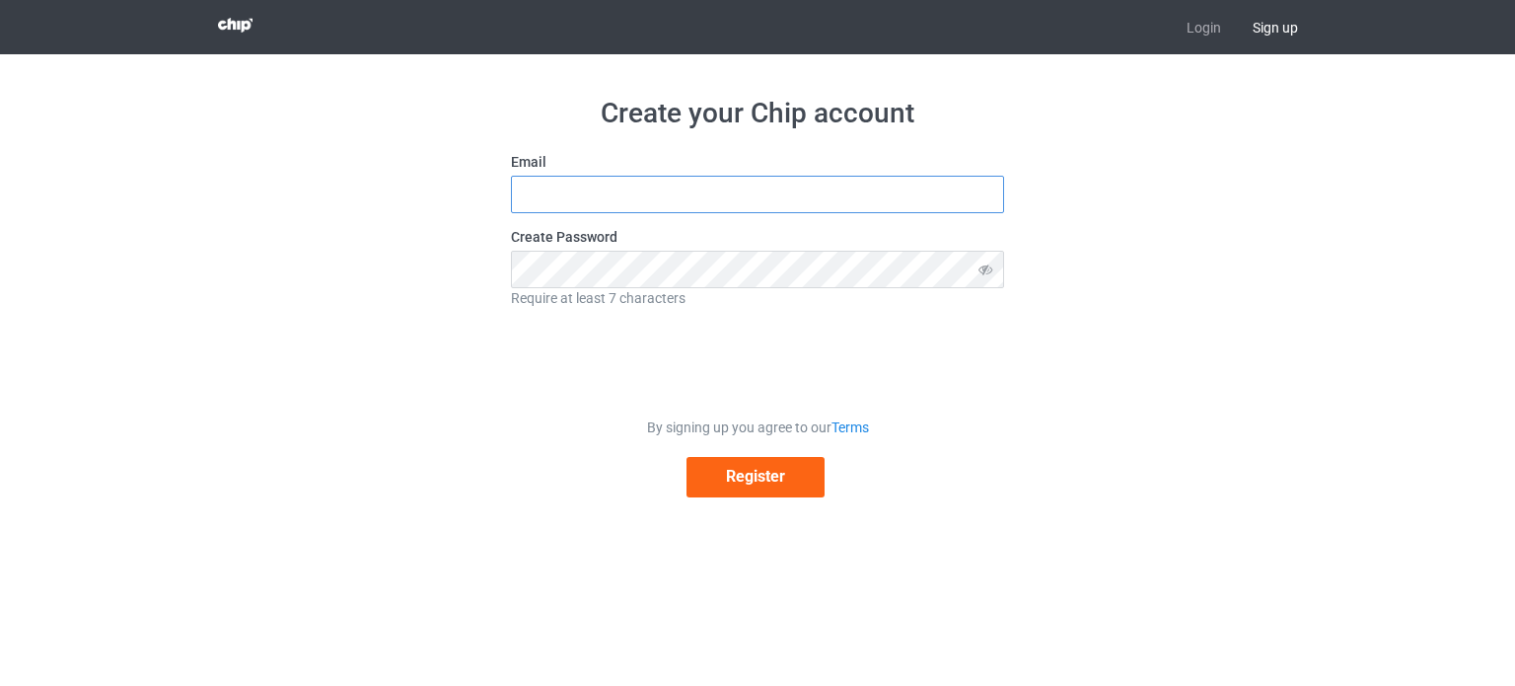
click at [646, 207] on input "text" at bounding box center [757, 194] width 493 height 37
type input "achaoud.mustapha@gmail.com"
click at [726, 485] on button "Register" at bounding box center [755, 477] width 138 height 40
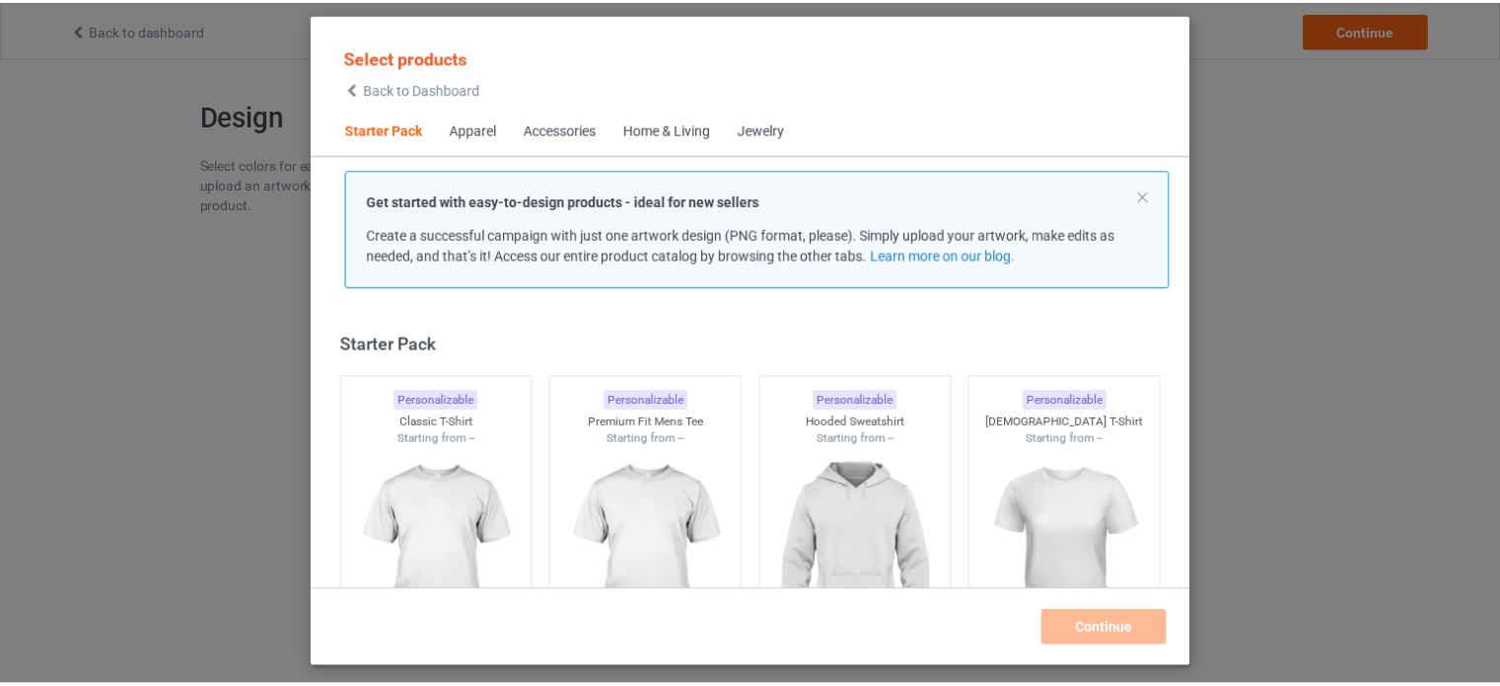
scroll to position [26, 0]
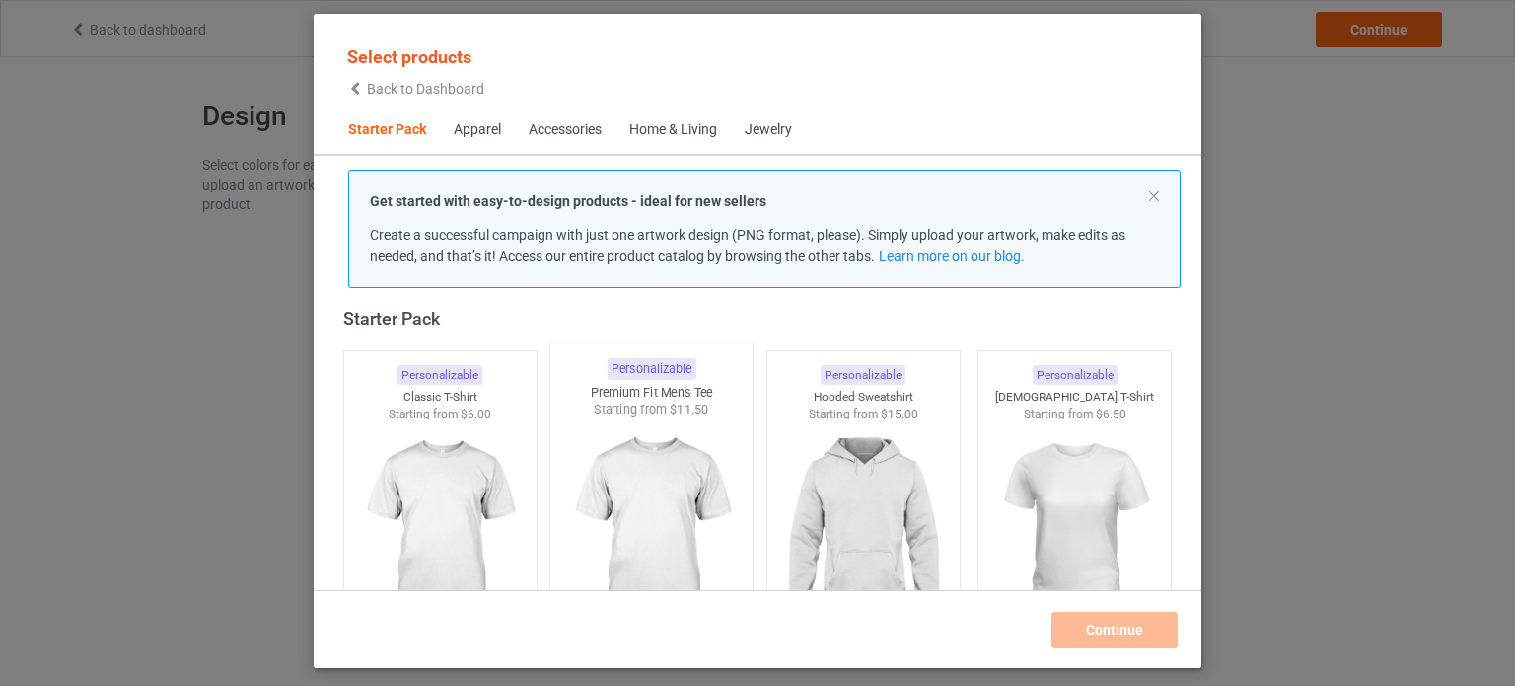
click at [683, 423] on img at bounding box center [651, 534] width 185 height 232
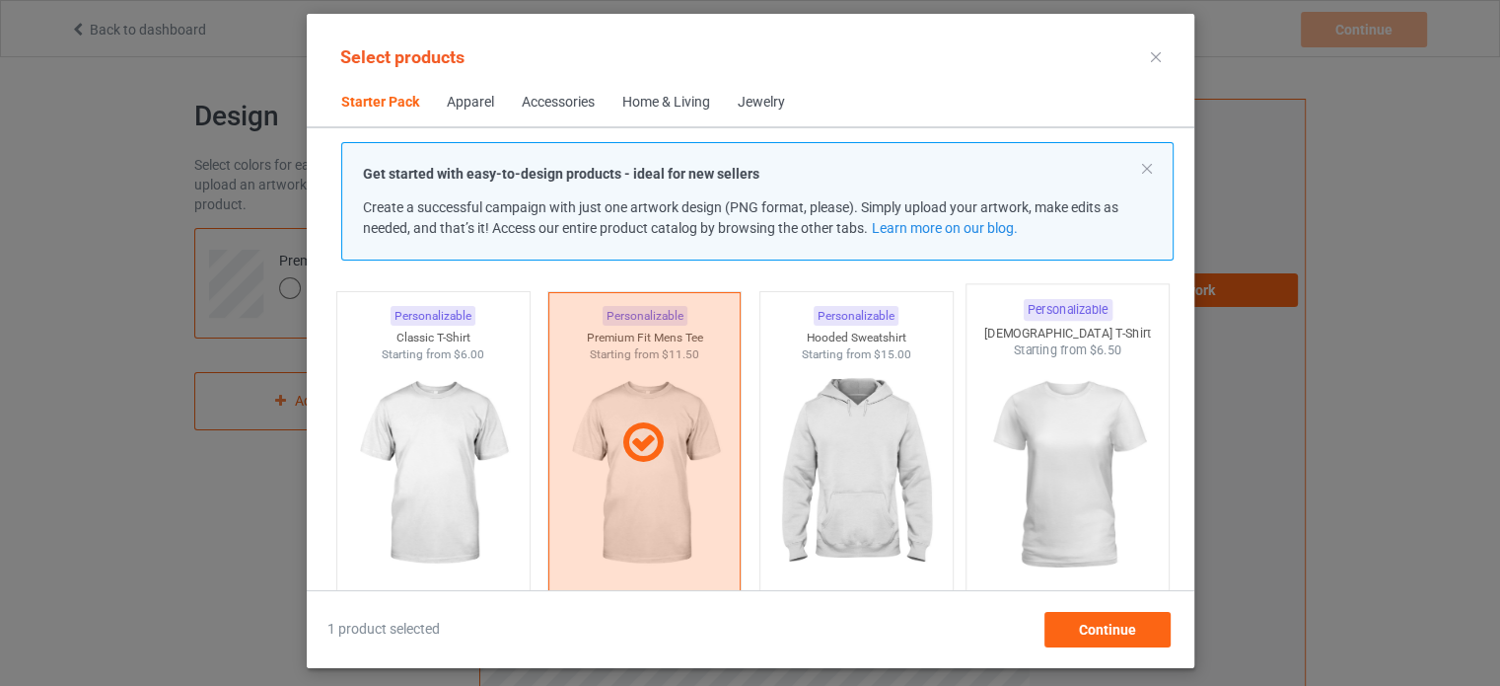
scroll to position [13, 0]
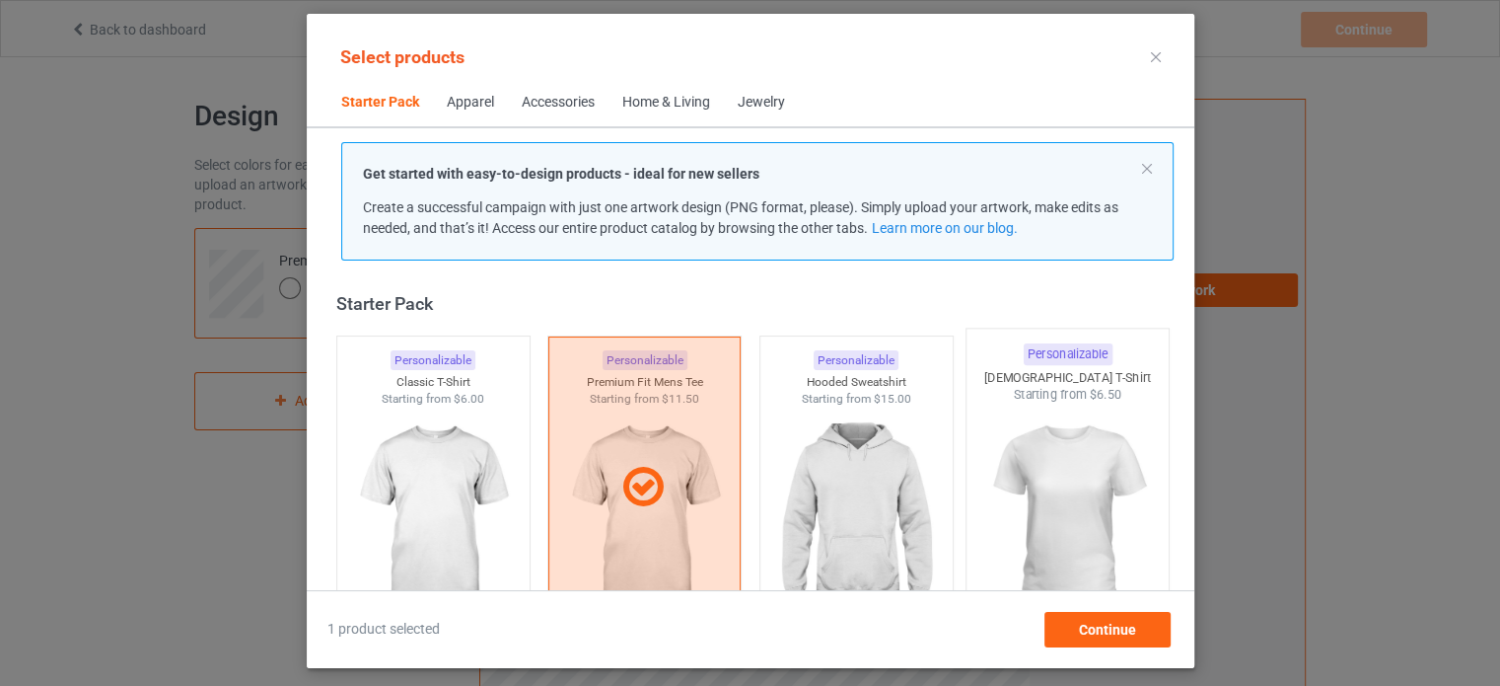
click at [1069, 427] on img at bounding box center [1067, 519] width 185 height 232
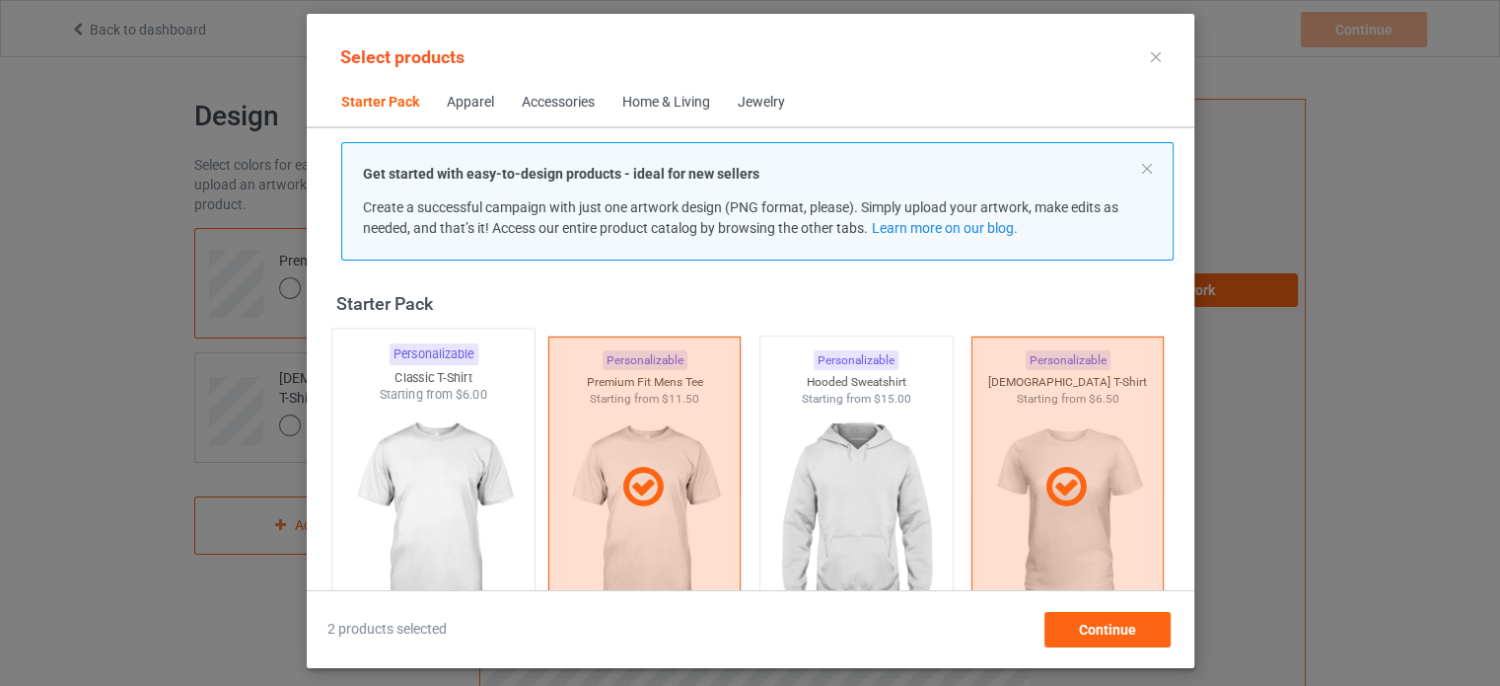
click at [472, 430] on img at bounding box center [432, 519] width 185 height 232
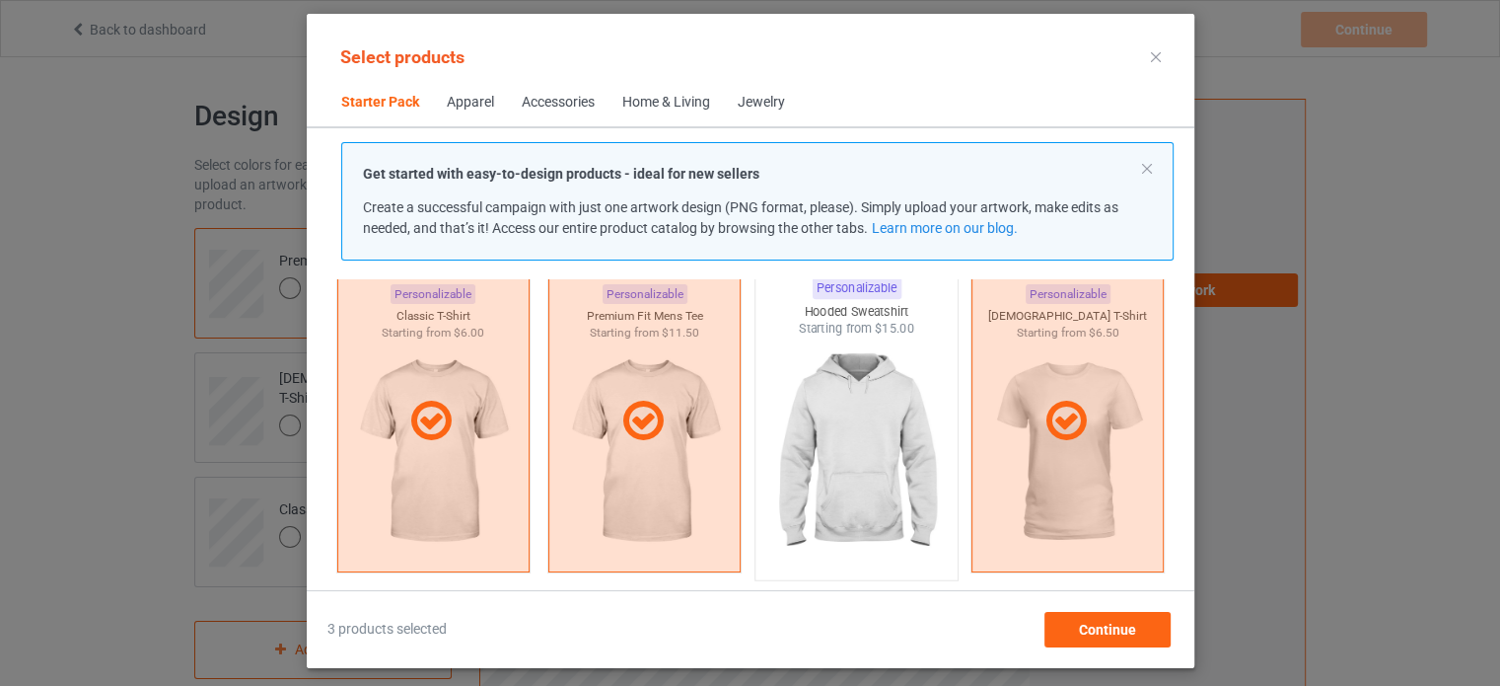
click at [802, 379] on img at bounding box center [855, 453] width 185 height 232
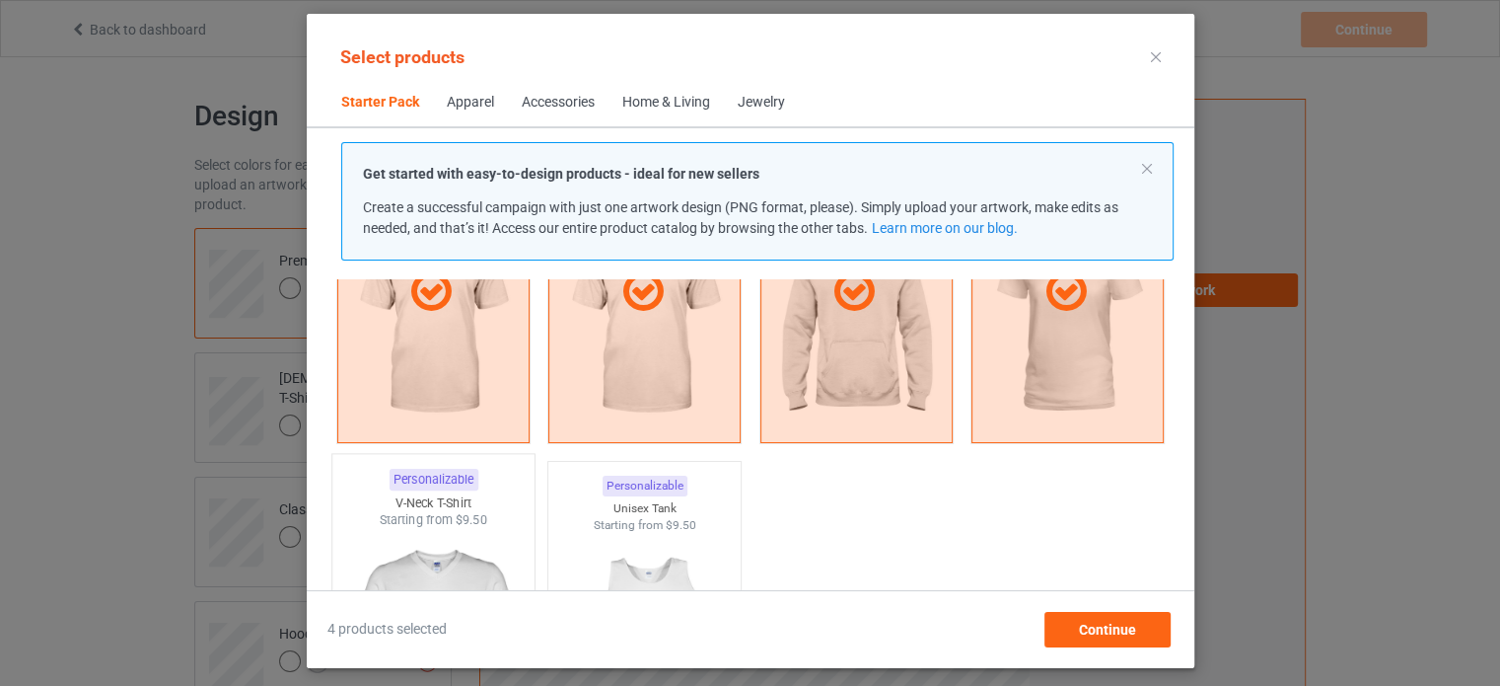
scroll to position [264, 0]
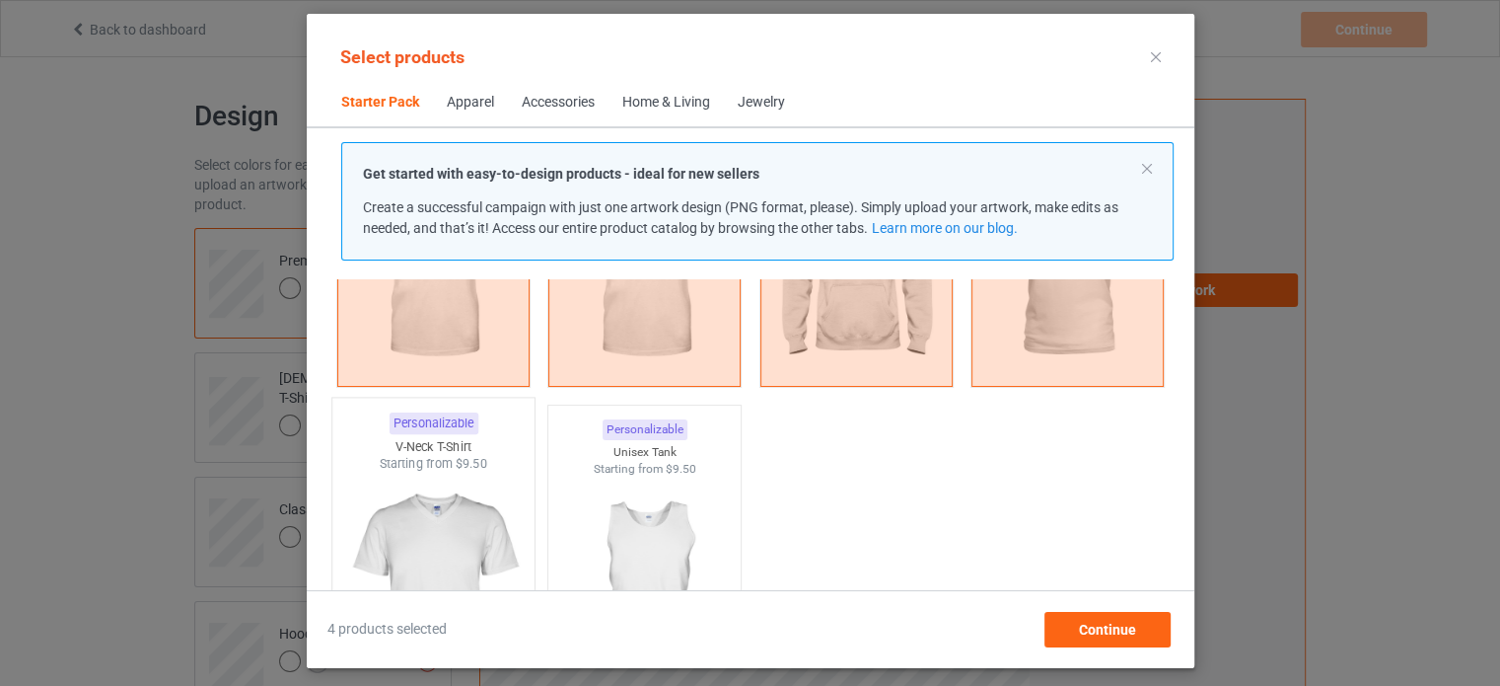
click at [470, 476] on img at bounding box center [432, 588] width 185 height 232
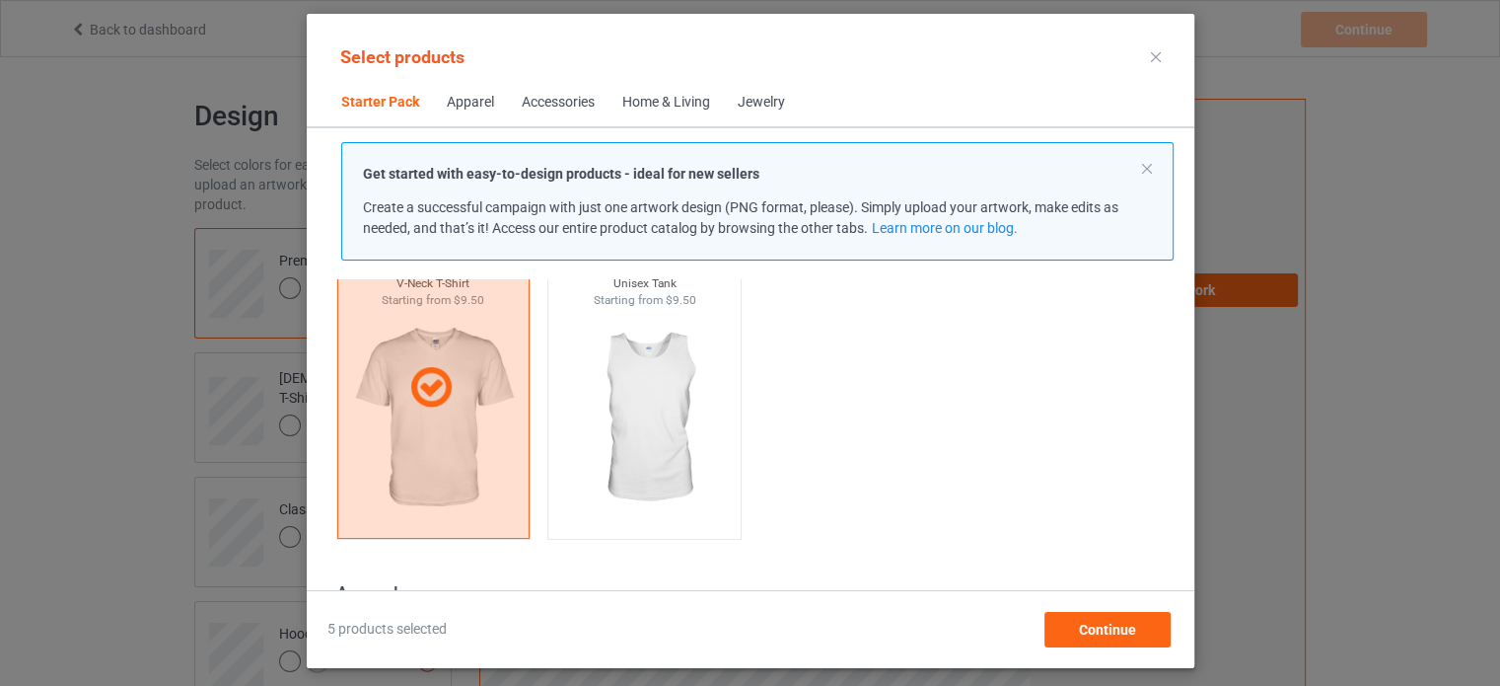
scroll to position [391, 0]
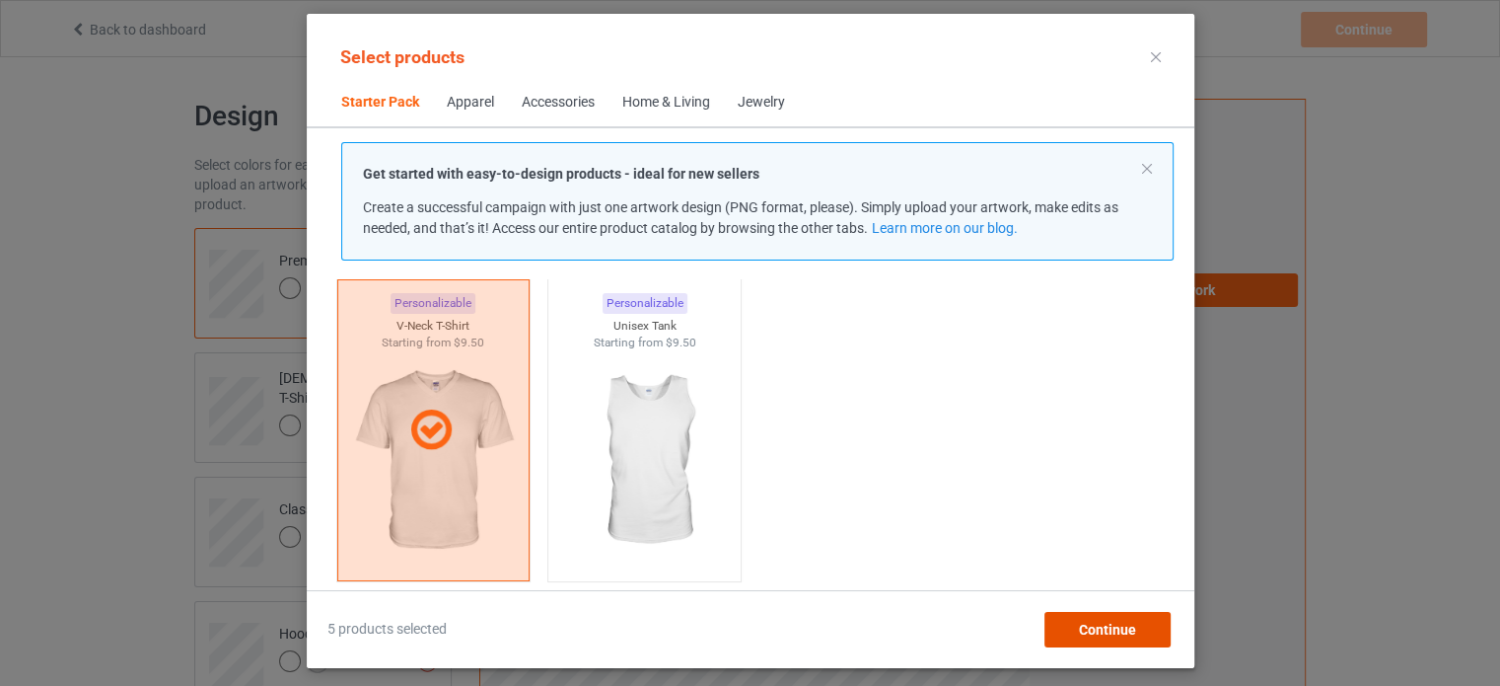
click at [1051, 616] on div "Continue" at bounding box center [1107, 630] width 126 height 36
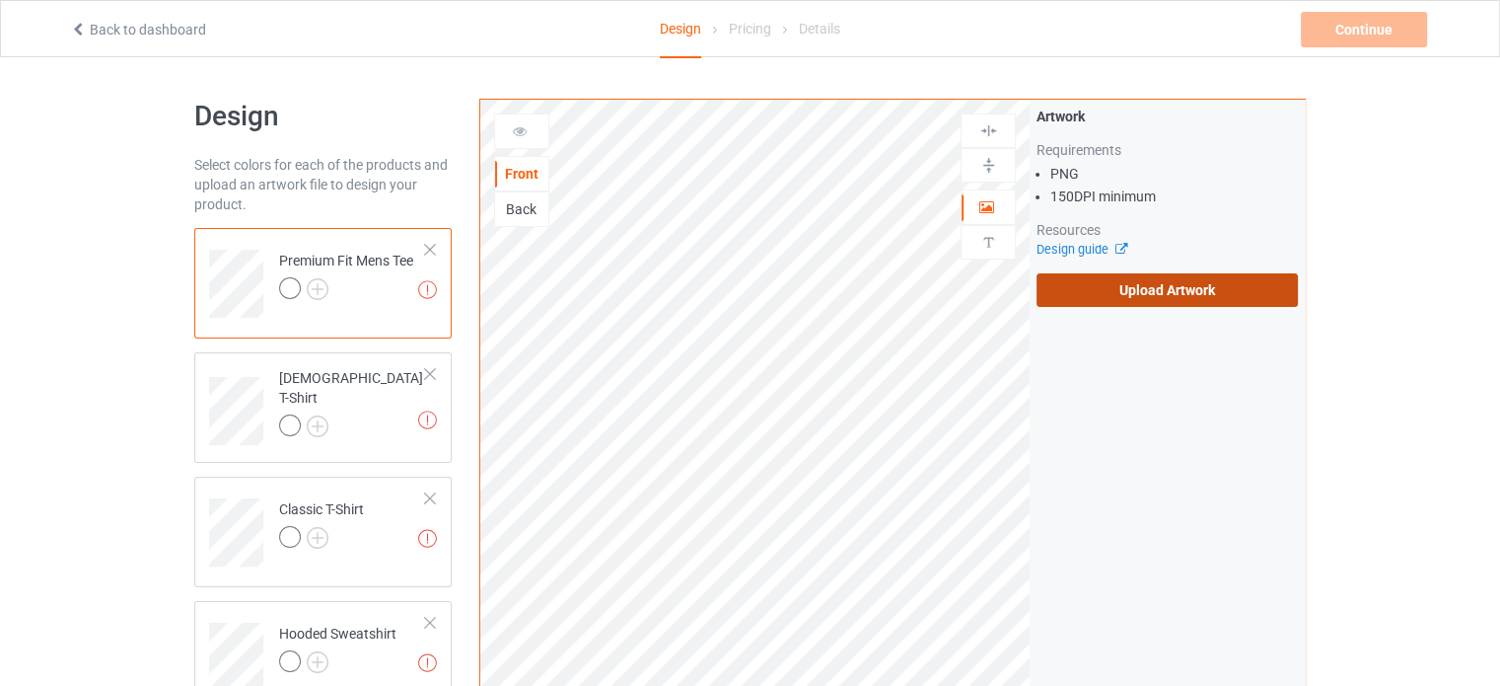
click at [1114, 286] on label "Upload Artwork" at bounding box center [1167, 290] width 261 height 34
click at [0, 0] on input "Upload Artwork" at bounding box center [0, 0] width 0 height 0
click at [1068, 287] on label "Upload Artwork" at bounding box center [1167, 290] width 261 height 34
click at [0, 0] on input "Upload Artwork" at bounding box center [0, 0] width 0 height 0
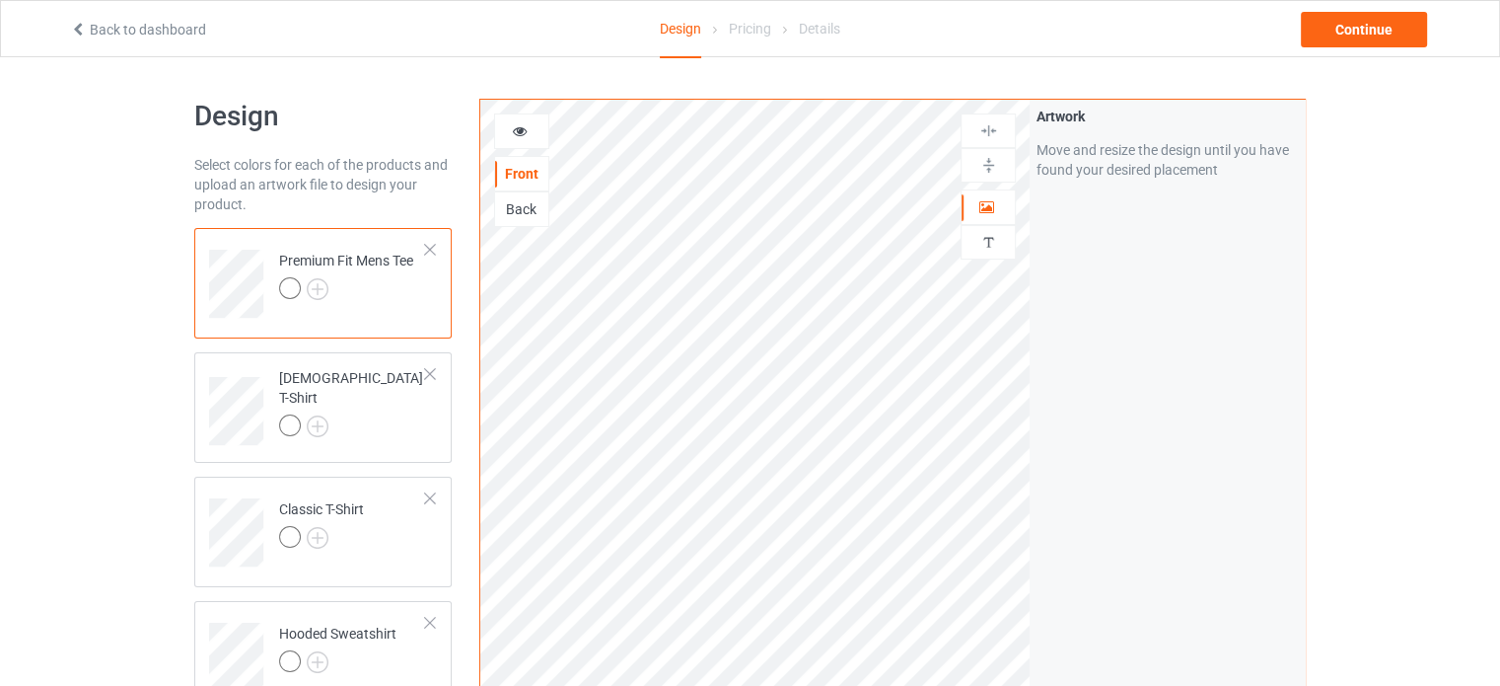
click at [988, 167] on img at bounding box center [988, 165] width 19 height 19
click at [991, 121] on img at bounding box center [988, 130] width 19 height 19
click at [986, 134] on img at bounding box center [988, 130] width 19 height 19
click at [989, 169] on img at bounding box center [988, 165] width 19 height 19
click at [994, 131] on img at bounding box center [988, 130] width 19 height 19
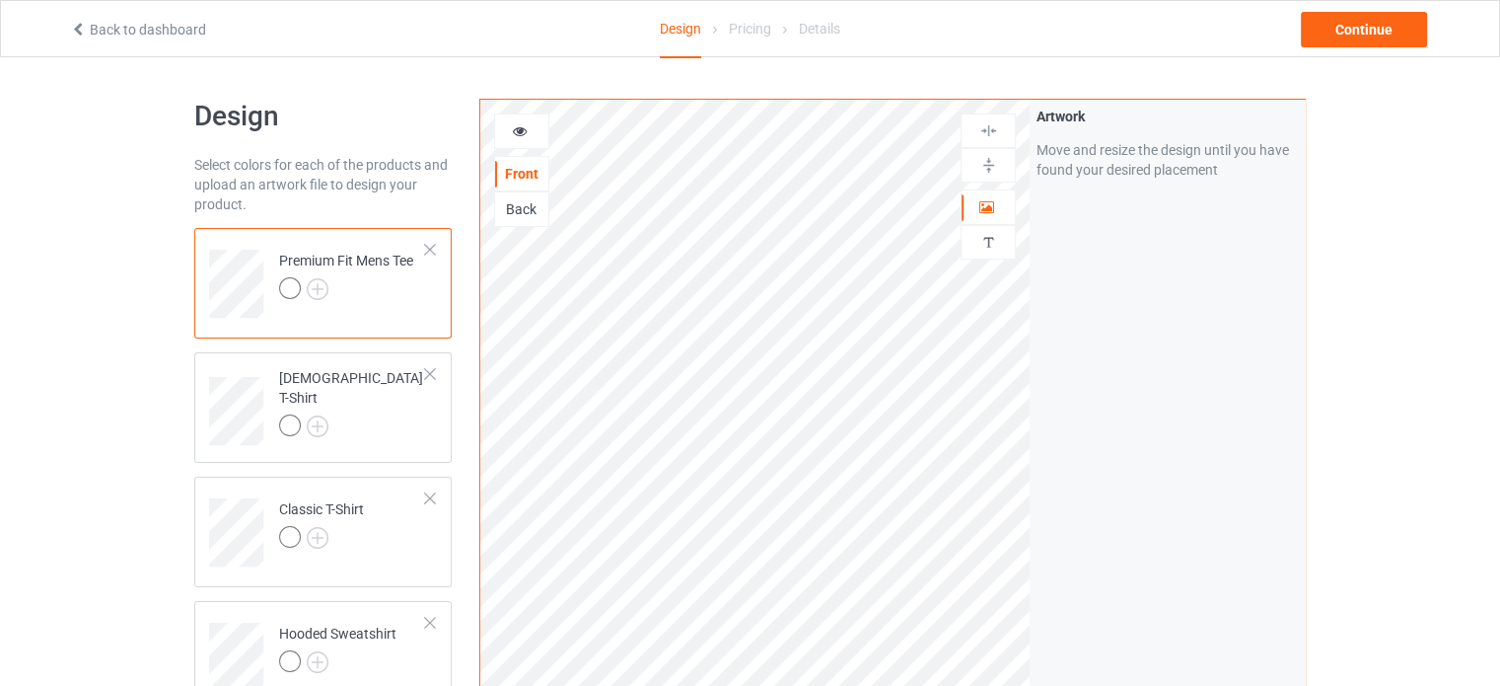
click at [988, 165] on img at bounding box center [988, 165] width 19 height 19
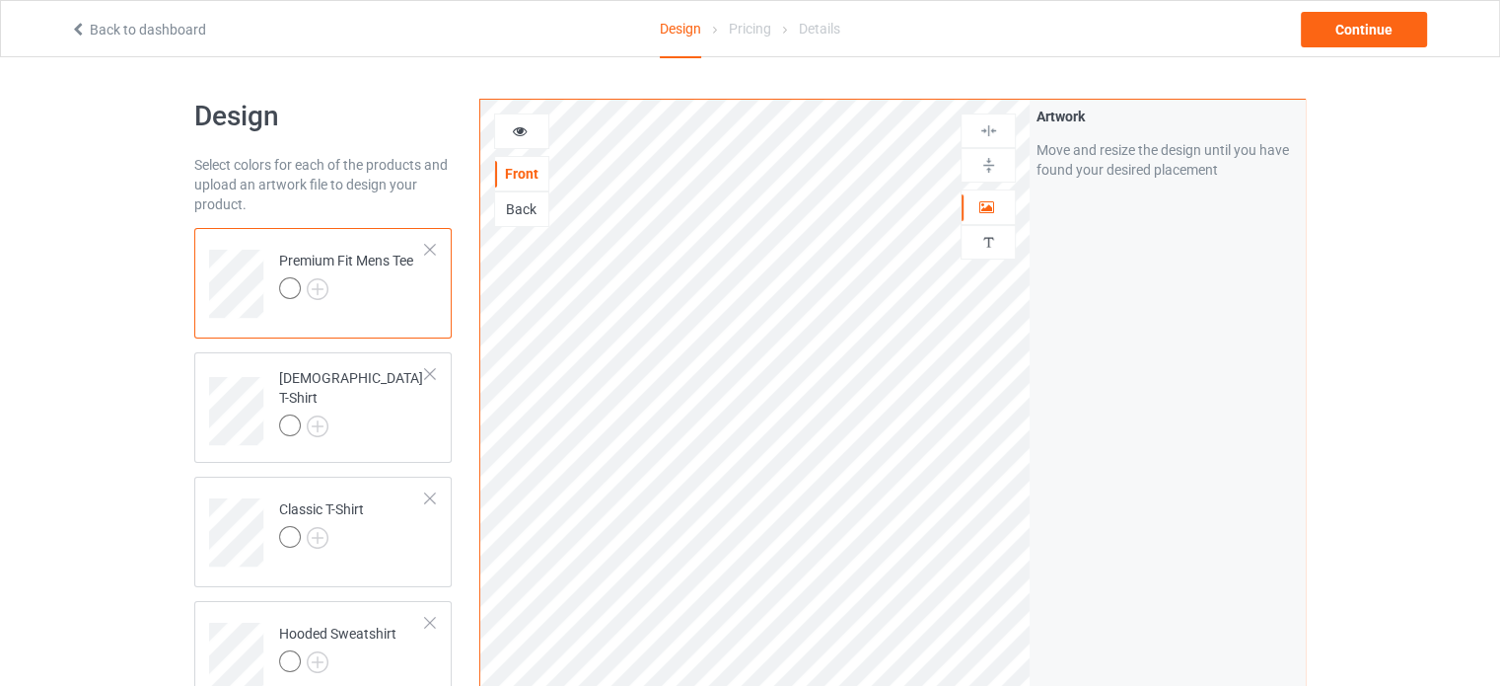
click at [988, 165] on img at bounding box center [988, 165] width 19 height 19
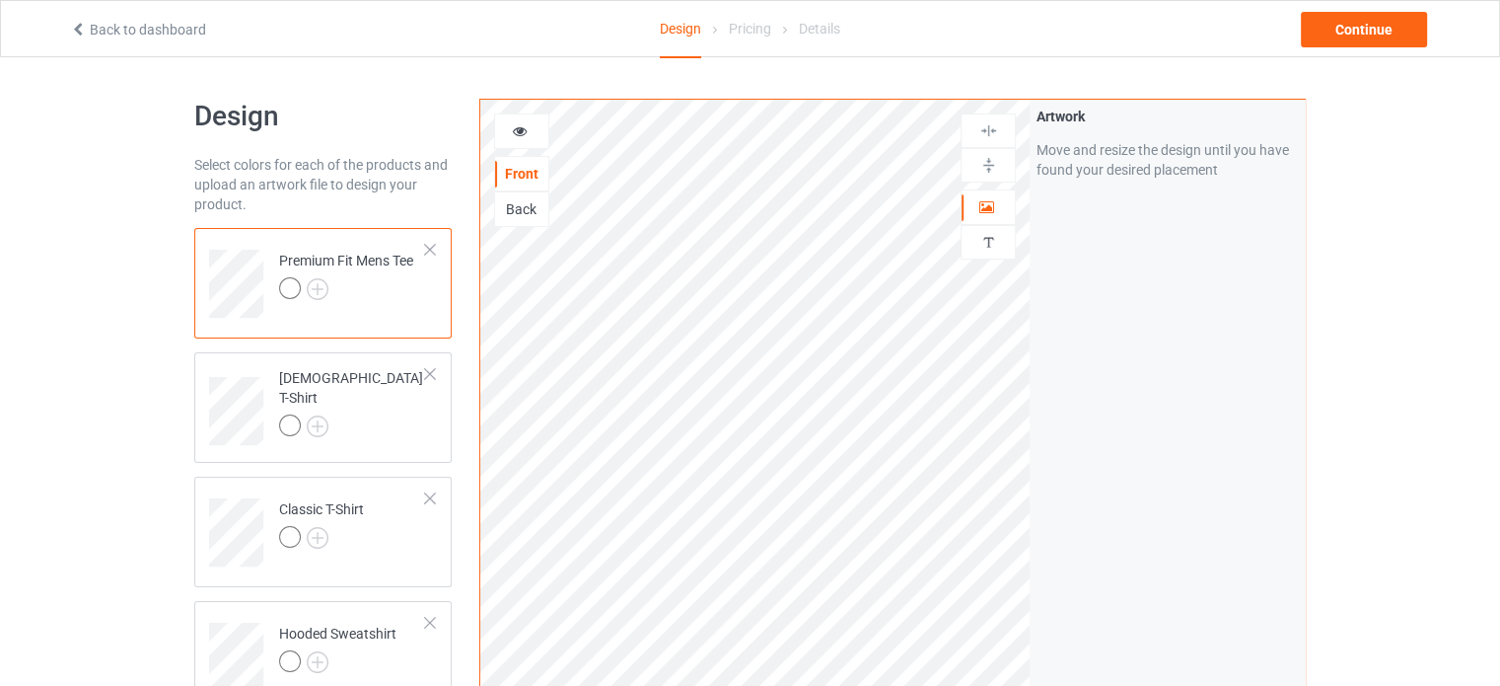
click at [988, 165] on img at bounding box center [988, 165] width 19 height 19
click at [994, 171] on img at bounding box center [988, 165] width 19 height 19
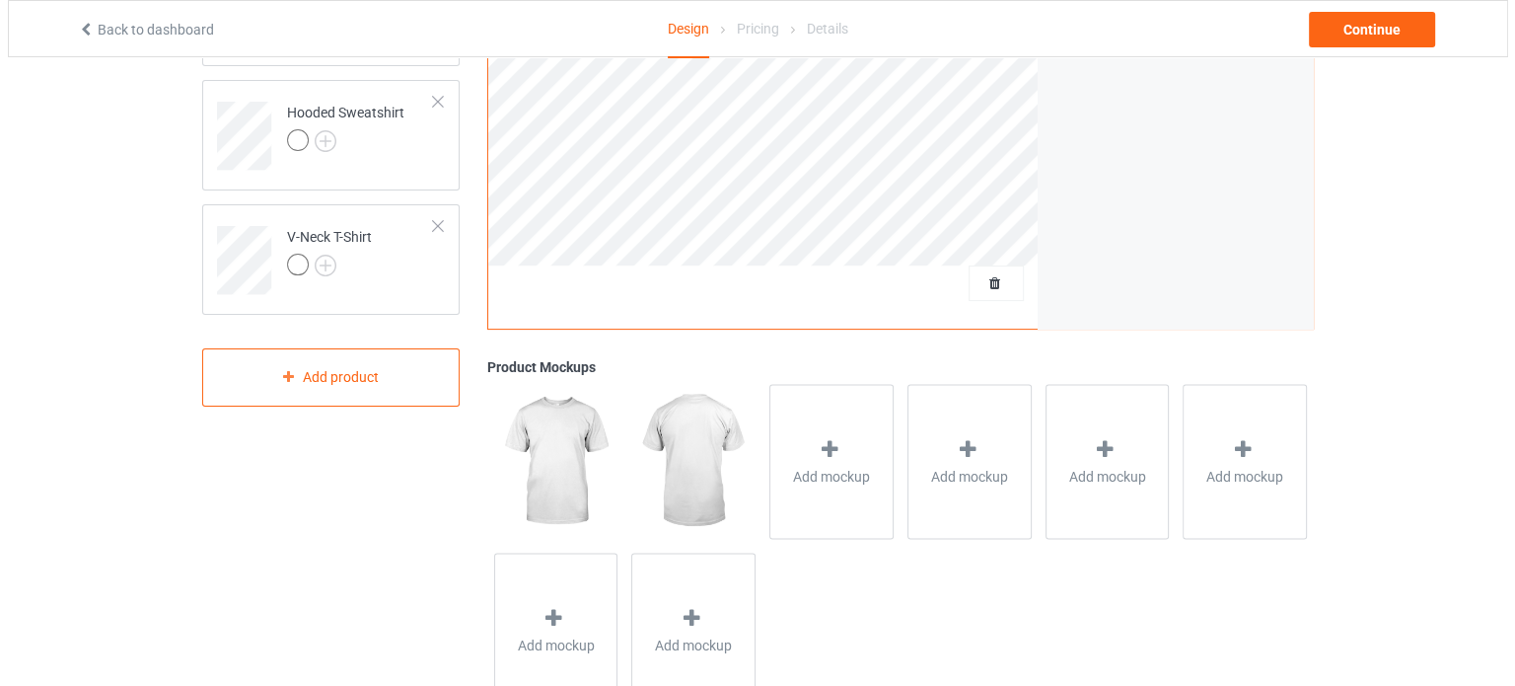
scroll to position [522, 0]
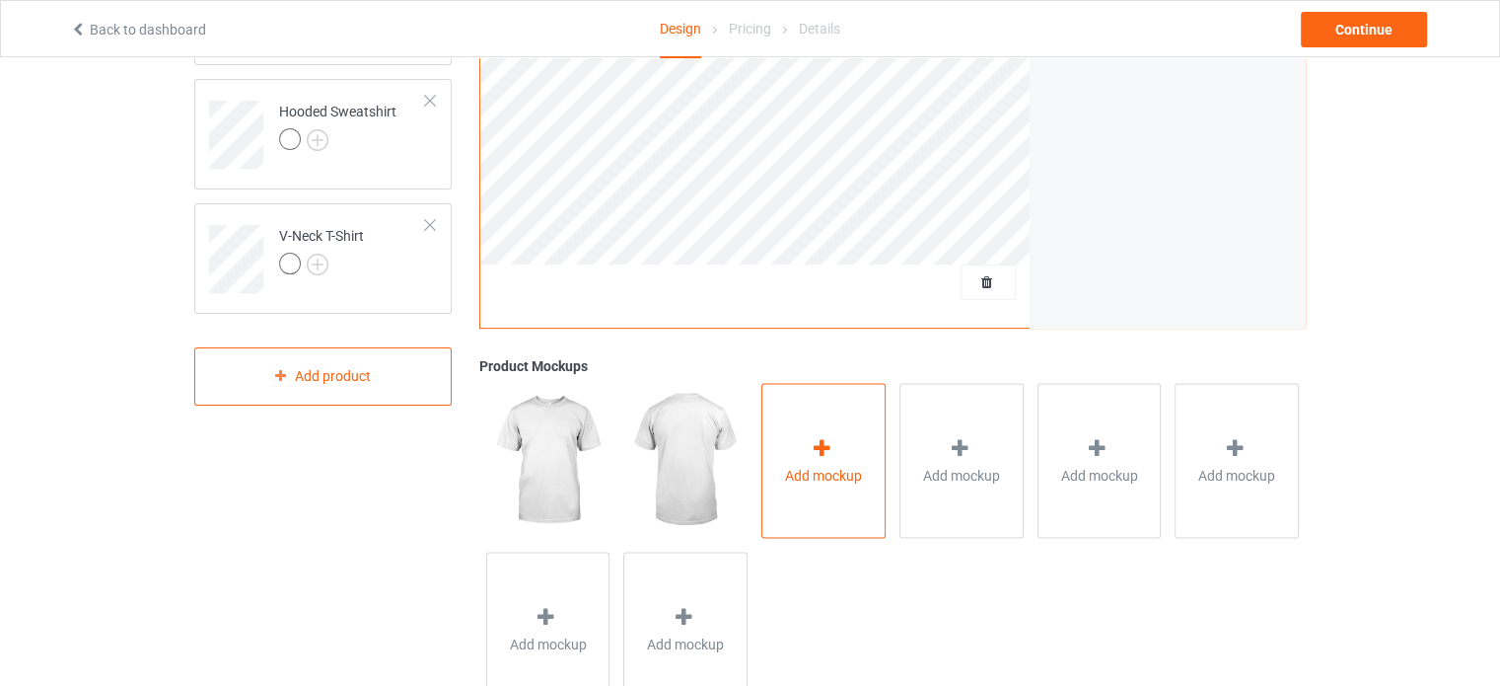
click at [818, 456] on icon at bounding box center [822, 447] width 25 height 21
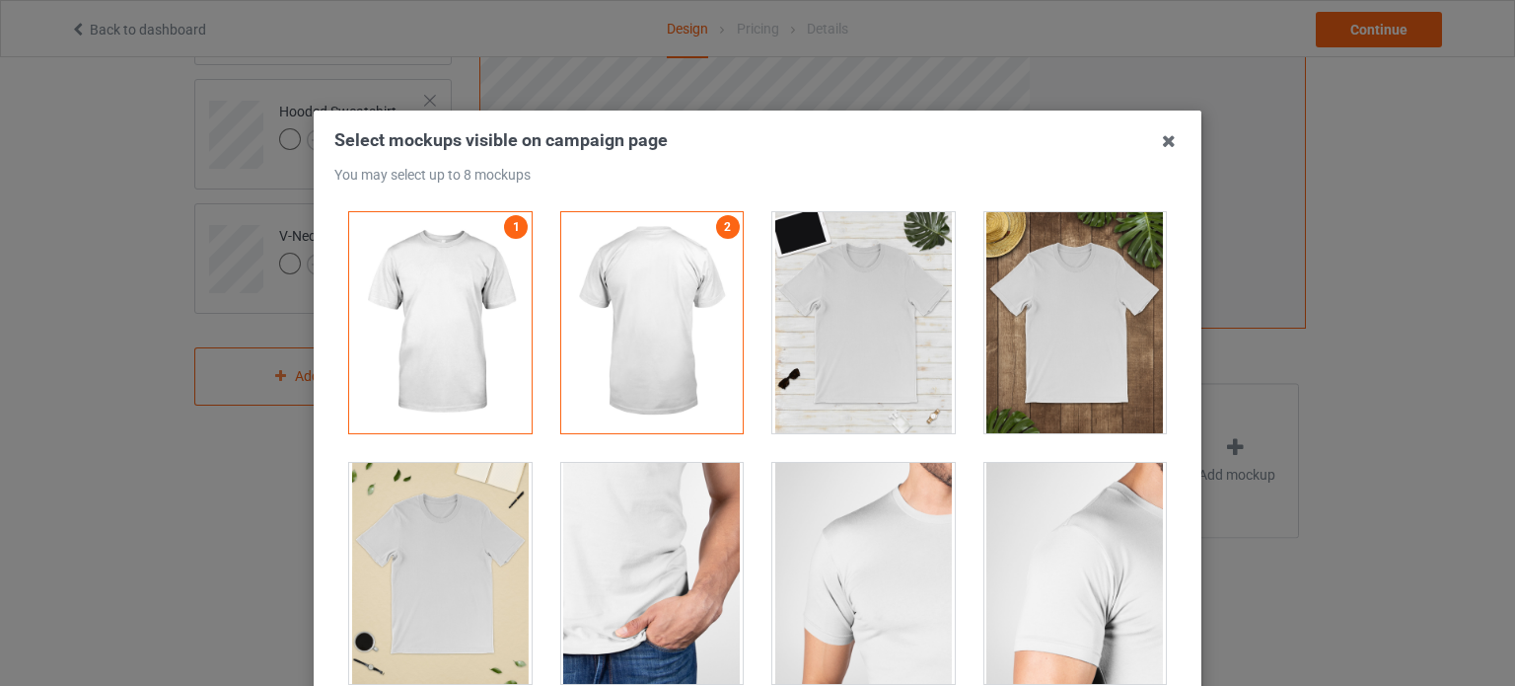
click at [1081, 283] on div at bounding box center [1075, 322] width 182 height 221
click at [909, 306] on div at bounding box center [863, 322] width 182 height 221
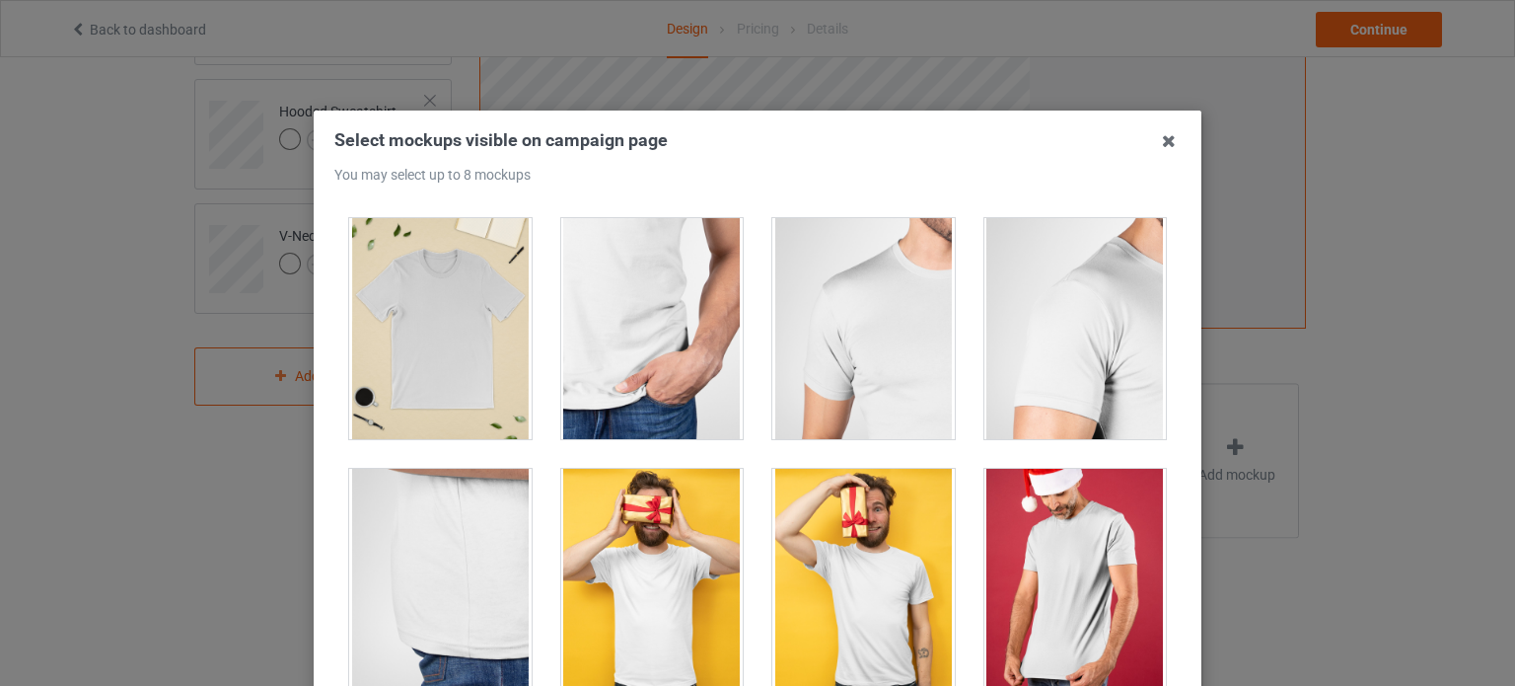
scroll to position [152, 0]
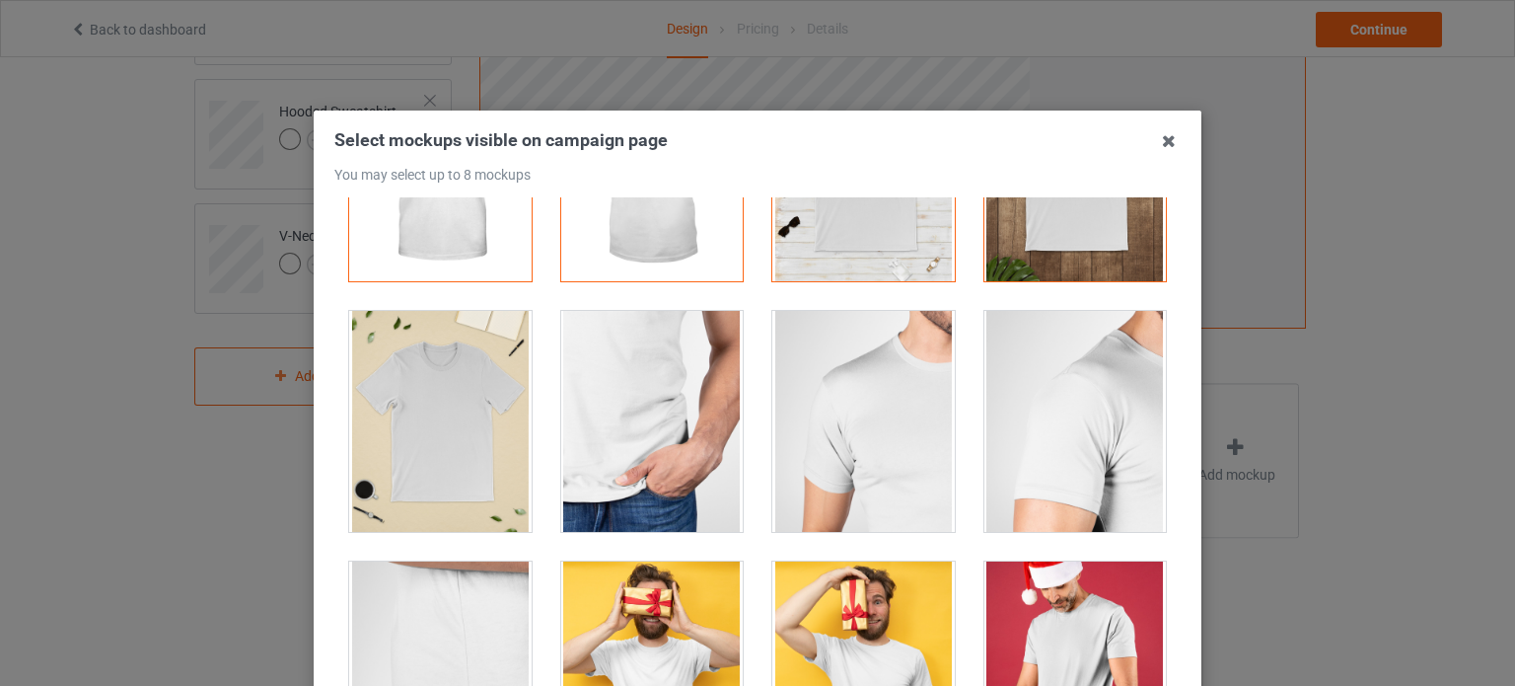
click at [406, 385] on div at bounding box center [440, 421] width 182 height 221
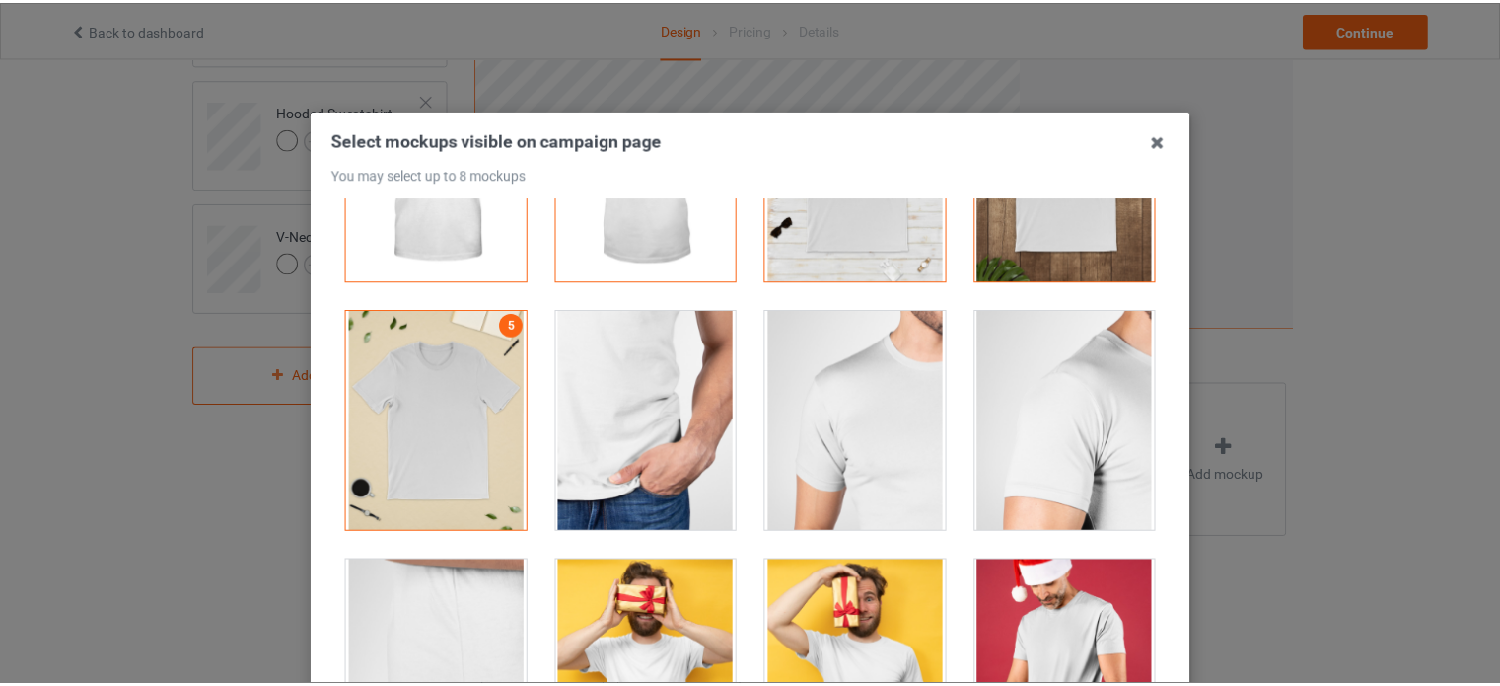
scroll to position [0, 0]
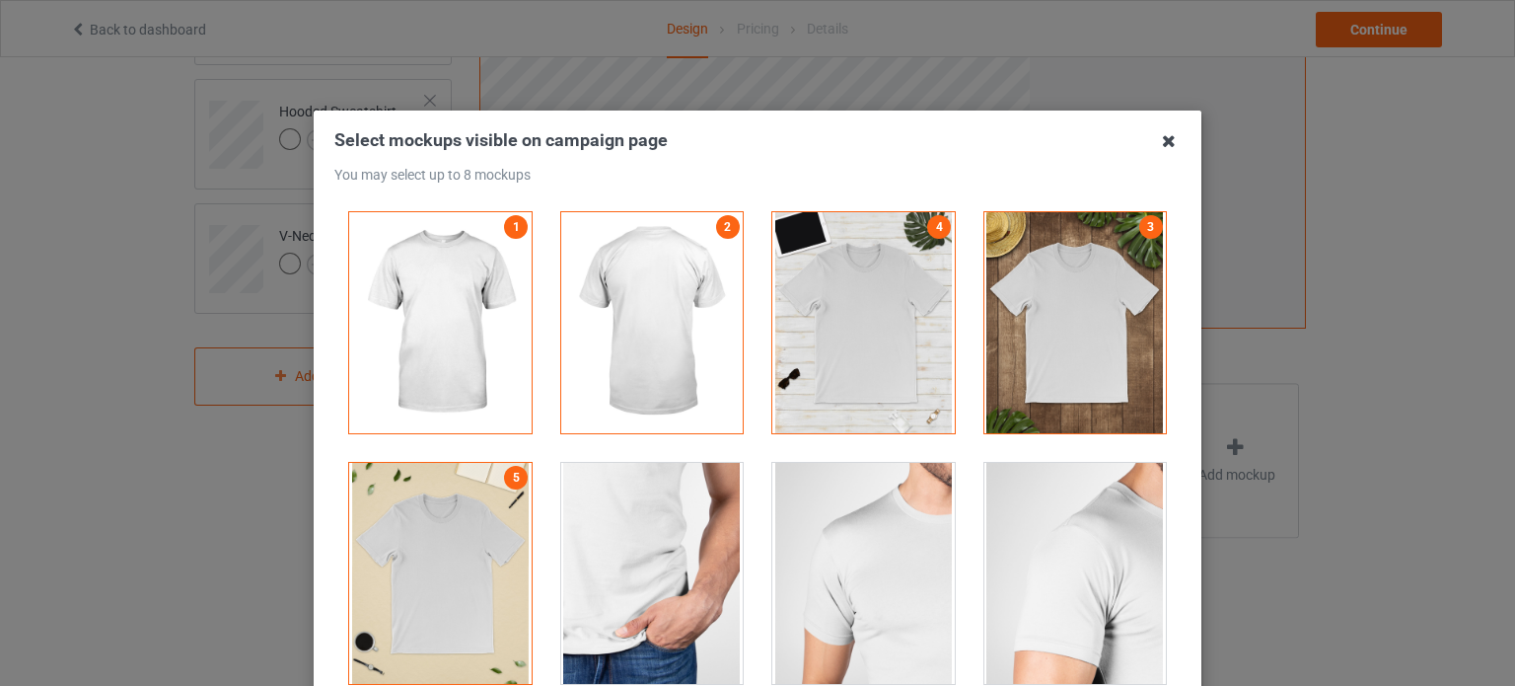
click at [1163, 141] on icon at bounding box center [1169, 141] width 32 height 32
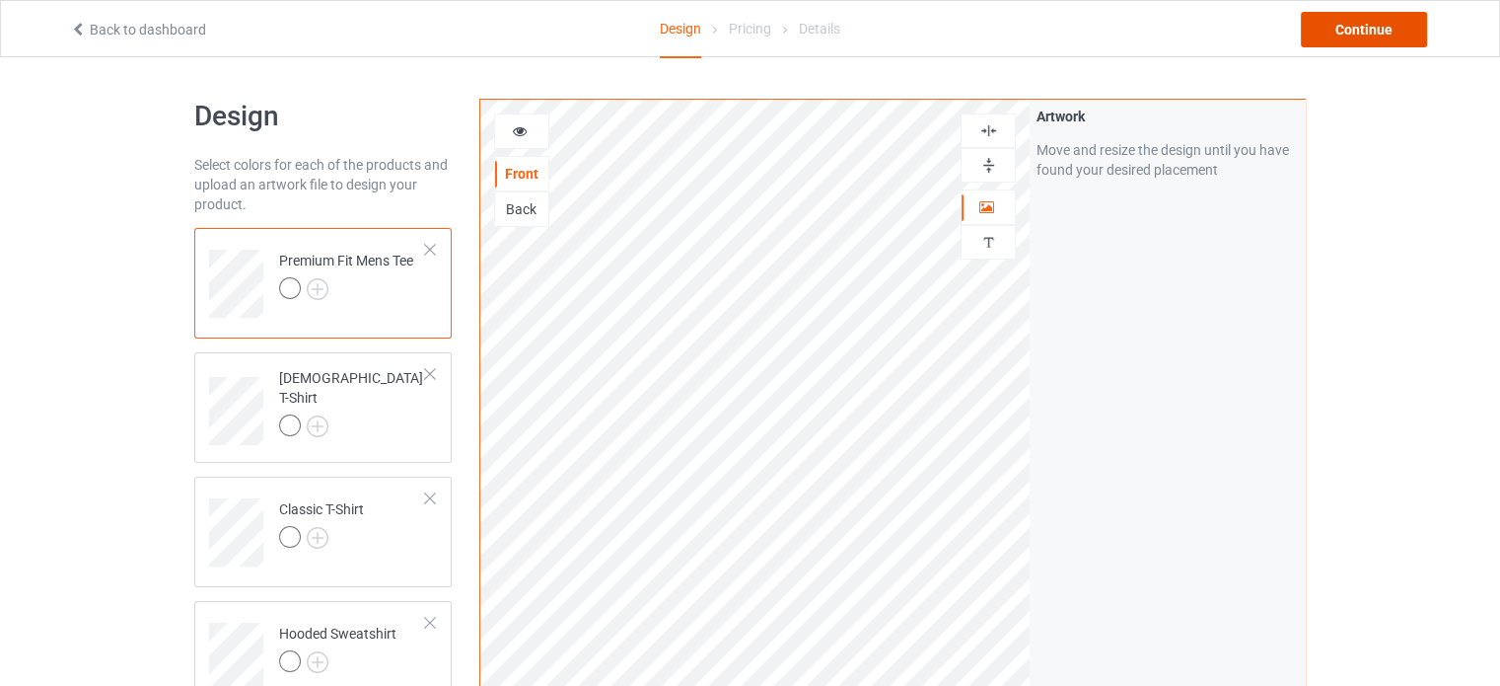
click at [1356, 25] on div "Continue" at bounding box center [1364, 30] width 126 height 36
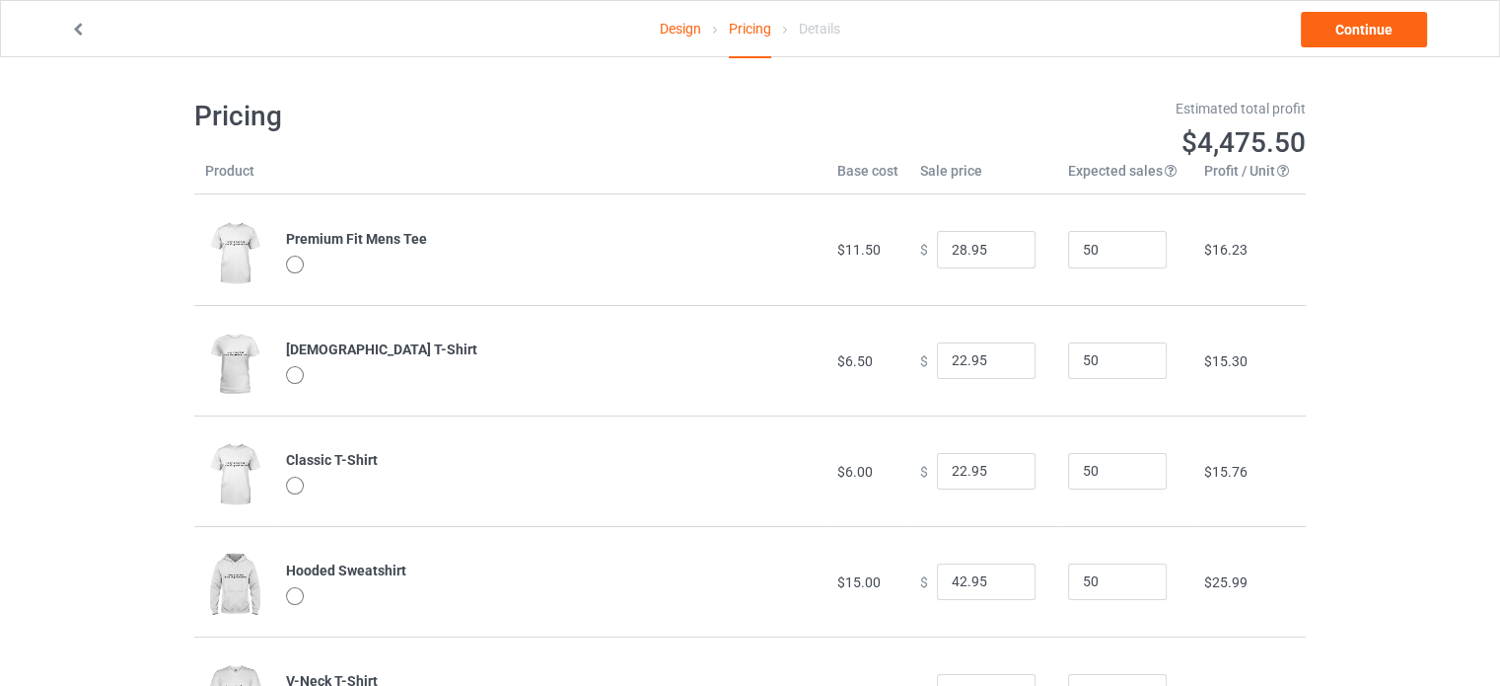
click at [694, 27] on link "Design" at bounding box center [680, 28] width 41 height 55
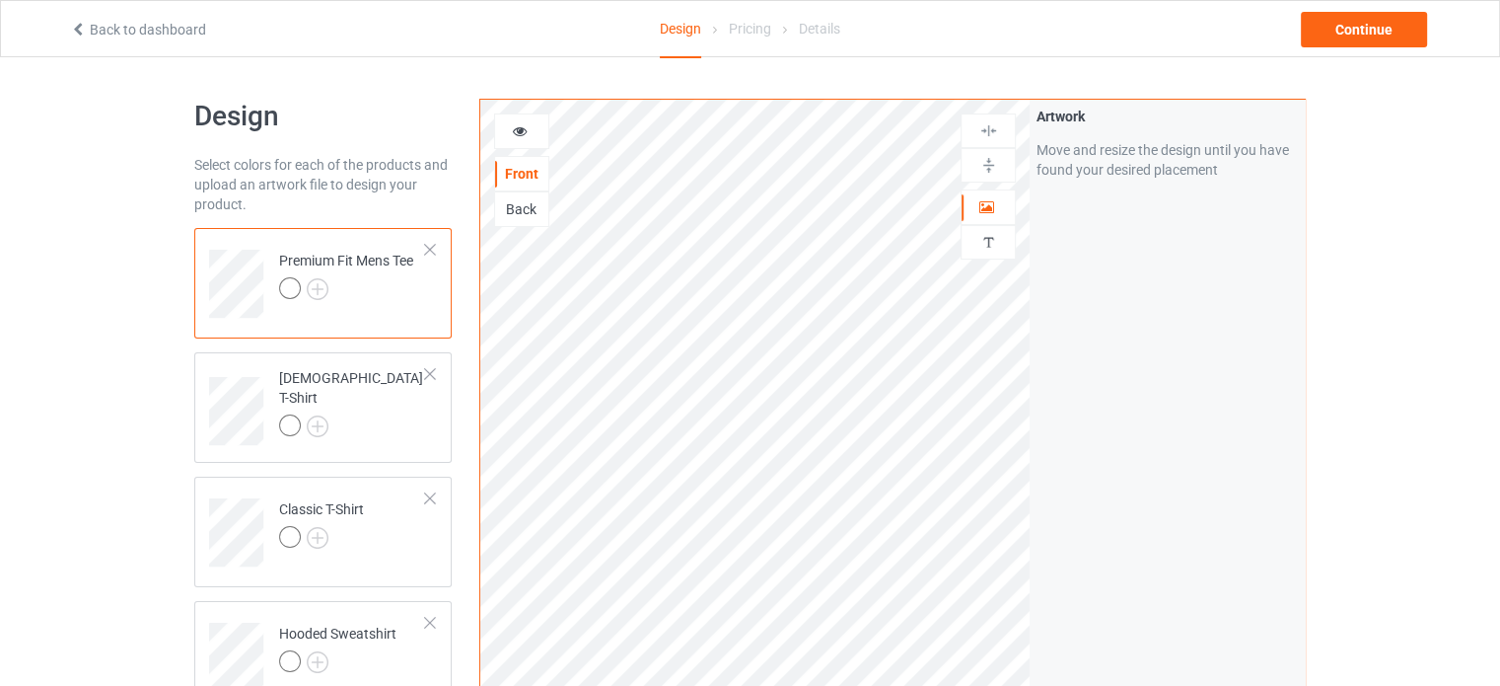
click at [302, 253] on div "Premium Fit Mens Tee" at bounding box center [346, 274] width 134 height 47
click at [299, 258] on div "Premium Fit Mens Tee" at bounding box center [346, 274] width 134 height 47
click at [523, 201] on div "Back" at bounding box center [521, 209] width 53 height 20
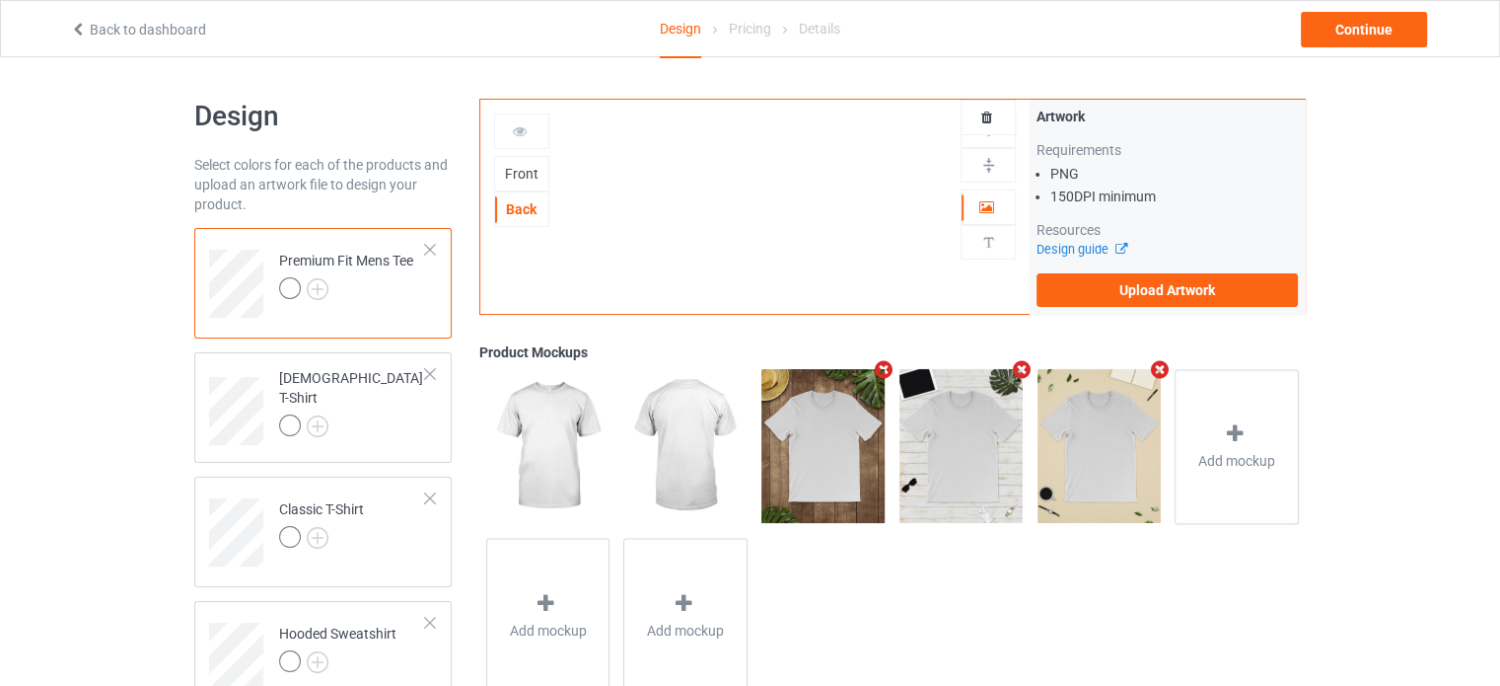
click at [521, 177] on div "Front" at bounding box center [521, 174] width 53 height 20
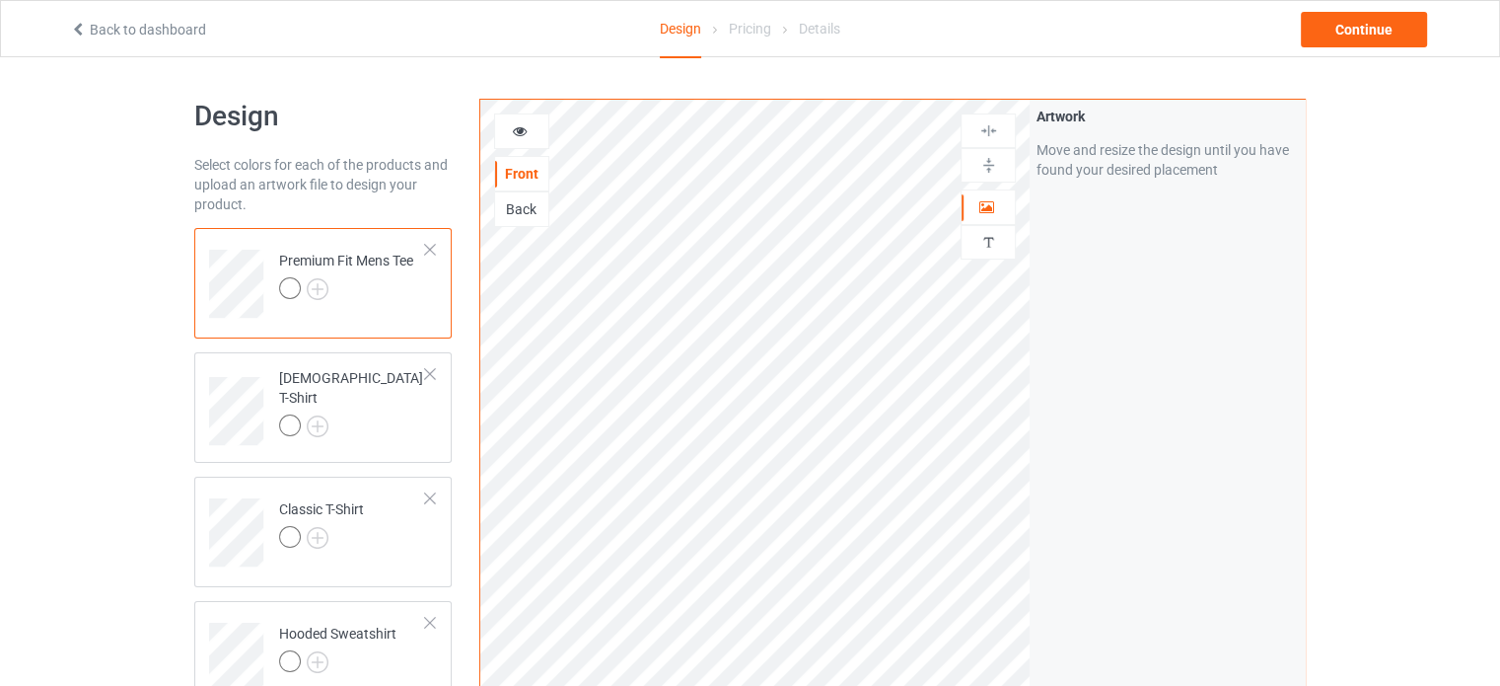
click at [525, 209] on div "Back" at bounding box center [521, 209] width 53 height 20
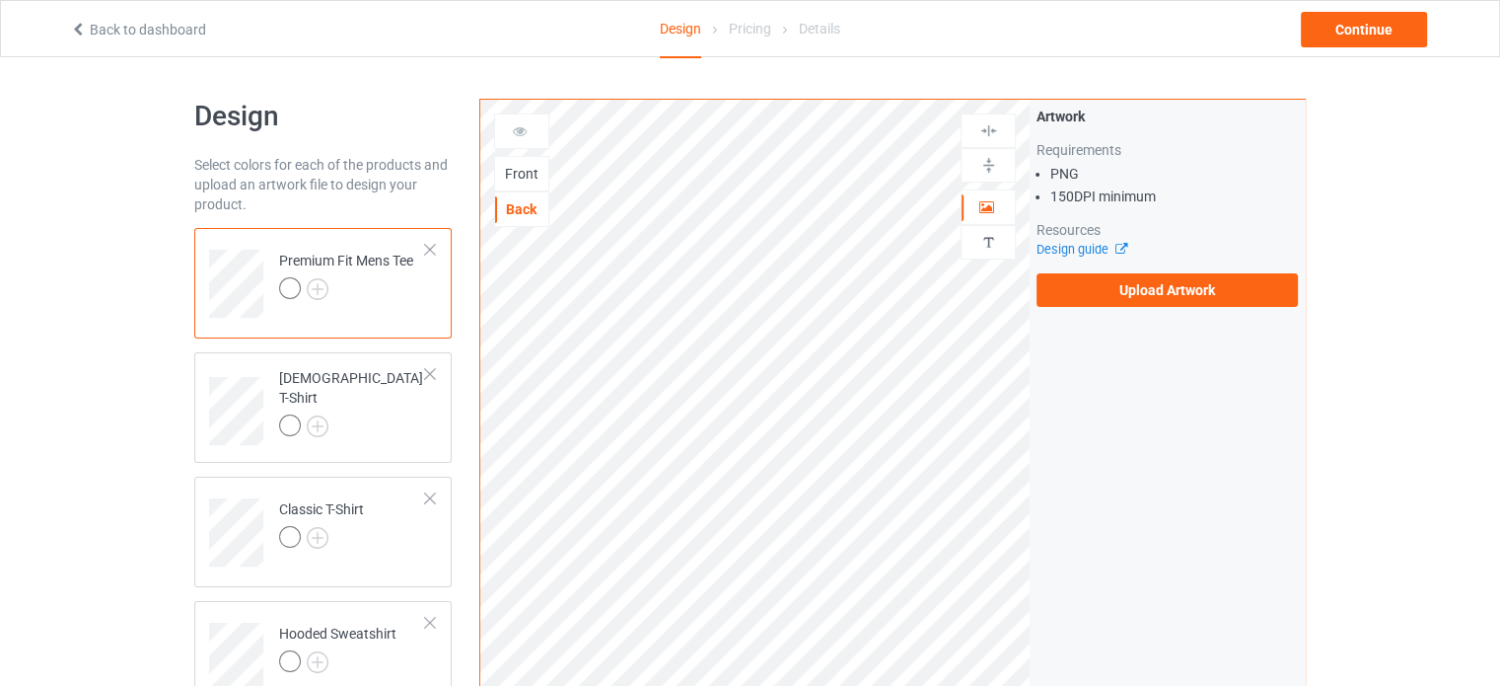
click at [525, 191] on div "Back" at bounding box center [521, 209] width 55 height 36
click at [517, 178] on div "Front" at bounding box center [521, 174] width 53 height 20
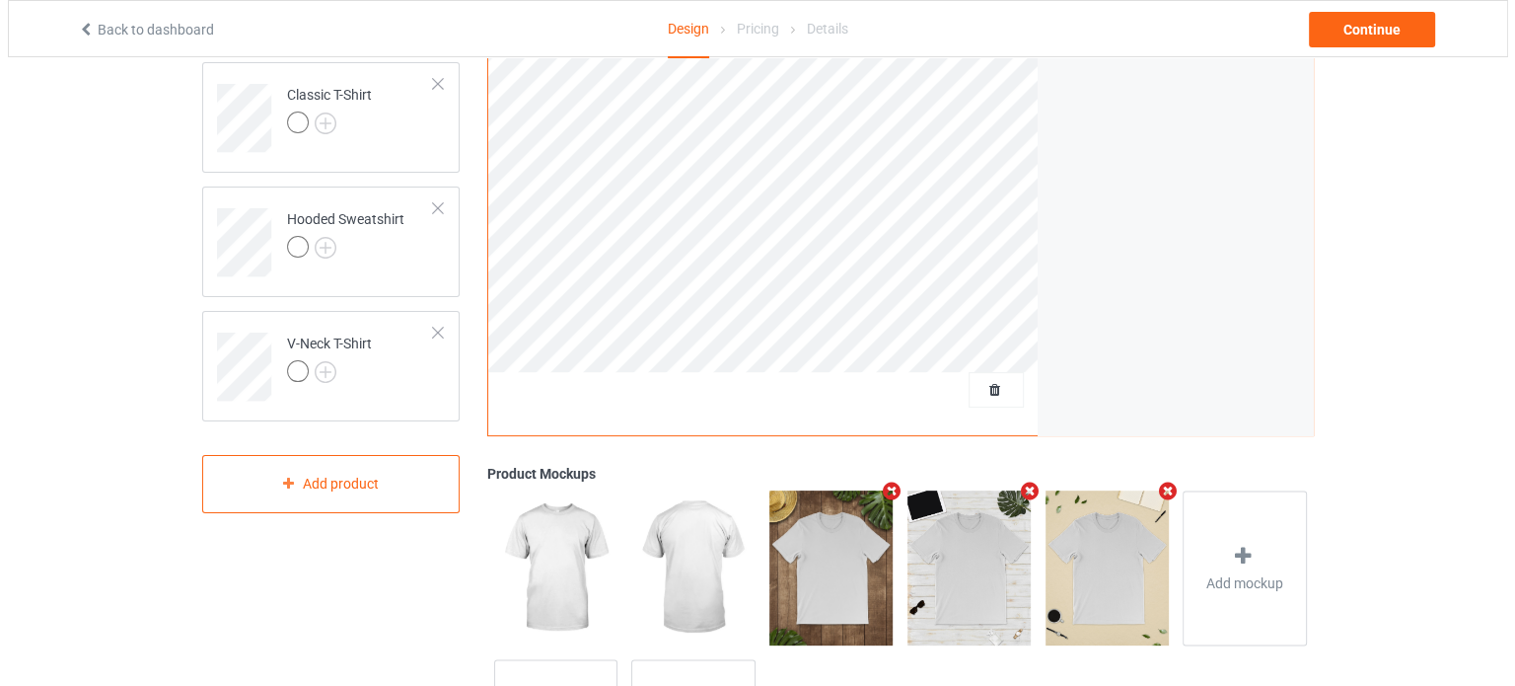
scroll to position [590, 0]
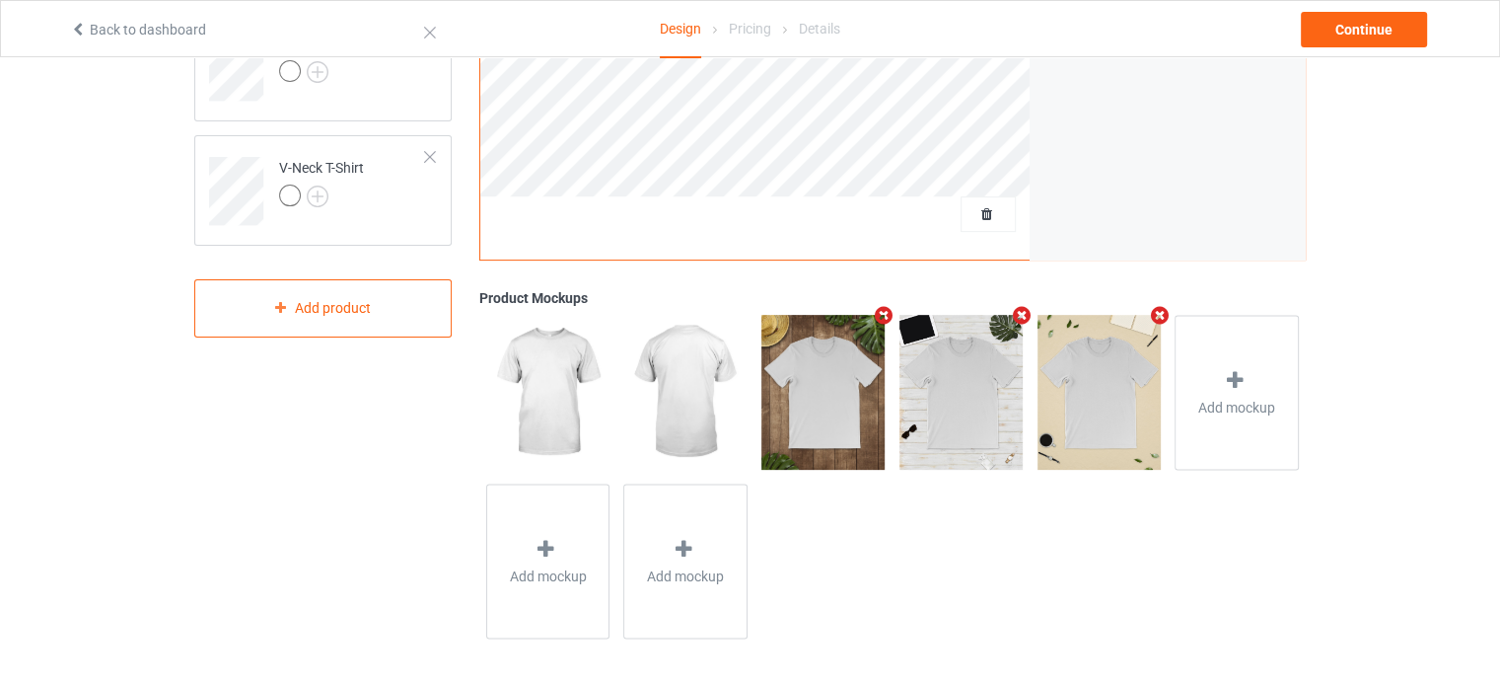
click at [541, 378] on img at bounding box center [547, 392] width 123 height 154
click at [1241, 383] on icon at bounding box center [1235, 379] width 25 height 21
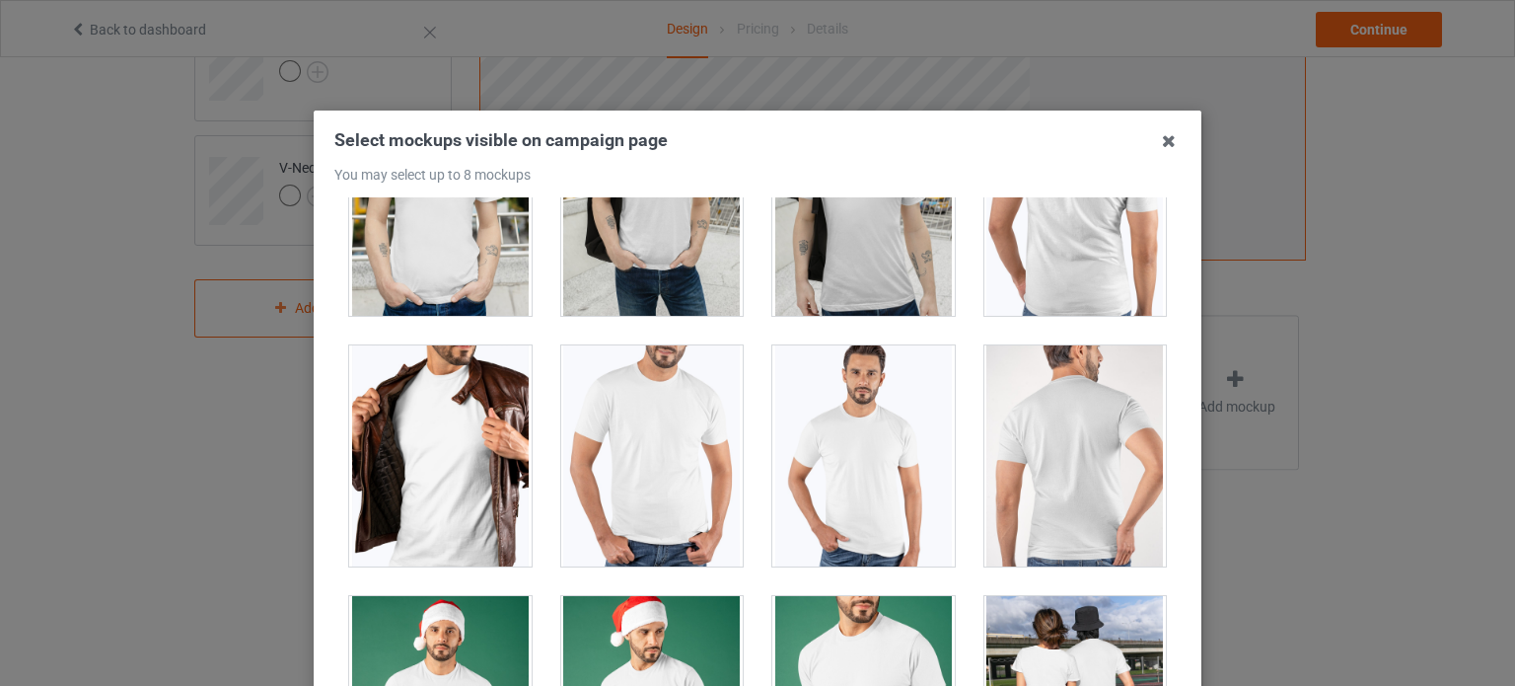
scroll to position [1120, 0]
click at [625, 409] on div at bounding box center [652, 454] width 182 height 221
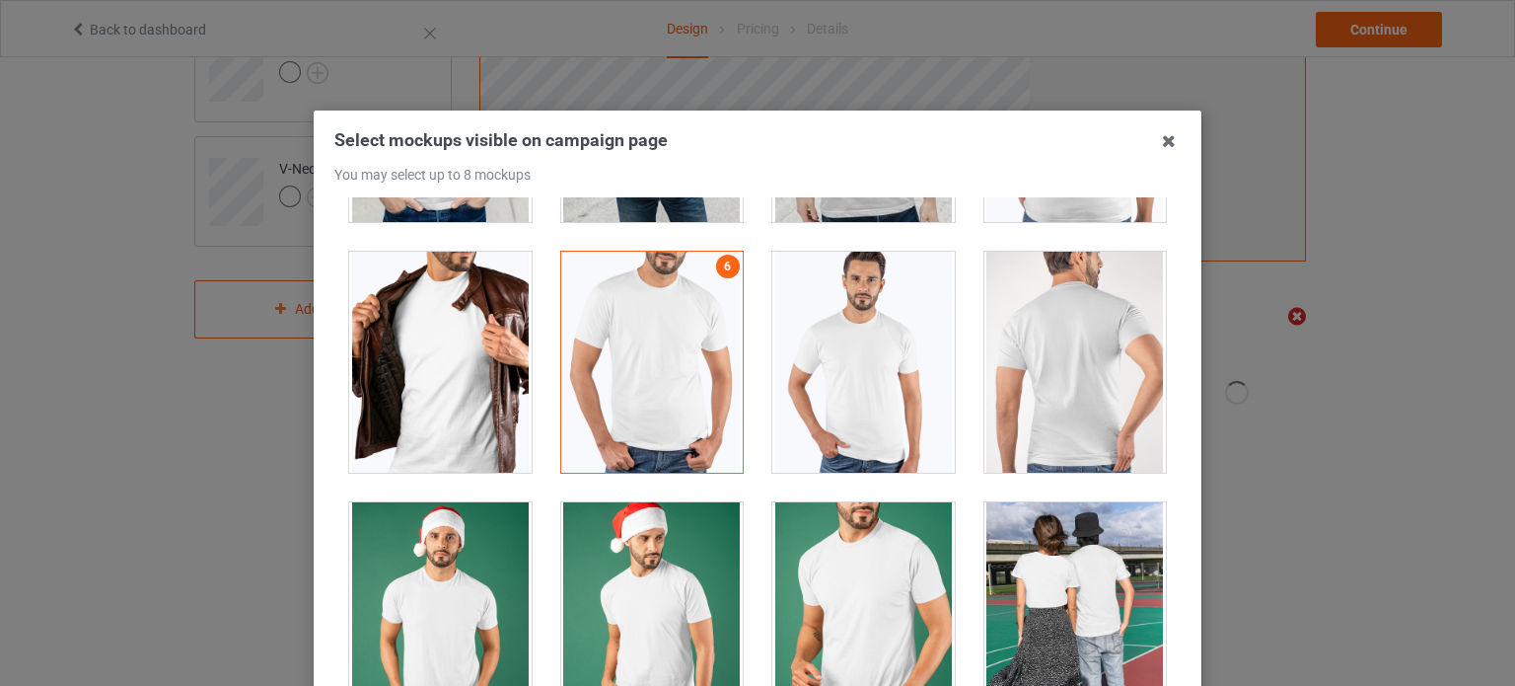
scroll to position [1207, 0]
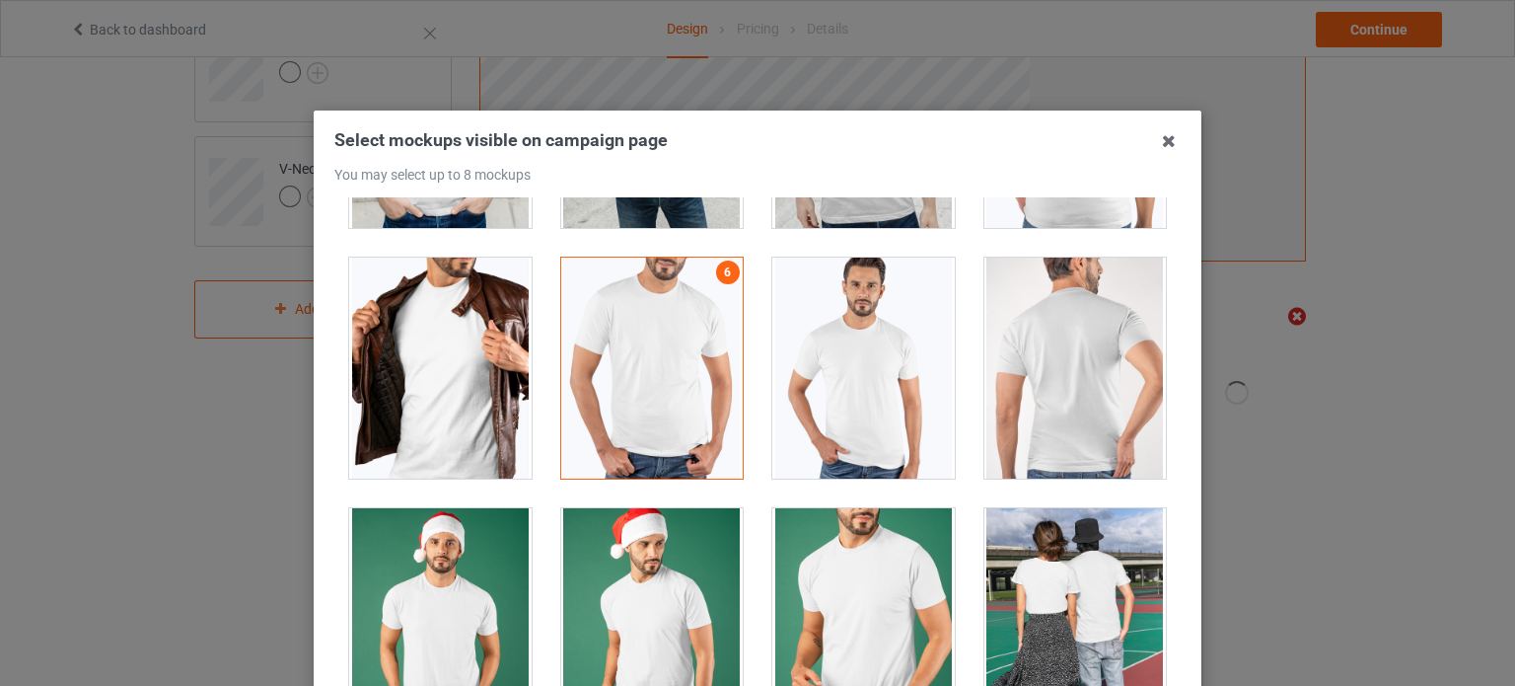
click at [829, 342] on div at bounding box center [863, 367] width 182 height 221
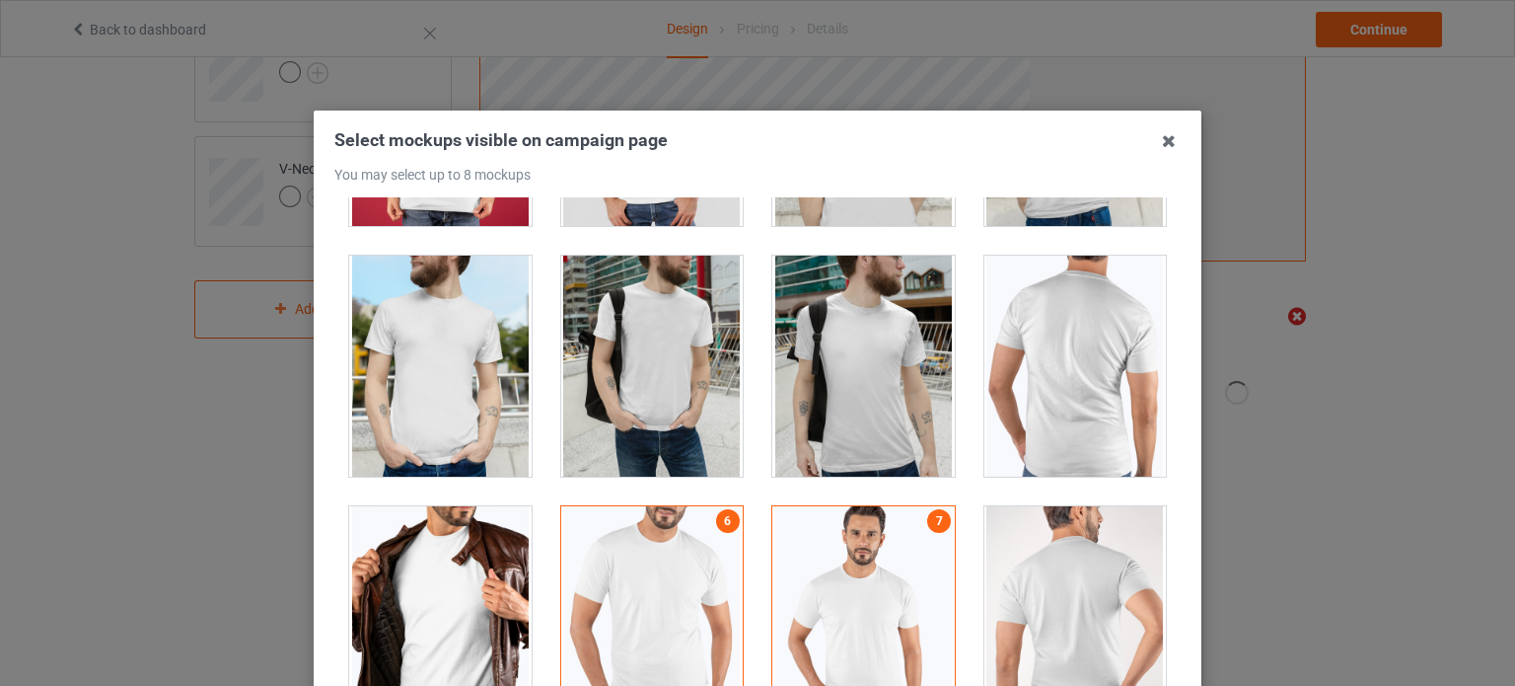
scroll to position [827, 0]
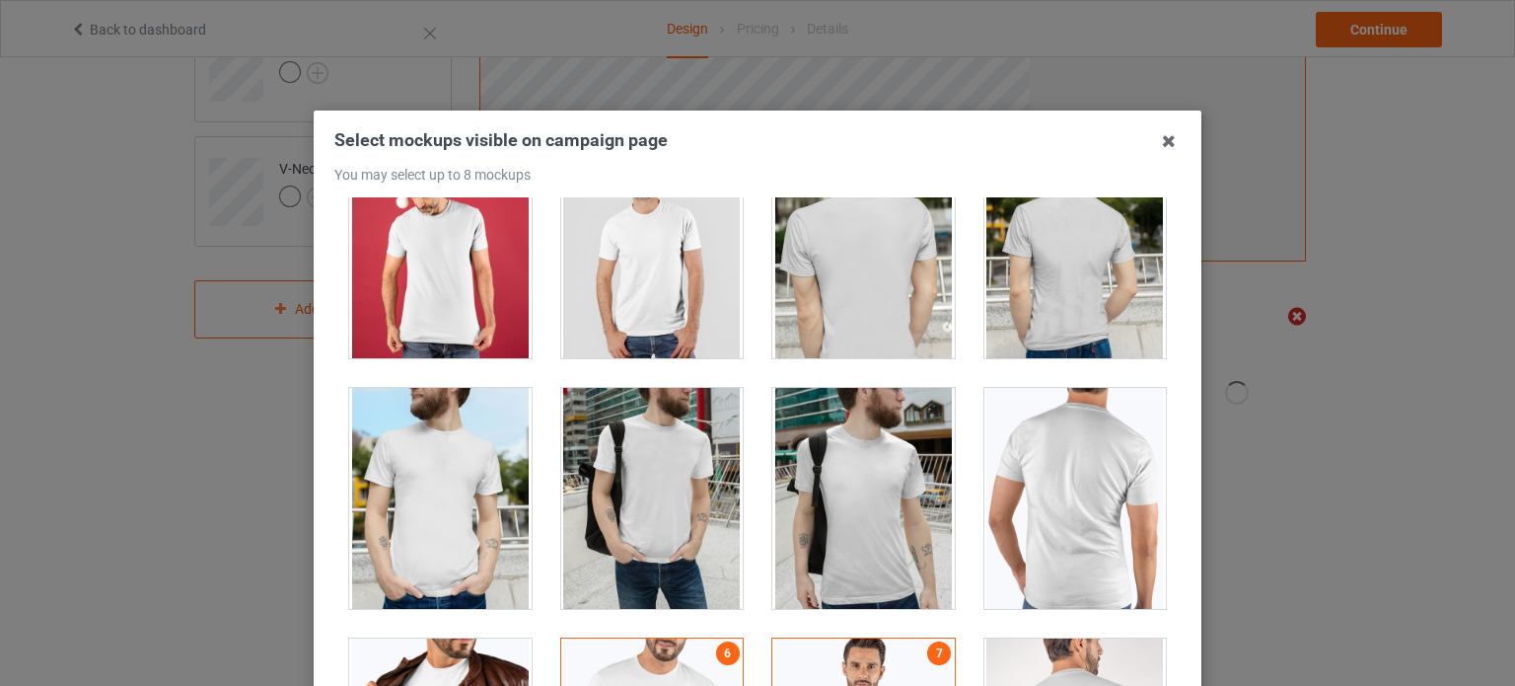
click at [862, 436] on div at bounding box center [863, 498] width 182 height 221
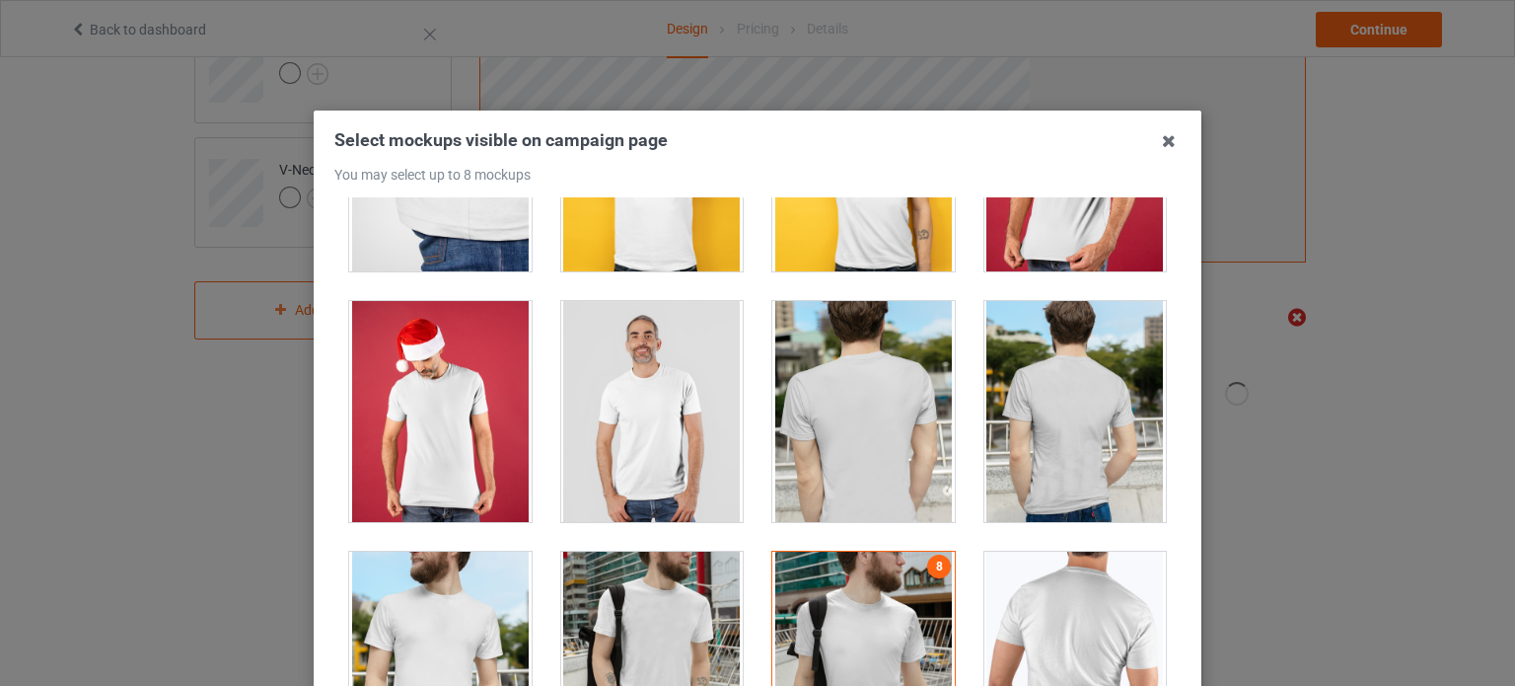
click at [592, 425] on div at bounding box center [652, 411] width 182 height 221
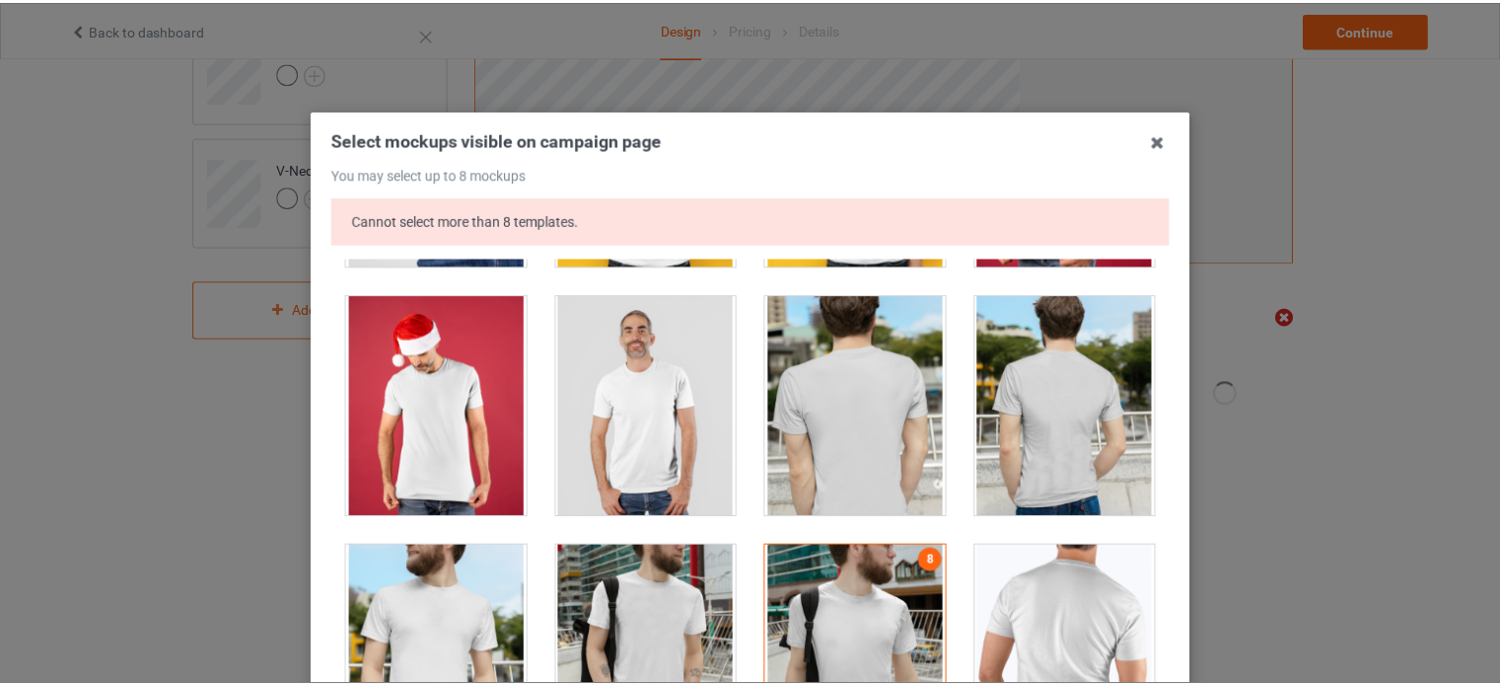
scroll to position [0, 0]
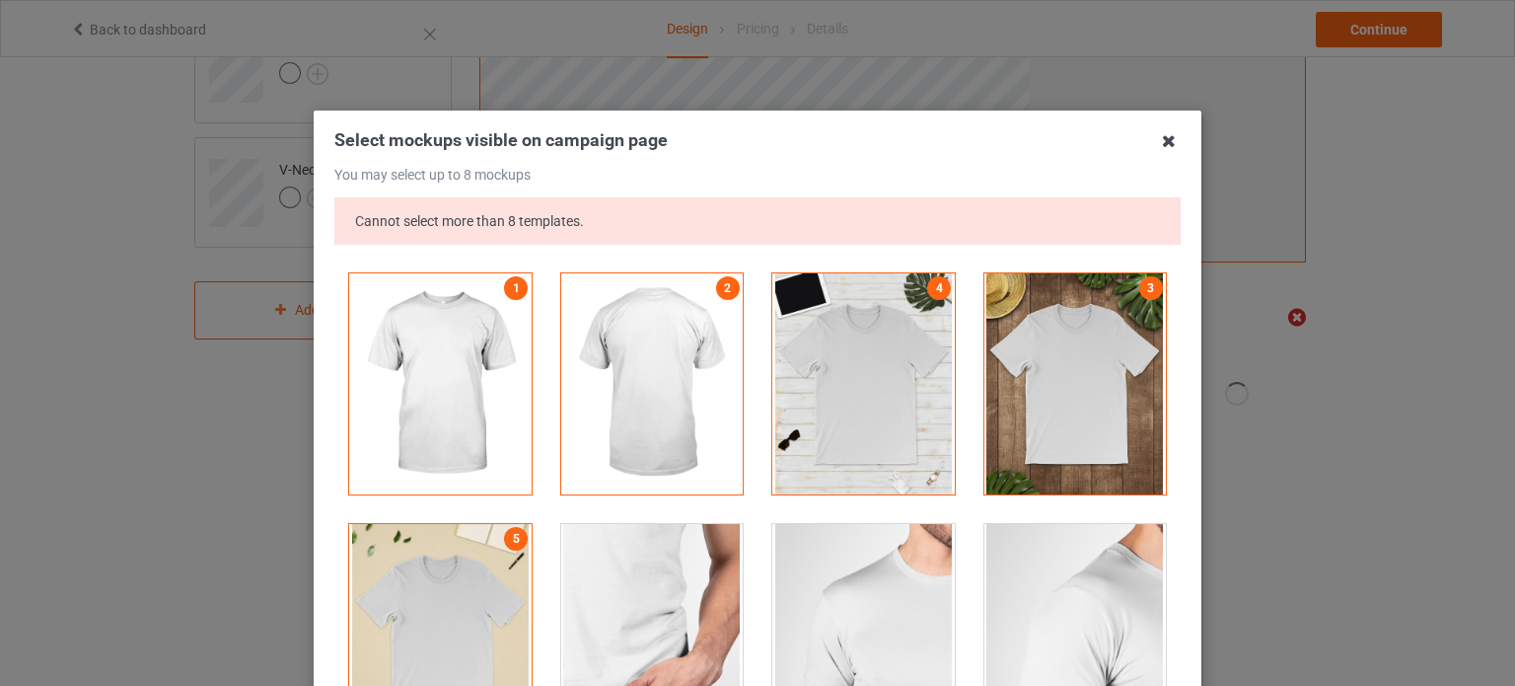
click at [1162, 135] on icon at bounding box center [1169, 141] width 32 height 32
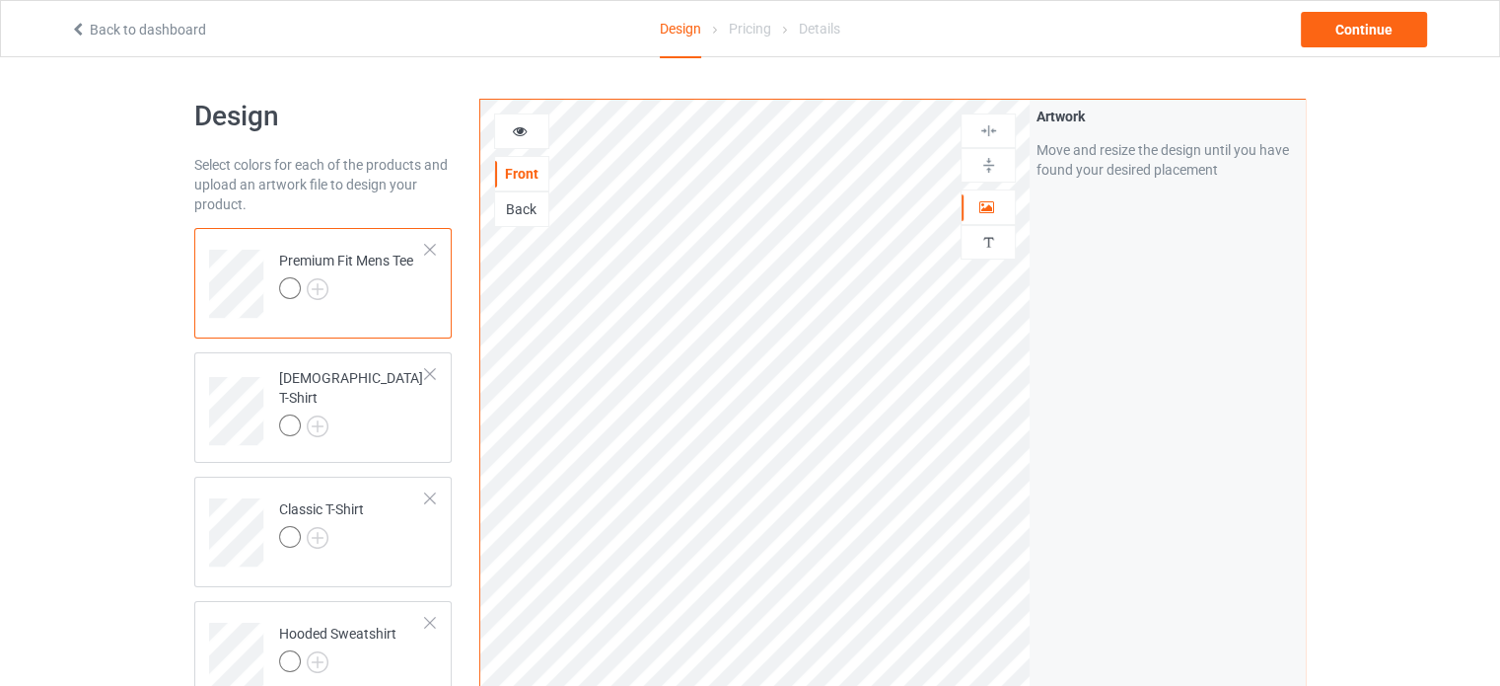
click at [986, 165] on img at bounding box center [988, 165] width 19 height 19
click at [990, 125] on img at bounding box center [988, 130] width 19 height 19
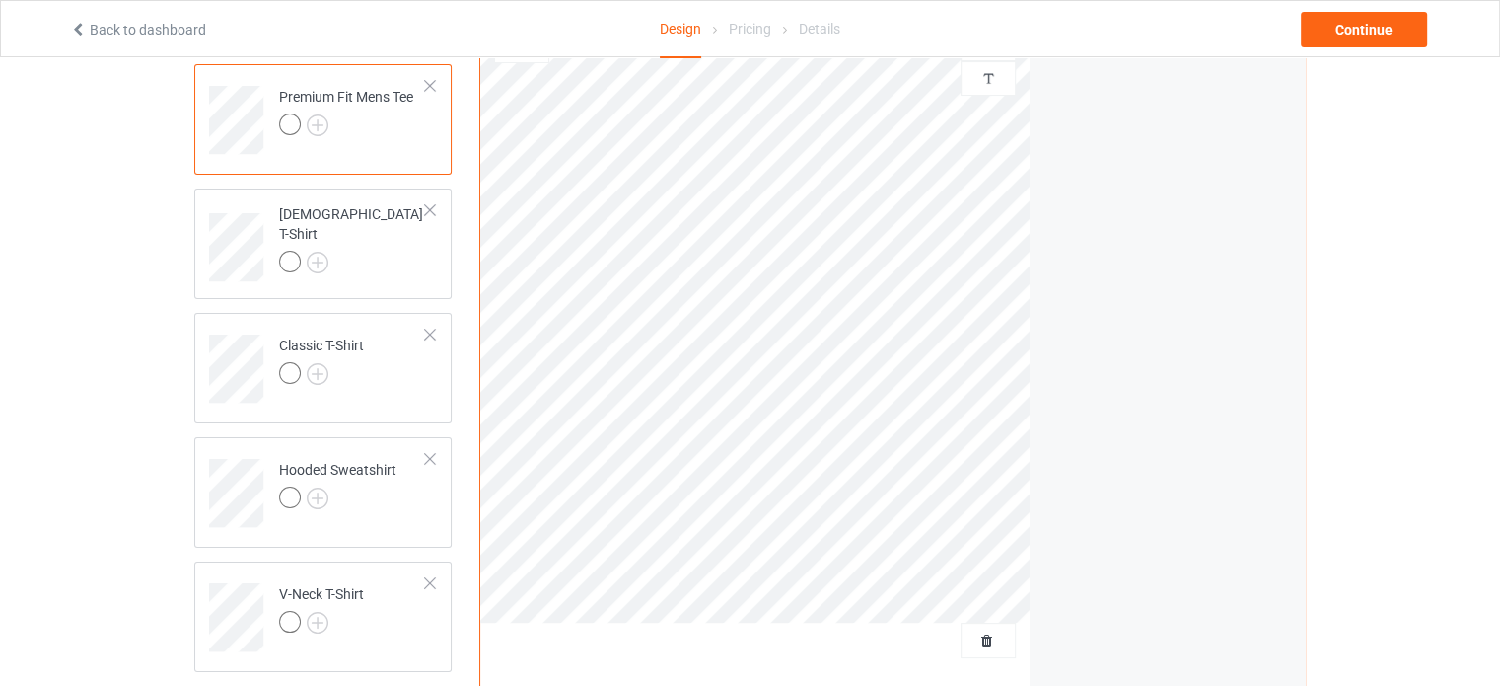
scroll to position [168, 0]
click at [326, 121] on img at bounding box center [318, 121] width 22 height 22
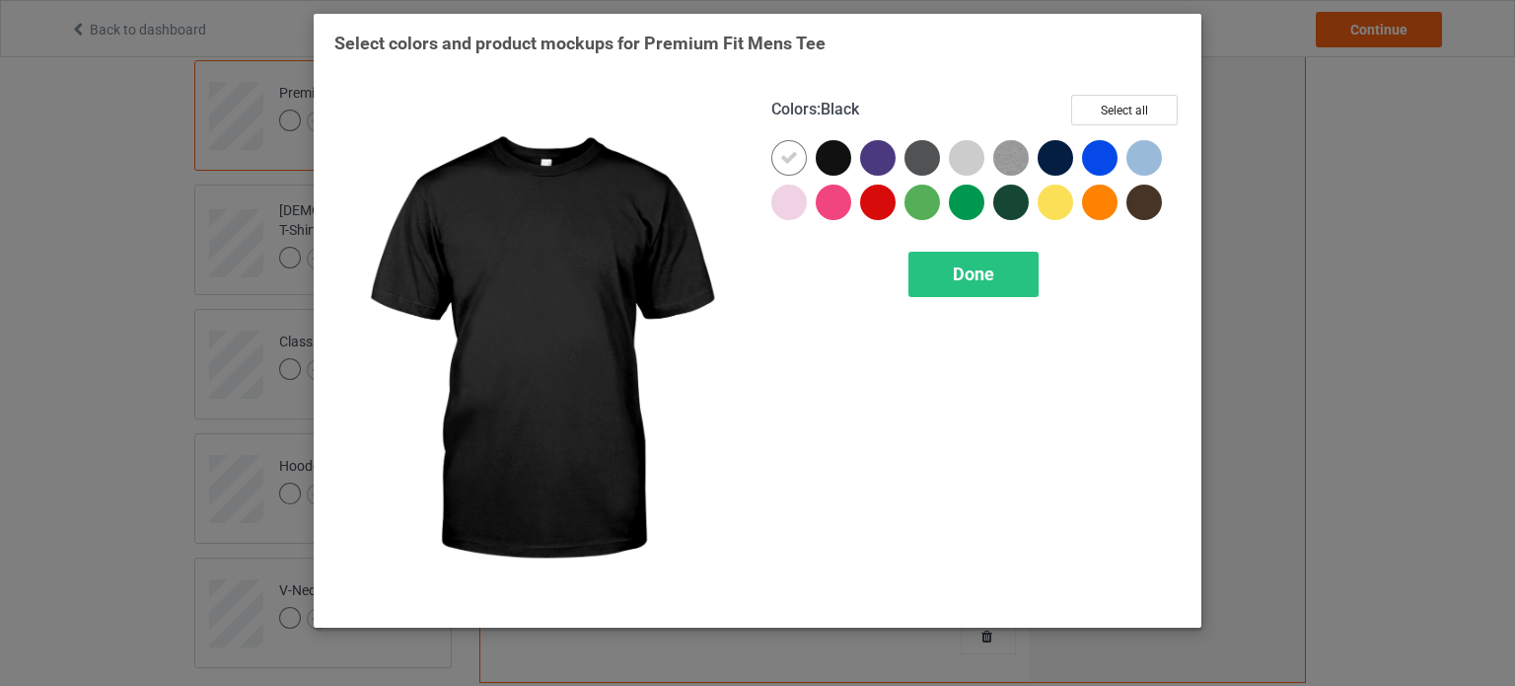
click at [835, 161] on div at bounding box center [834, 158] width 36 height 36
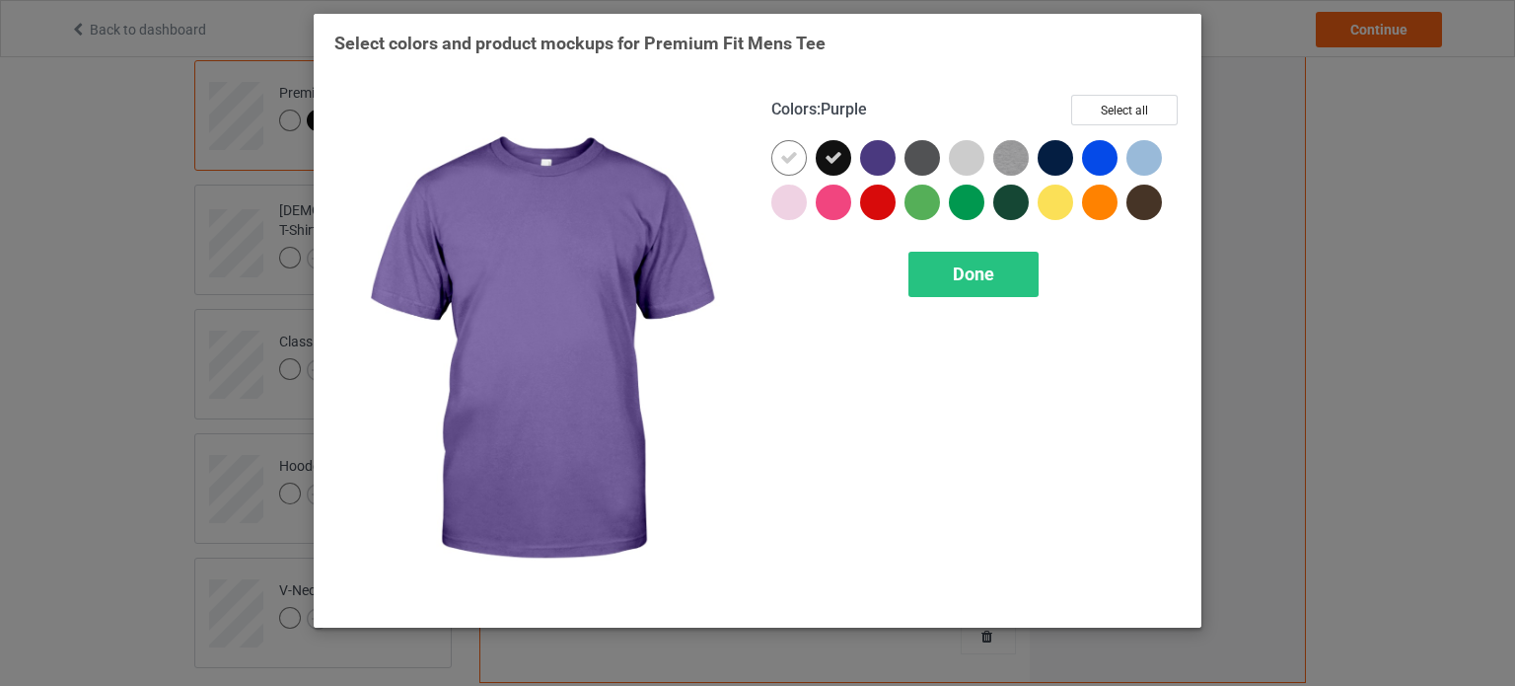
click at [864, 160] on div at bounding box center [878, 158] width 36 height 36
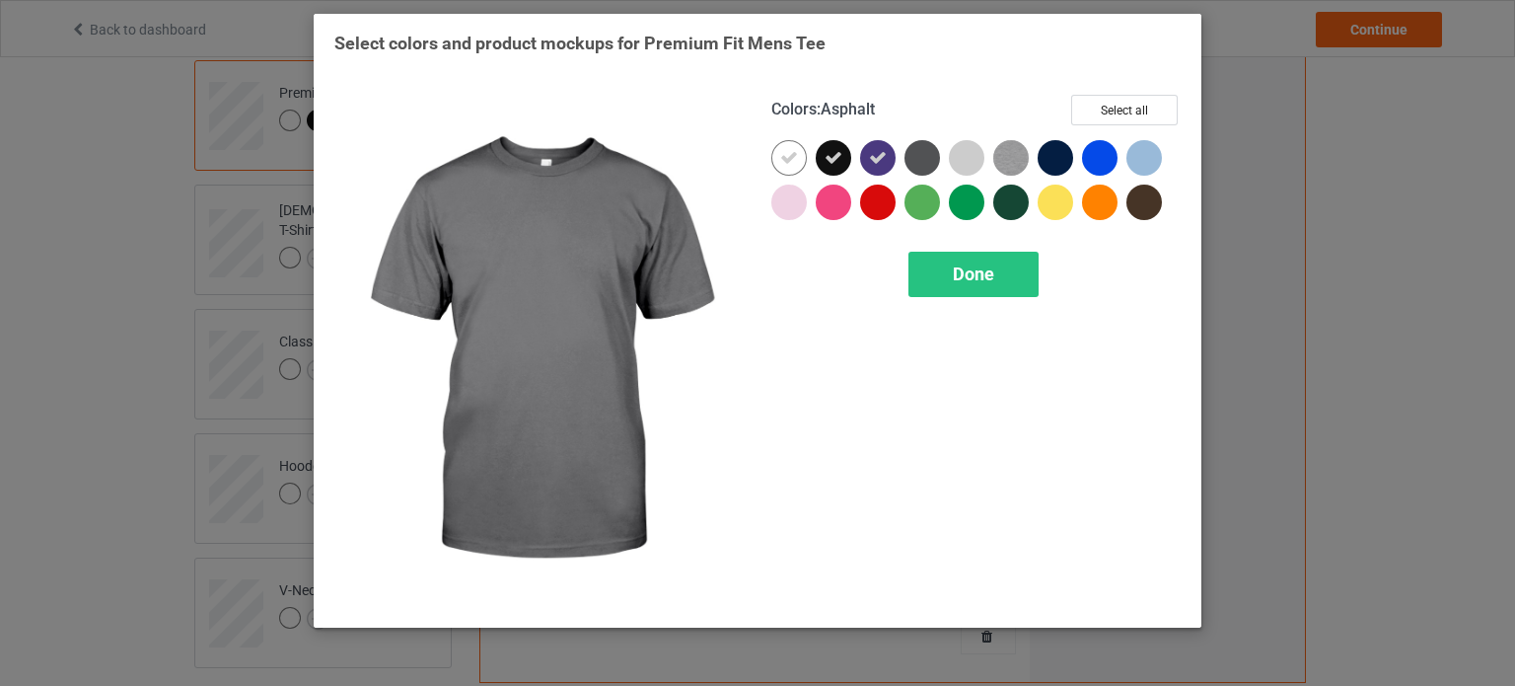
click at [921, 159] on div at bounding box center [922, 158] width 36 height 36
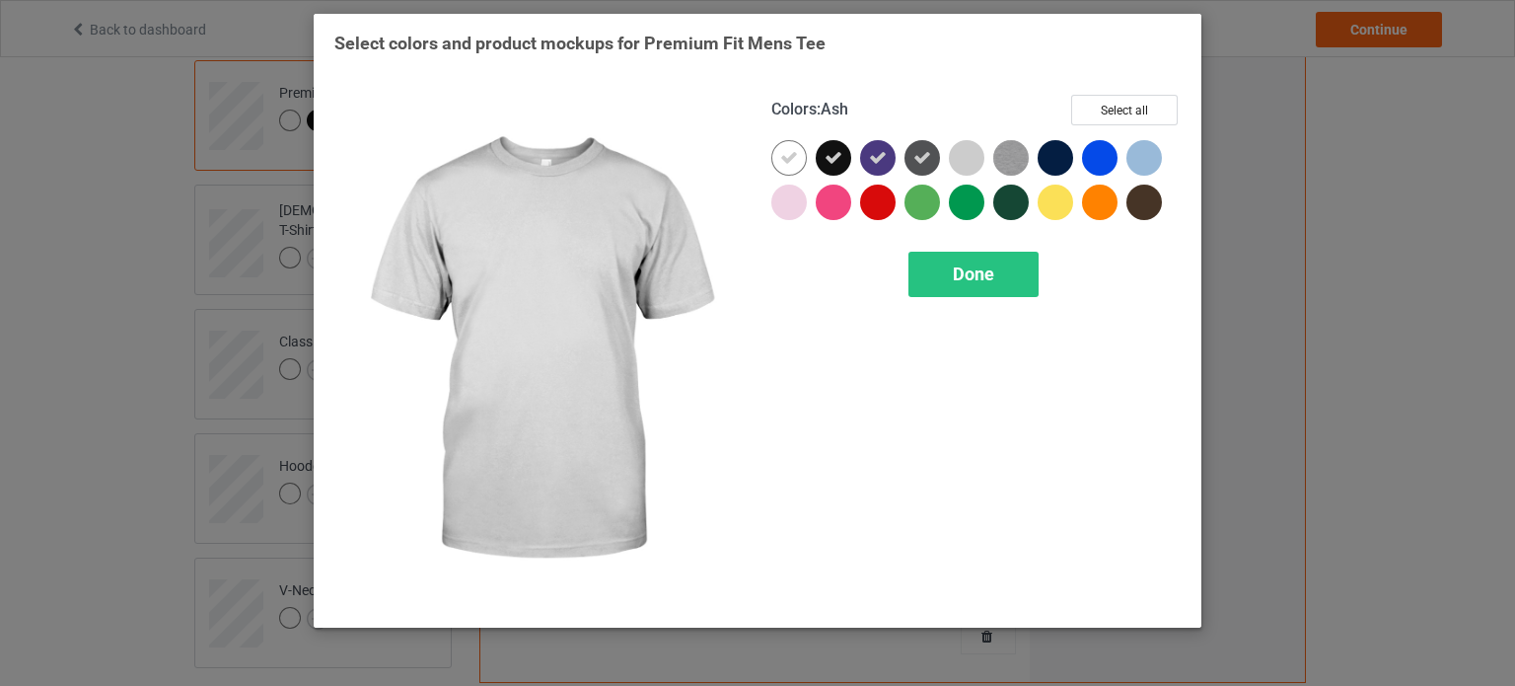
click at [956, 160] on div at bounding box center [967, 158] width 36 height 36
click at [978, 160] on div at bounding box center [967, 158] width 36 height 36
click at [986, 160] on div at bounding box center [971, 162] width 44 height 44
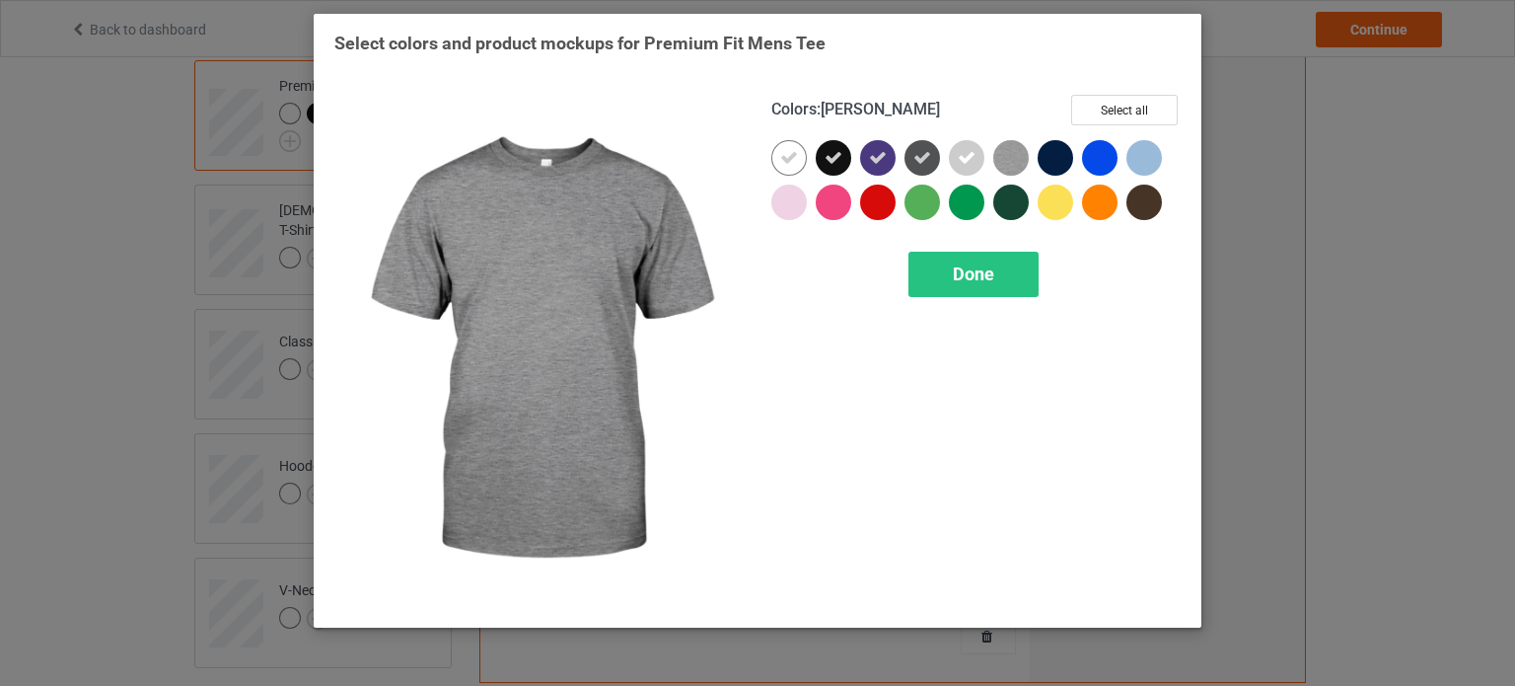
click at [1035, 149] on div at bounding box center [1015, 162] width 44 height 44
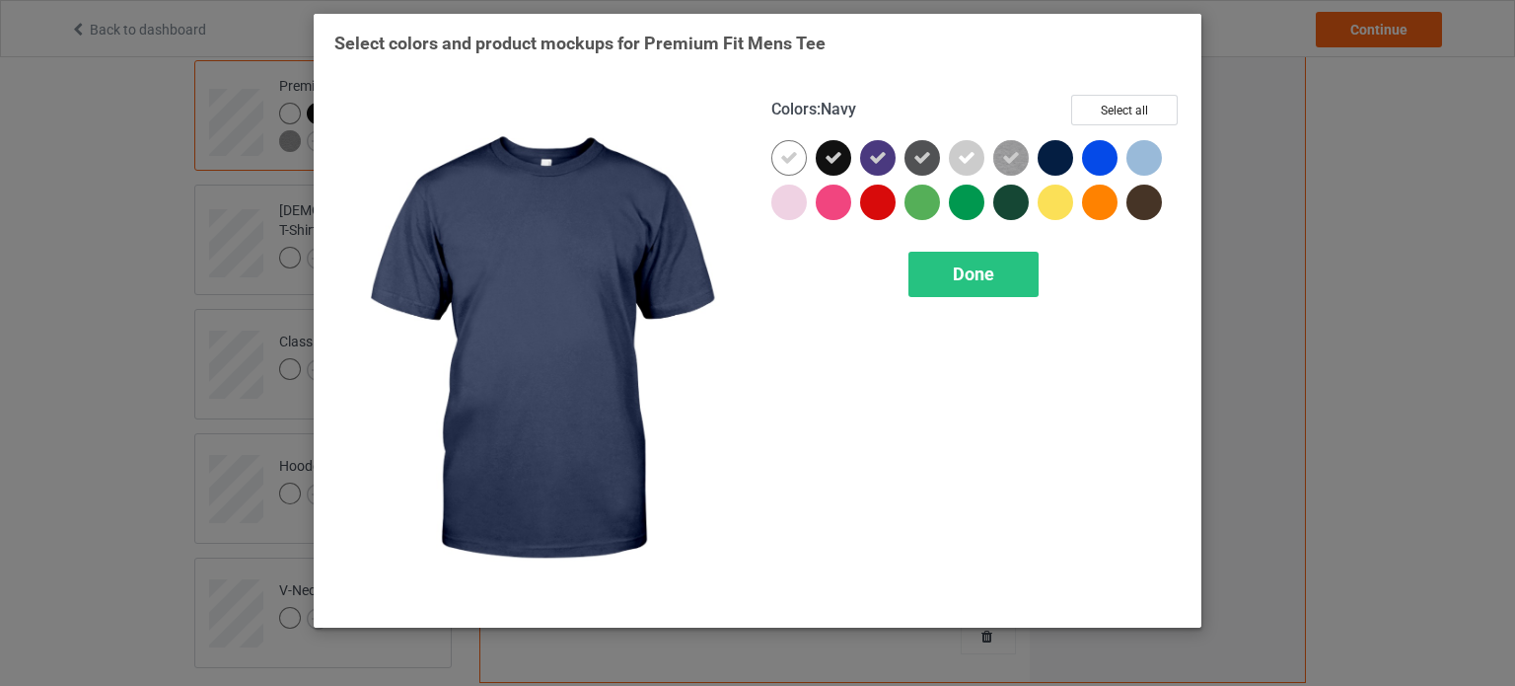
click at [1072, 155] on div at bounding box center [1056, 158] width 36 height 36
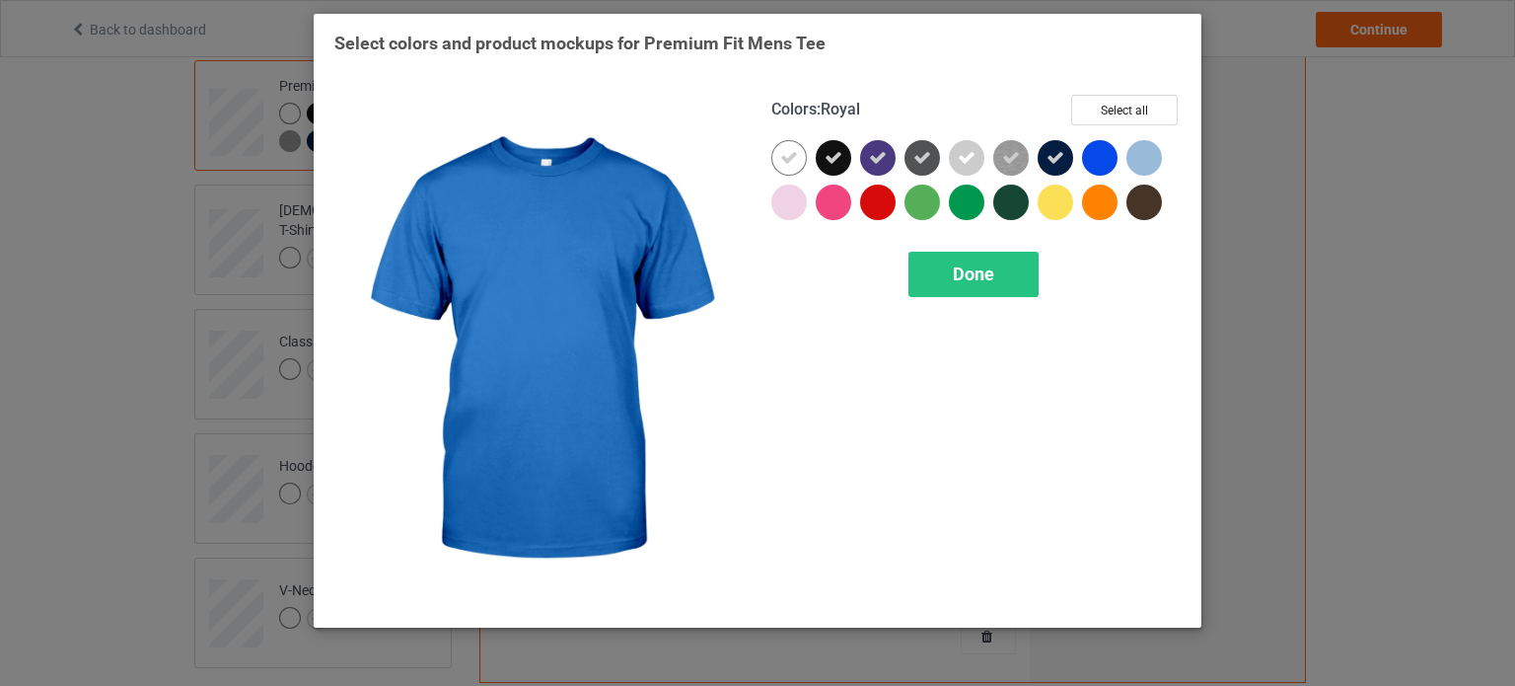
click at [1097, 154] on div at bounding box center [1100, 158] width 36 height 36
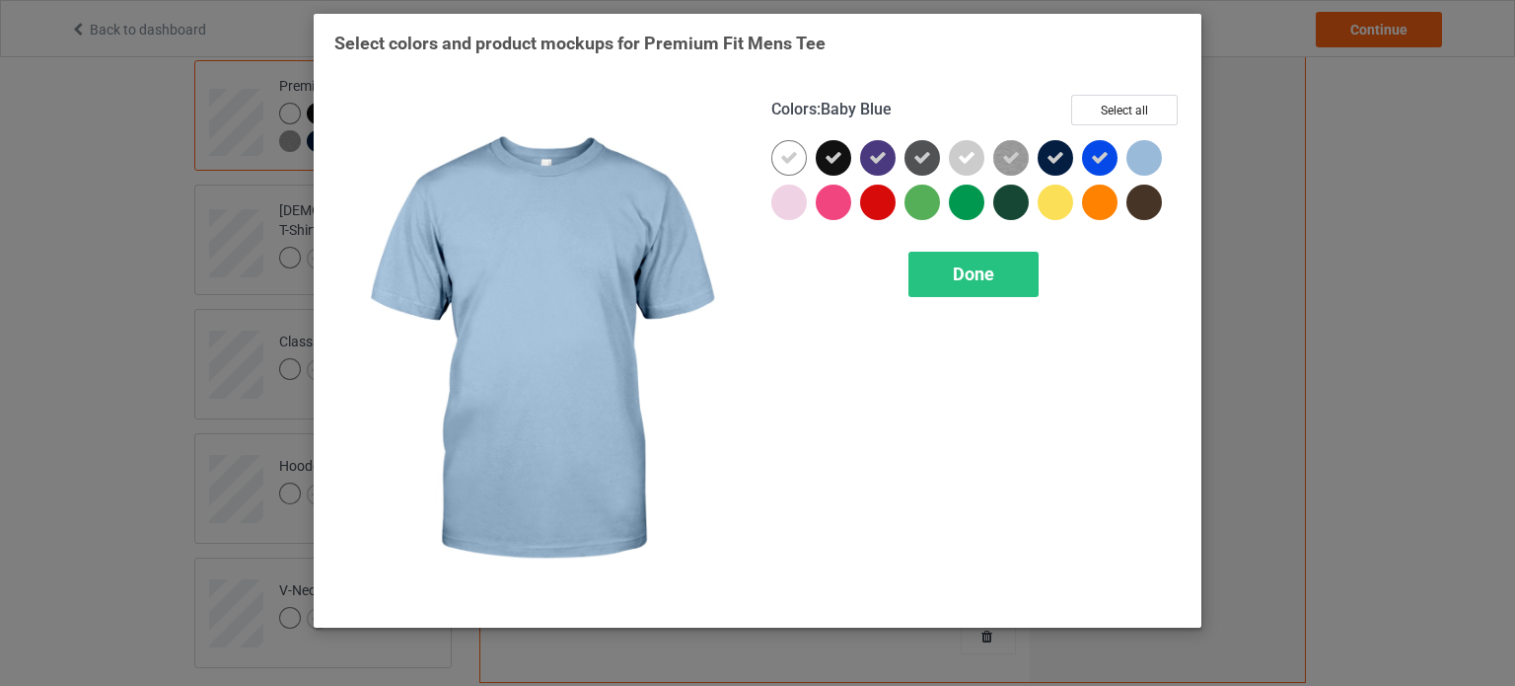
click at [1141, 154] on div at bounding box center [1144, 158] width 36 height 36
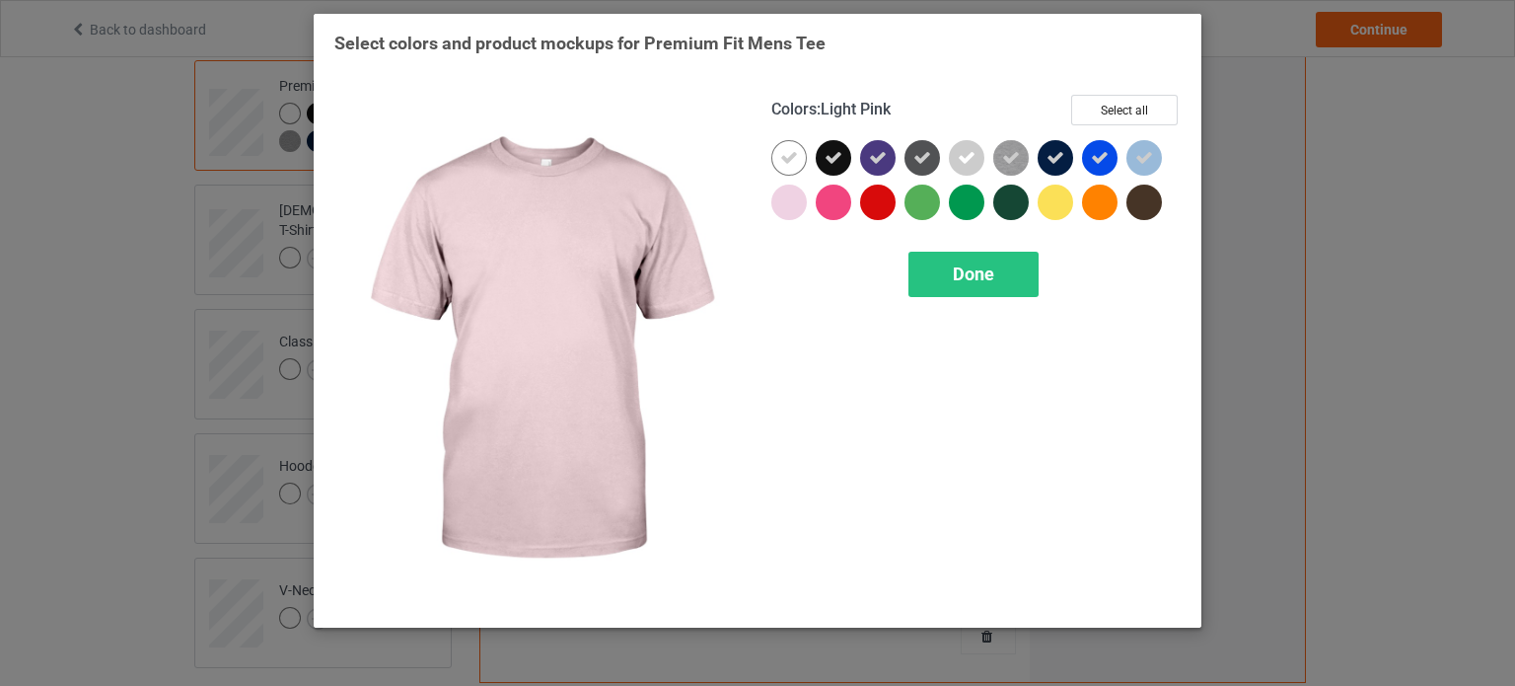
click at [800, 201] on div at bounding box center [789, 202] width 36 height 36
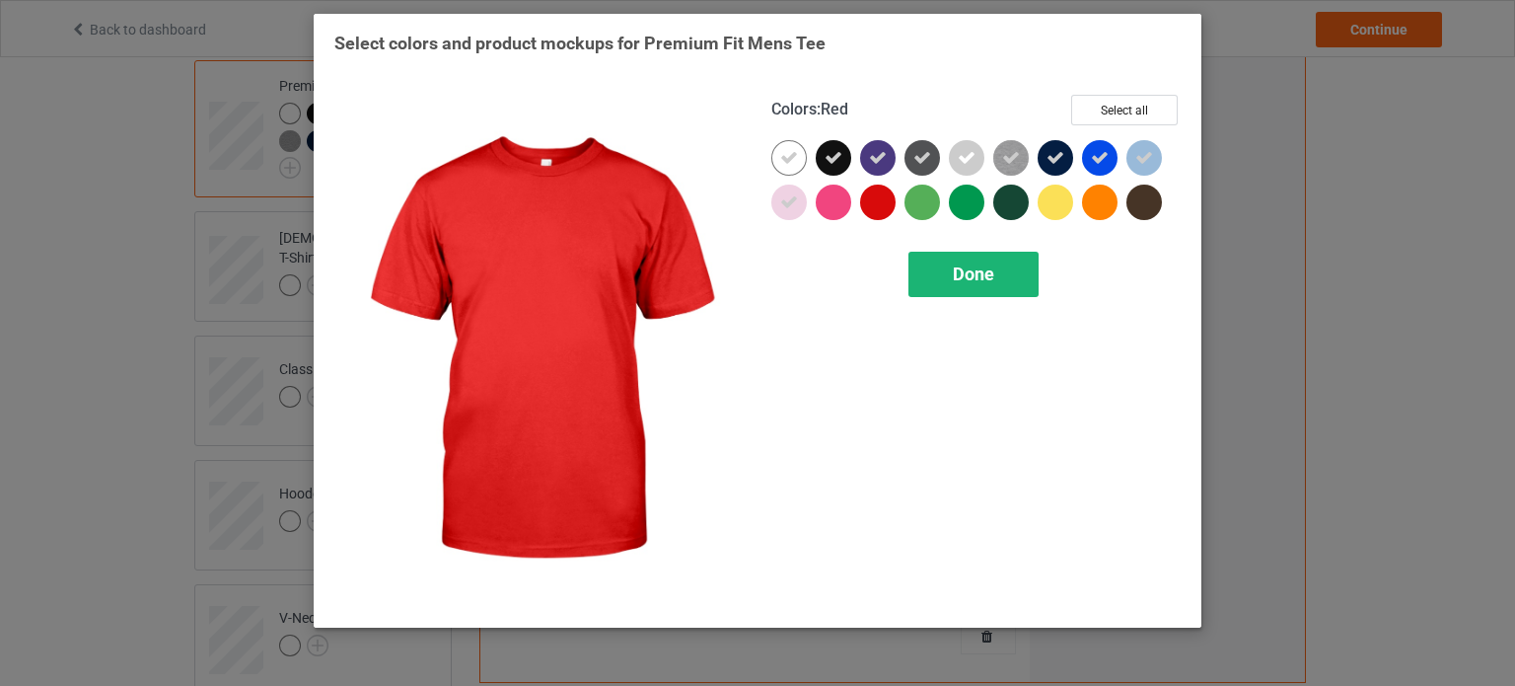
click at [964, 279] on span "Done" at bounding box center [973, 273] width 41 height 21
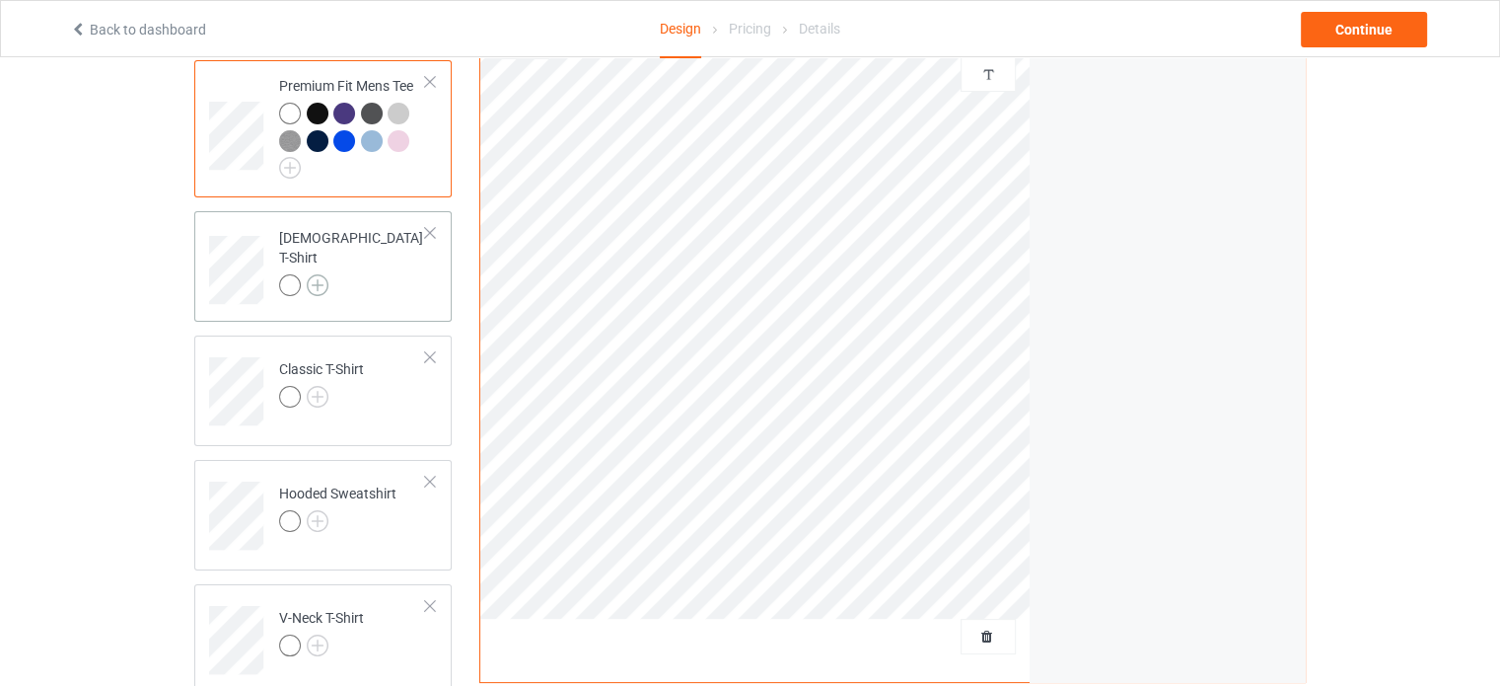
click at [312, 274] on img at bounding box center [318, 285] width 22 height 22
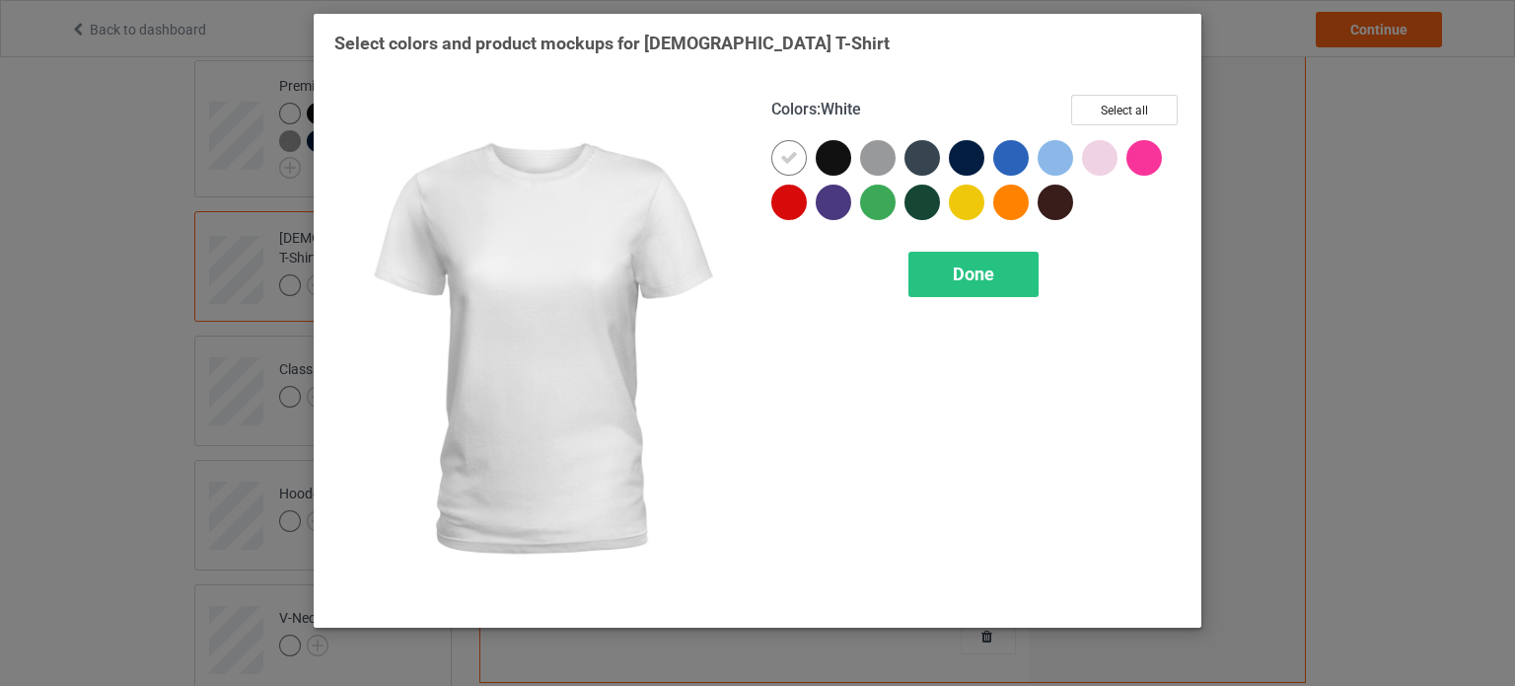
click at [782, 152] on icon at bounding box center [789, 158] width 18 height 18
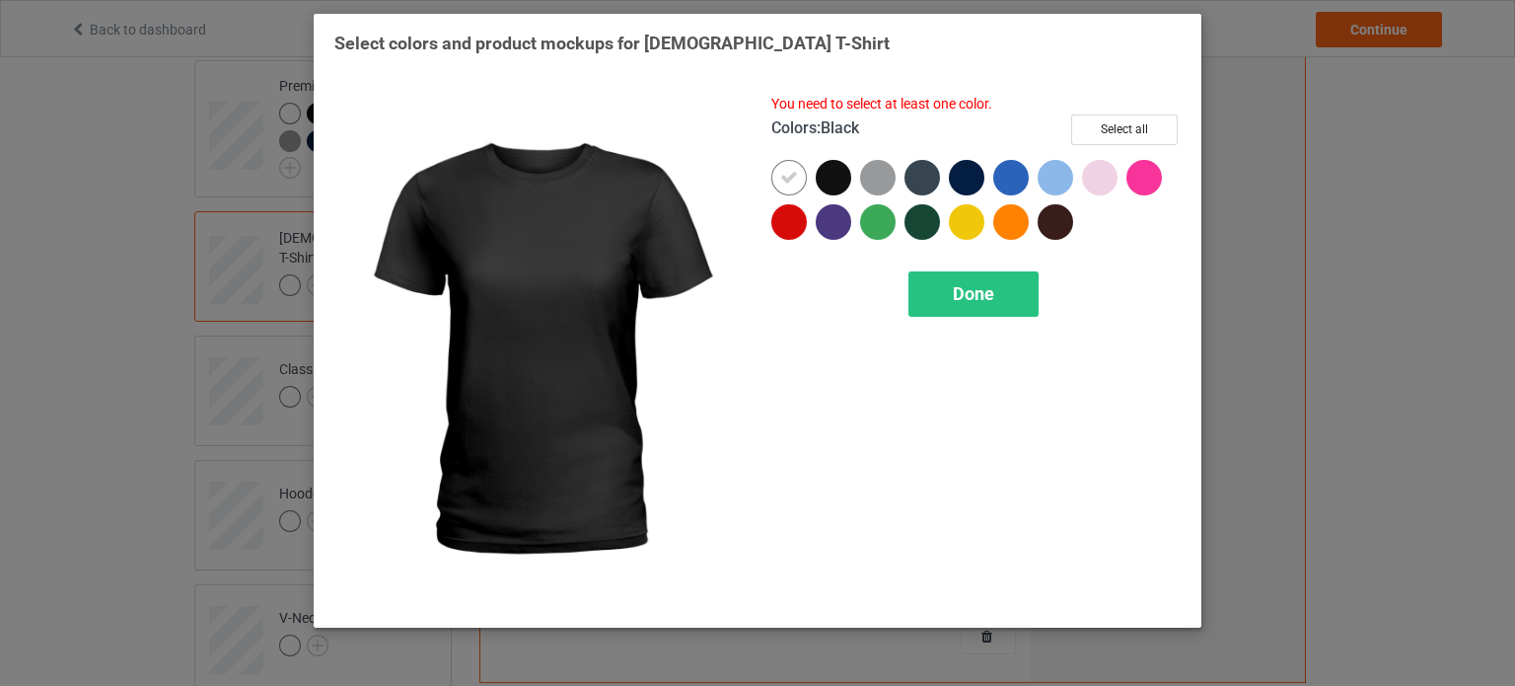
click at [817, 165] on div at bounding box center [838, 182] width 44 height 44
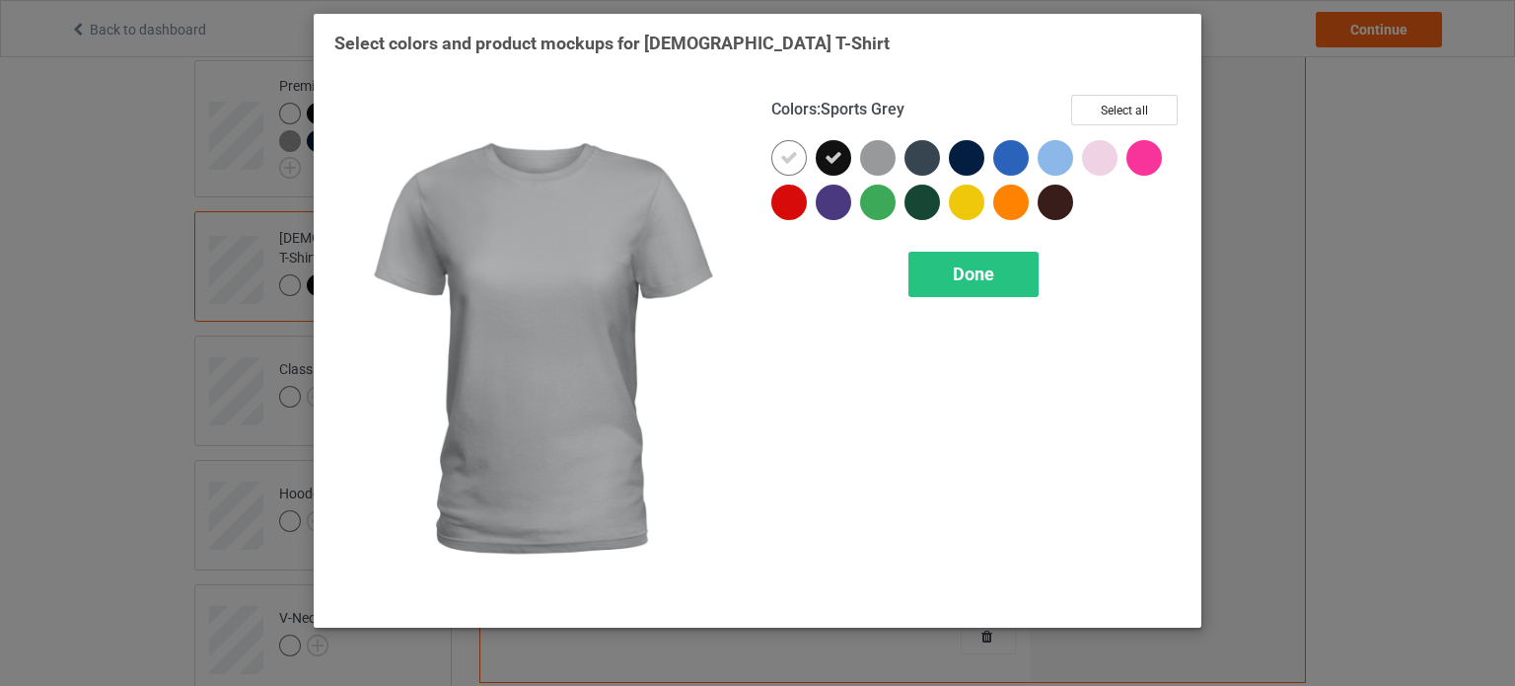
click at [890, 152] on div at bounding box center [878, 158] width 36 height 36
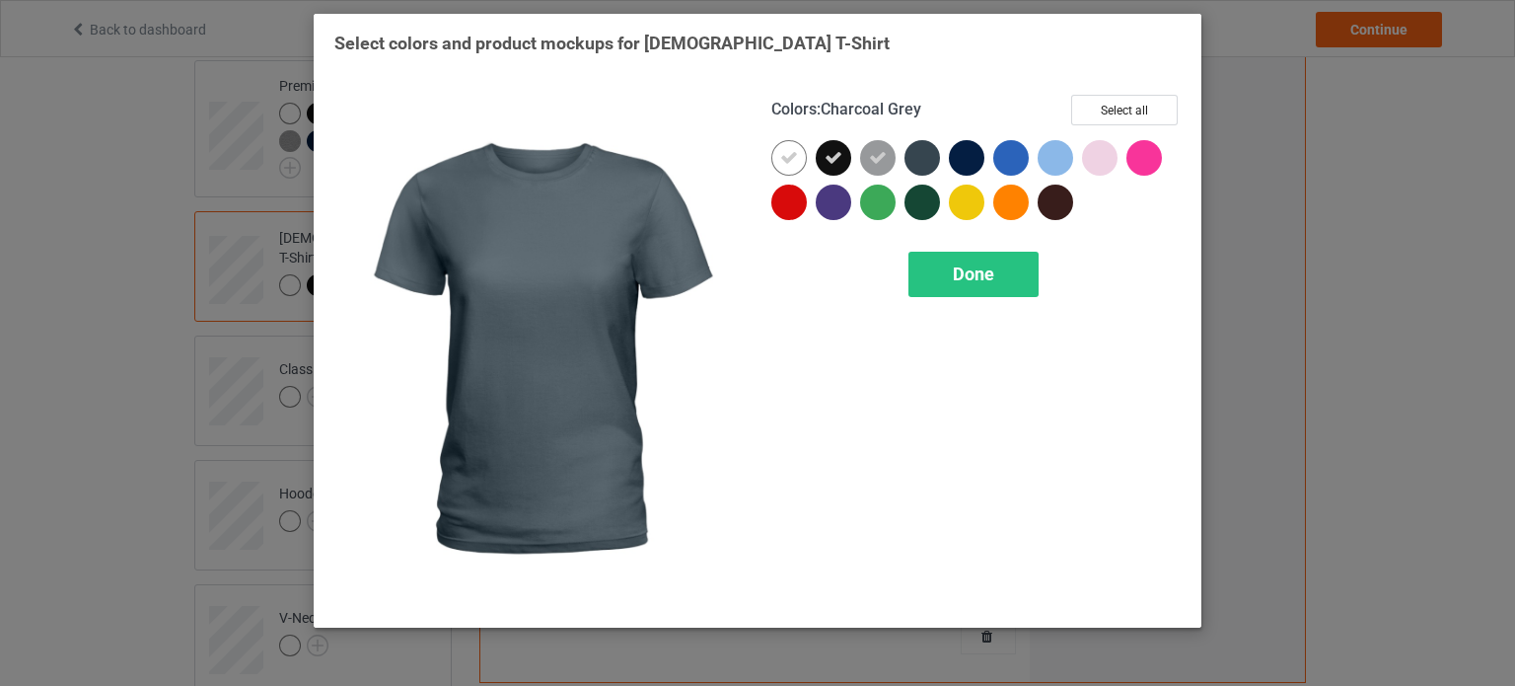
click at [904, 155] on div at bounding box center [922, 158] width 36 height 36
click at [943, 155] on div at bounding box center [926, 162] width 44 height 44
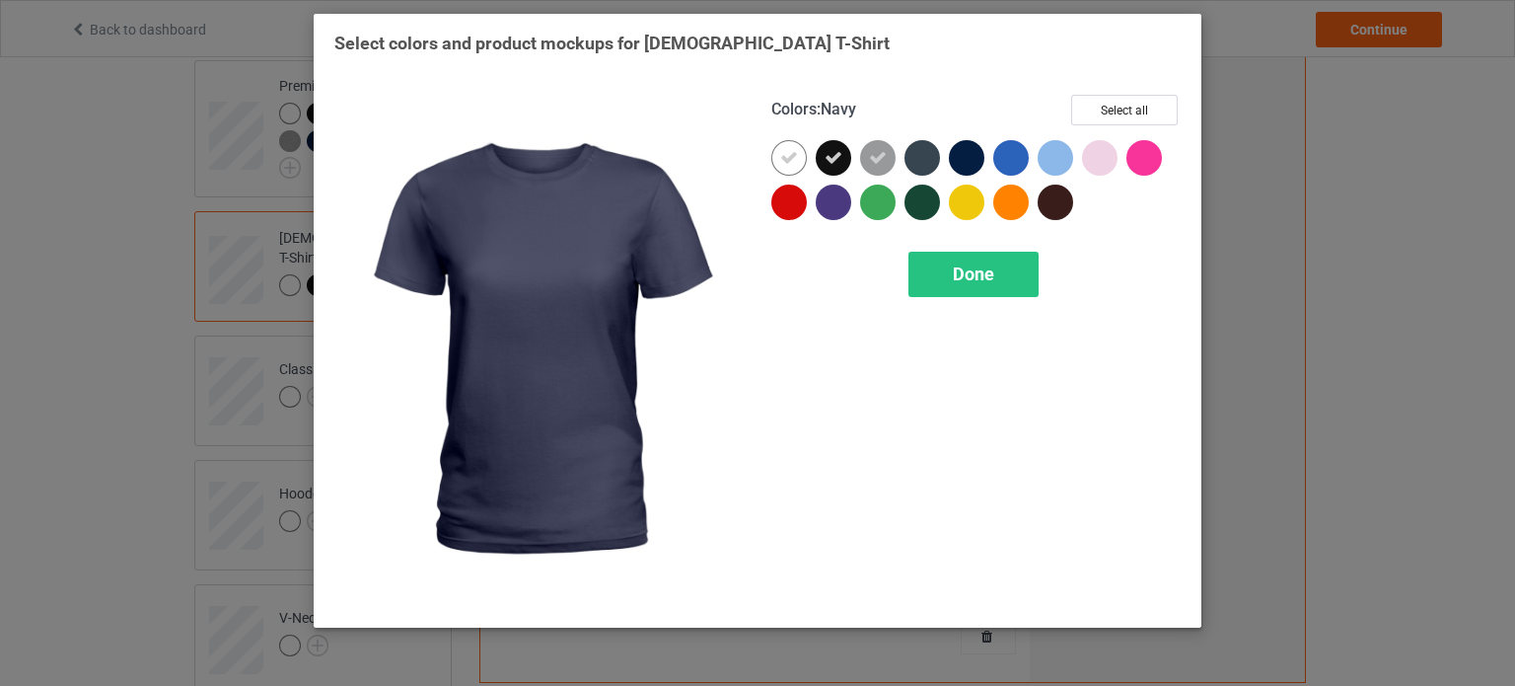
click at [967, 155] on div at bounding box center [967, 158] width 36 height 36
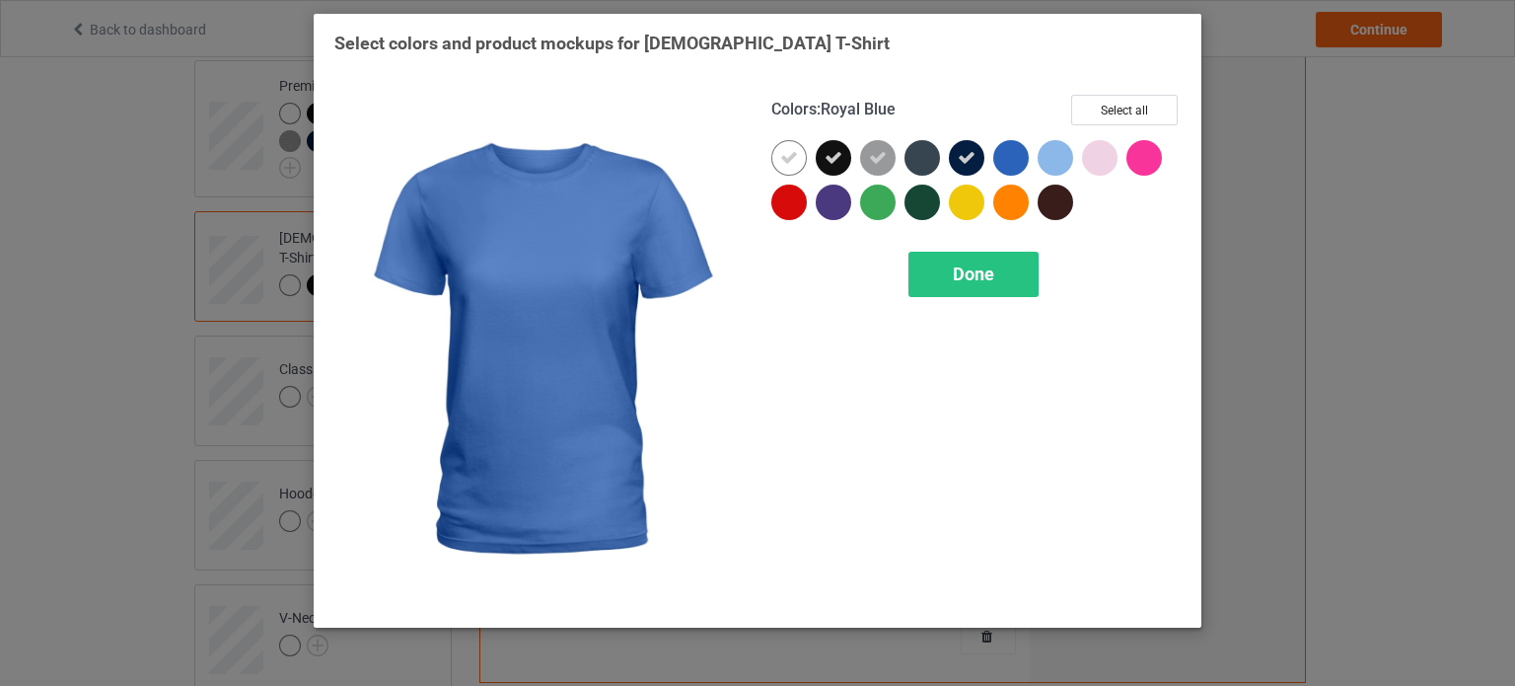
click at [1022, 162] on div at bounding box center [1011, 158] width 36 height 36
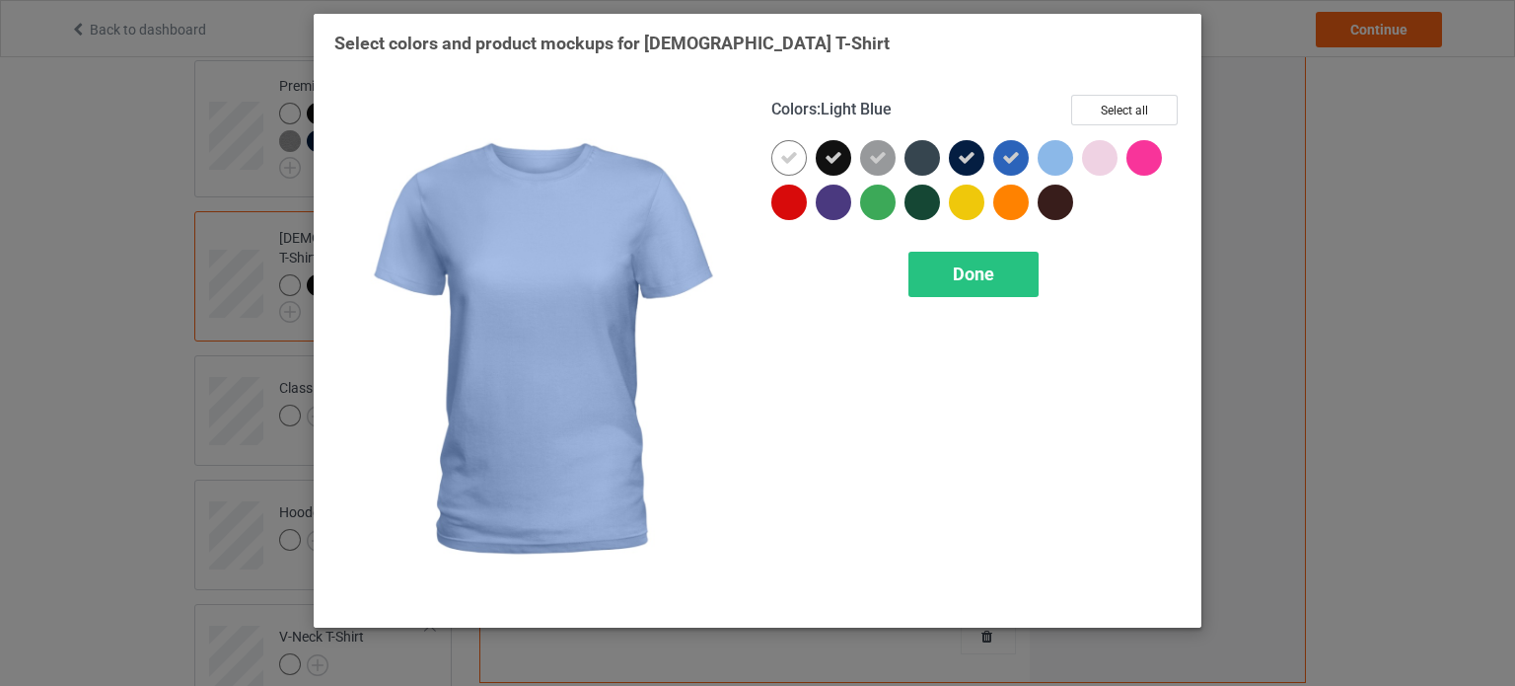
click at [1061, 161] on div at bounding box center [1056, 158] width 36 height 36
click at [1077, 162] on div at bounding box center [1060, 162] width 44 height 44
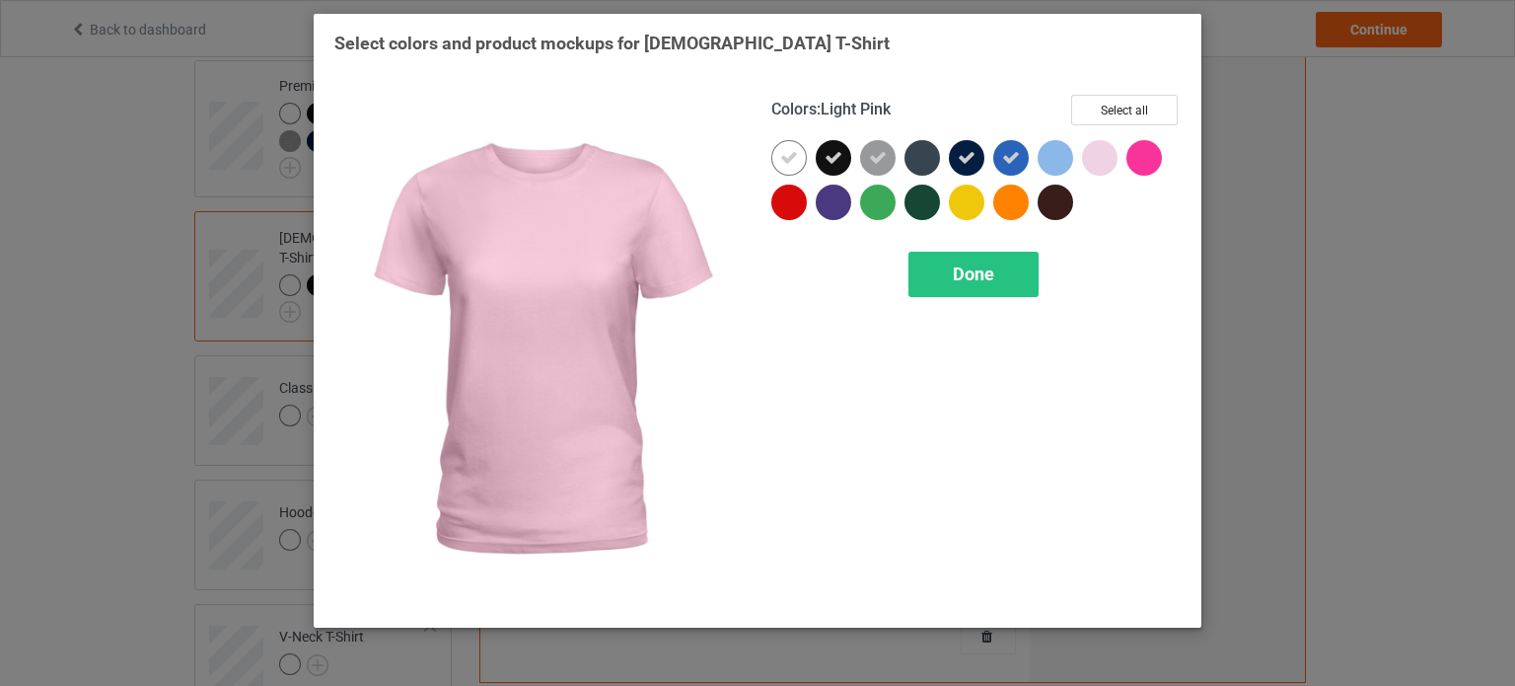
click at [1098, 163] on div at bounding box center [1100, 158] width 36 height 36
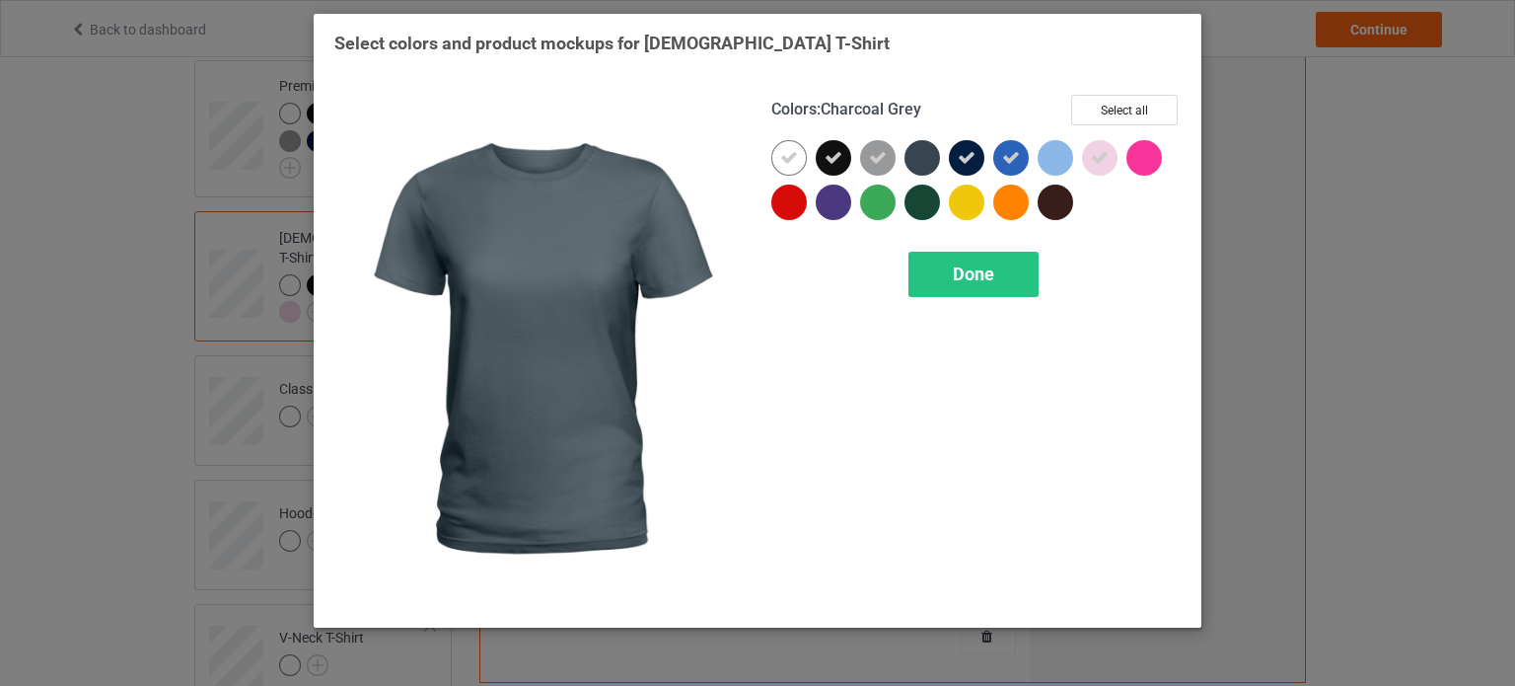
click at [936, 149] on div at bounding box center [922, 158] width 36 height 36
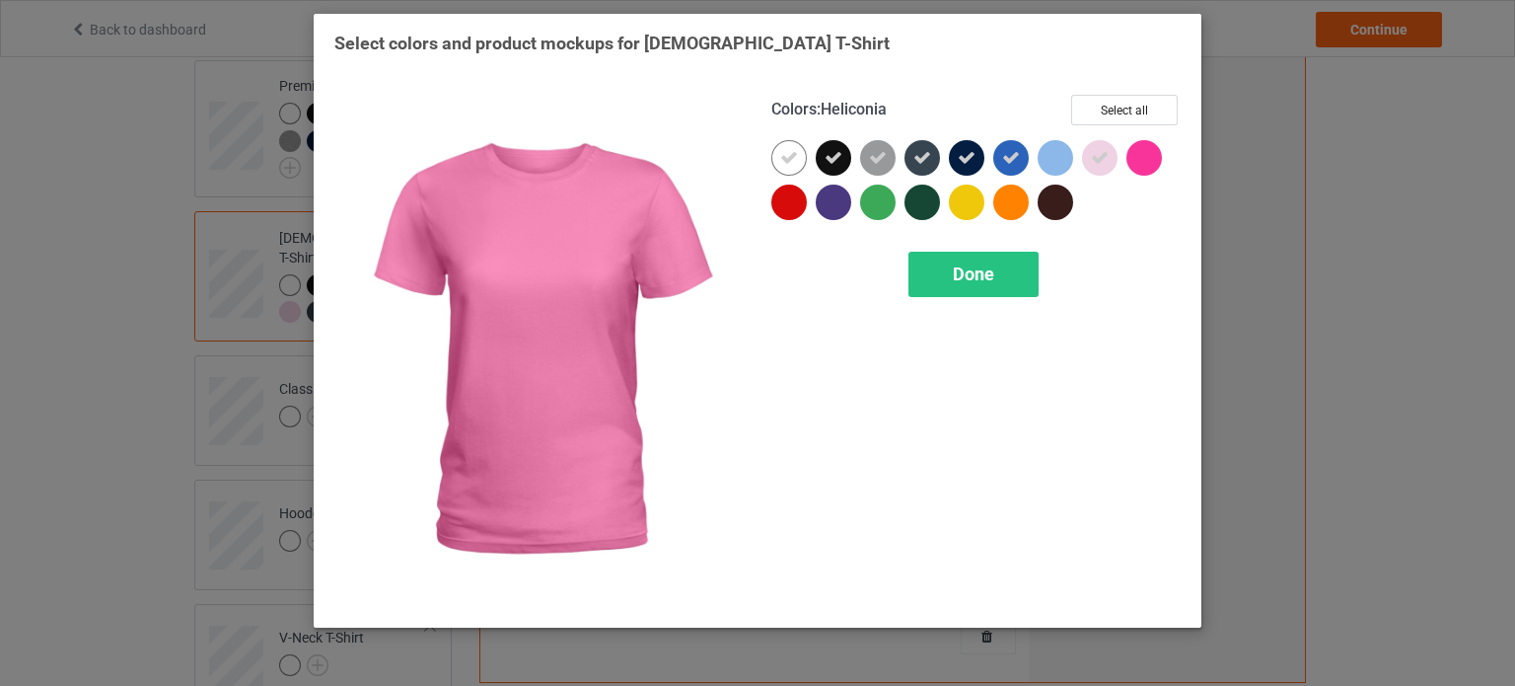
click at [1145, 146] on div at bounding box center [1144, 158] width 36 height 36
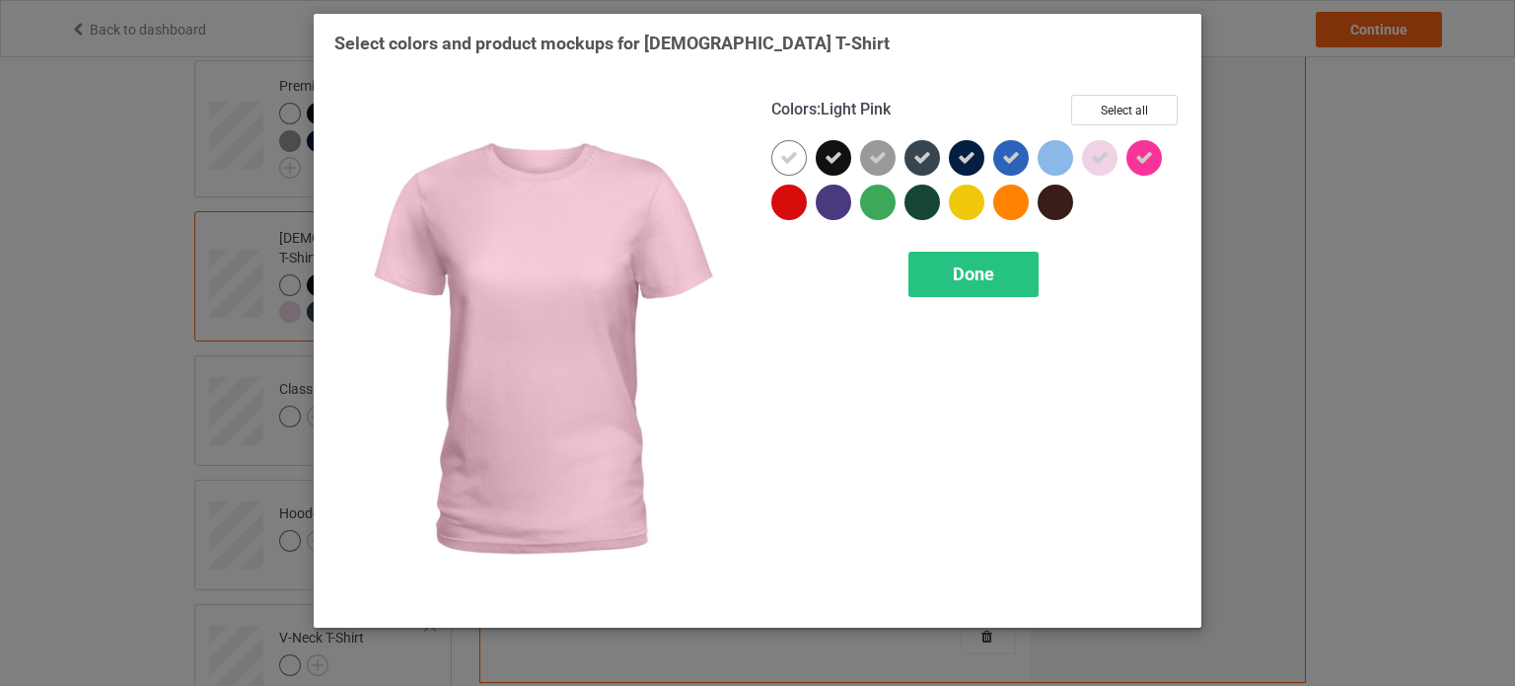
click at [1077, 147] on div at bounding box center [1060, 162] width 44 height 44
click at [1103, 161] on icon at bounding box center [1100, 158] width 18 height 18
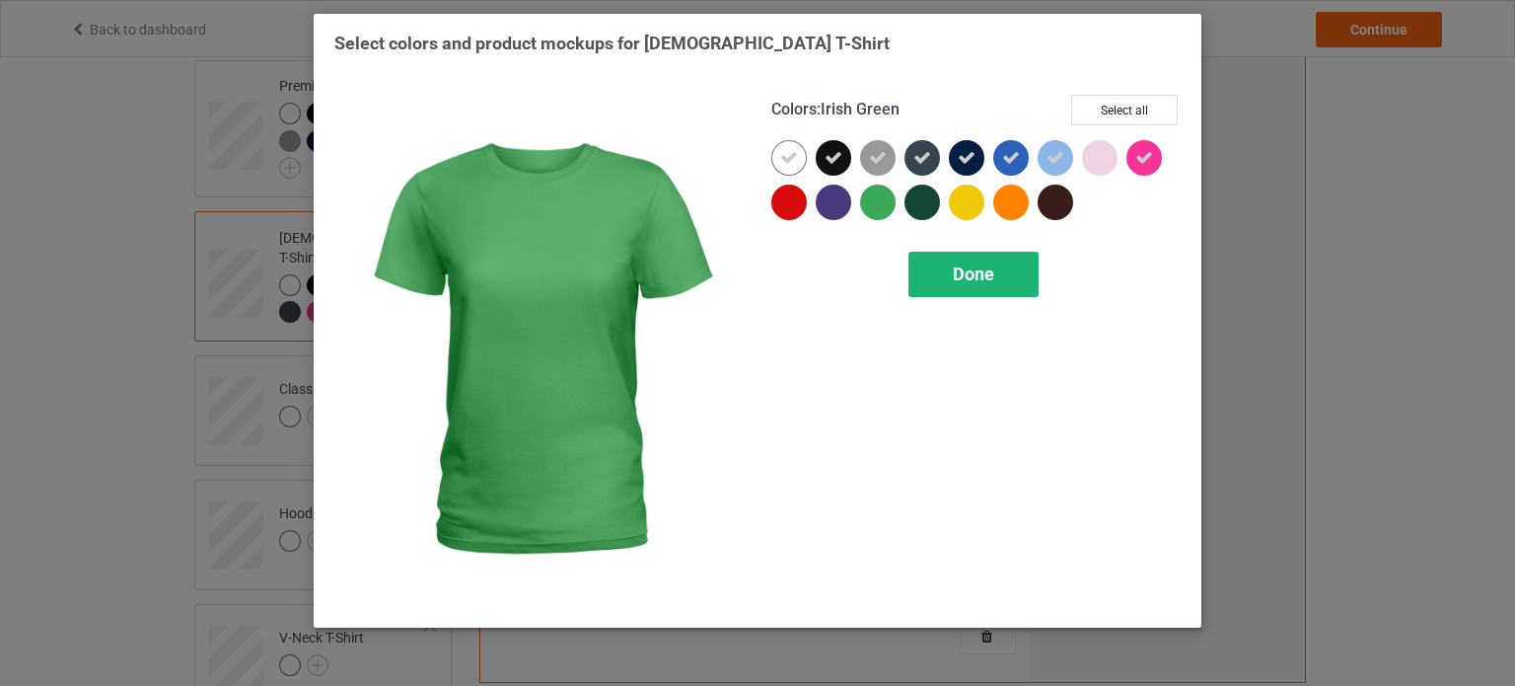
click at [965, 282] on span "Done" at bounding box center [973, 273] width 41 height 21
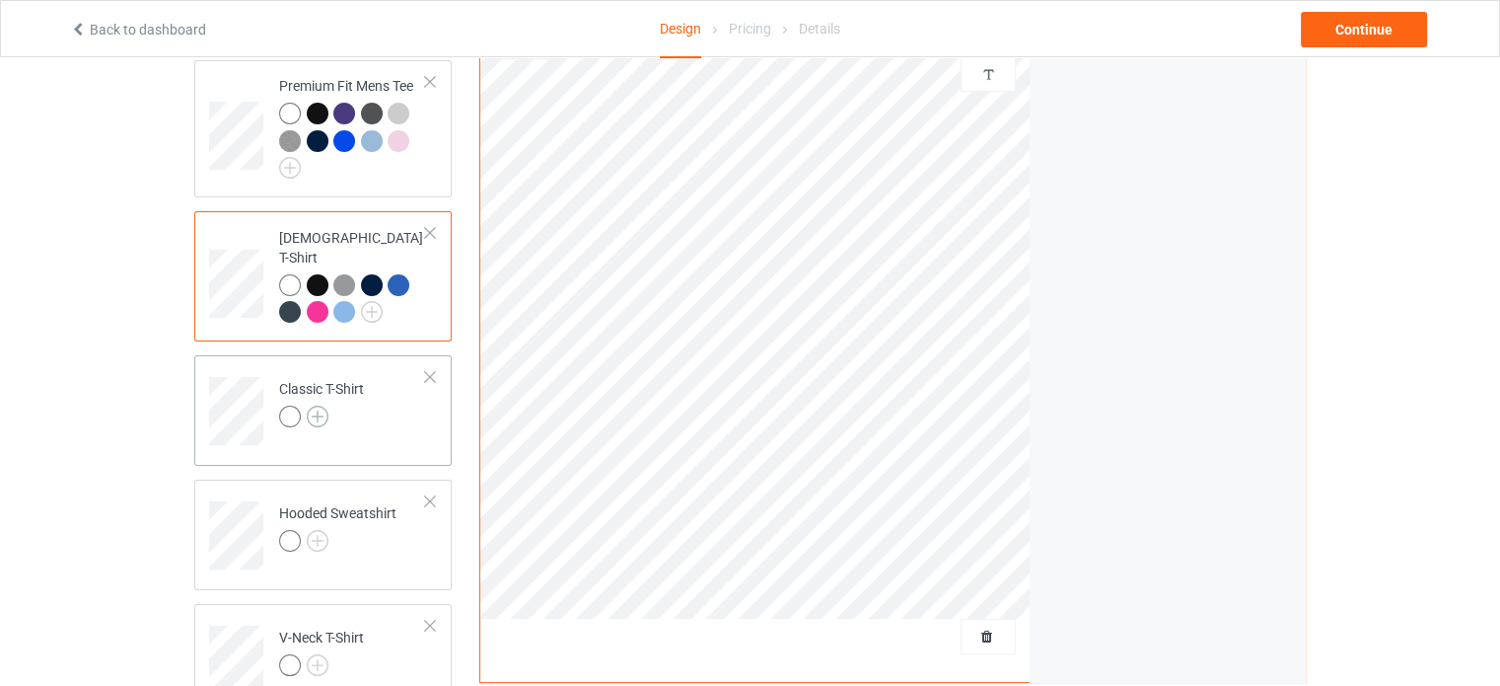
click at [324, 405] on img at bounding box center [318, 416] width 22 height 22
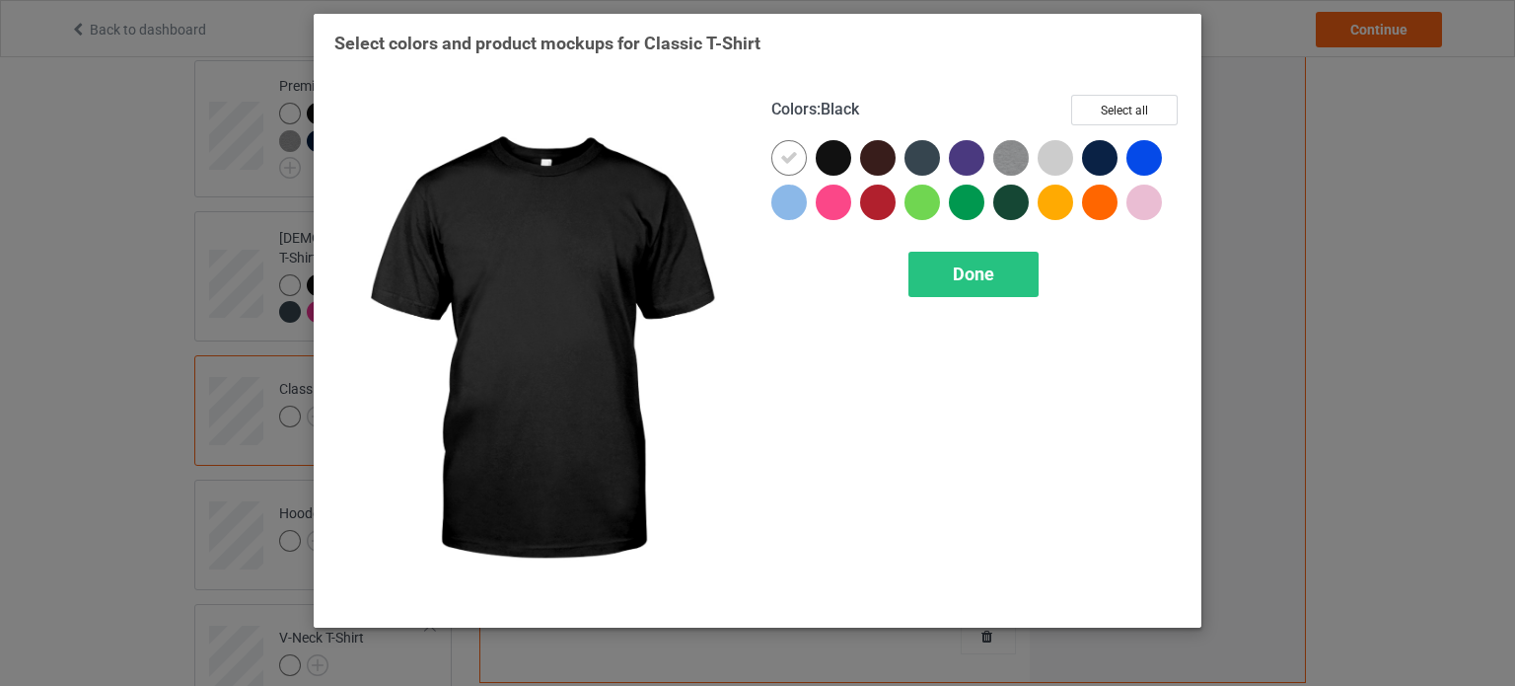
click at [827, 150] on div at bounding box center [834, 158] width 36 height 36
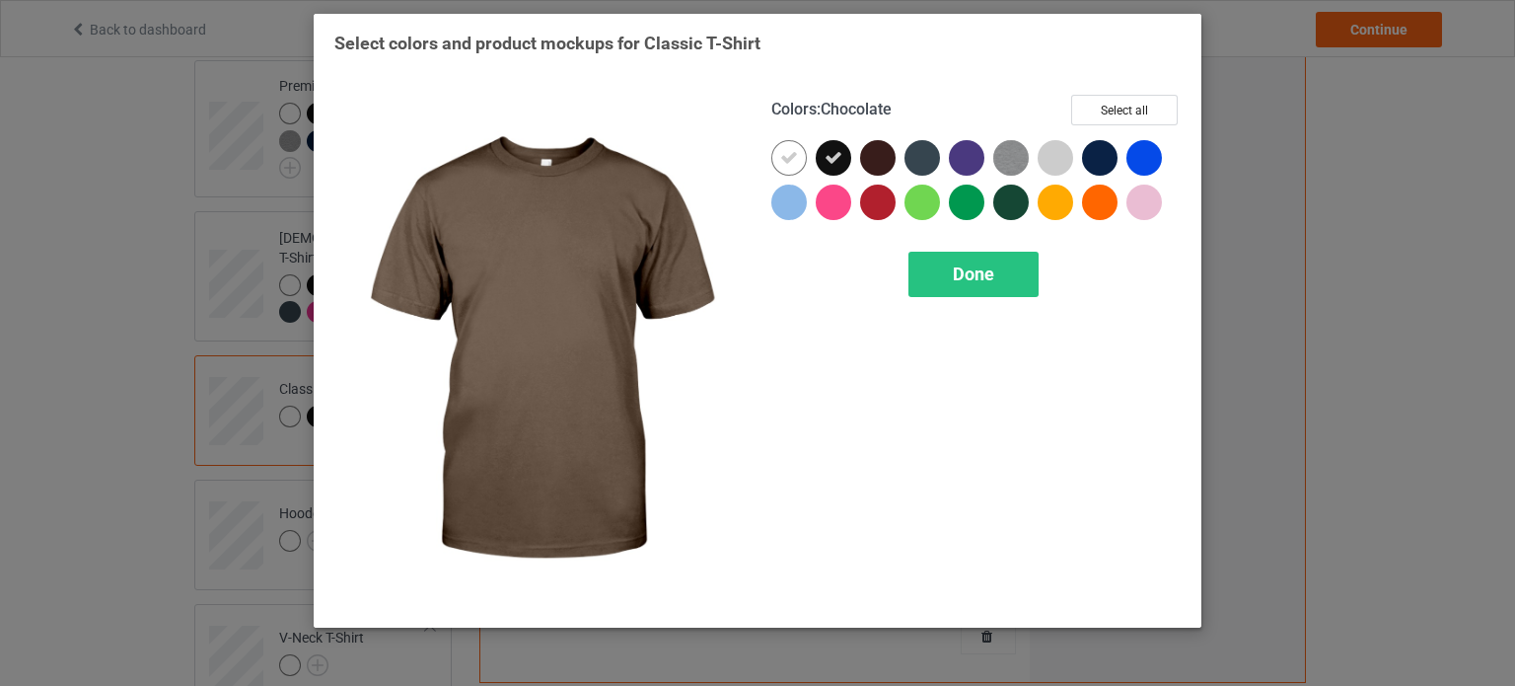
click at [869, 153] on div at bounding box center [878, 158] width 36 height 36
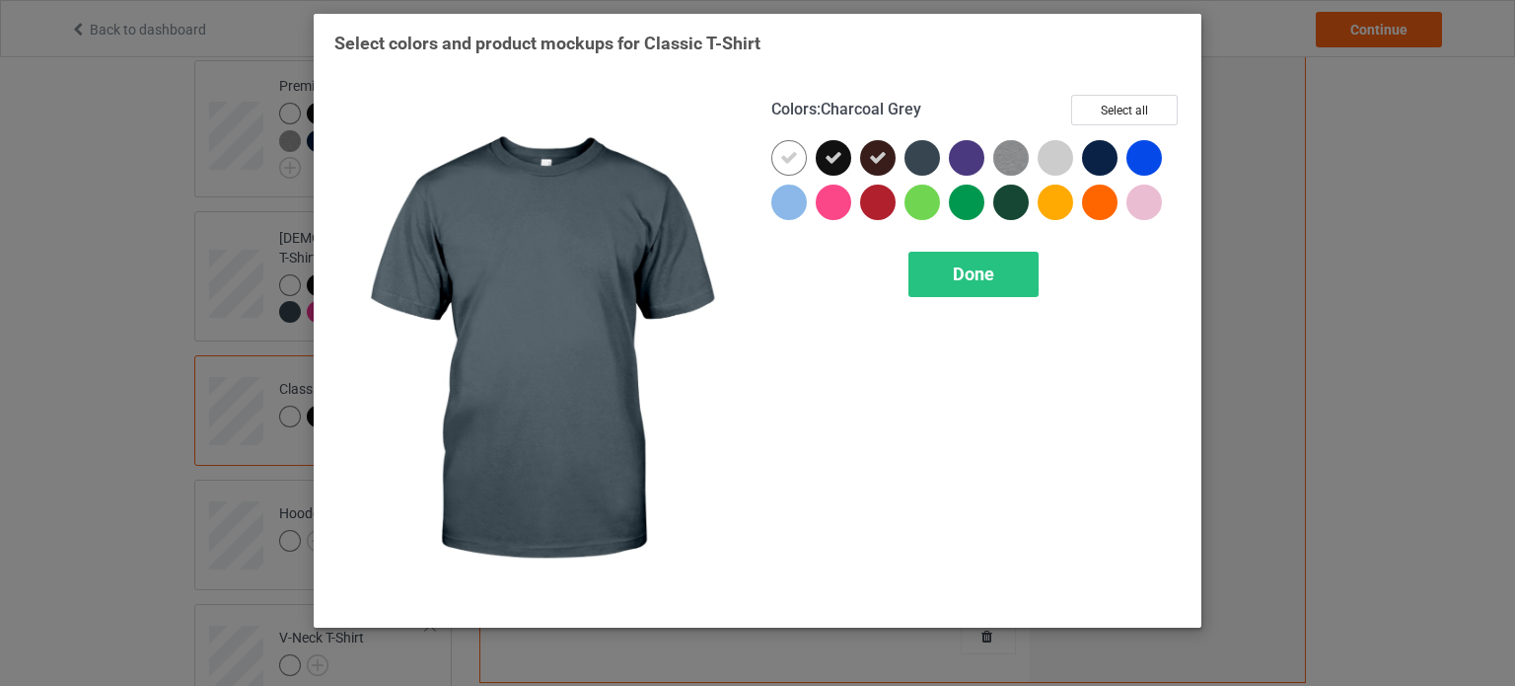
click at [938, 157] on div at bounding box center [922, 158] width 36 height 36
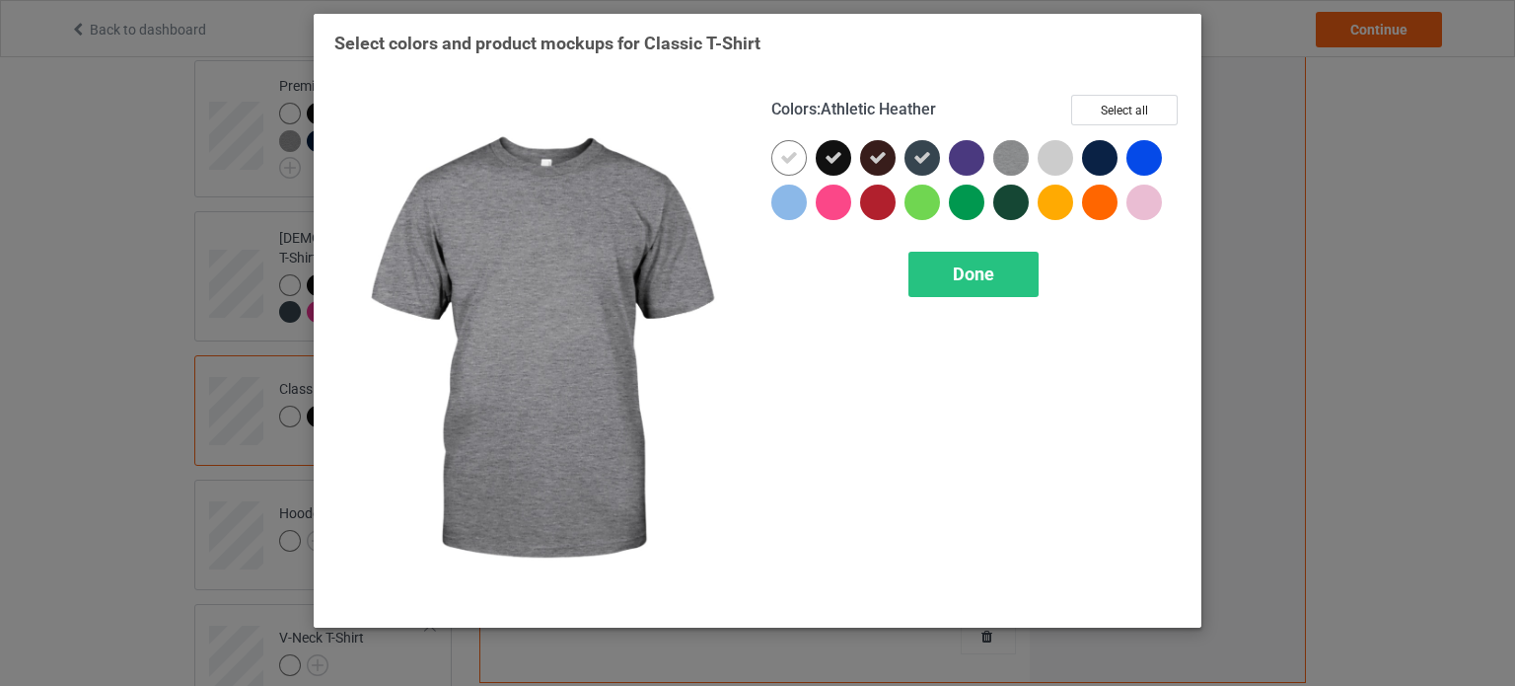
click at [996, 155] on img at bounding box center [1011, 158] width 36 height 36
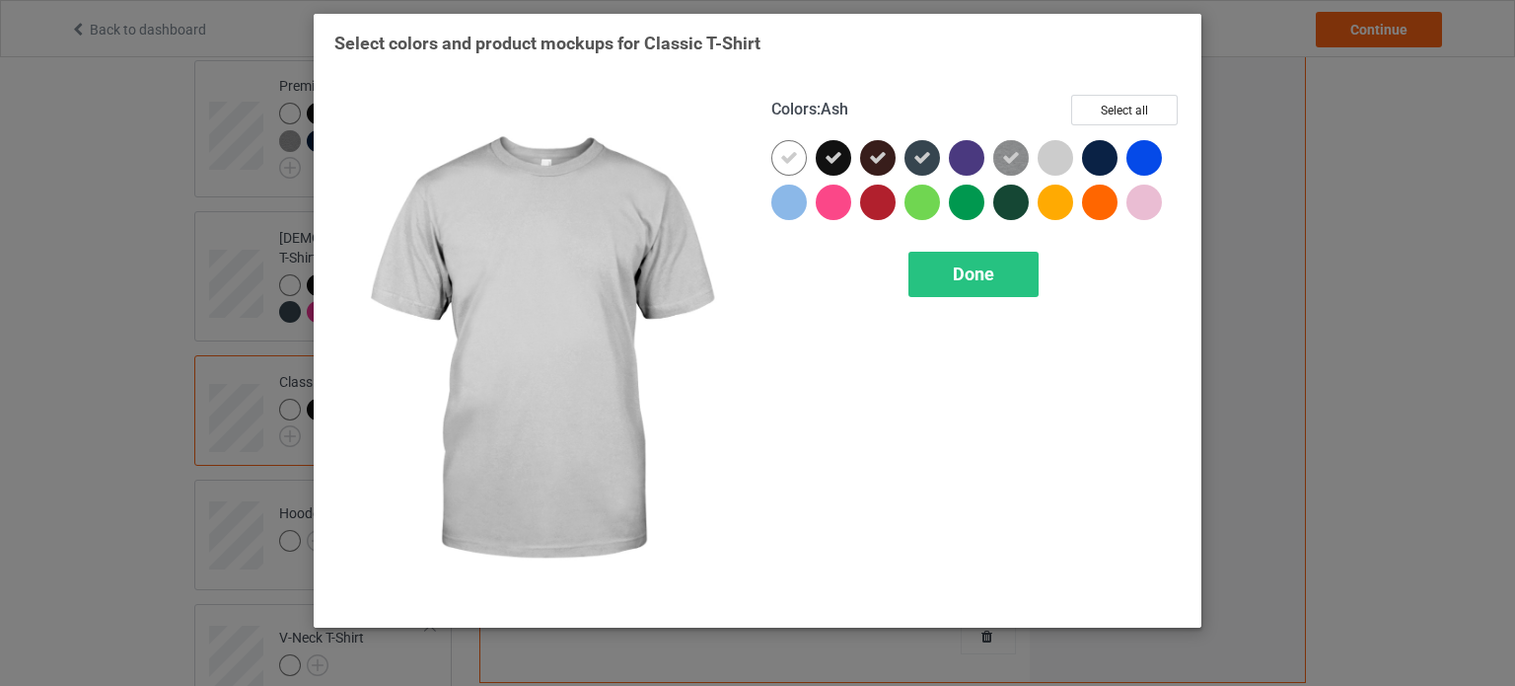
click at [1065, 158] on div at bounding box center [1056, 158] width 36 height 36
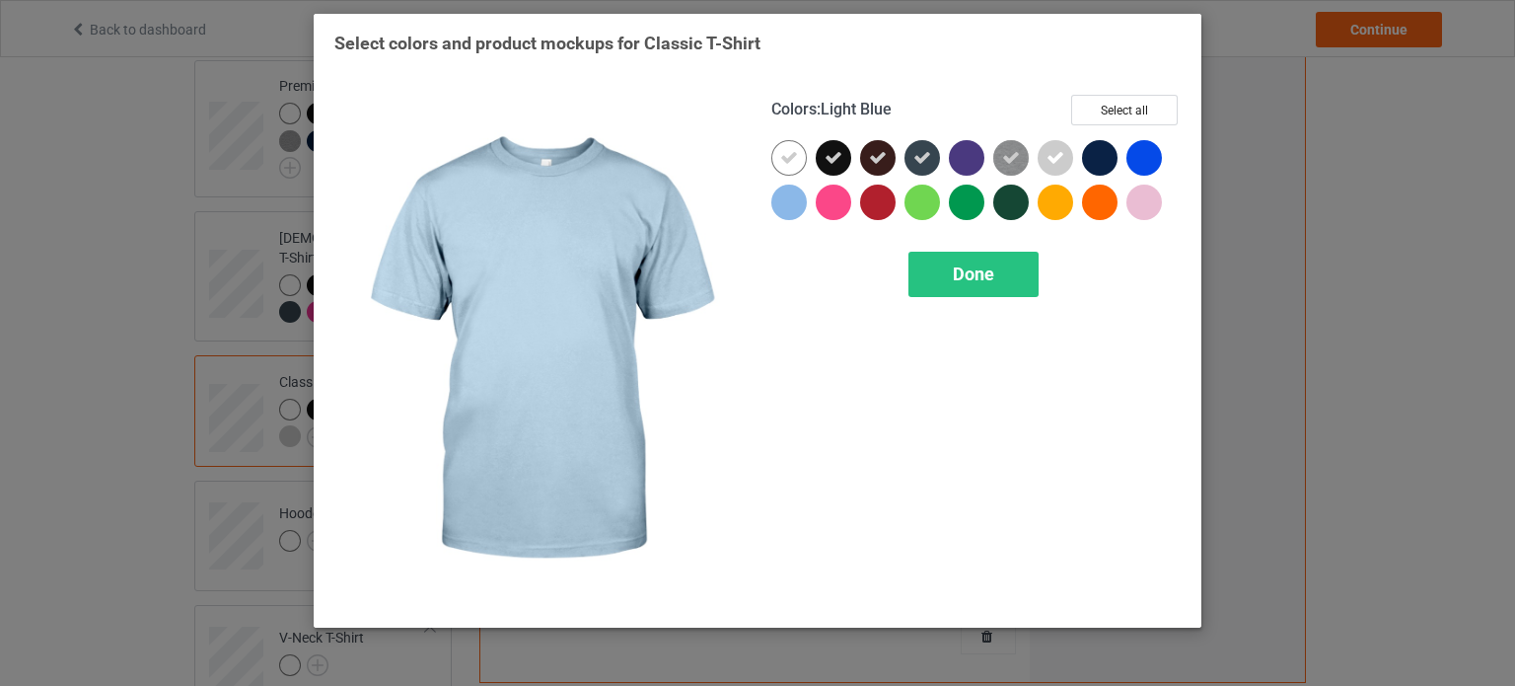
click at [793, 207] on div at bounding box center [789, 202] width 36 height 36
click at [930, 276] on div "Done" at bounding box center [973, 274] width 130 height 45
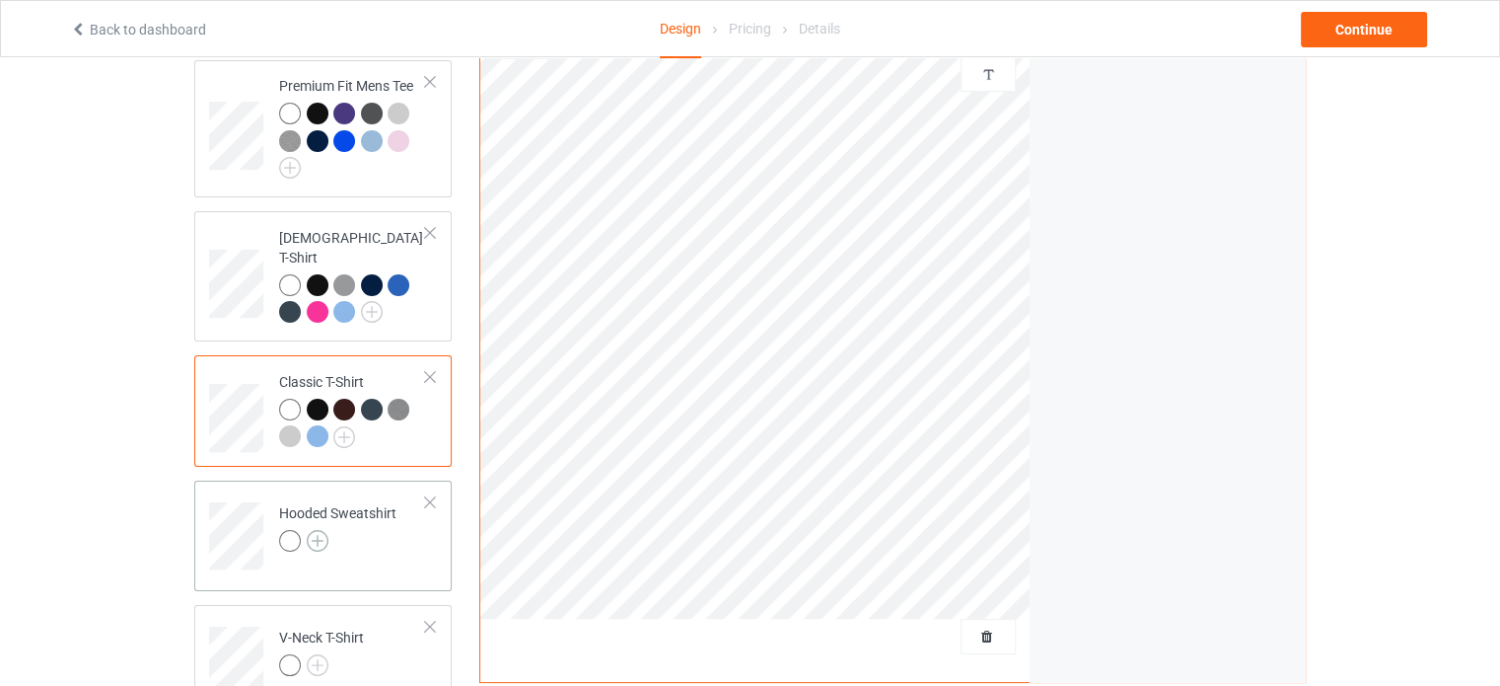
click at [319, 530] on img at bounding box center [318, 541] width 22 height 22
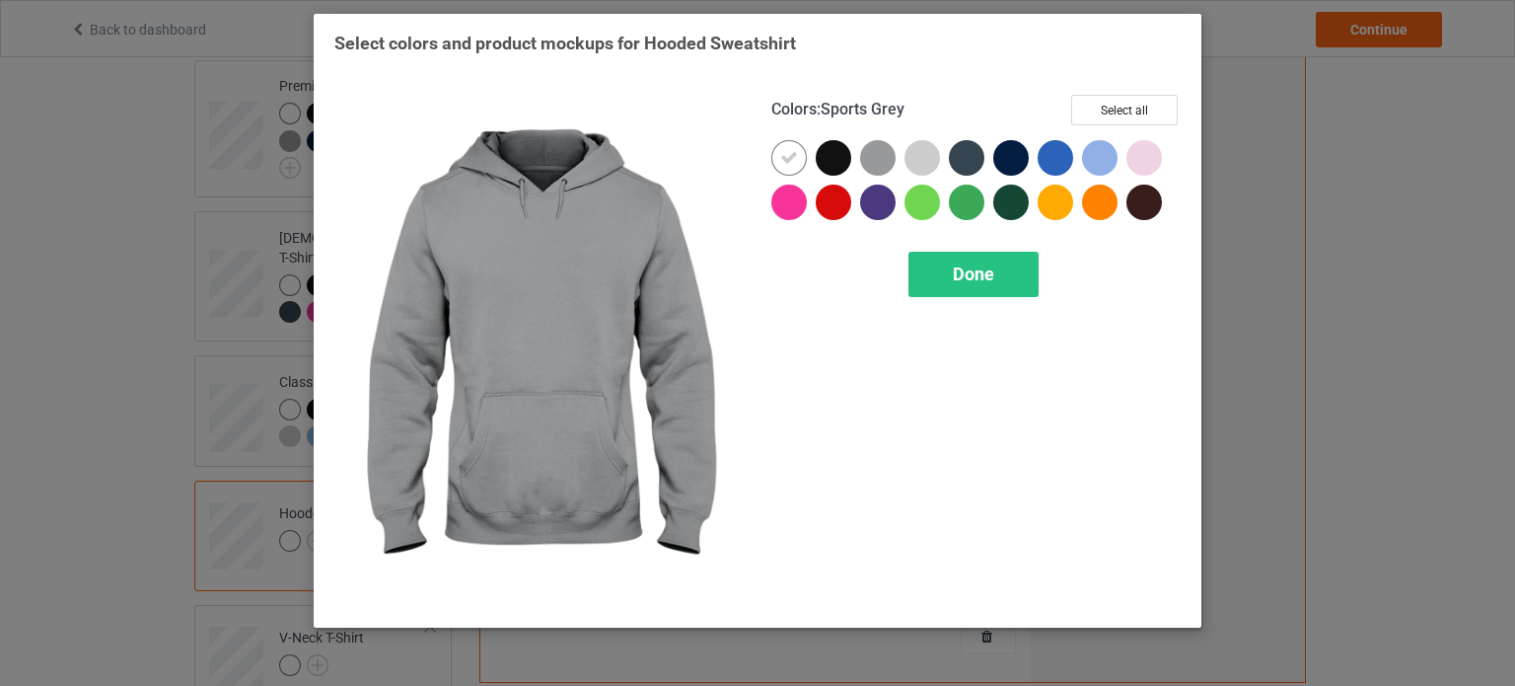
click at [861, 162] on div at bounding box center [878, 158] width 36 height 36
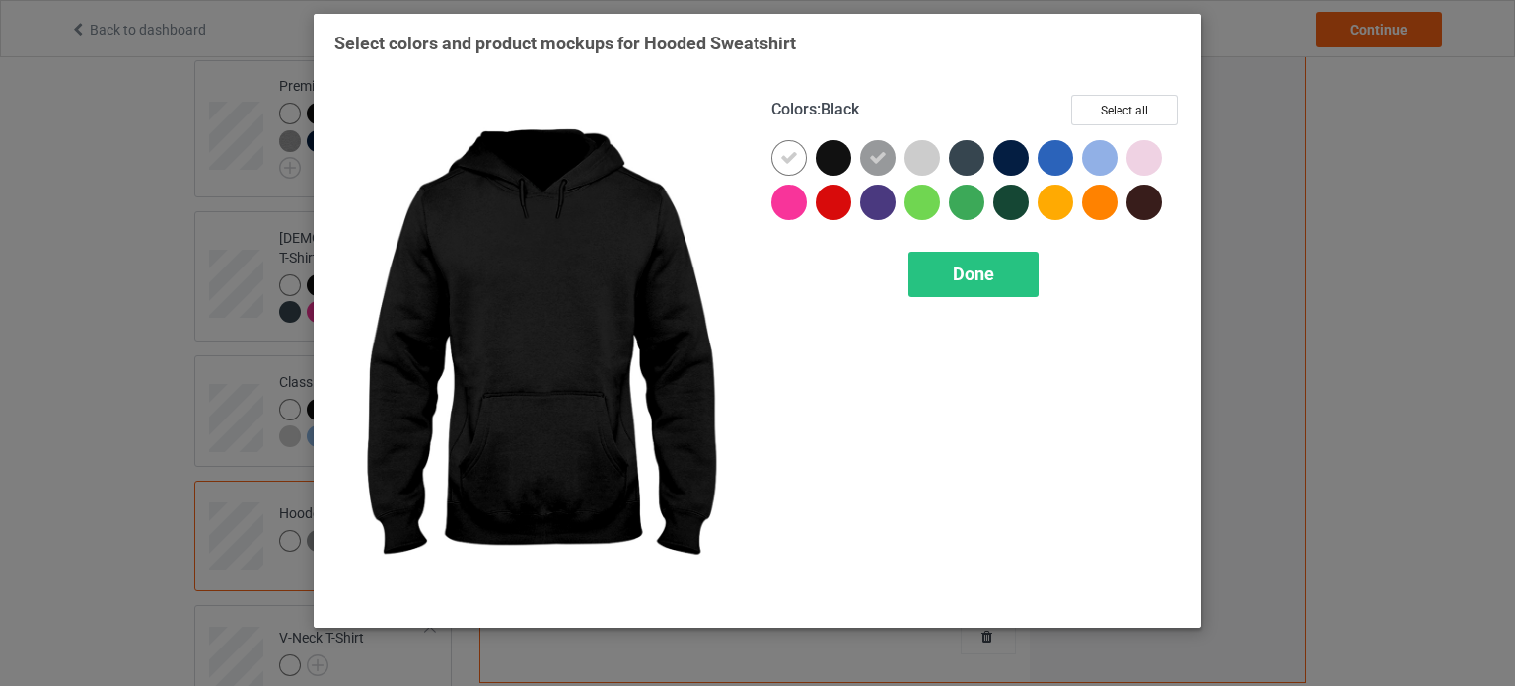
click at [844, 161] on div at bounding box center [834, 158] width 36 height 36
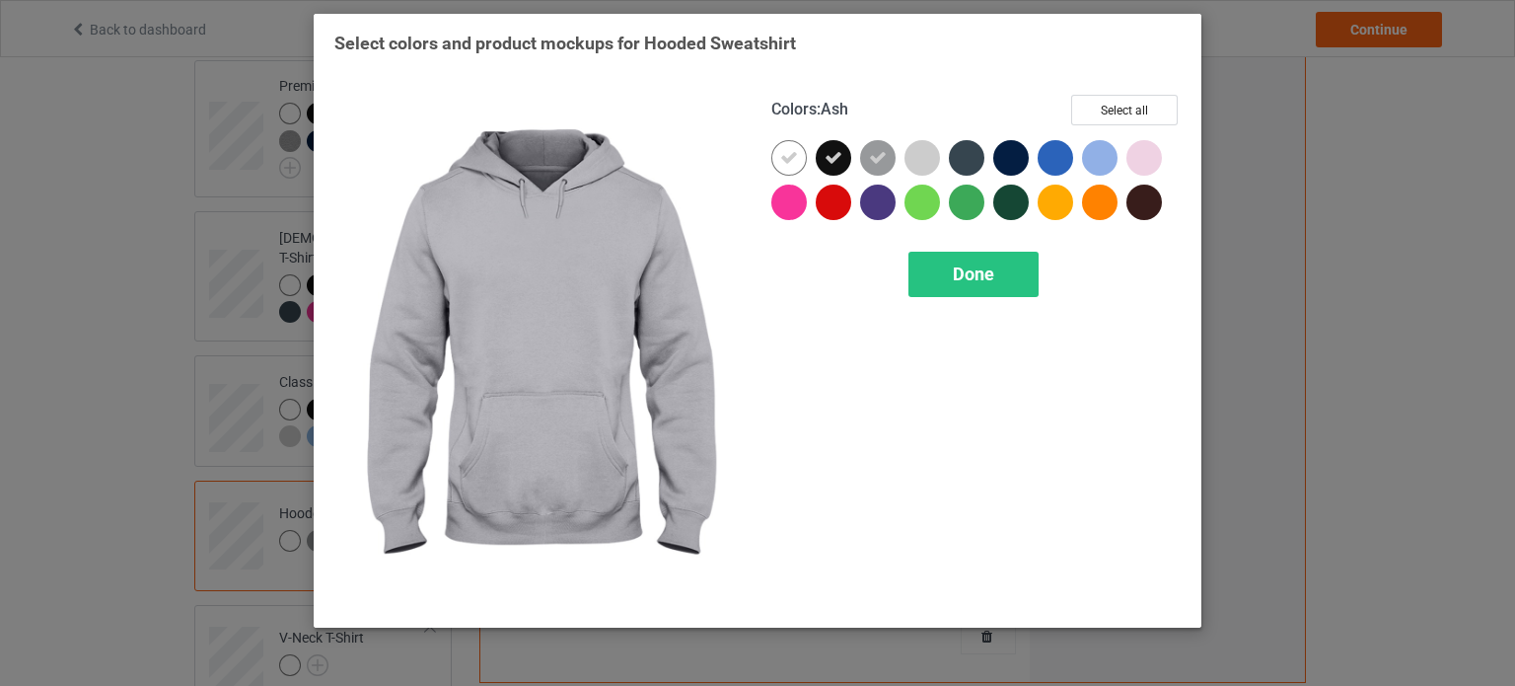
click at [914, 158] on div at bounding box center [922, 158] width 36 height 36
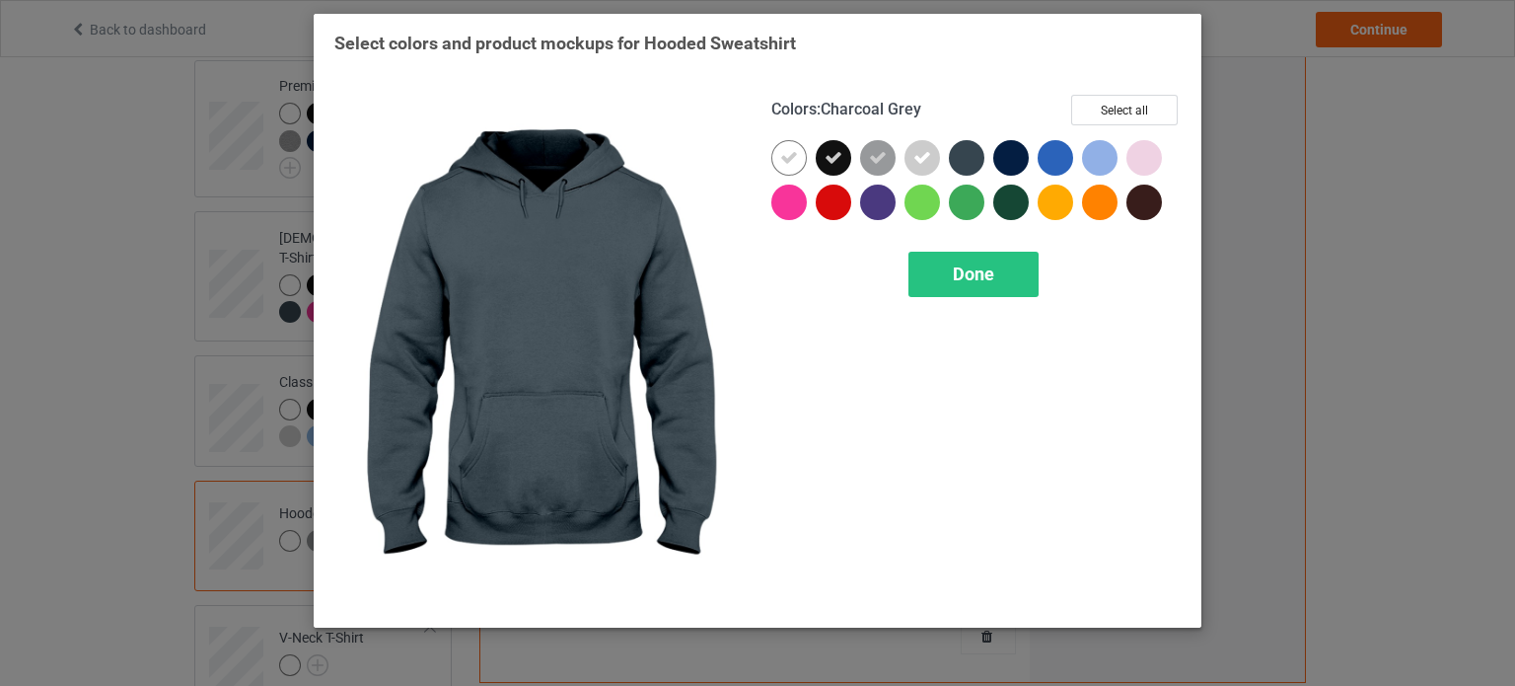
click at [967, 164] on div at bounding box center [967, 158] width 36 height 36
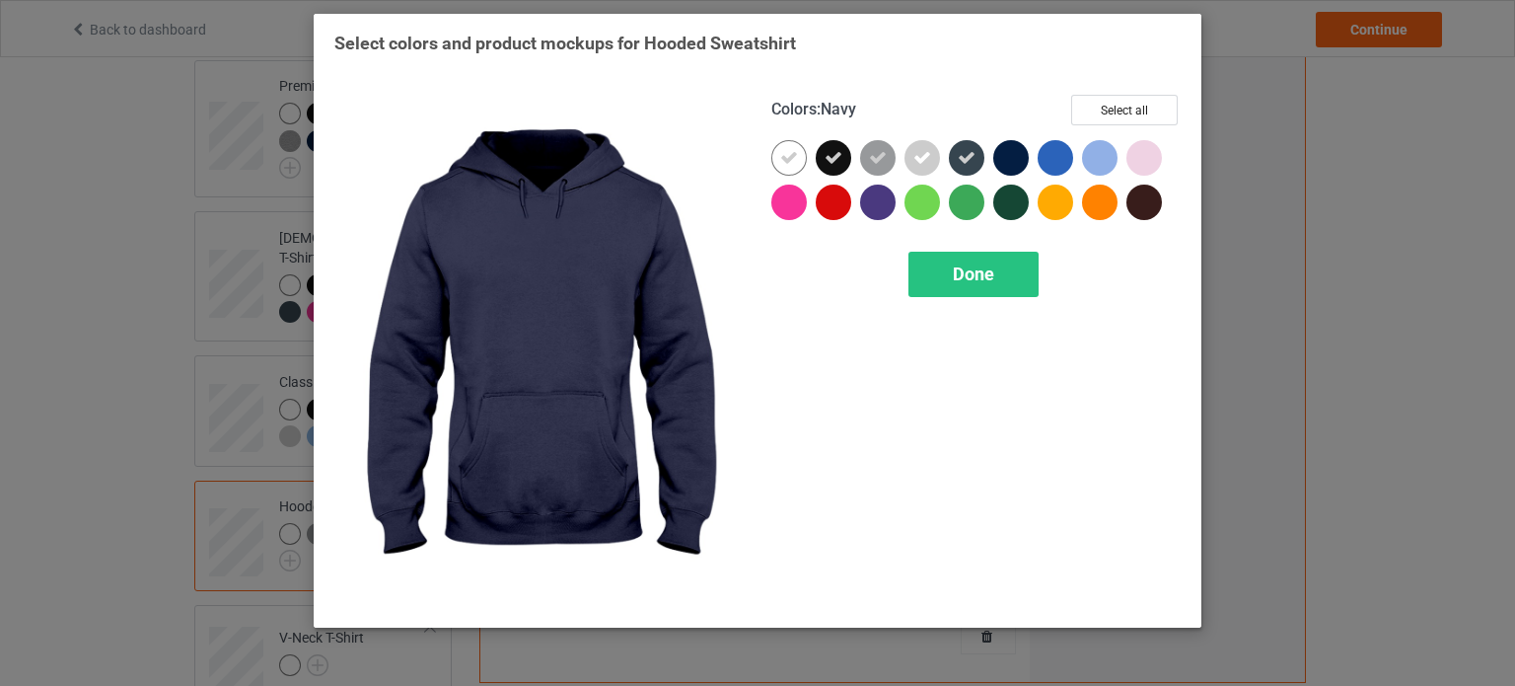
click at [1014, 158] on div at bounding box center [1011, 158] width 36 height 36
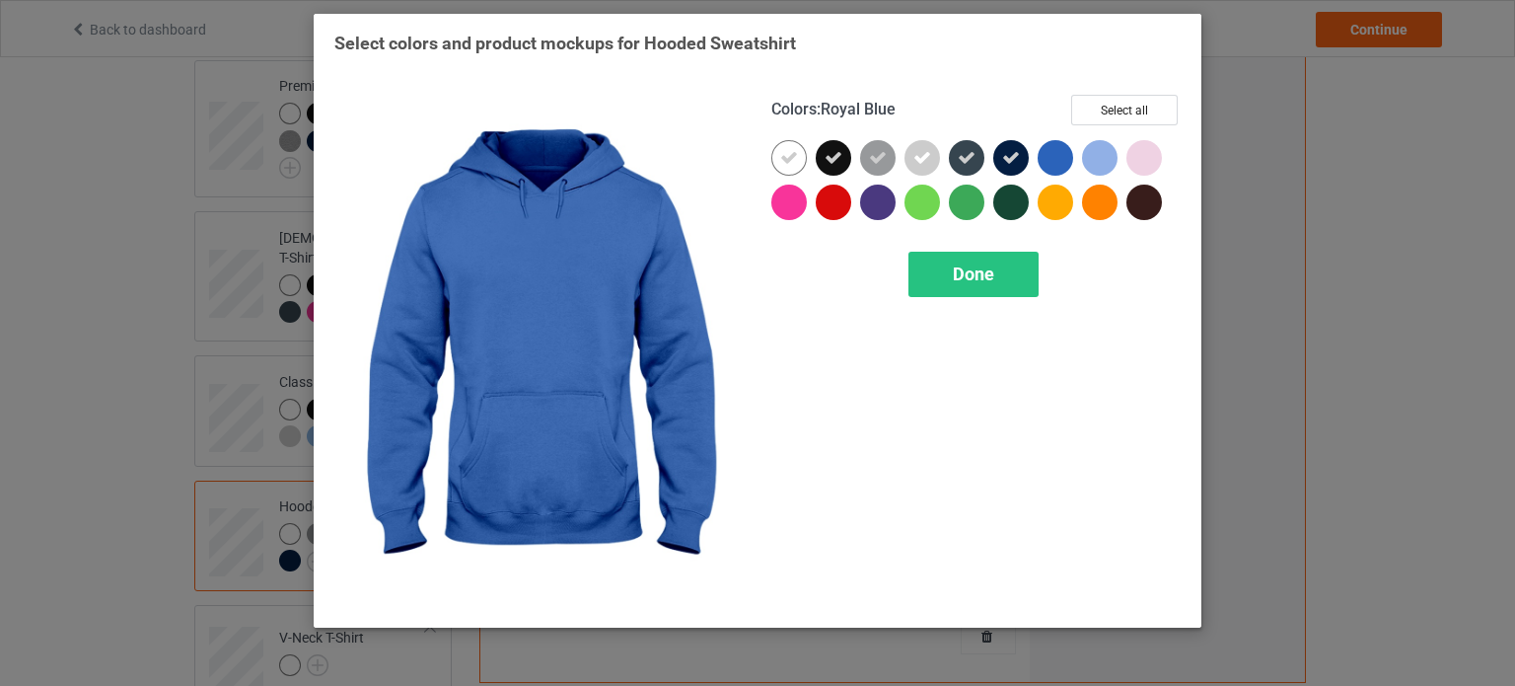
click at [1044, 157] on div at bounding box center [1056, 158] width 36 height 36
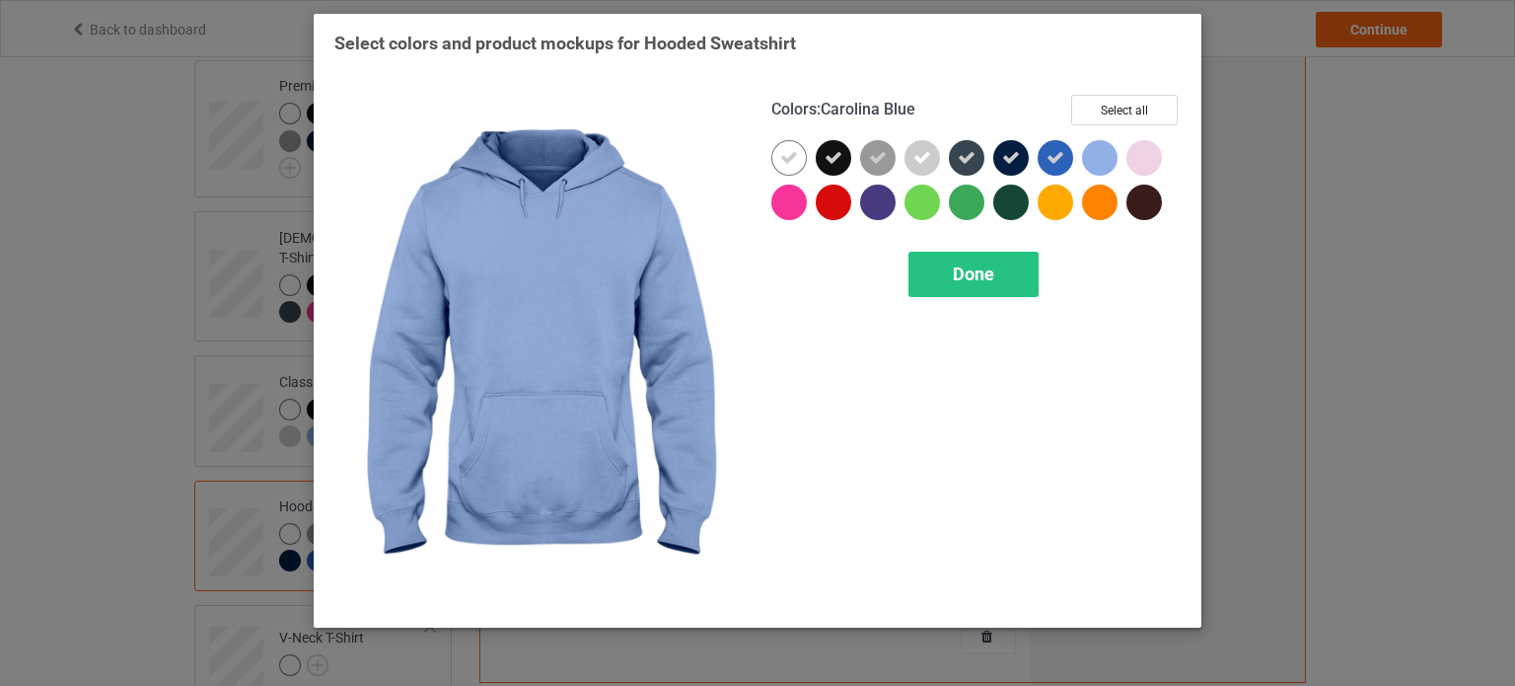
click at [1090, 157] on div at bounding box center [1100, 158] width 36 height 36
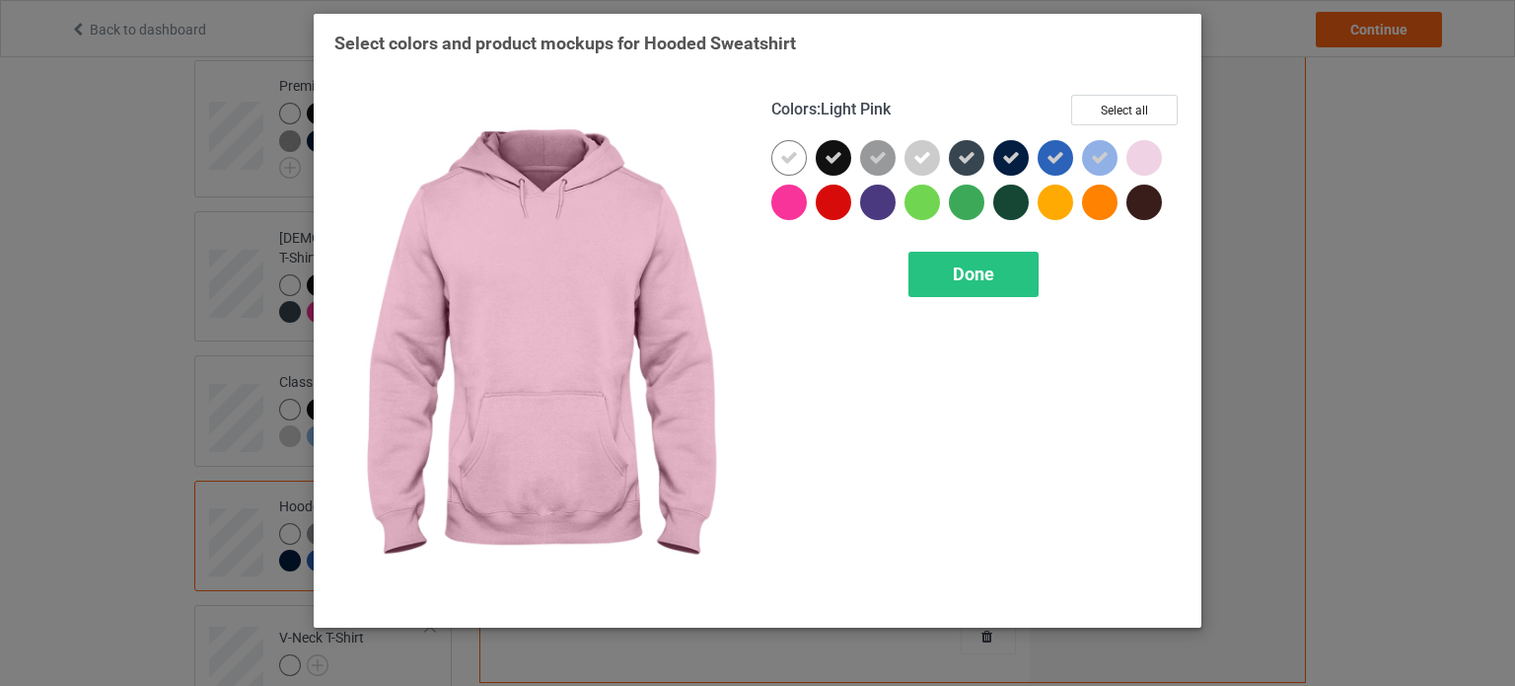
click at [1137, 156] on div at bounding box center [1144, 158] width 36 height 36
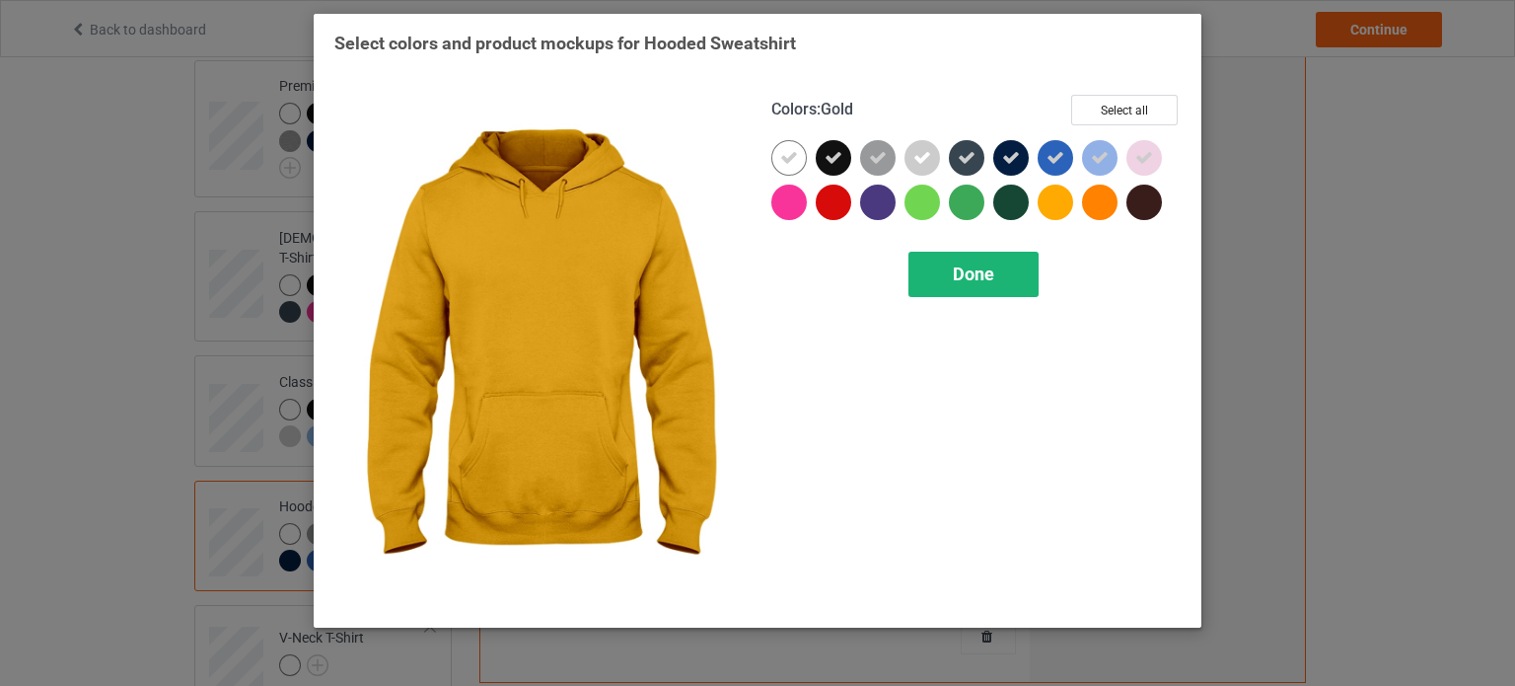
click at [972, 290] on div "Done" at bounding box center [973, 274] width 130 height 45
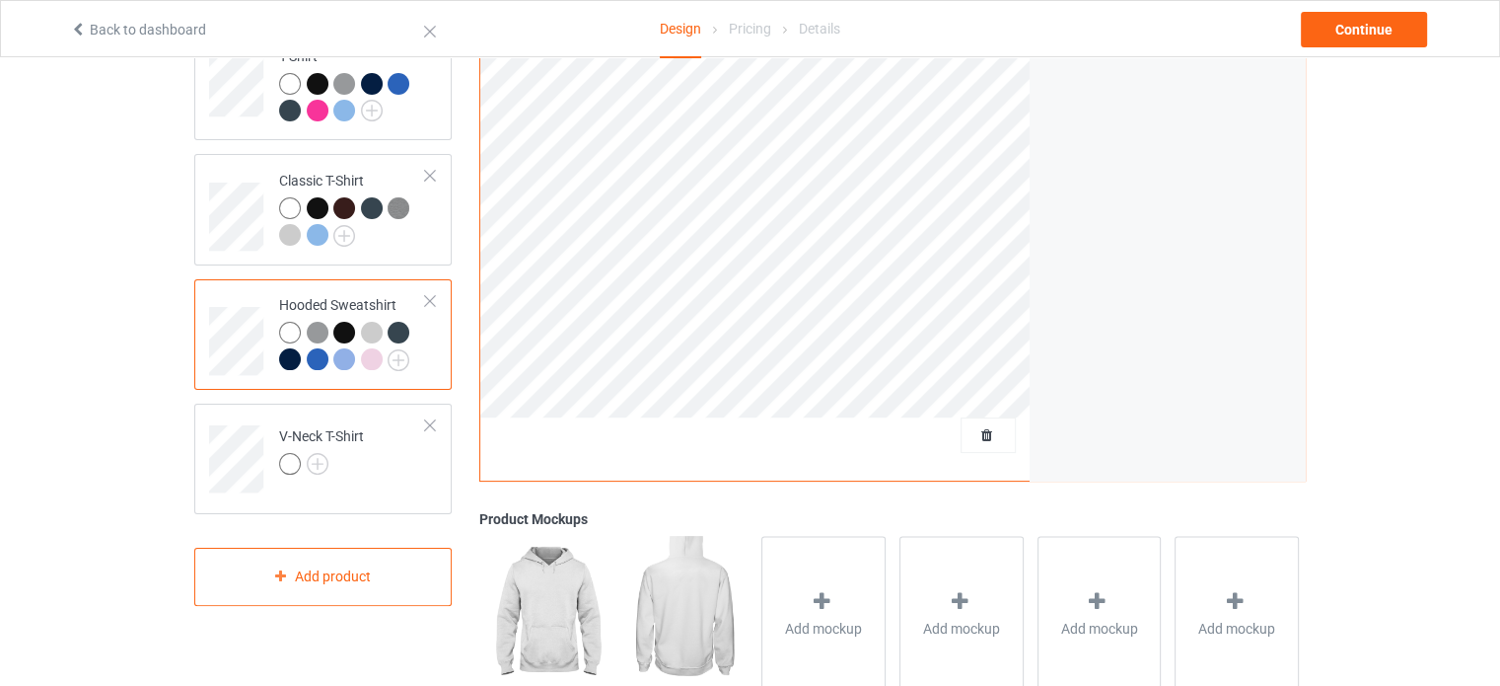
scroll to position [371, 0]
click at [316, 451] on img at bounding box center [318, 462] width 22 height 22
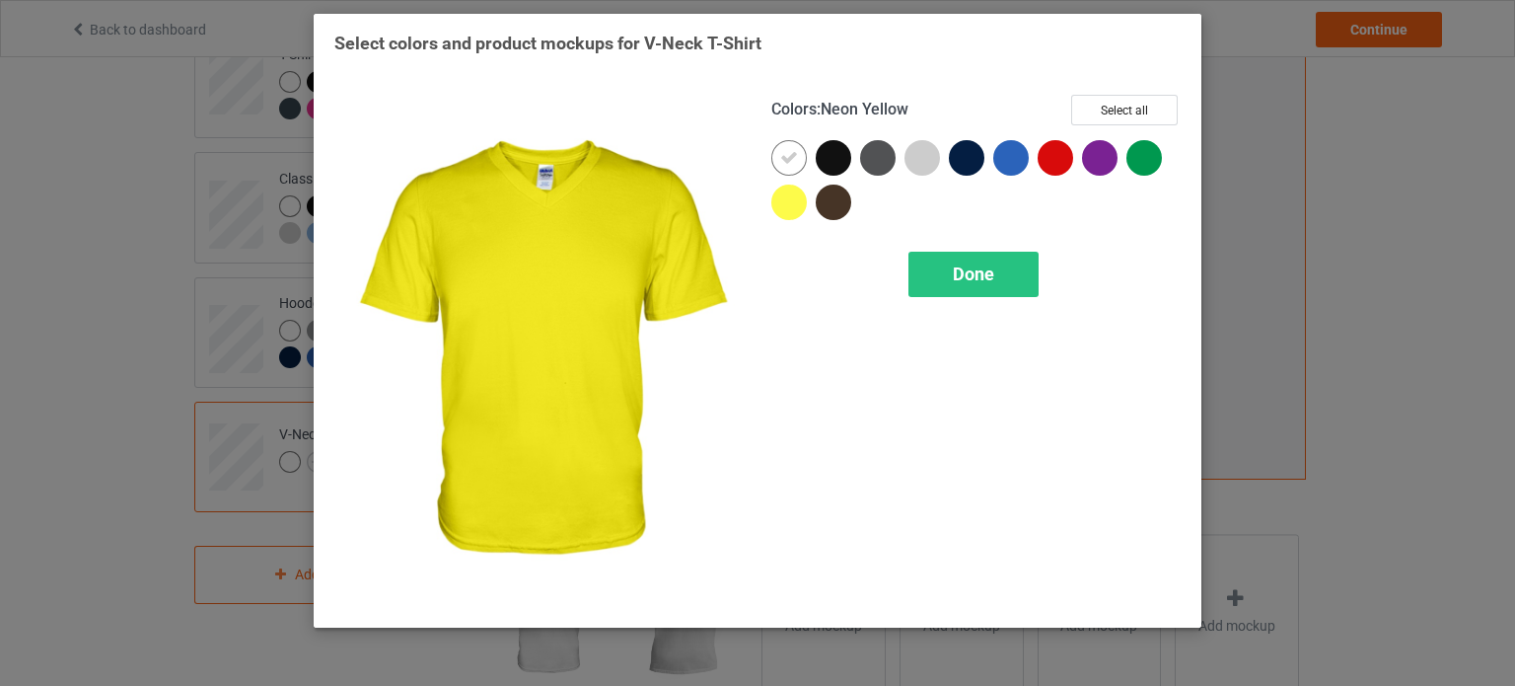
click at [789, 203] on div at bounding box center [789, 202] width 36 height 36
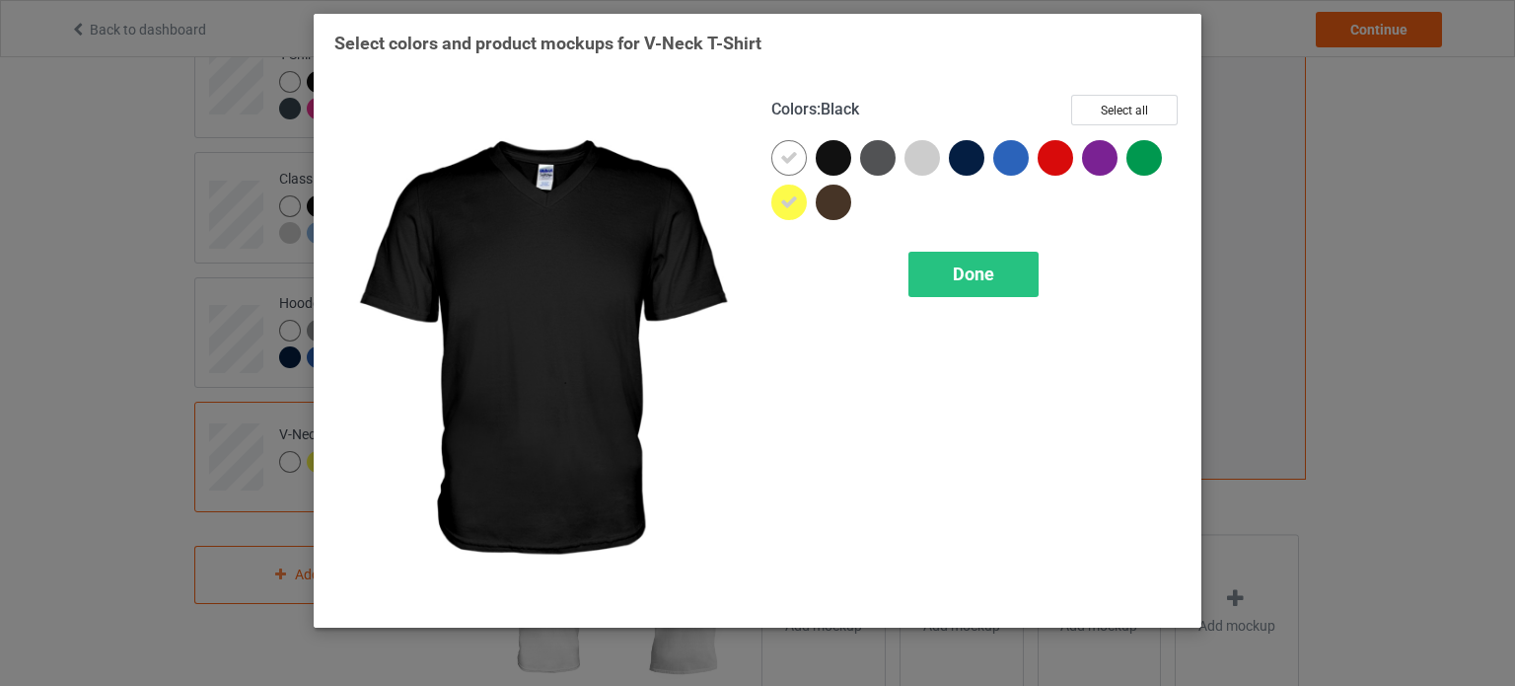
click at [836, 161] on div at bounding box center [834, 158] width 36 height 36
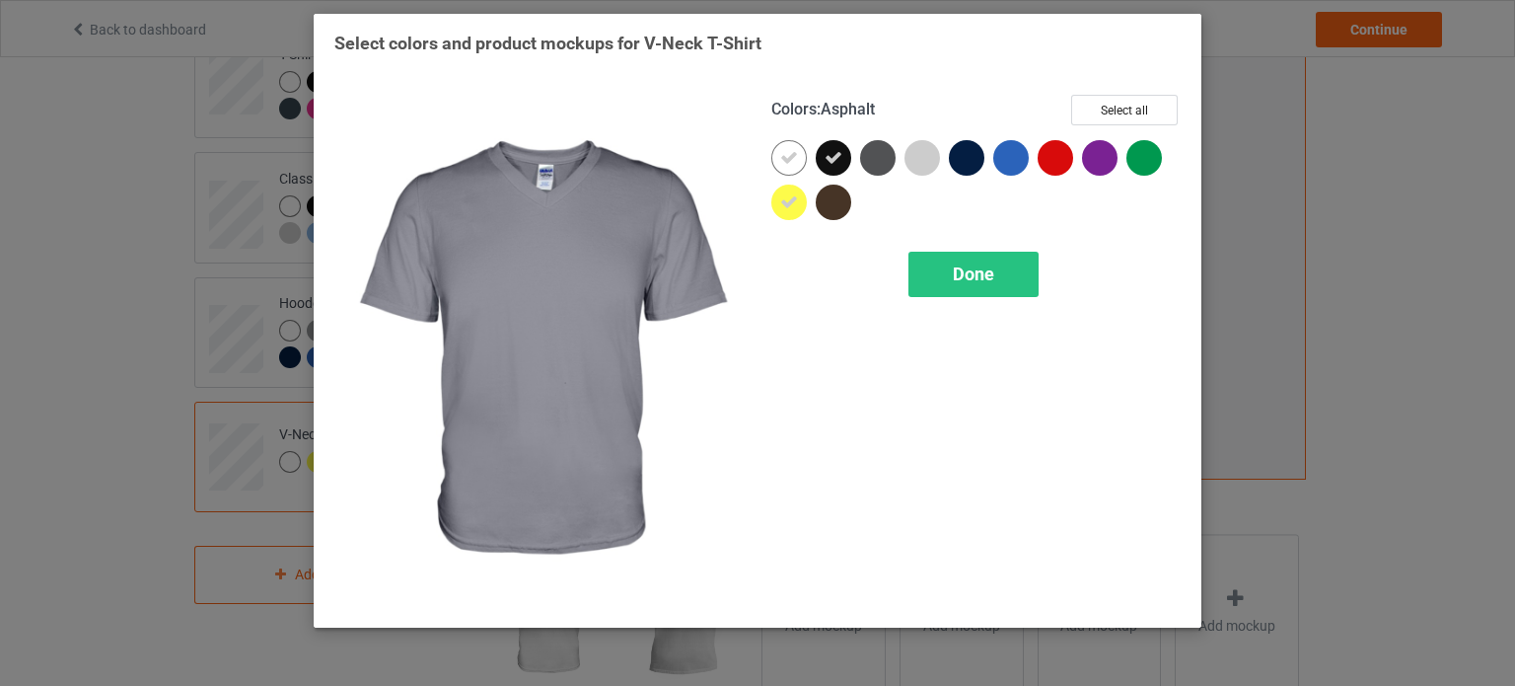
click at [885, 158] on div at bounding box center [878, 158] width 36 height 36
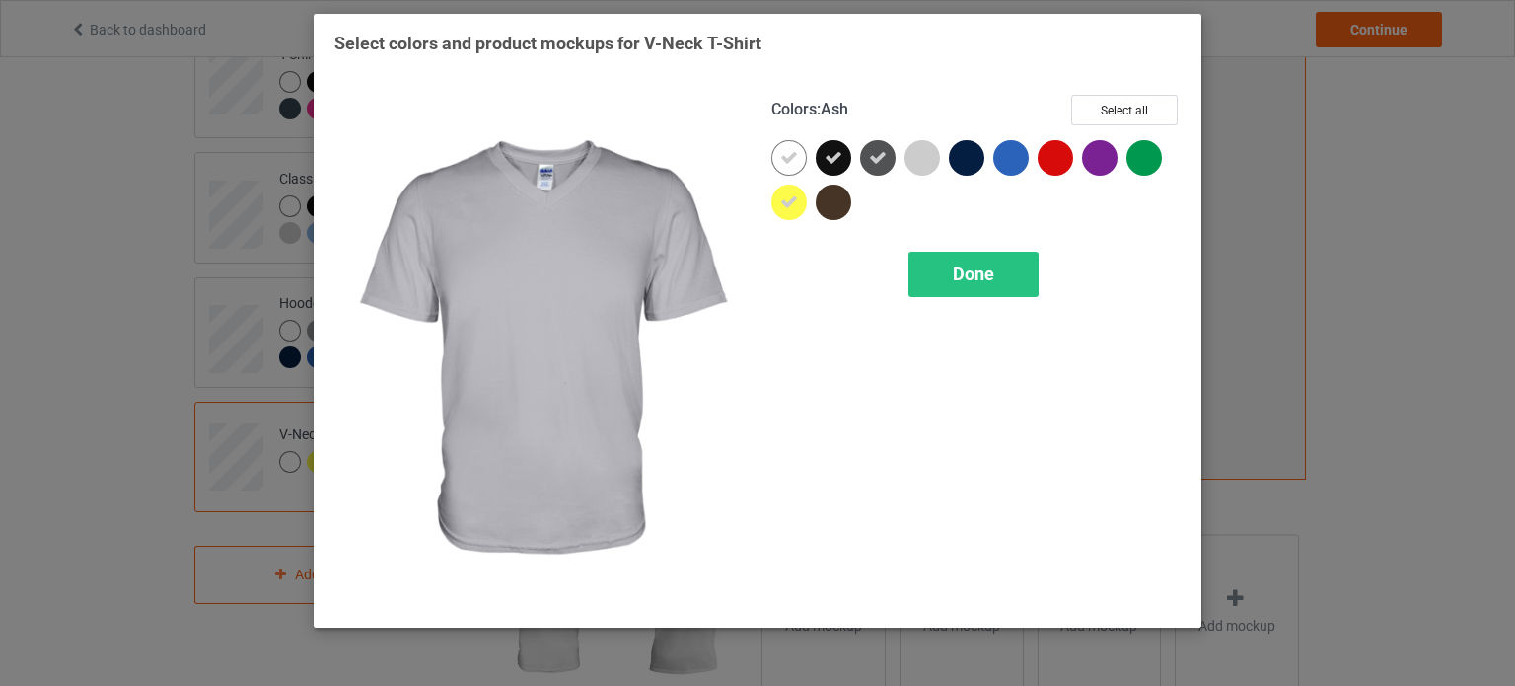
click at [923, 161] on div at bounding box center [922, 158] width 36 height 36
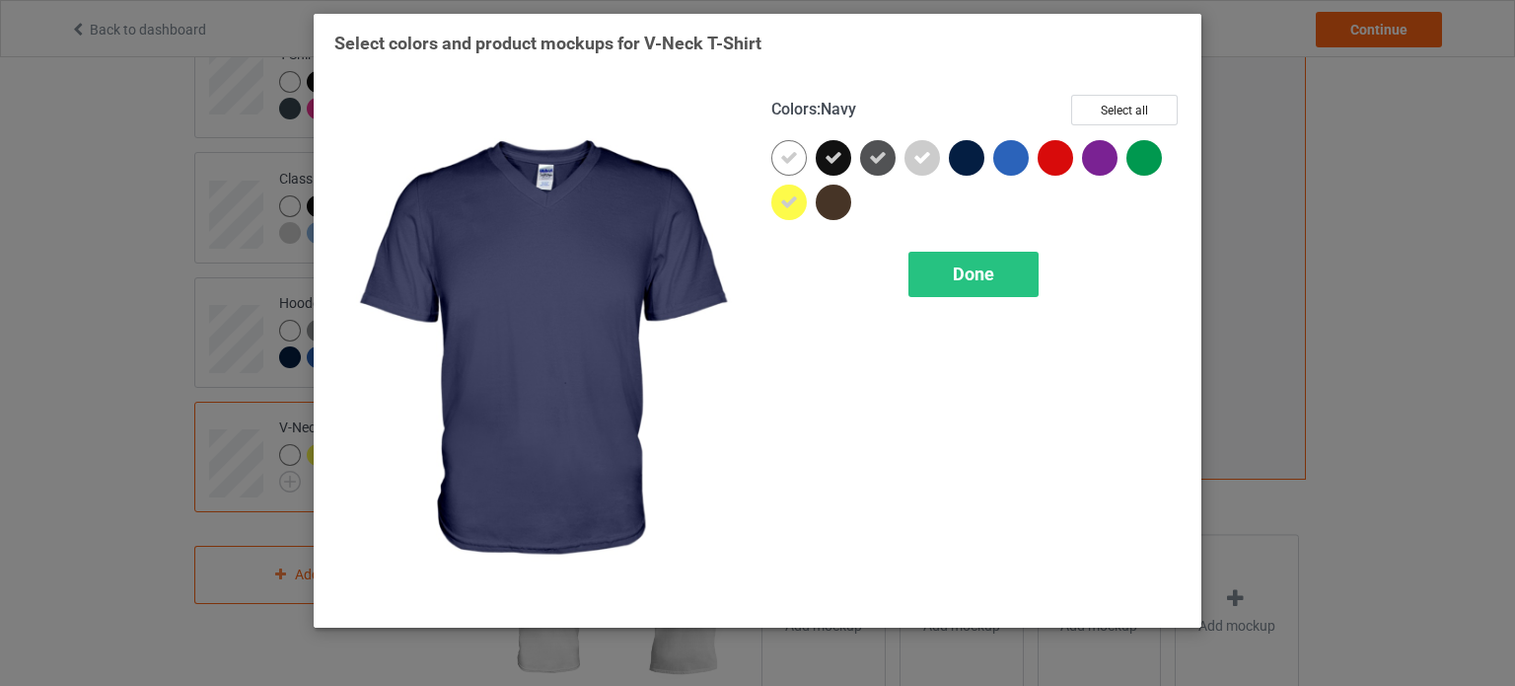
click at [968, 158] on div at bounding box center [967, 158] width 36 height 36
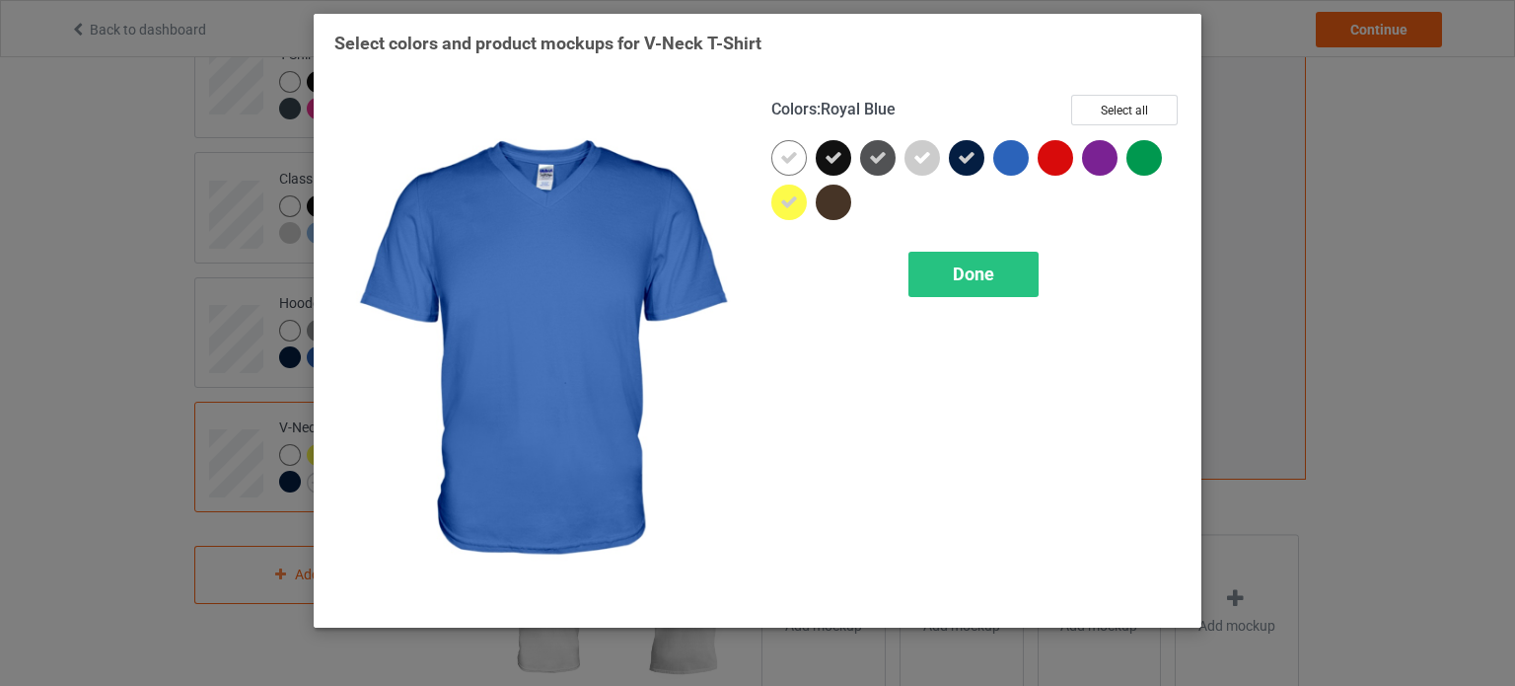
click at [1018, 157] on div at bounding box center [1011, 158] width 36 height 36
click at [986, 275] on span "Done" at bounding box center [973, 273] width 41 height 21
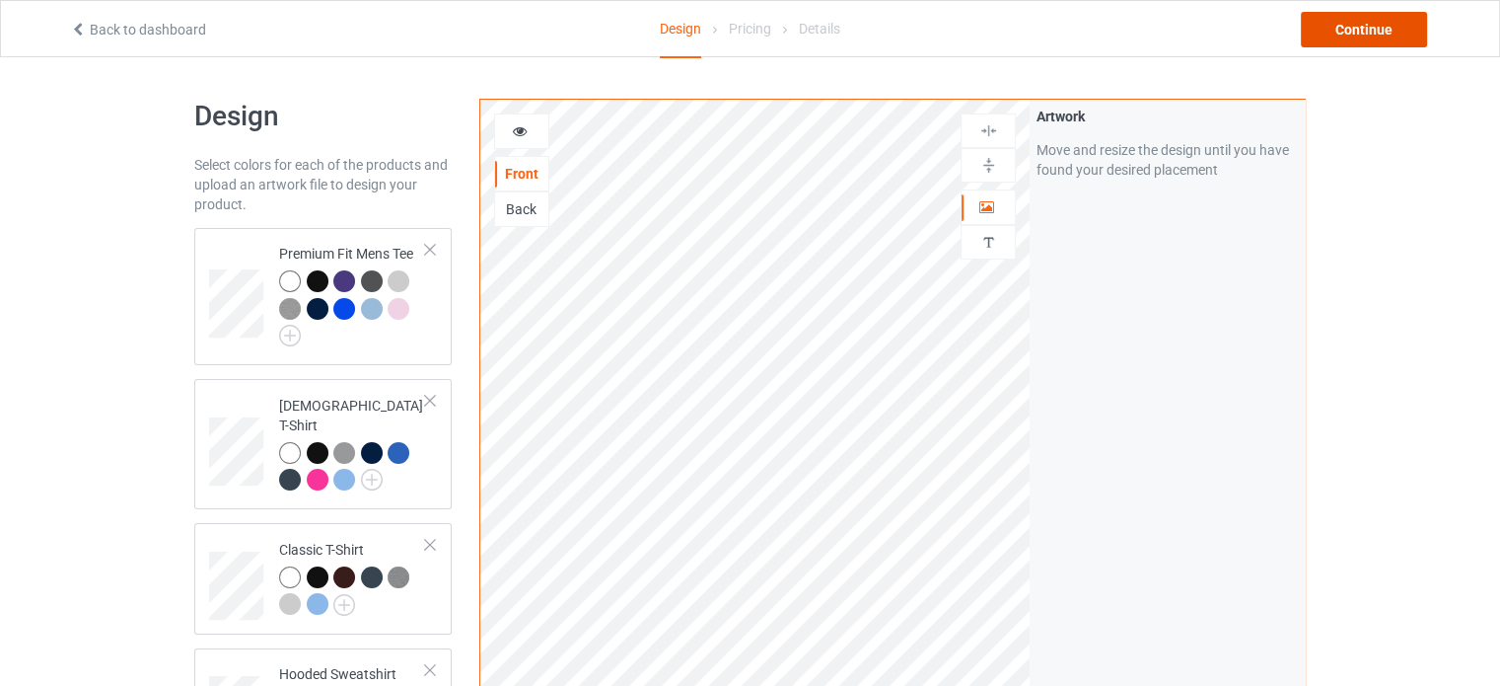
click at [1327, 35] on div "Continue" at bounding box center [1364, 30] width 126 height 36
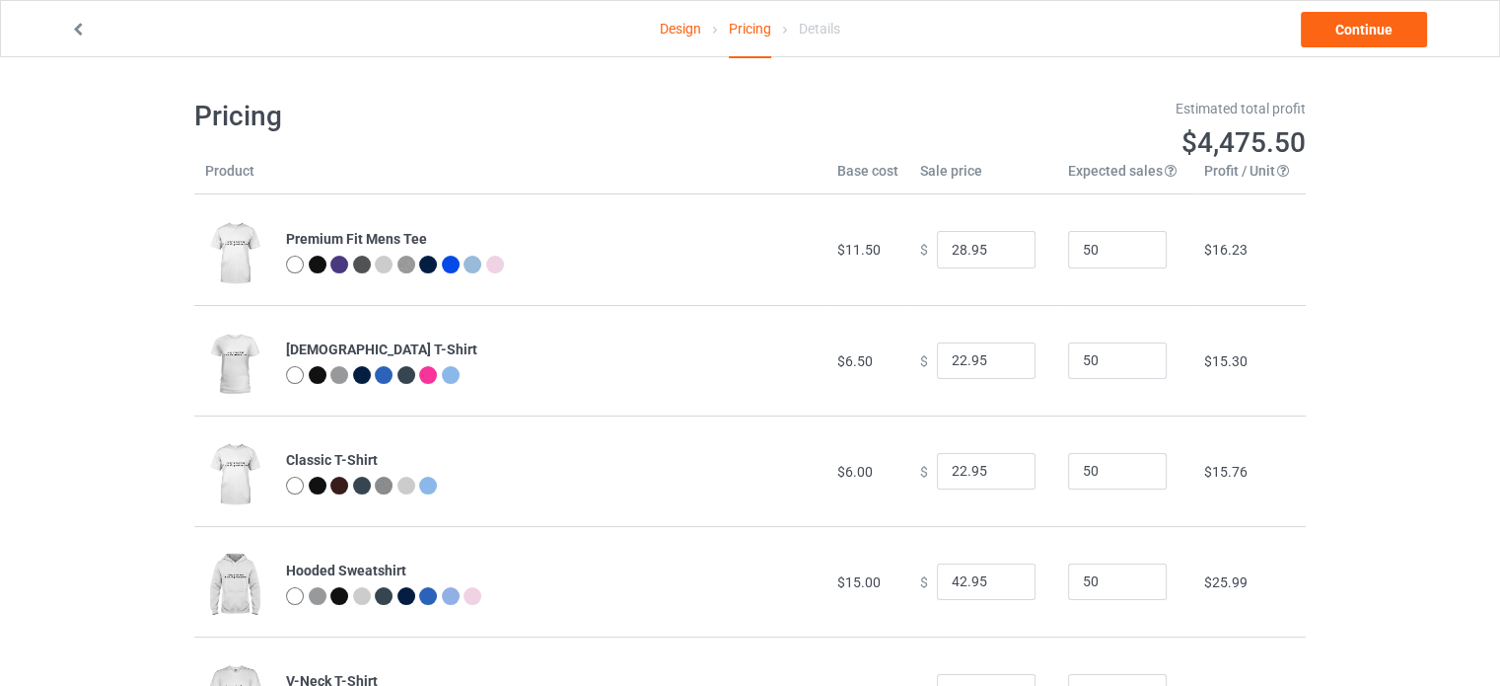
click at [682, 35] on link "Design" at bounding box center [680, 28] width 41 height 55
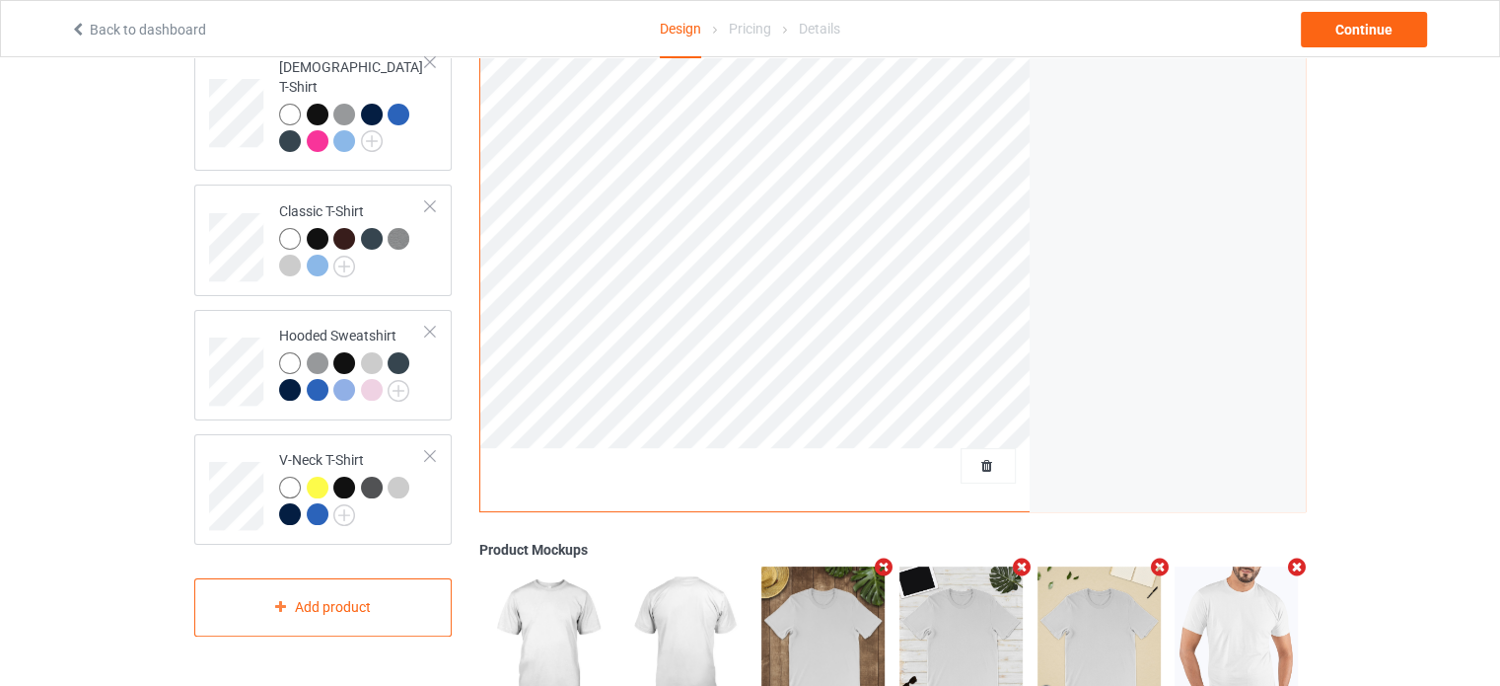
scroll to position [341, 0]
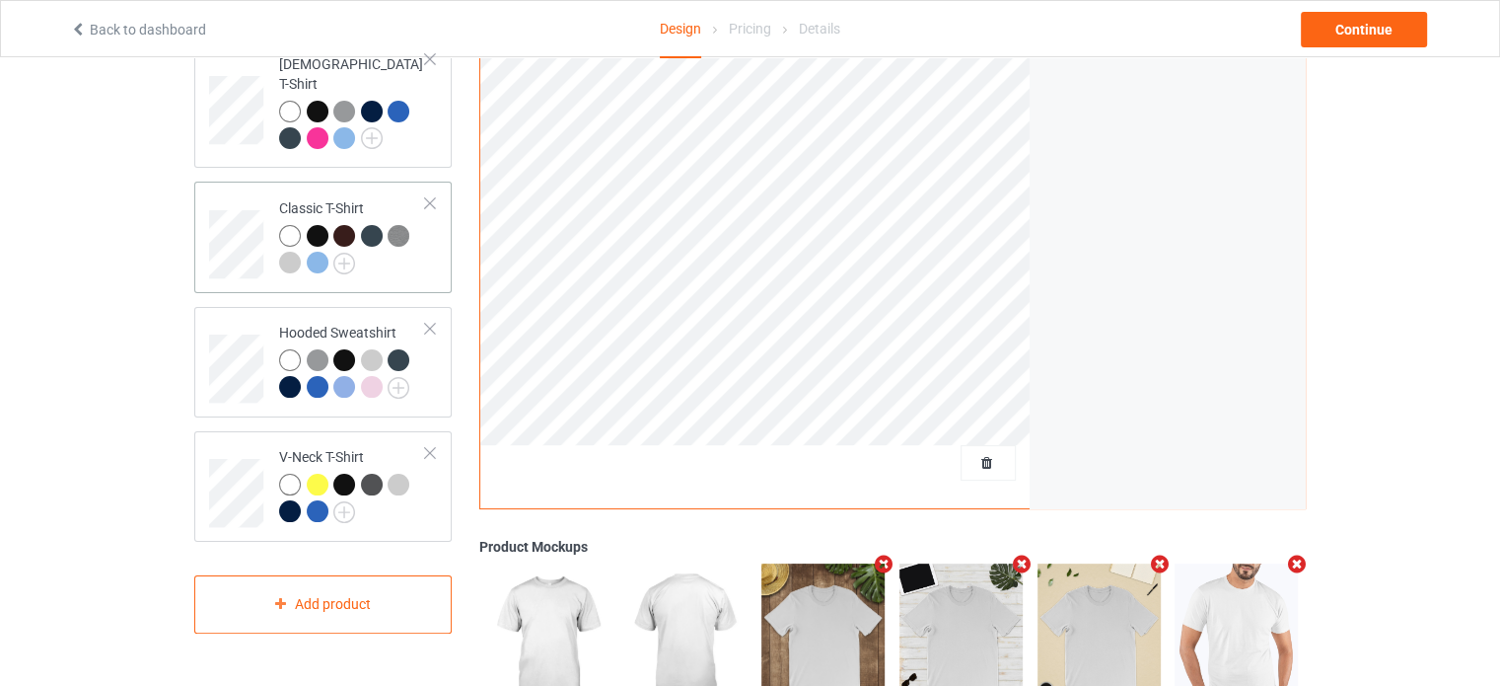
click at [414, 233] on div at bounding box center [352, 252] width 147 height 54
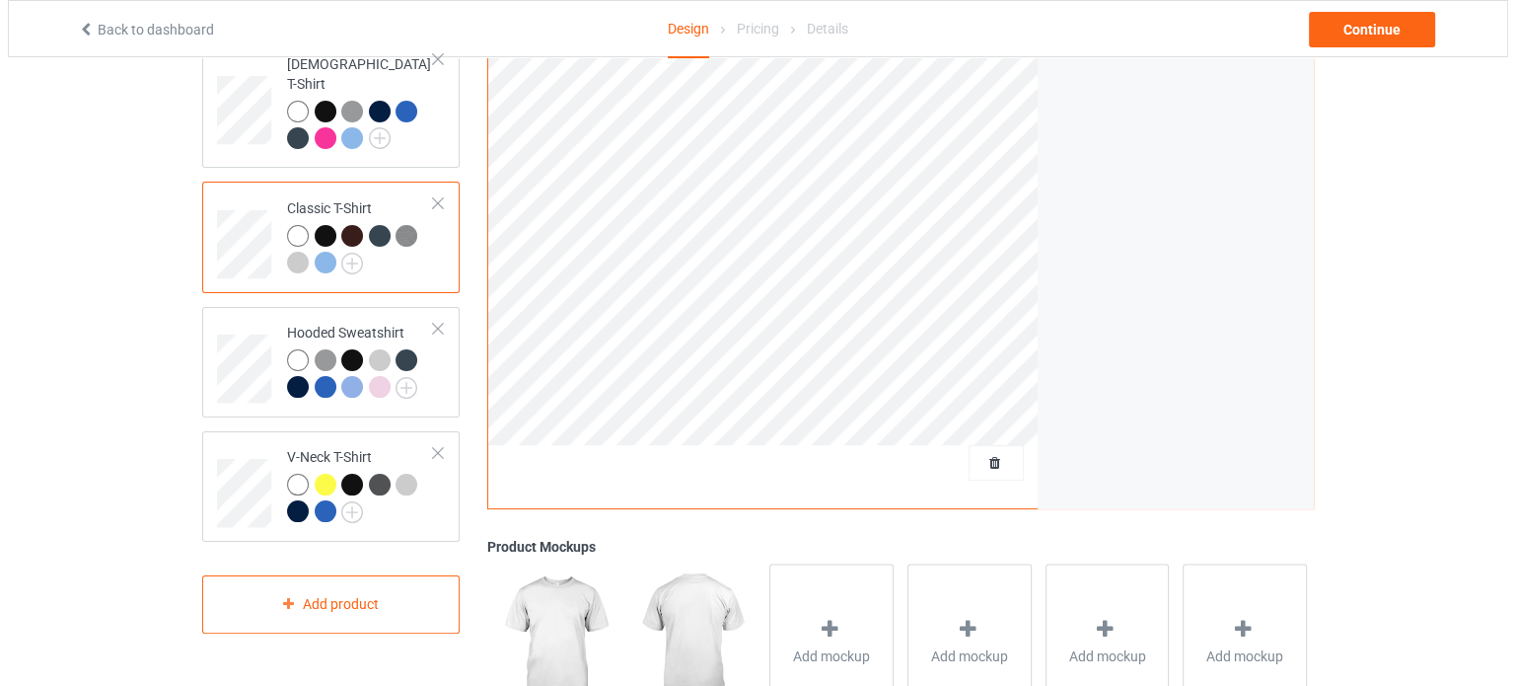
scroll to position [590, 0]
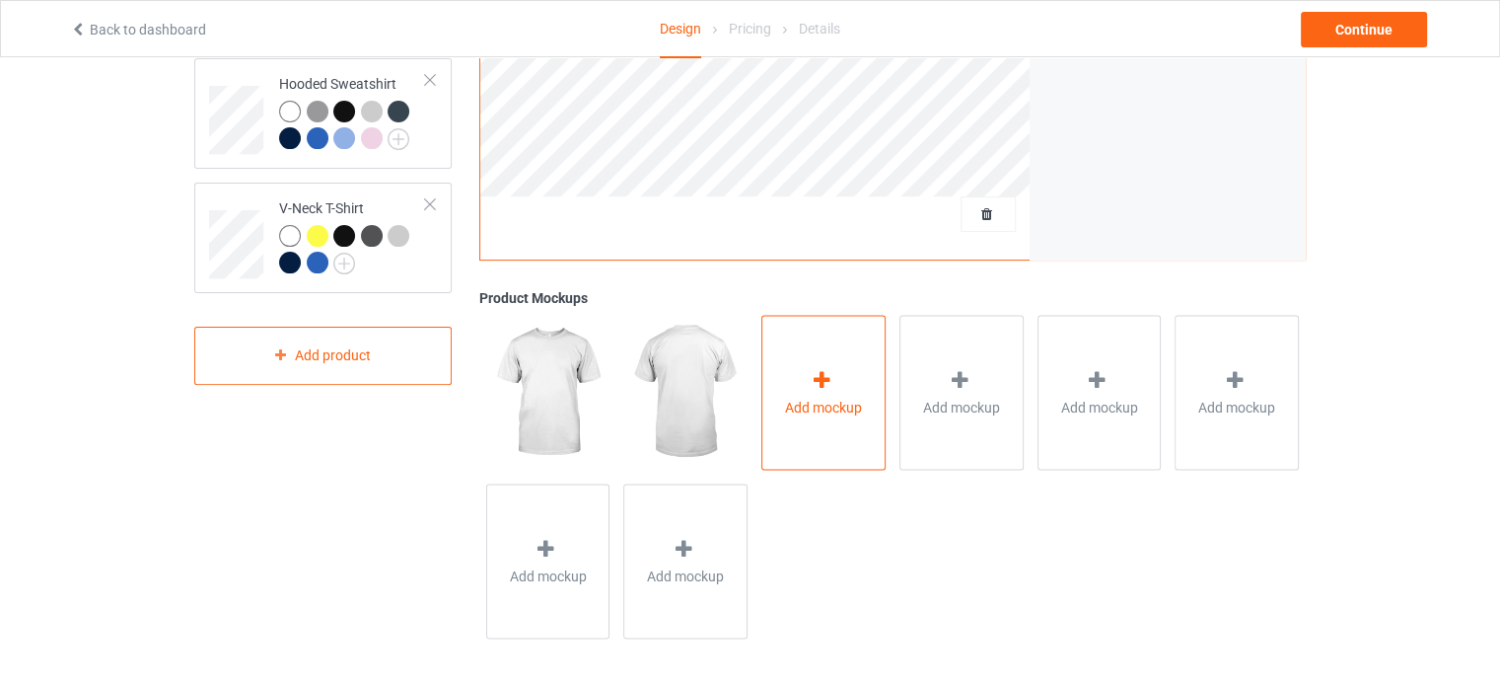
click at [816, 400] on span "Add mockup" at bounding box center [823, 407] width 77 height 20
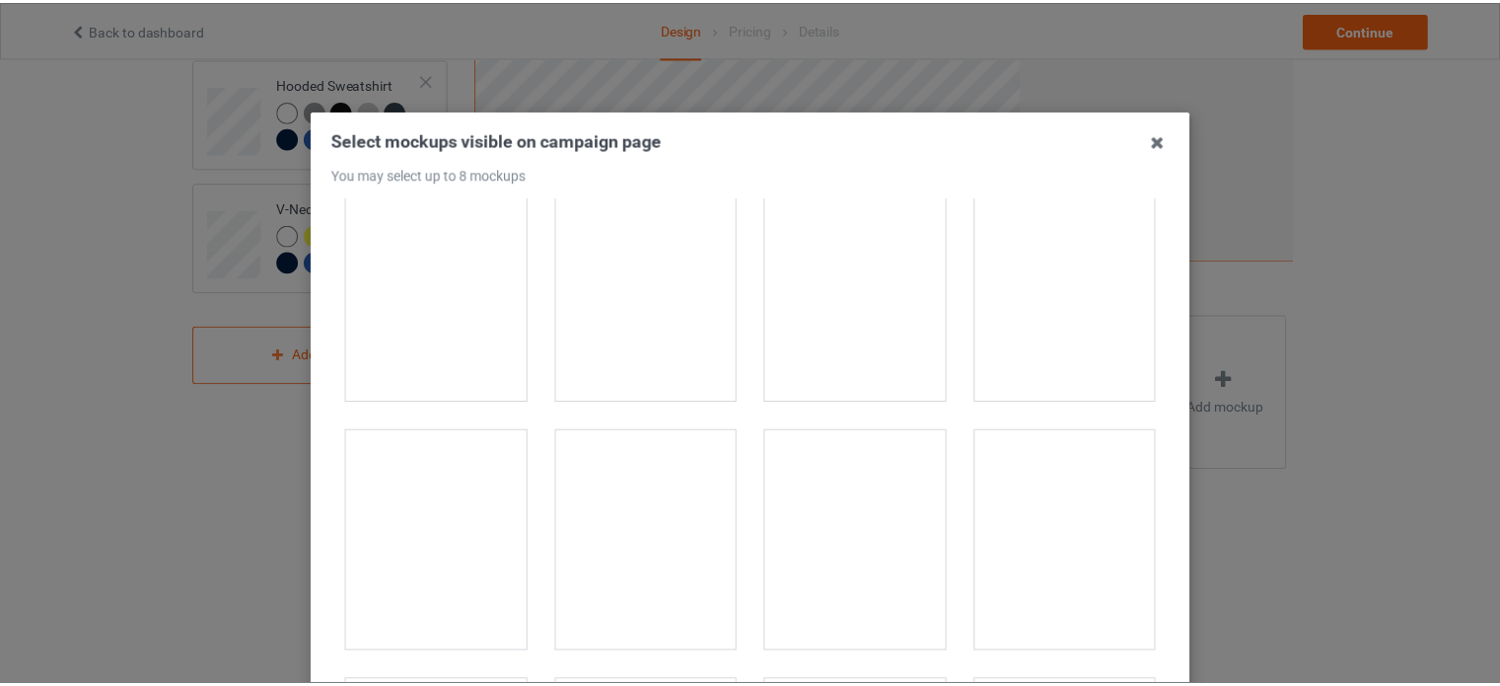
scroll to position [0, 0]
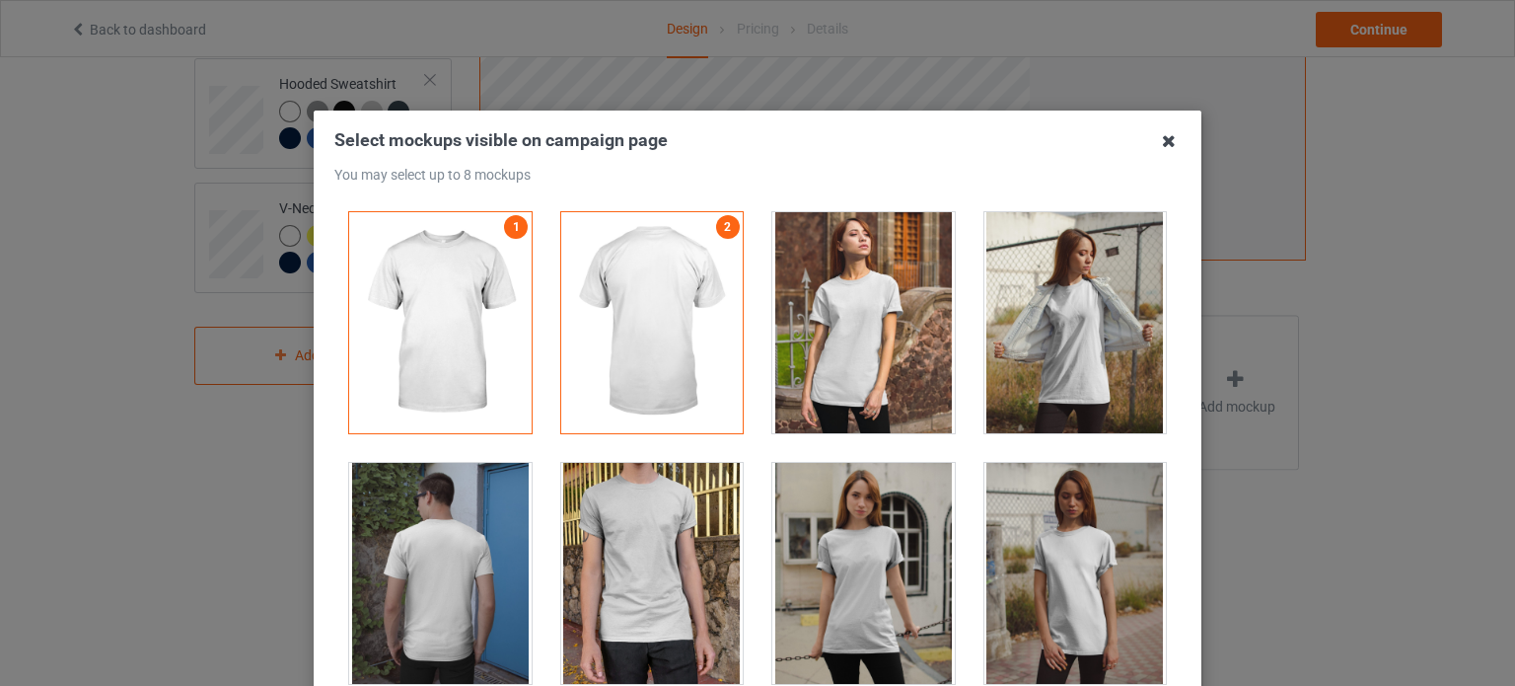
click at [1166, 140] on icon at bounding box center [1169, 141] width 32 height 32
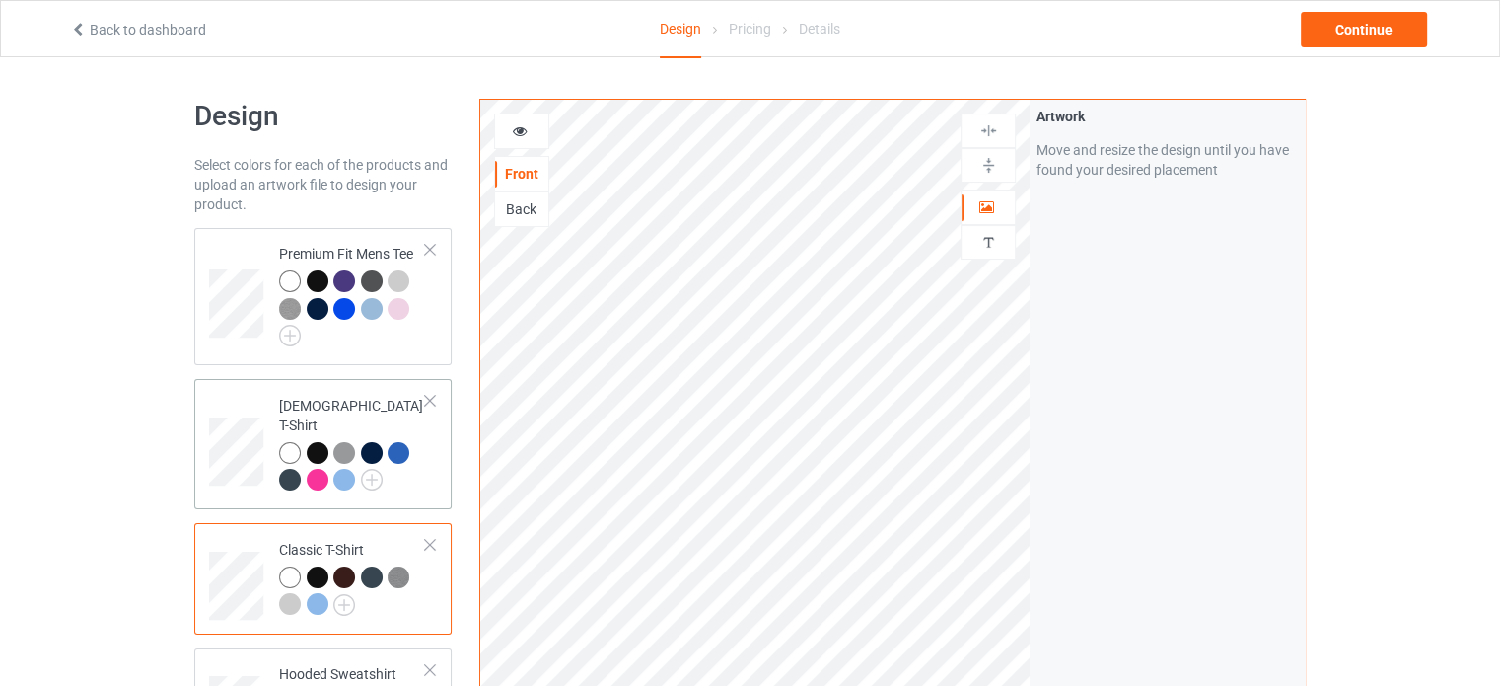
click at [339, 397] on div "[DEMOGRAPHIC_DATA] T-Shirt" at bounding box center [352, 443] width 147 height 94
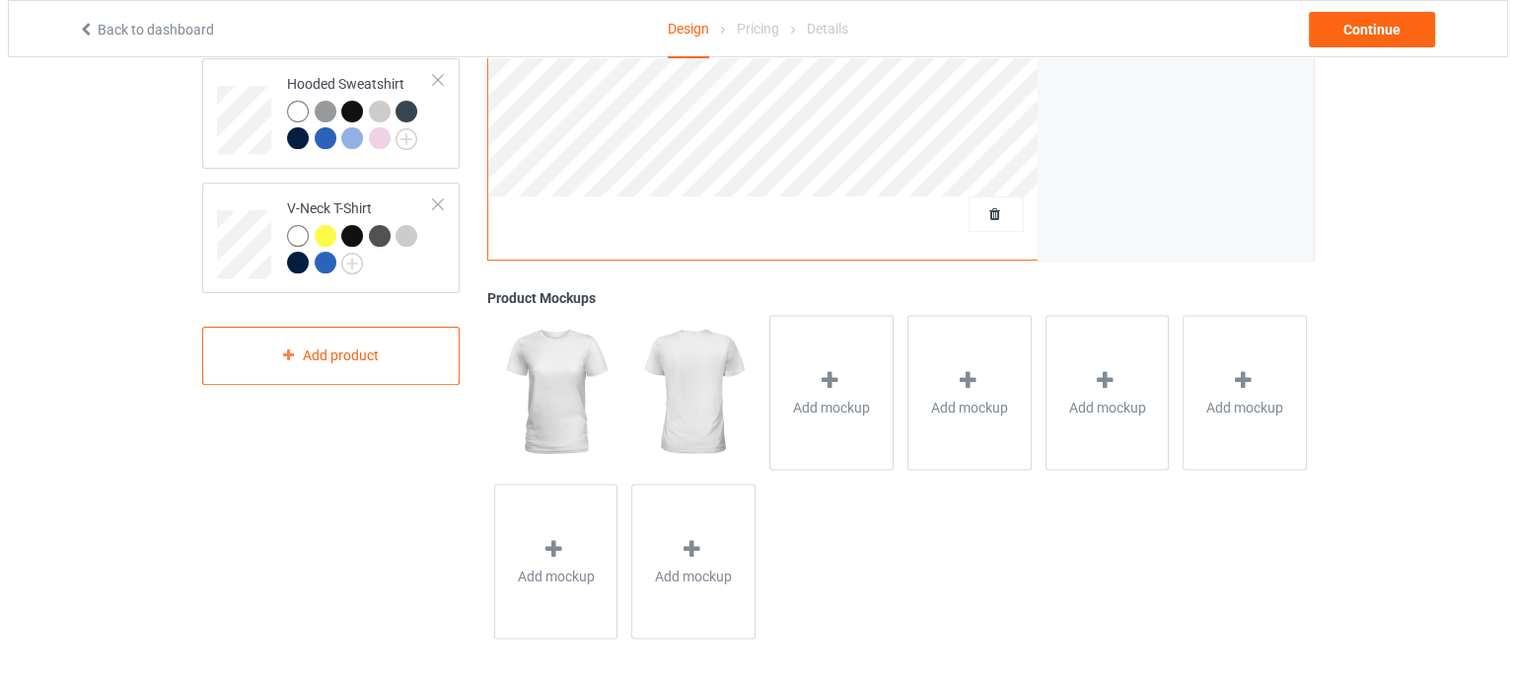
scroll to position [589, 0]
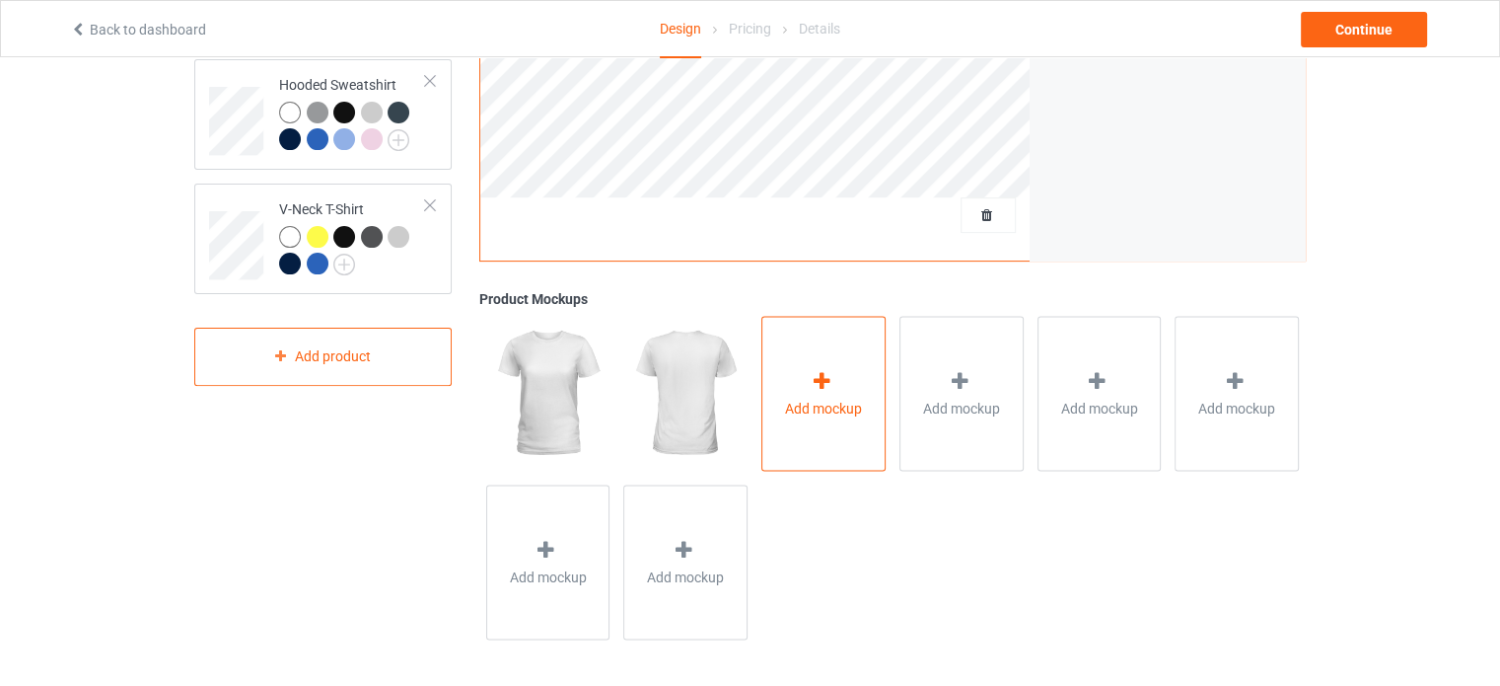
click at [831, 370] on icon at bounding box center [822, 380] width 25 height 21
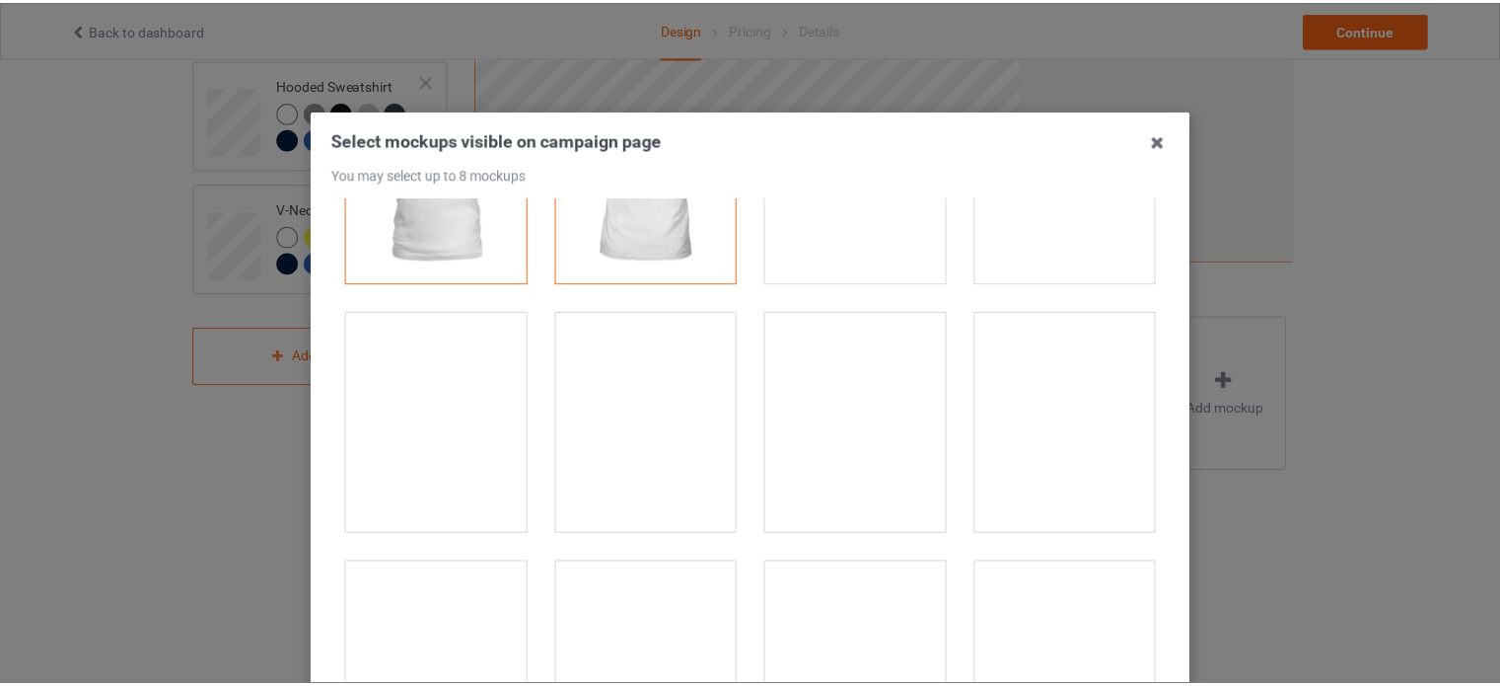
scroll to position [0, 0]
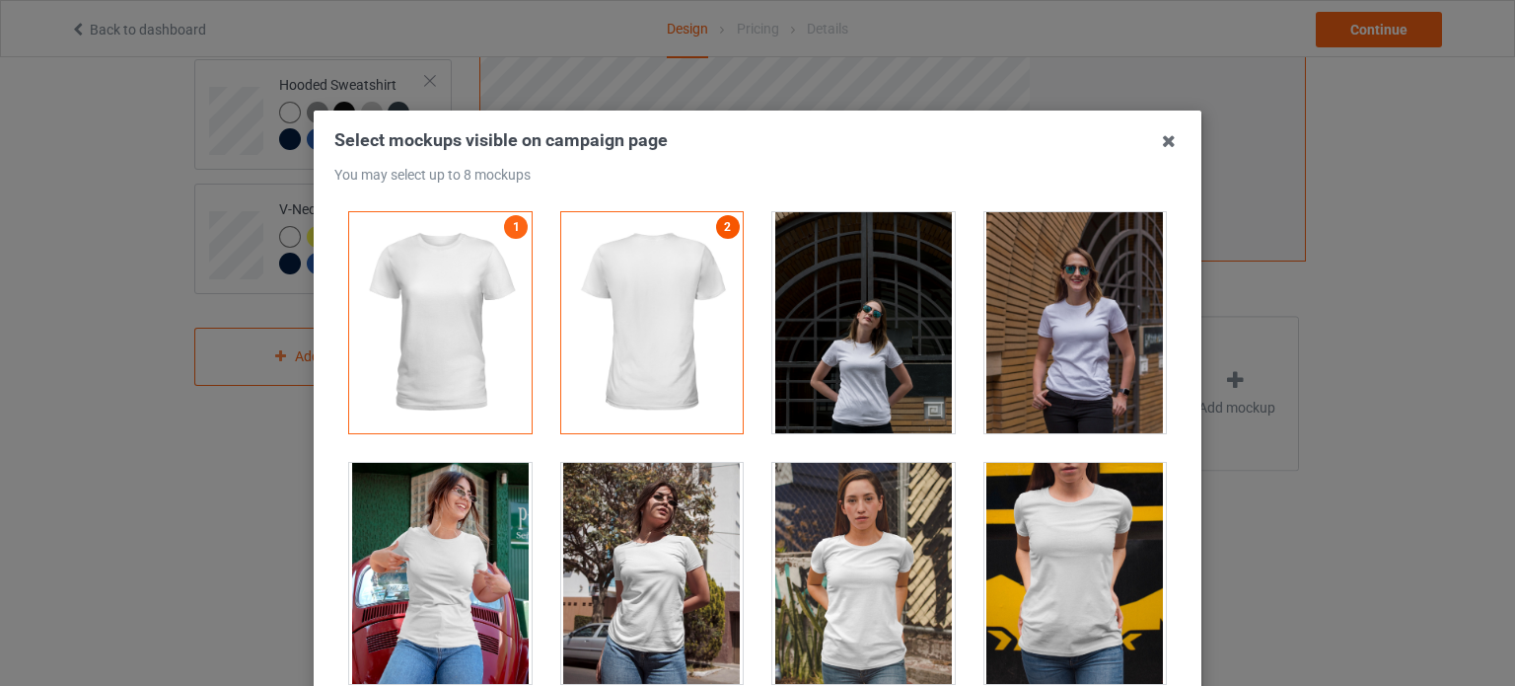
click at [716, 224] on link "2" at bounding box center [728, 227] width 24 height 24
click at [1171, 137] on icon at bounding box center [1169, 141] width 32 height 32
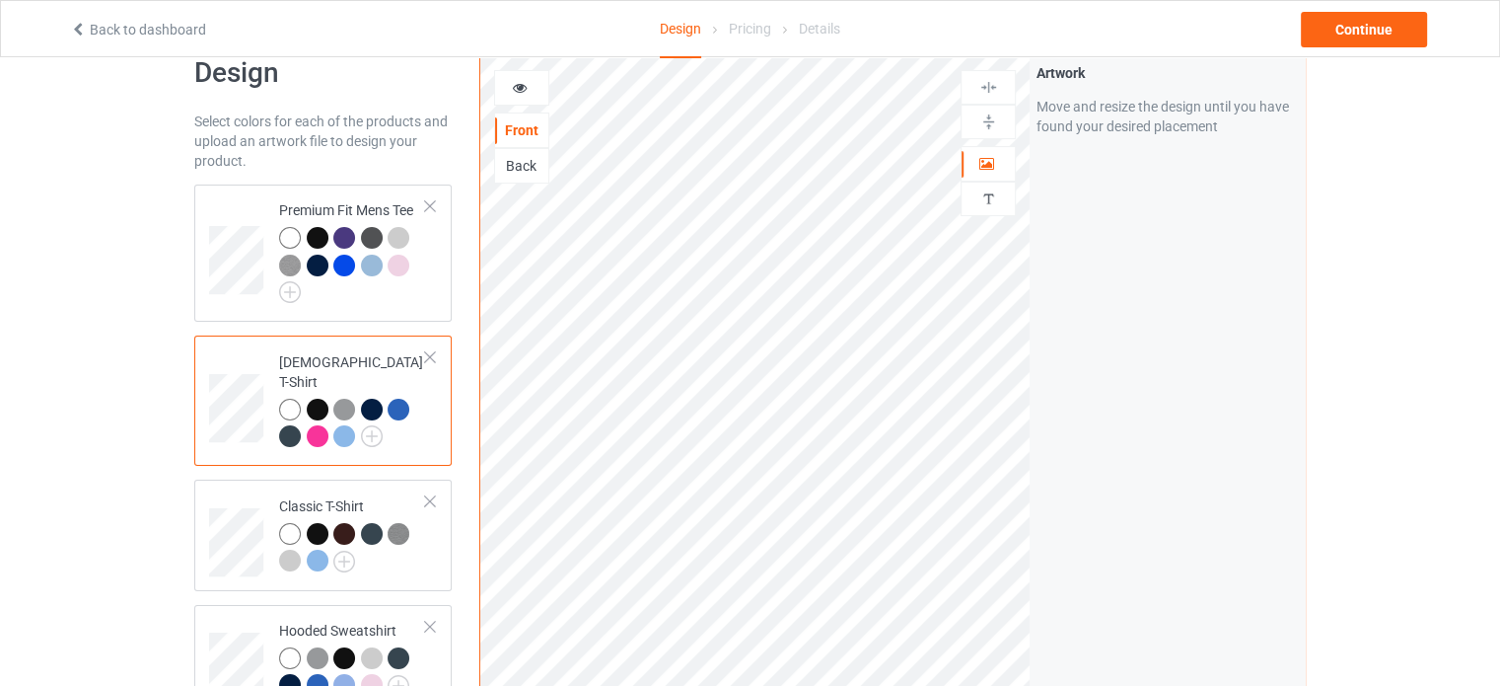
scroll to position [37, 0]
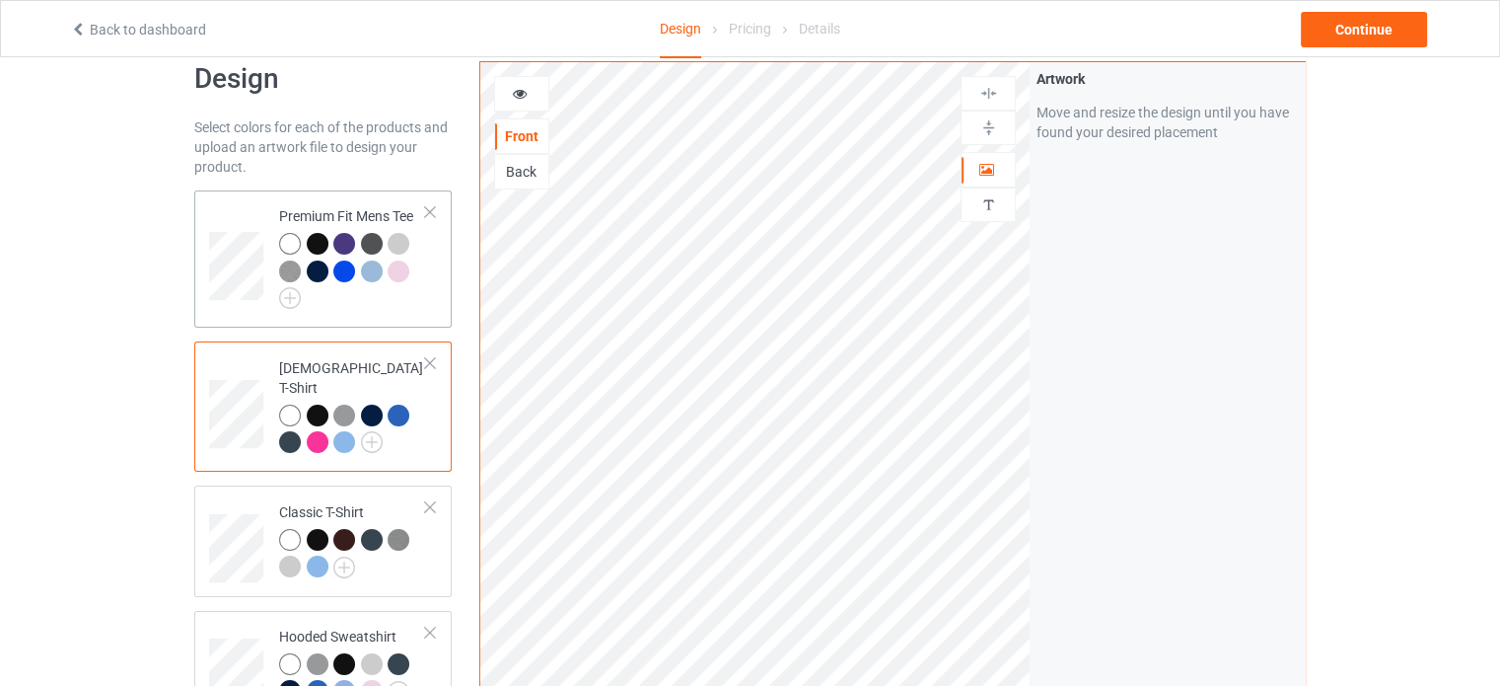
click at [387, 317] on td "Premium Fit Mens Tee" at bounding box center [352, 258] width 169 height 121
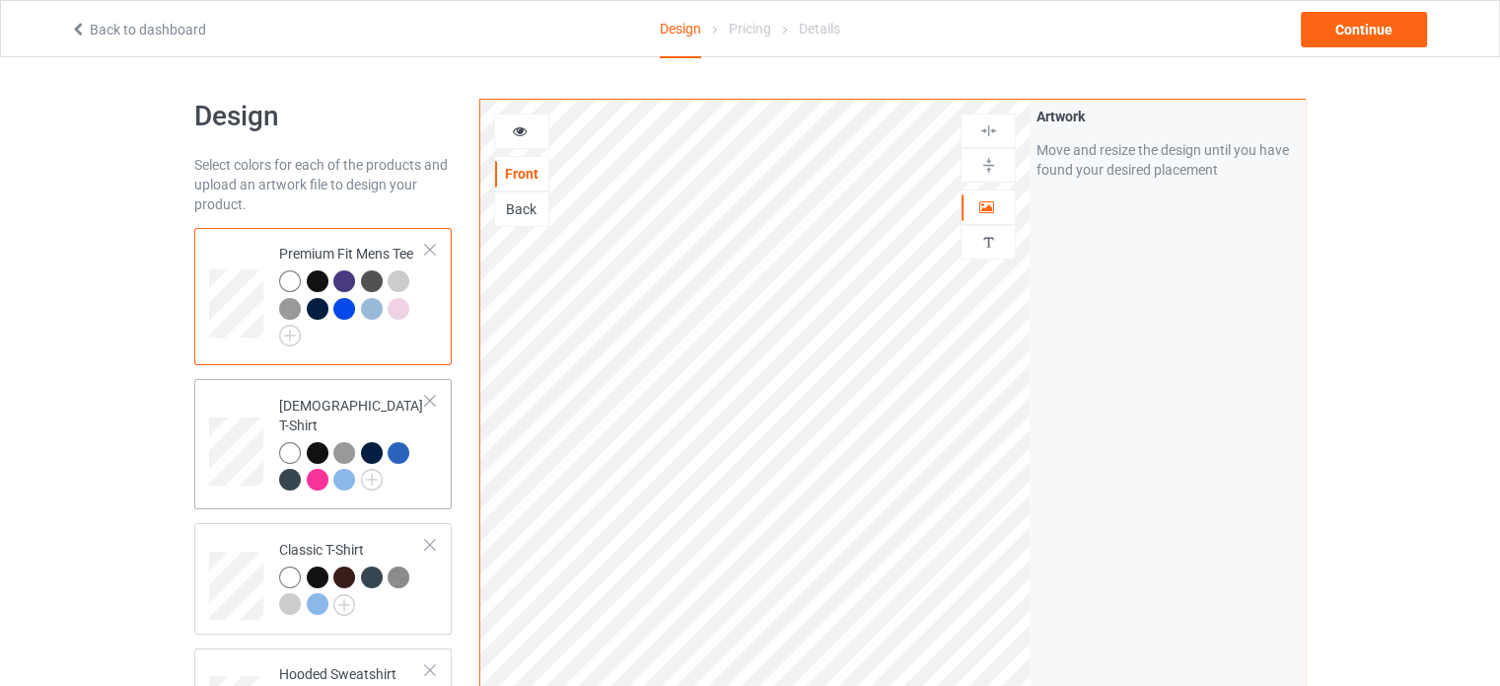
click at [363, 391] on td "[DEMOGRAPHIC_DATA] T-Shirt" at bounding box center [352, 444] width 169 height 114
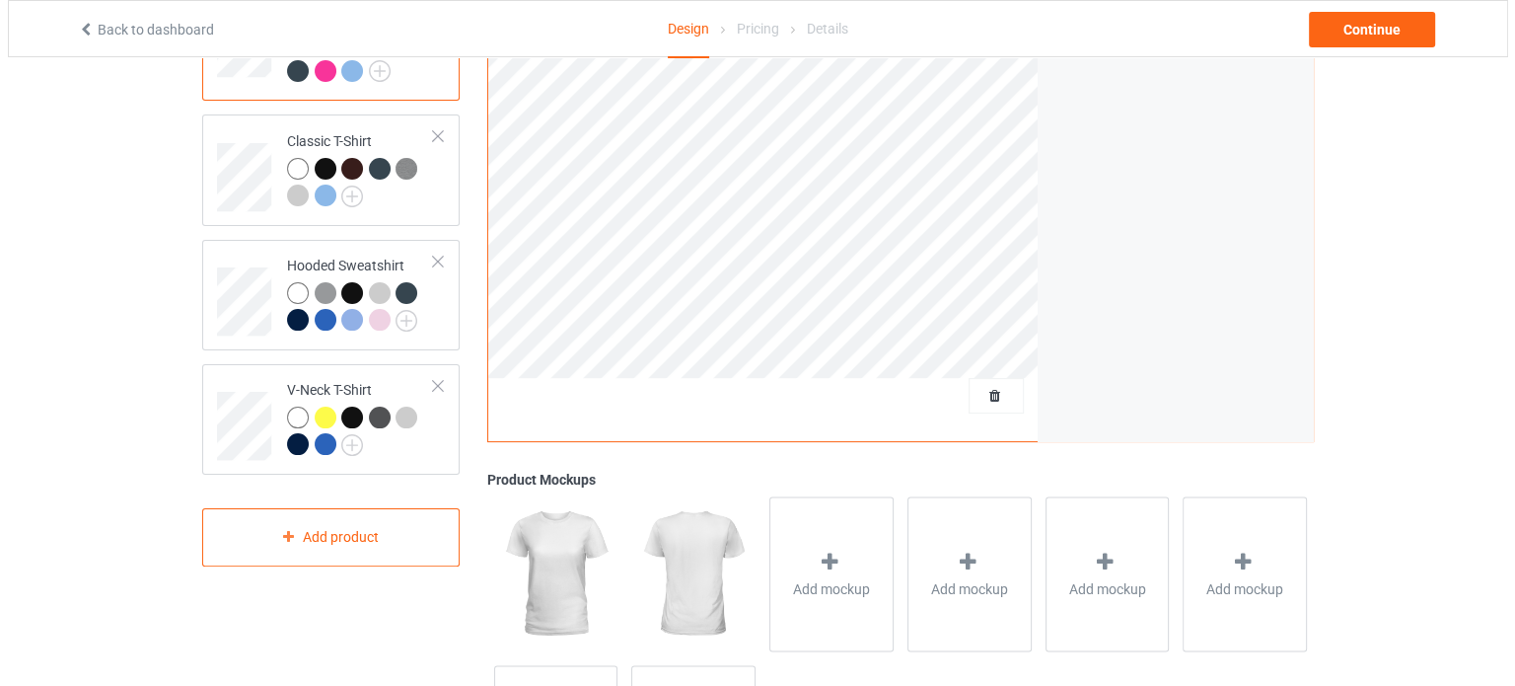
scroll to position [590, 0]
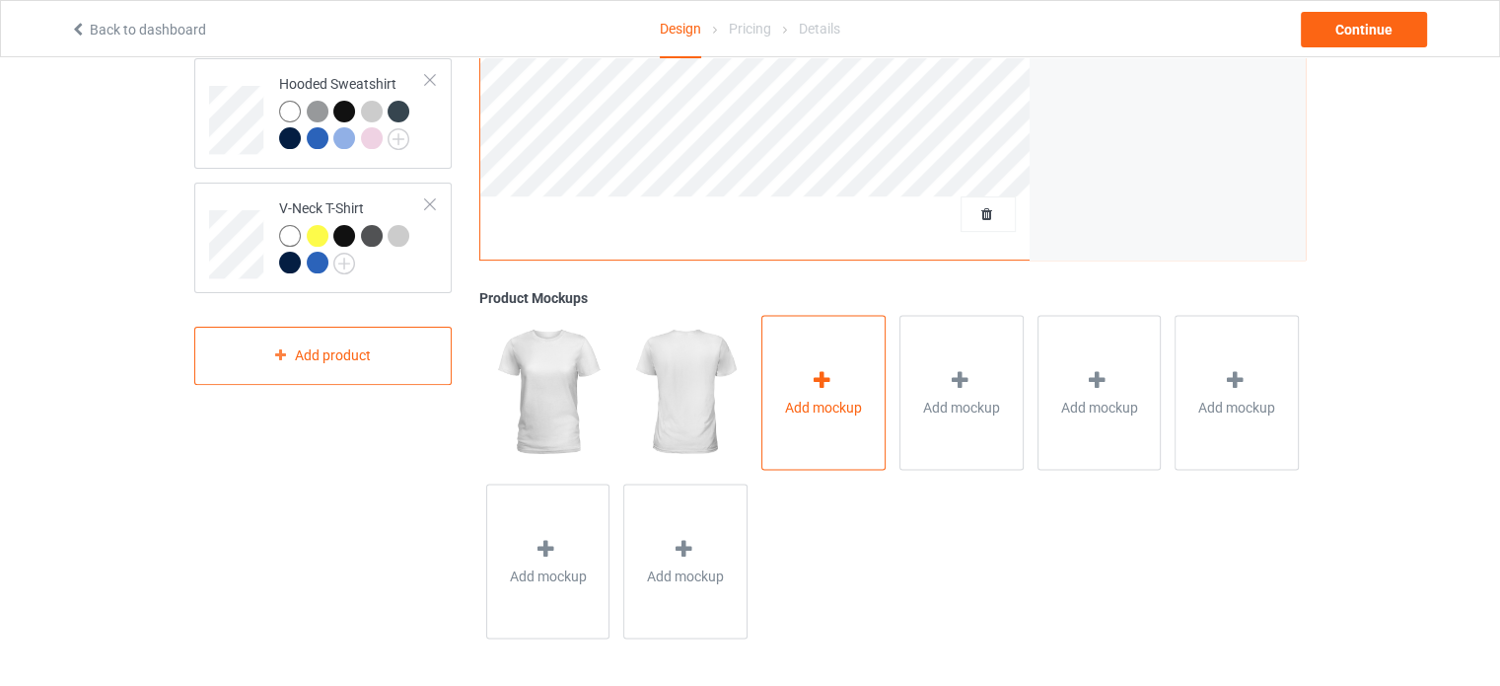
click at [813, 376] on icon at bounding box center [822, 379] width 25 height 21
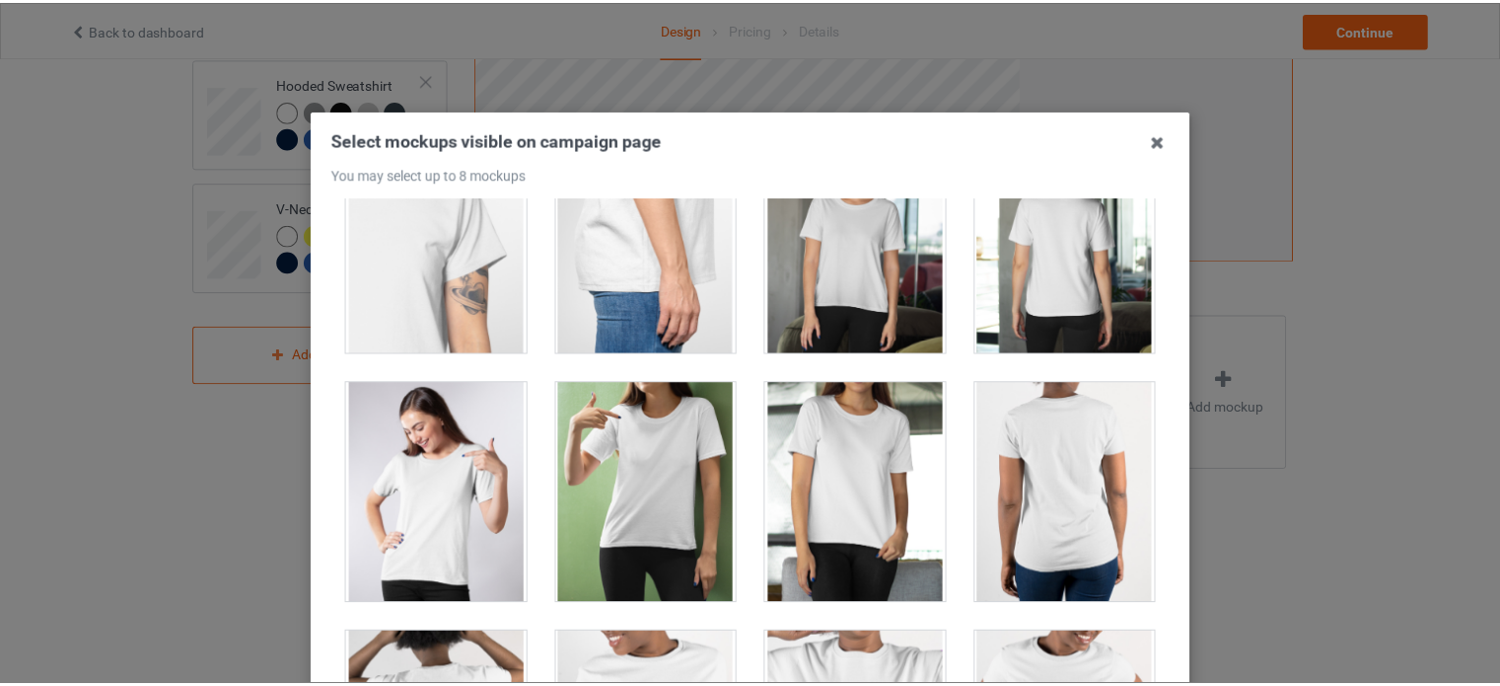
scroll to position [0, 0]
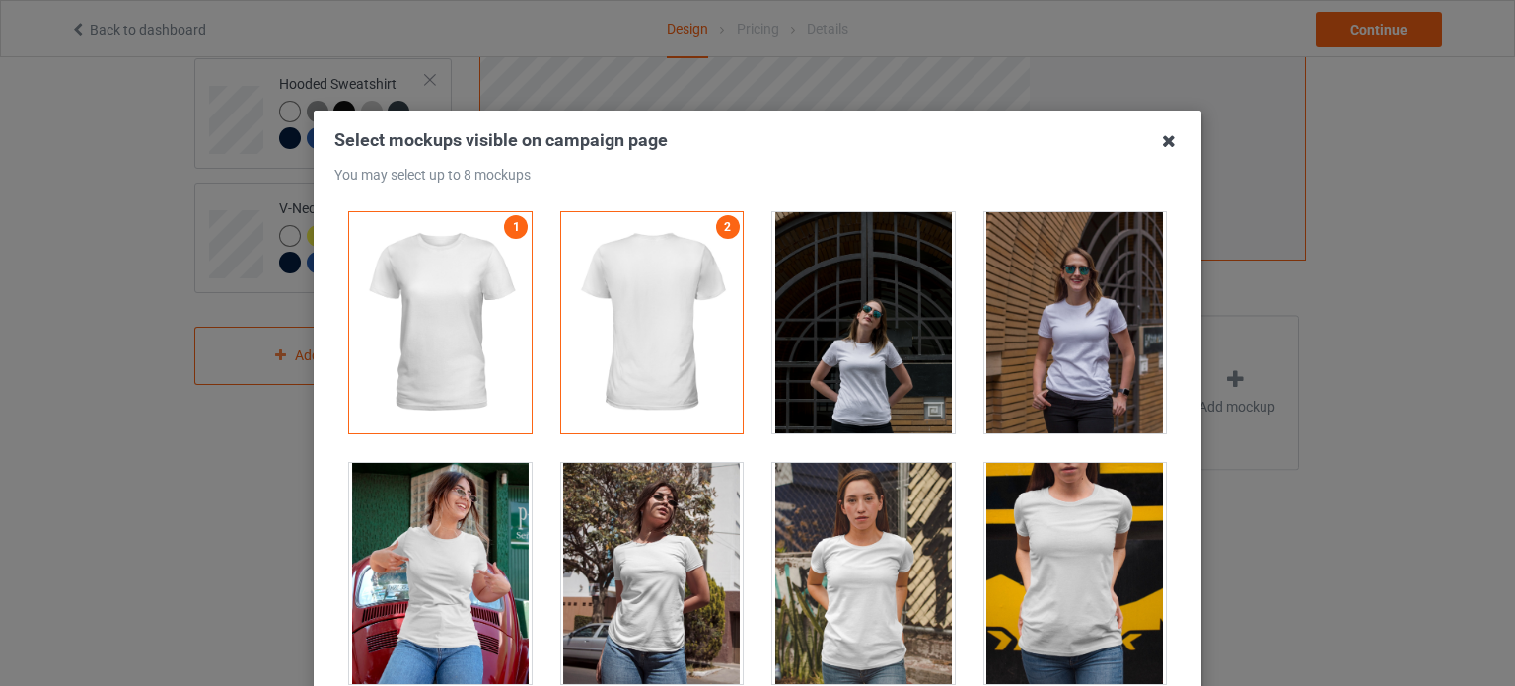
click at [1162, 140] on icon at bounding box center [1169, 141] width 32 height 32
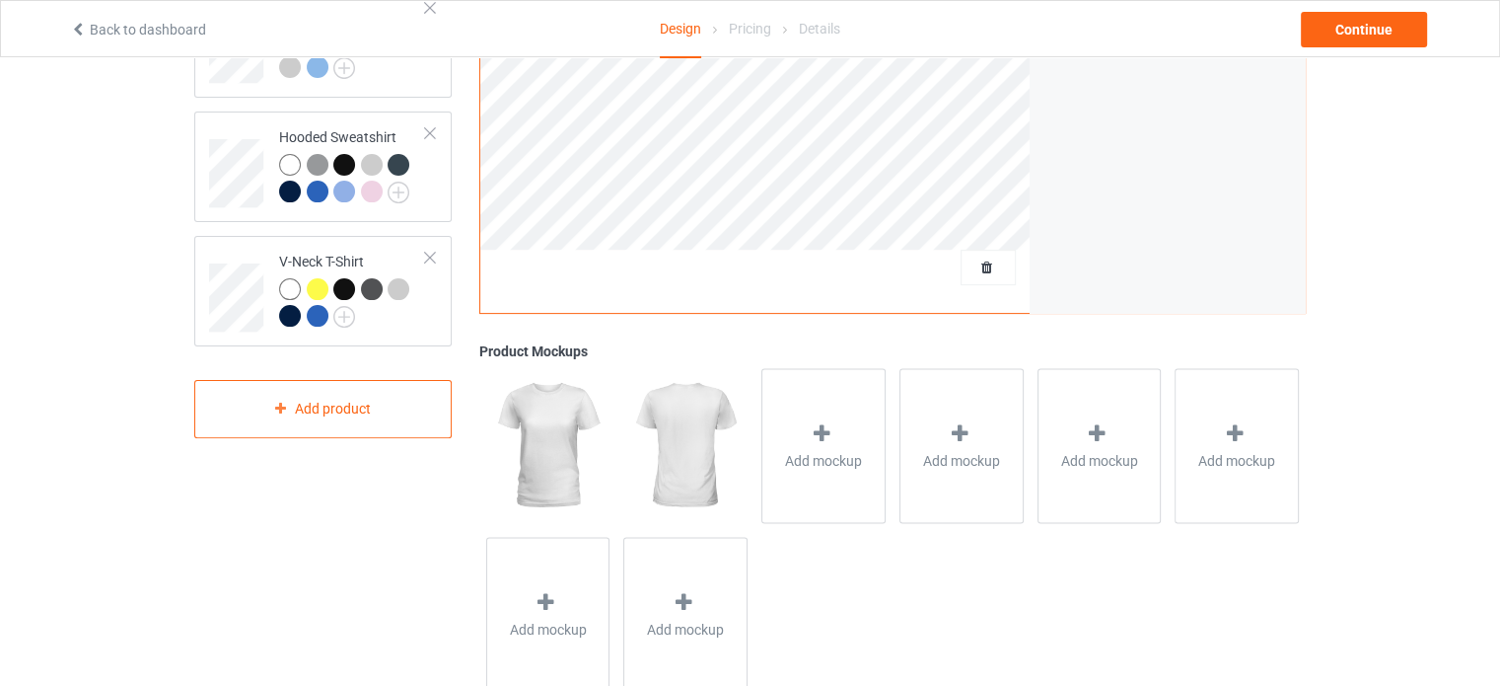
scroll to position [590, 0]
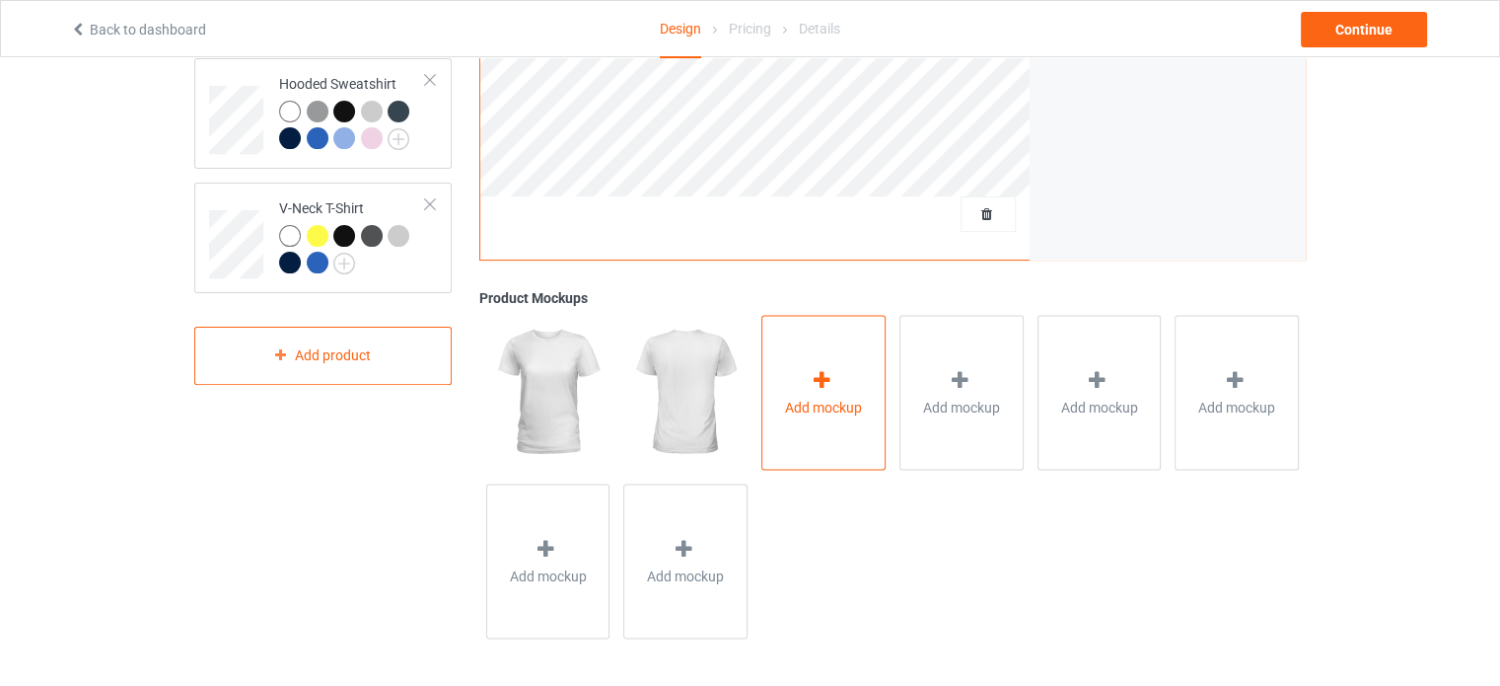
click at [832, 388] on icon at bounding box center [822, 379] width 25 height 21
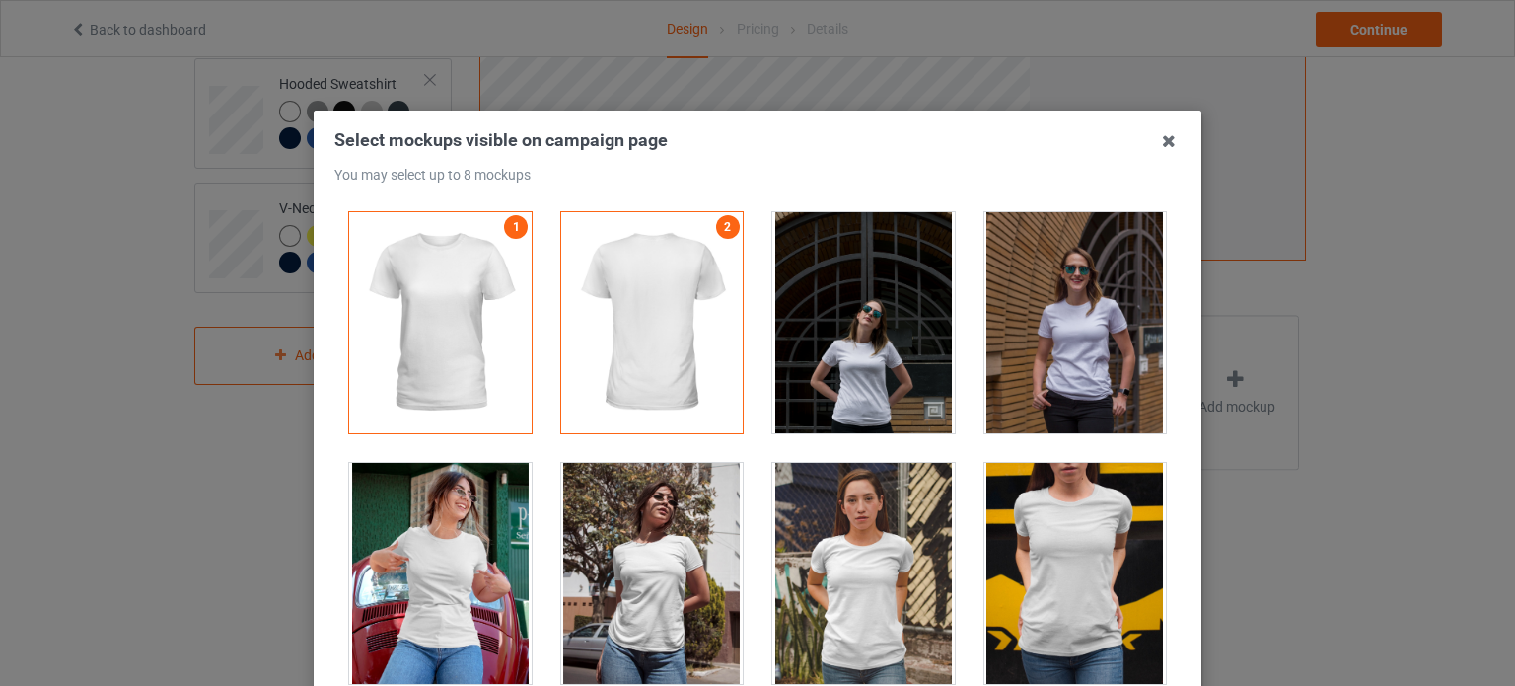
click at [820, 293] on div at bounding box center [863, 322] width 182 height 221
click at [832, 291] on div at bounding box center [863, 322] width 182 height 221
click at [1158, 140] on icon at bounding box center [1169, 141] width 32 height 32
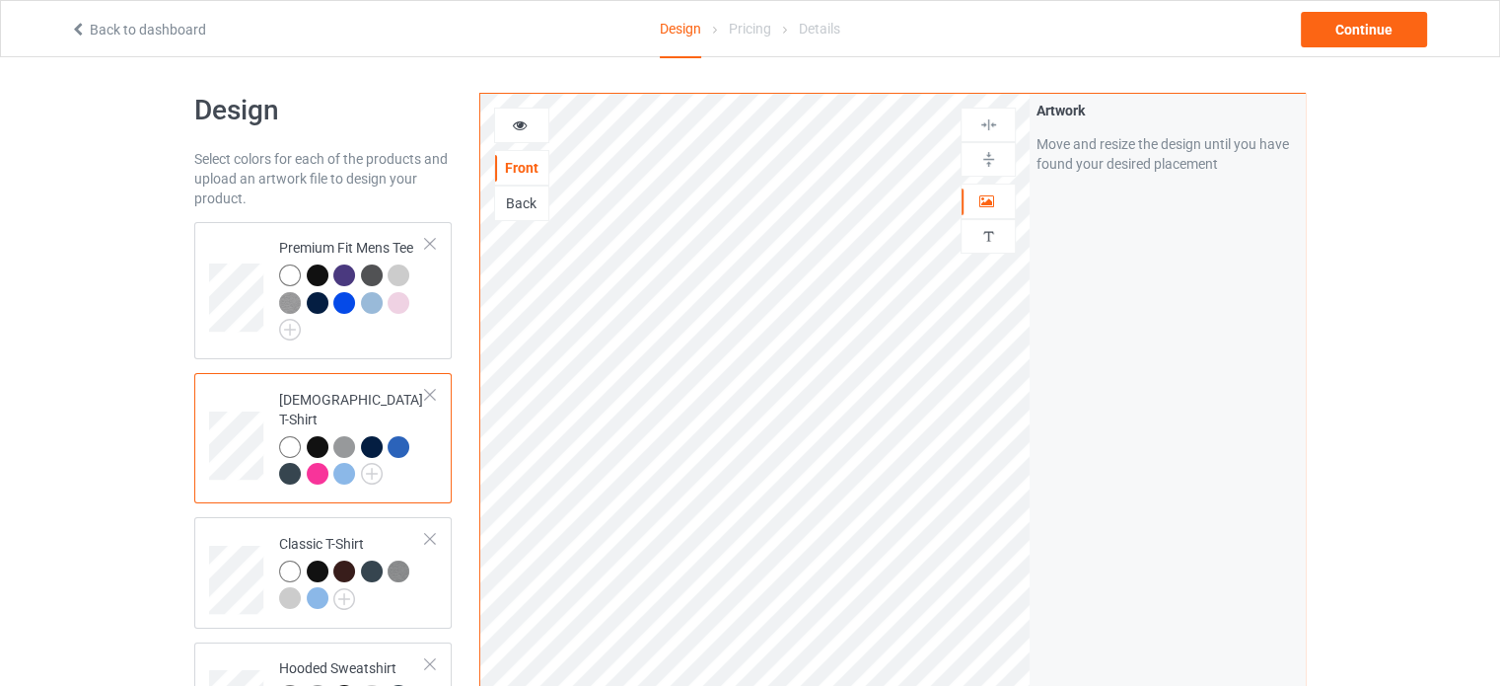
scroll to position [0, 0]
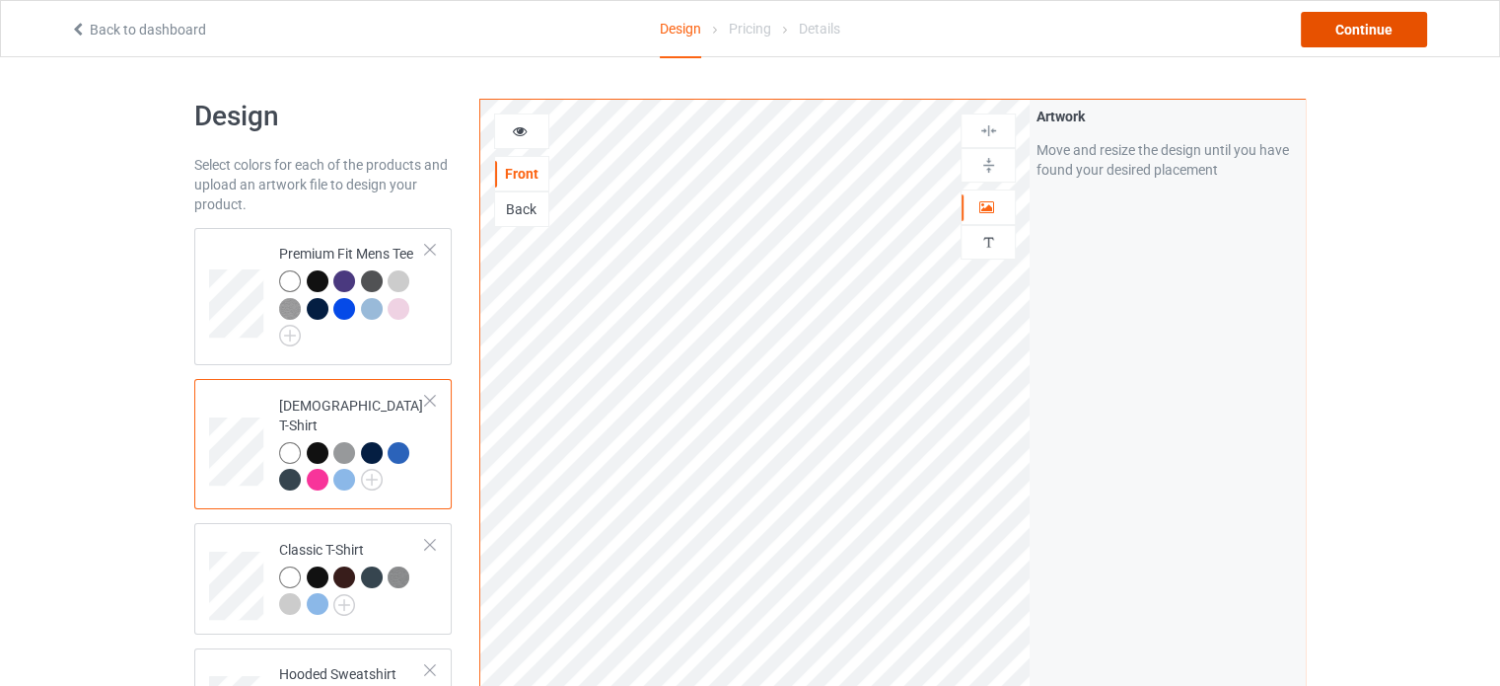
click at [1339, 24] on div "Continue" at bounding box center [1364, 30] width 126 height 36
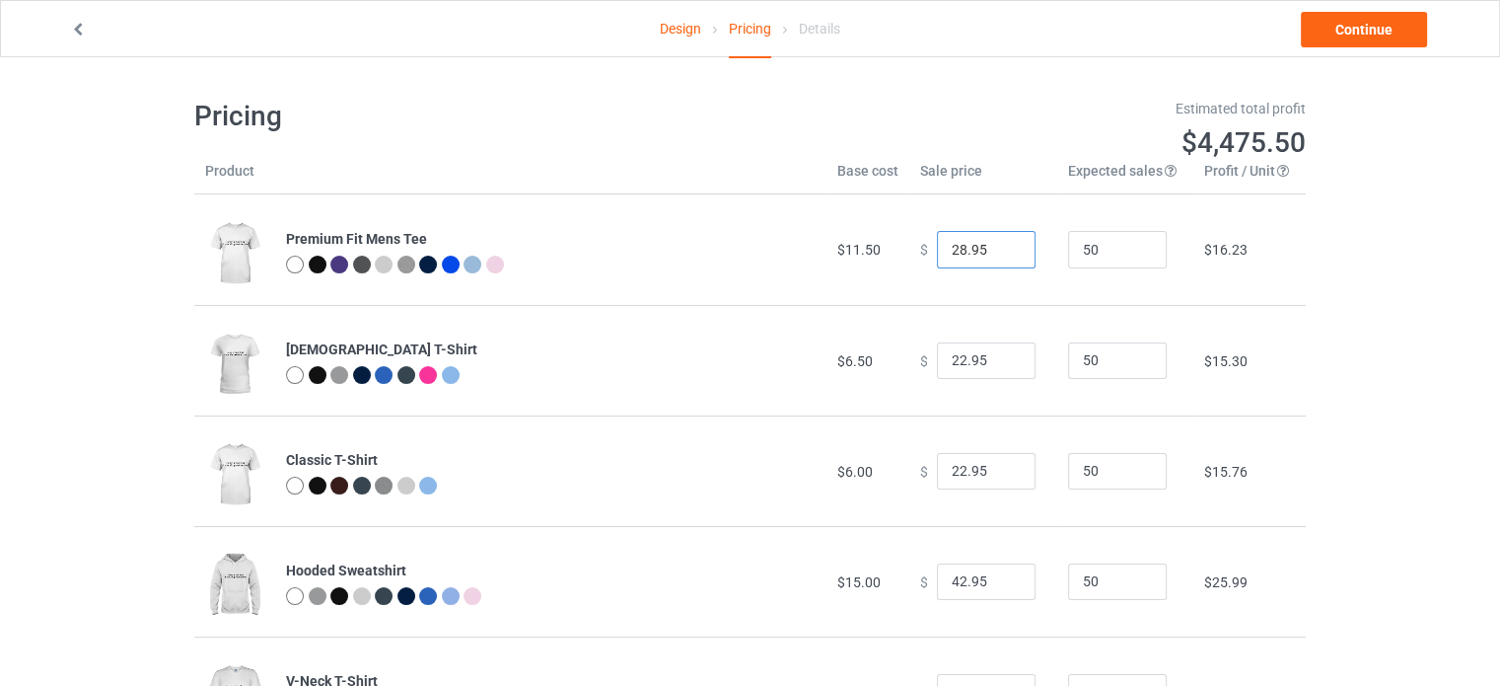
click at [974, 249] on input "28.95" at bounding box center [986, 249] width 99 height 37
click at [983, 248] on input "20.95" at bounding box center [986, 249] width 99 height 37
type input "30.95"
click at [979, 361] on input "22.95" at bounding box center [986, 360] width 99 height 37
type input "30.95"
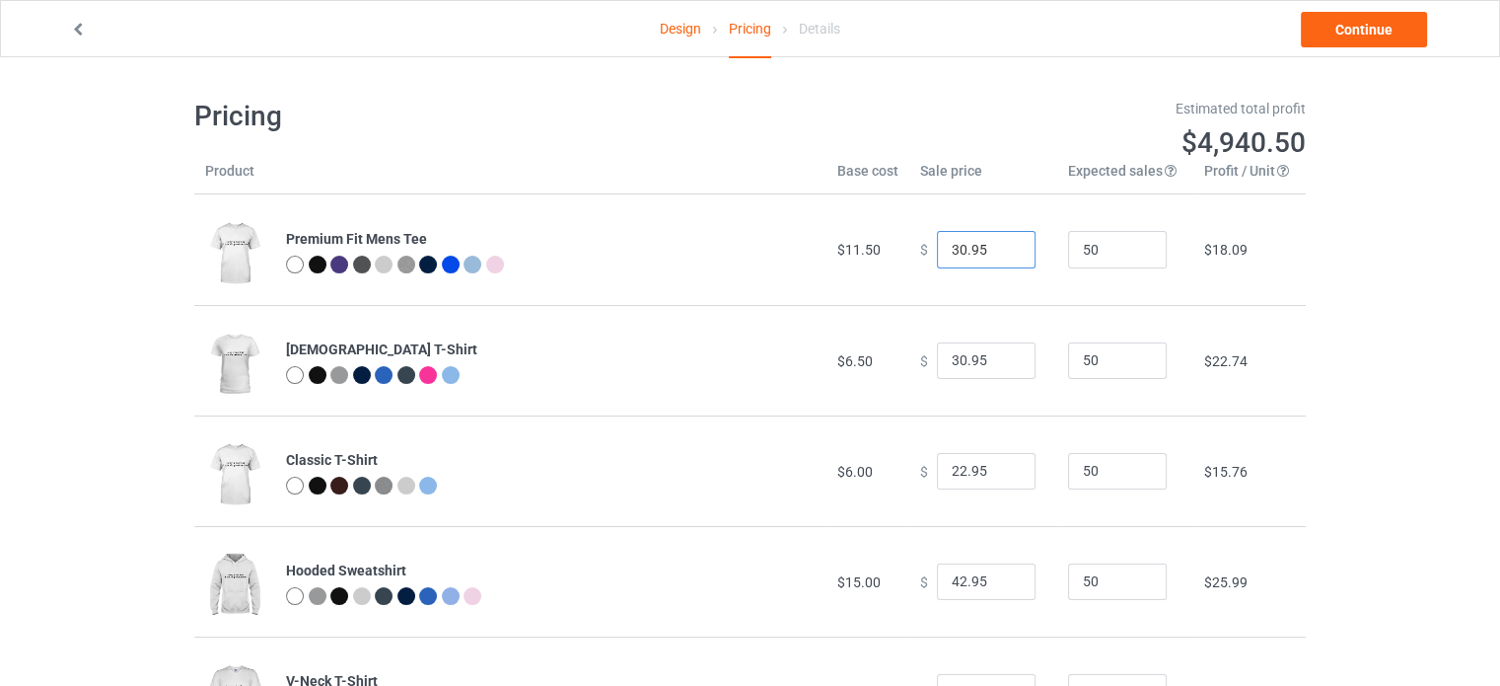
click at [978, 252] on input "30.95" at bounding box center [986, 249] width 99 height 37
type input "20.95"
click at [985, 385] on td "$ 30.95" at bounding box center [983, 360] width 148 height 110
click at [976, 359] on input "30.95" at bounding box center [986, 360] width 99 height 37
type input "20.95"
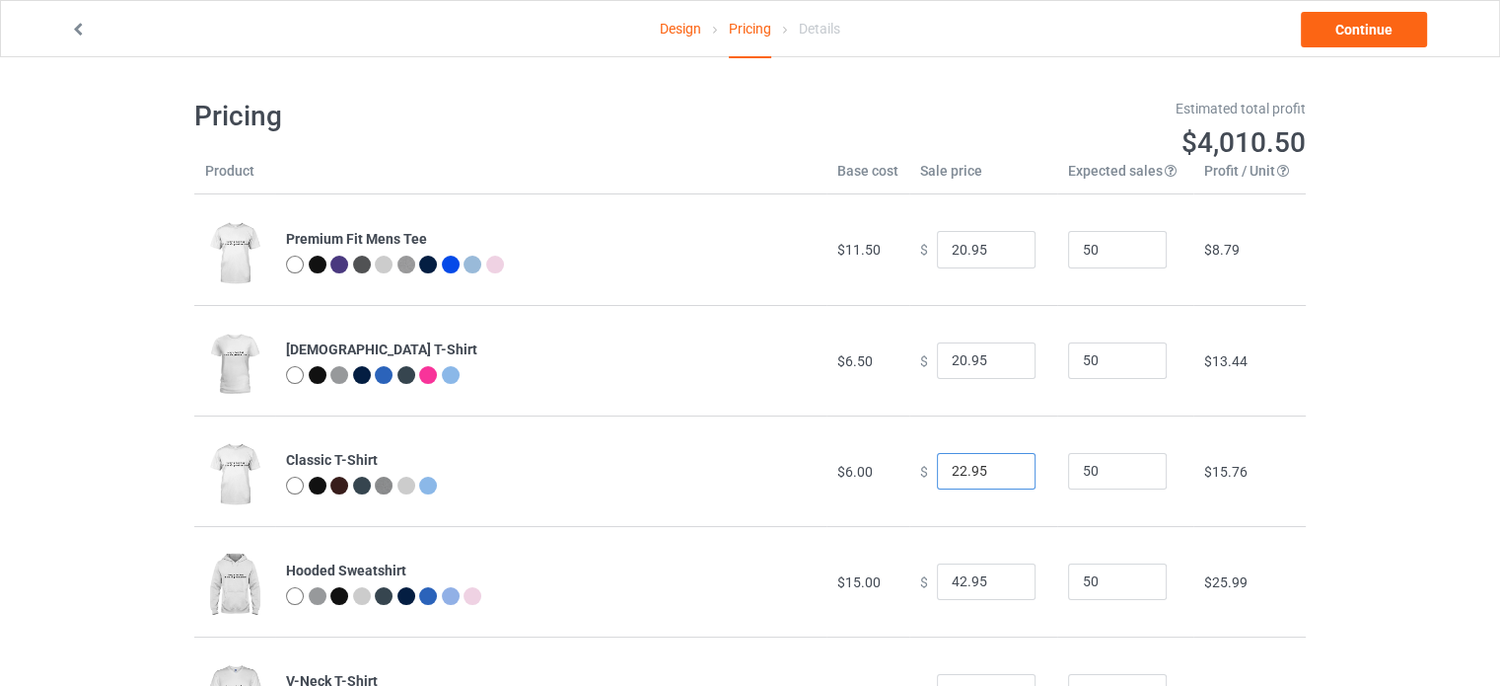
click at [978, 469] on input "22.95" at bounding box center [986, 471] width 99 height 37
type input "20.95"
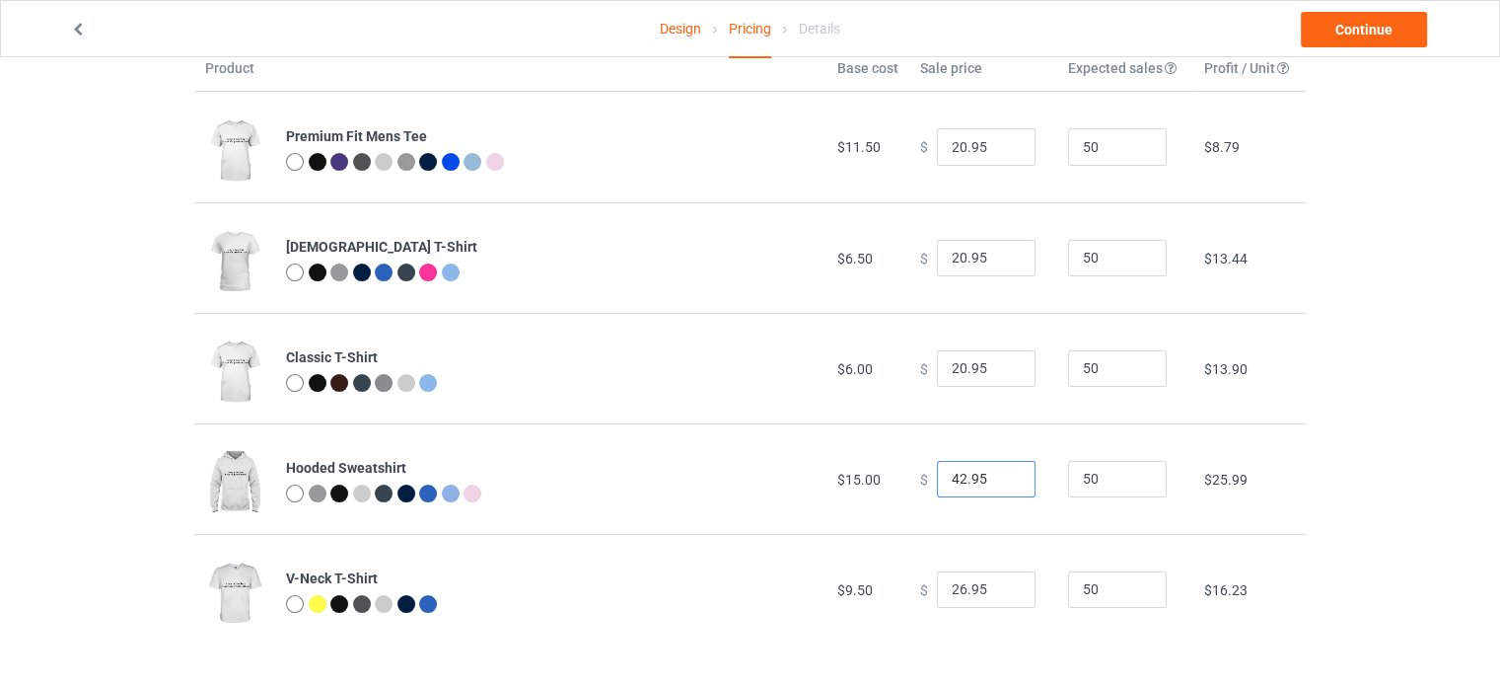
click at [969, 482] on input "42.95" at bounding box center [986, 479] width 99 height 37
type input "30.95"
click at [971, 585] on input "26.95" at bounding box center [986, 589] width 99 height 37
type input "10.95"
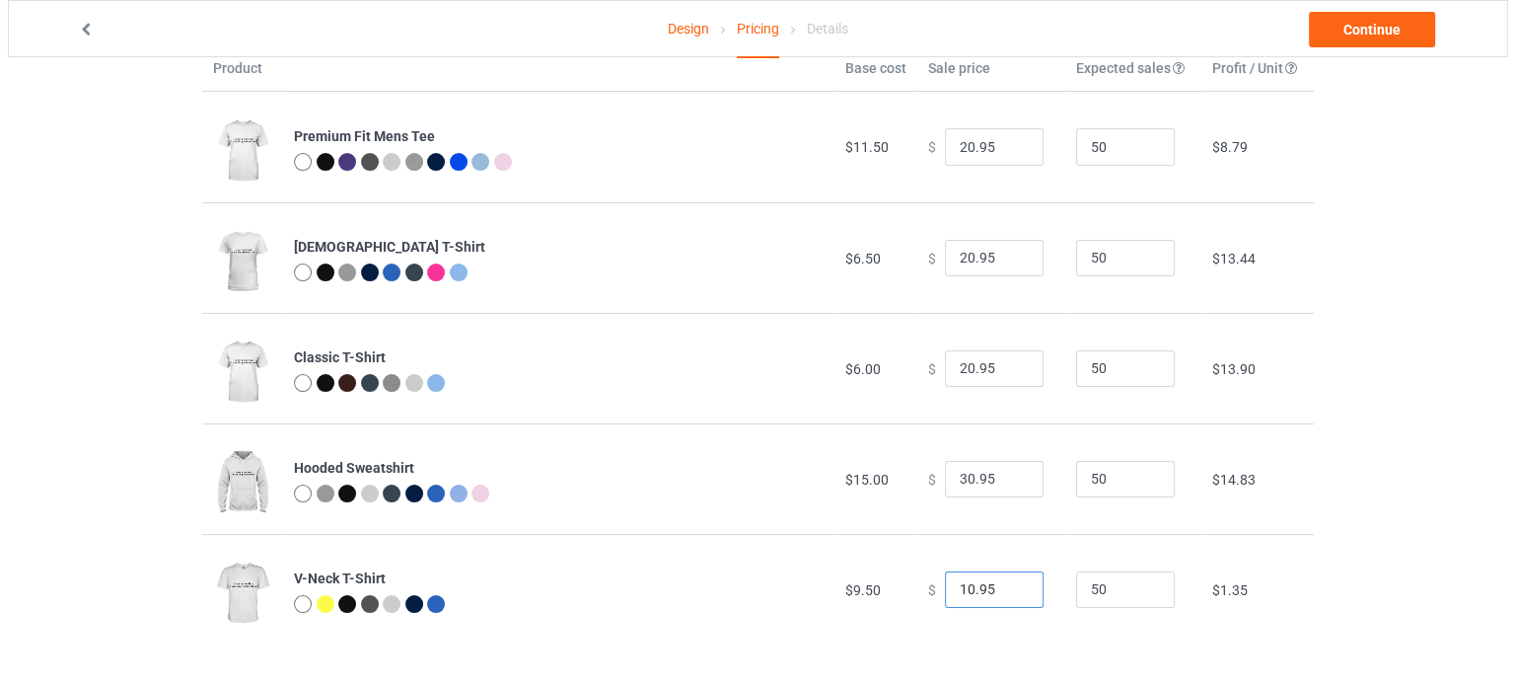
scroll to position [0, 0]
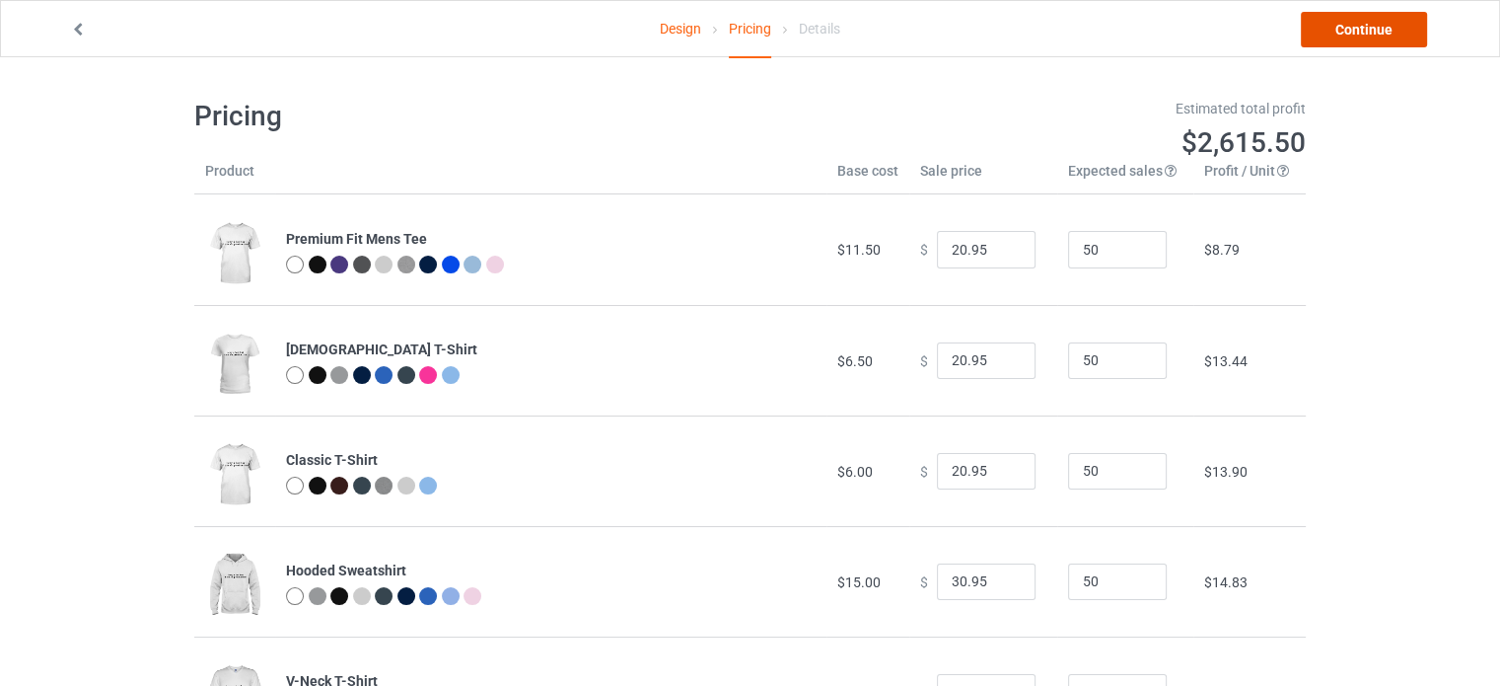
click at [1357, 36] on link "Continue" at bounding box center [1364, 30] width 126 height 36
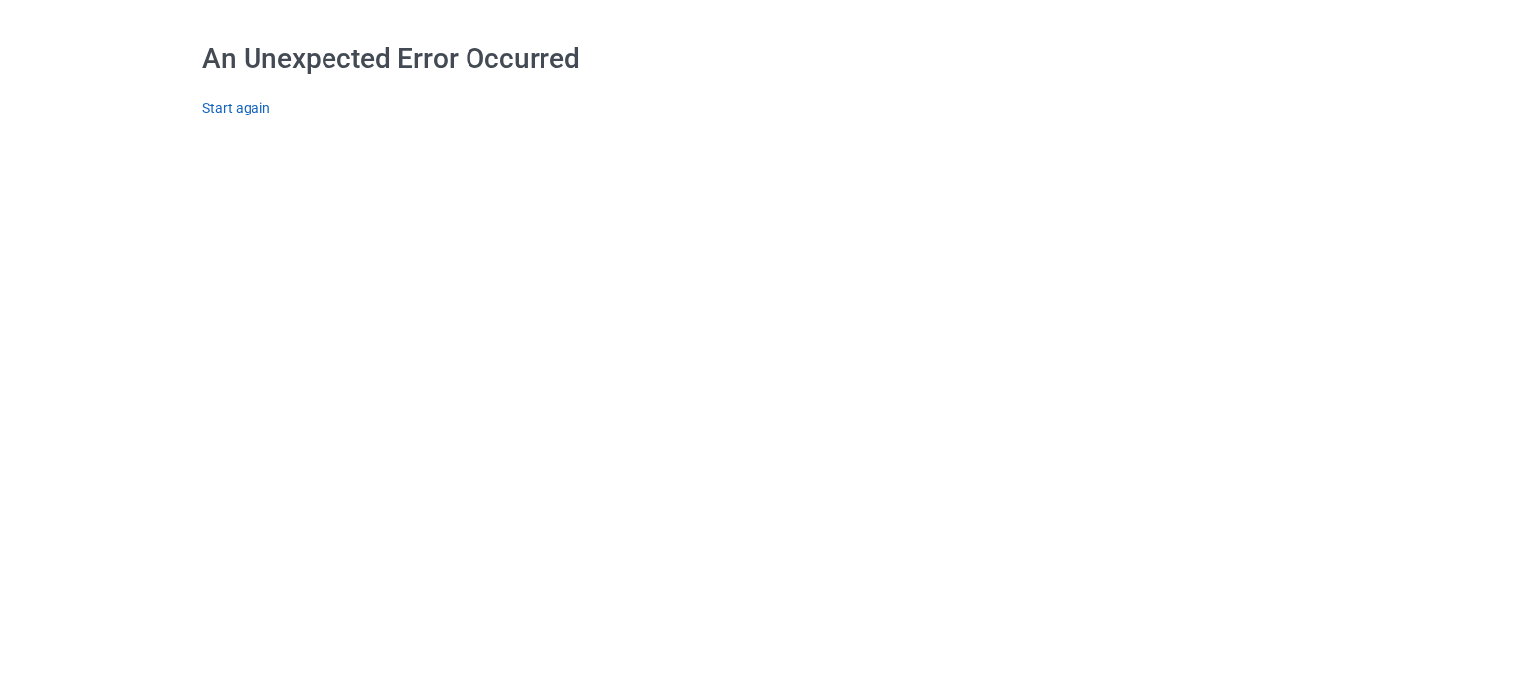
click at [240, 103] on link "Start again" at bounding box center [236, 108] width 68 height 16
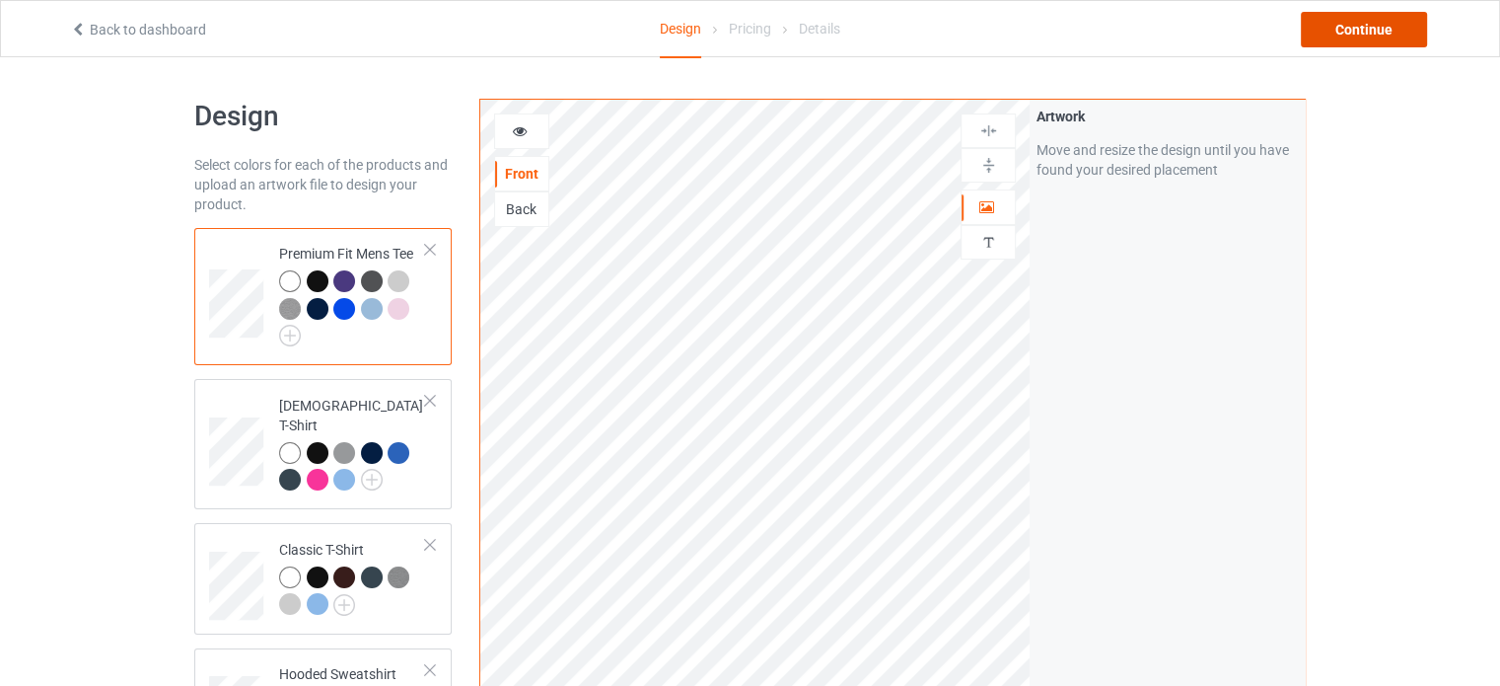
click at [1333, 37] on div "Continue" at bounding box center [1364, 30] width 126 height 36
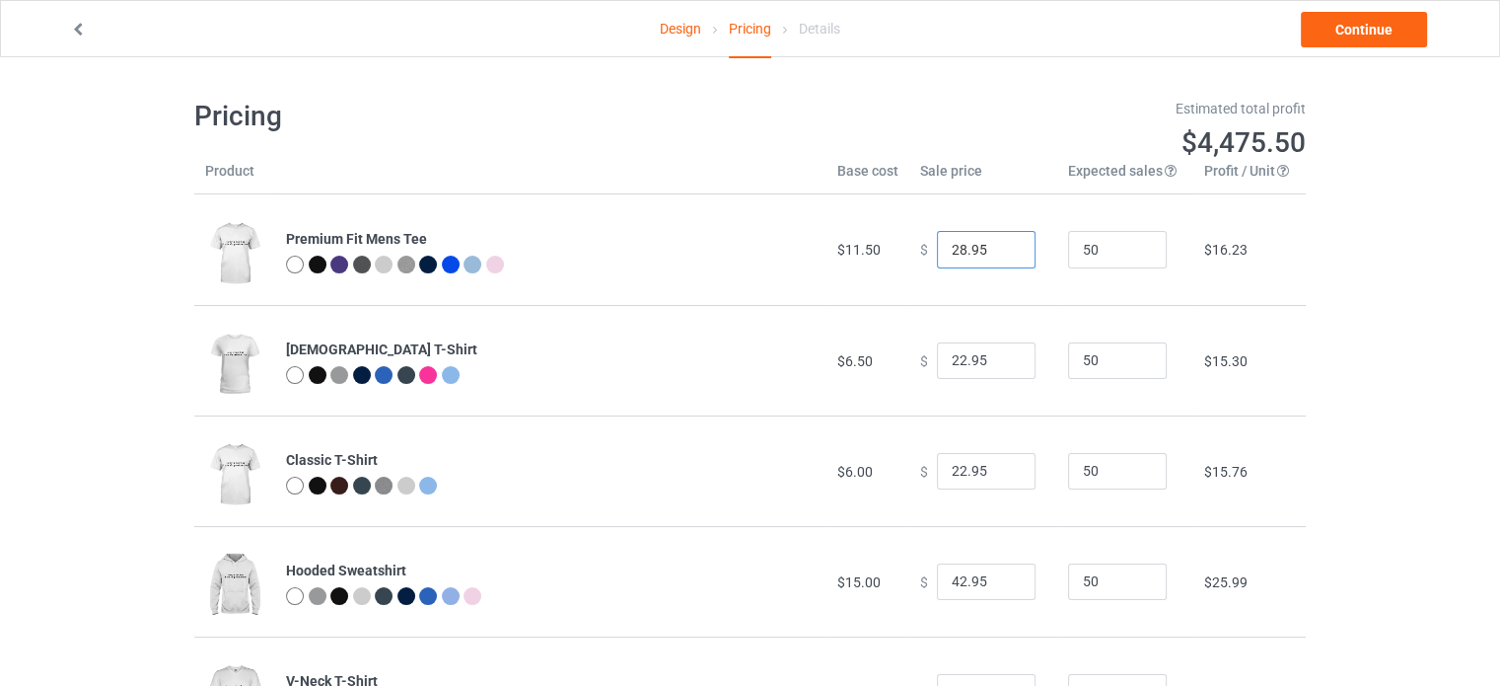
click at [955, 250] on input "28.95" at bounding box center [986, 249] width 99 height 37
type input "20.95"
type input "100"
click at [1074, 249] on input "50" at bounding box center [1117, 249] width 99 height 37
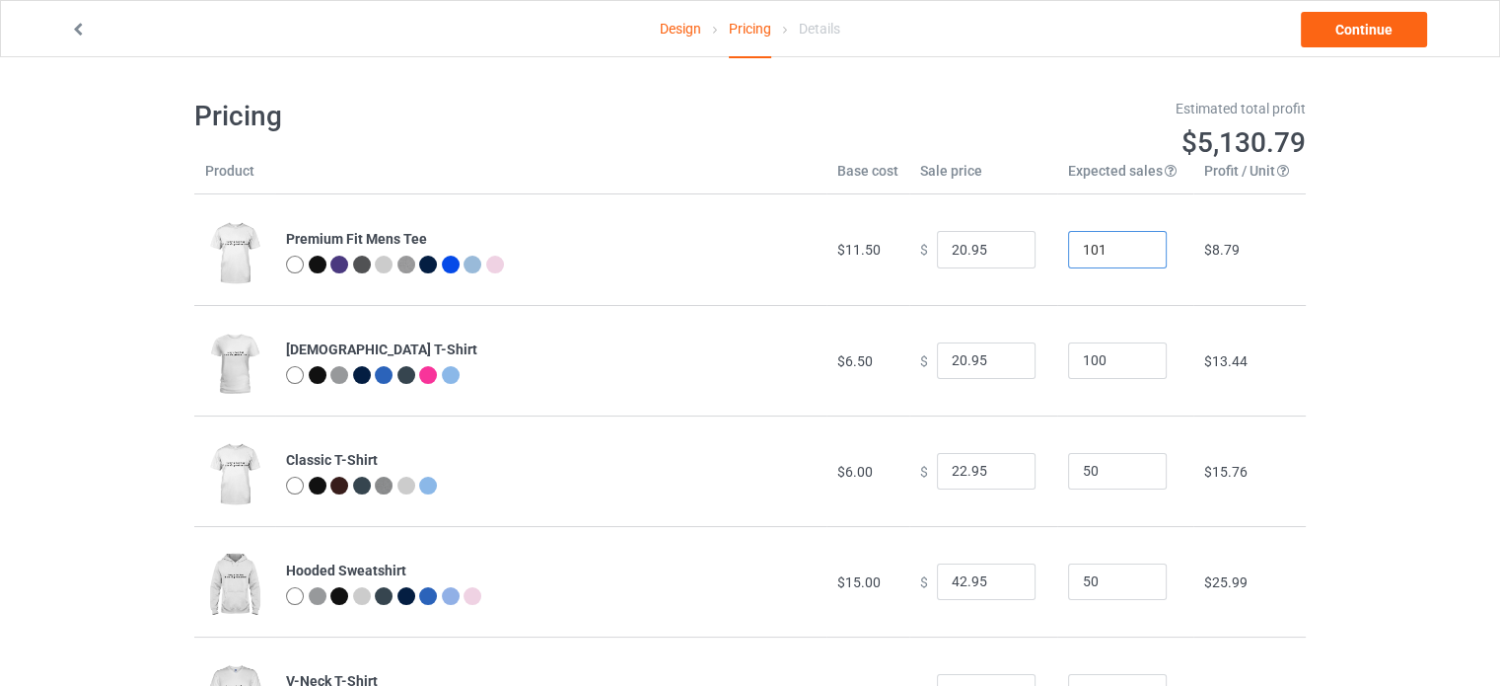
type input "100"
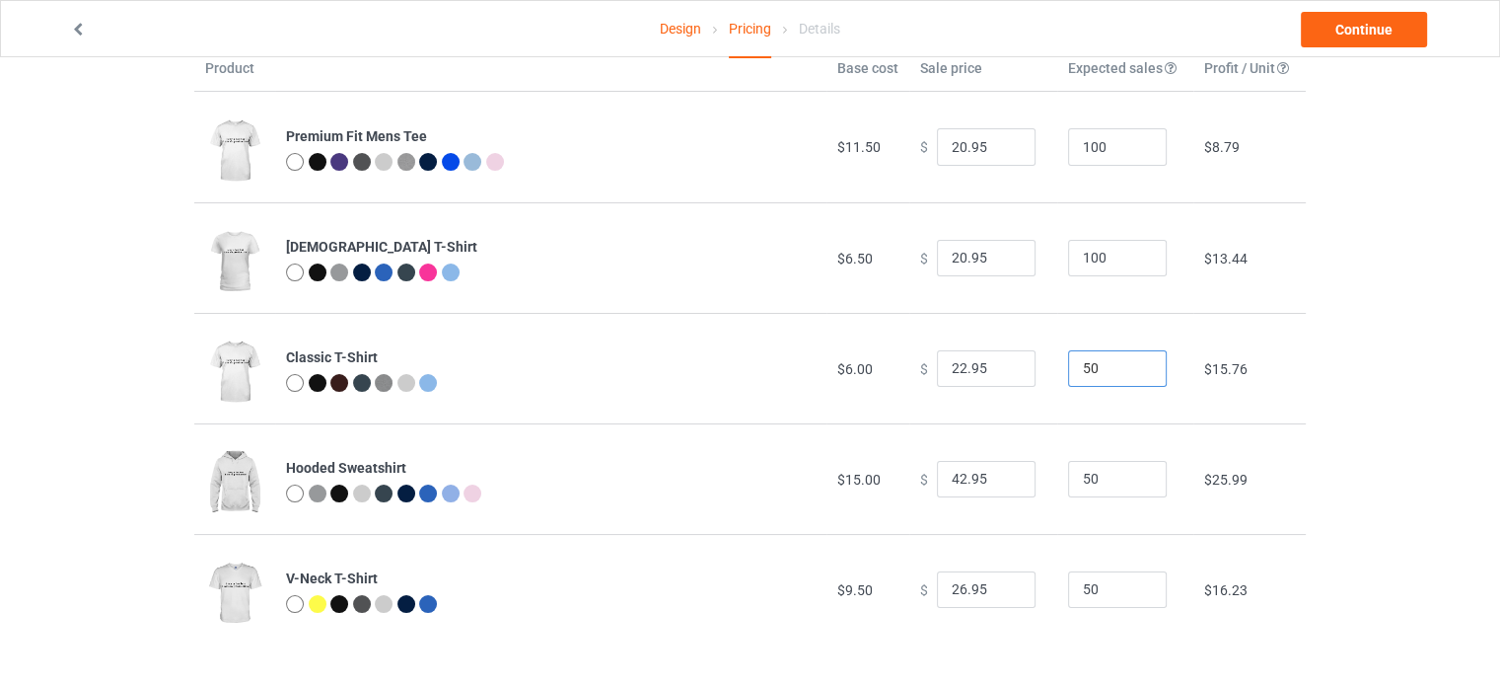
click at [1085, 373] on input "50" at bounding box center [1117, 368] width 99 height 37
click at [954, 367] on input "22.95" at bounding box center [986, 368] width 99 height 37
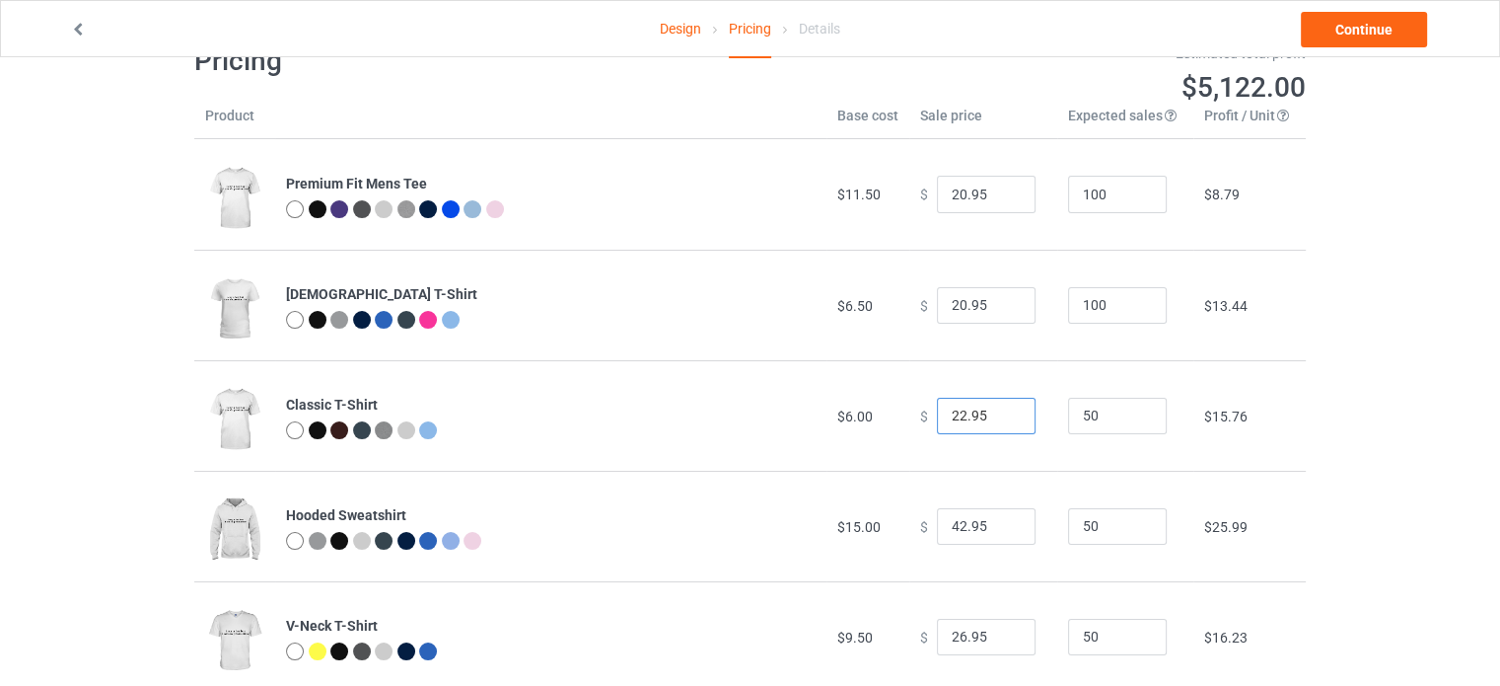
scroll to position [55, 0]
type input "18.95"
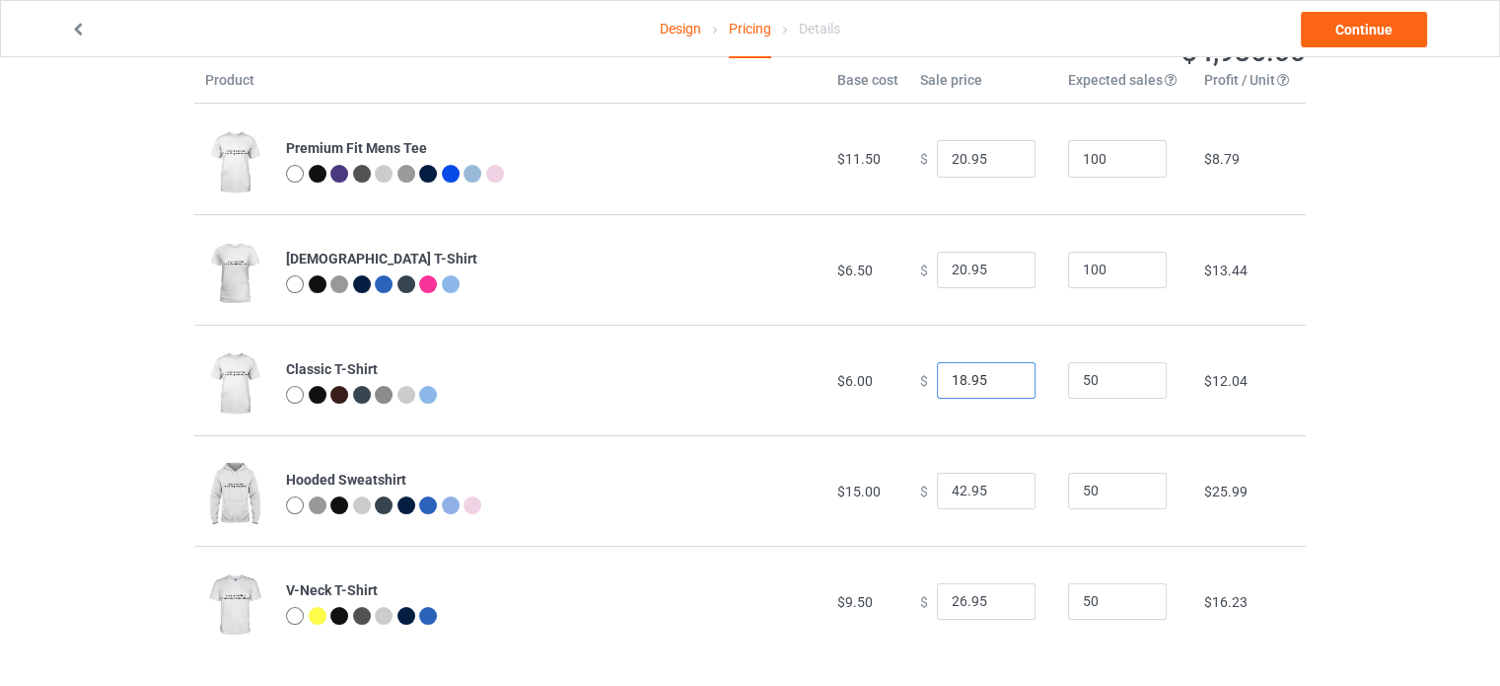
scroll to position [103, 0]
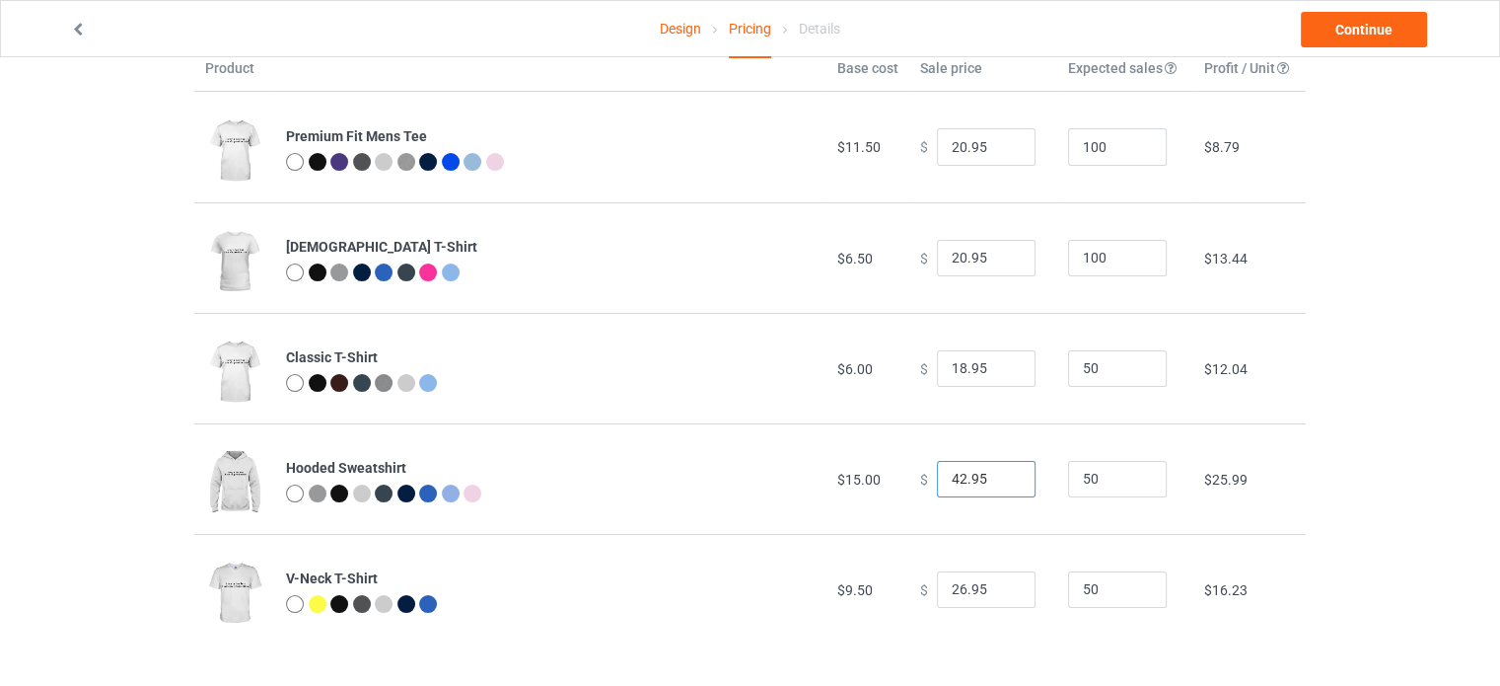
click at [954, 484] on input "42.95" at bounding box center [986, 479] width 99 height 37
click at [981, 476] on input "30.95" at bounding box center [986, 479] width 99 height 37
click at [1015, 452] on td "$ 30.00" at bounding box center [983, 478] width 148 height 110
click at [1005, 472] on input "31" at bounding box center [986, 479] width 99 height 37
click at [1005, 480] on input "30" at bounding box center [986, 479] width 99 height 37
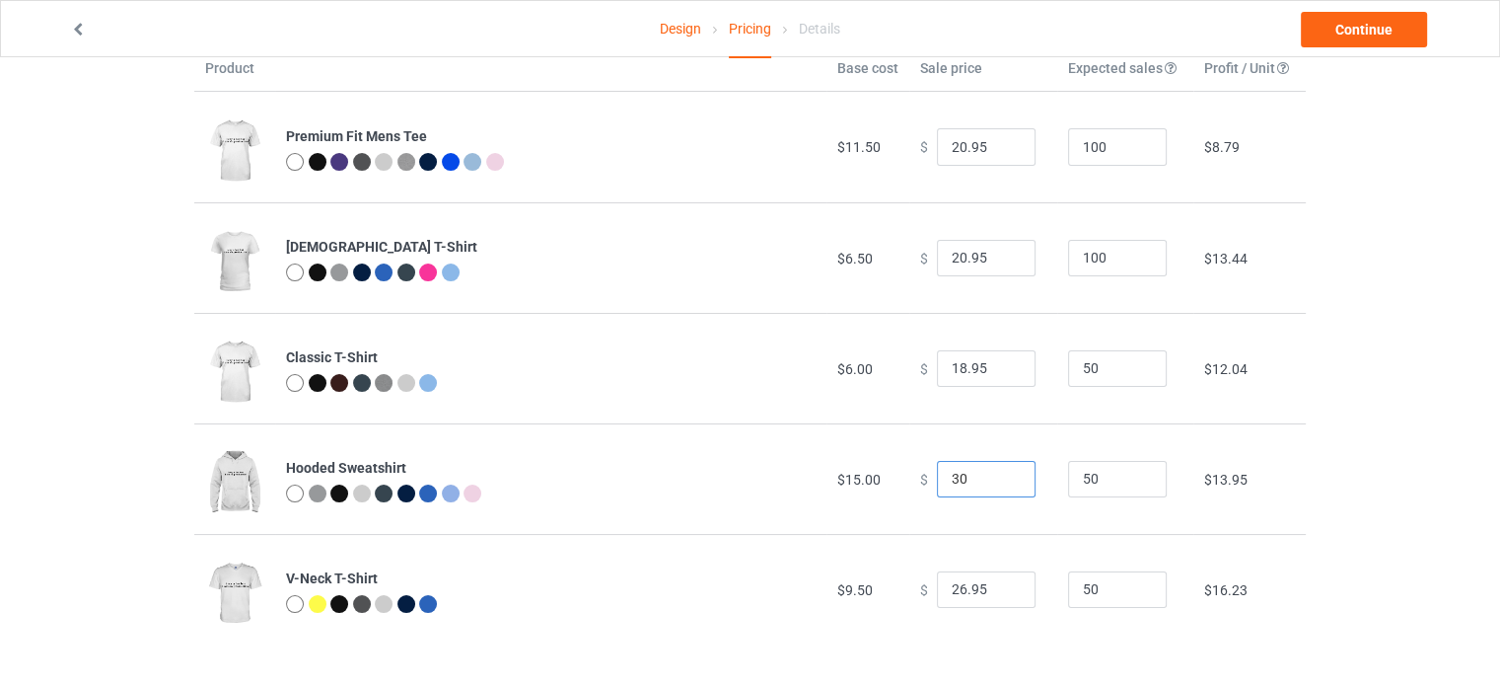
click at [973, 482] on input "30" at bounding box center [986, 479] width 99 height 37
click at [975, 485] on input "30" at bounding box center [986, 479] width 99 height 37
click at [974, 495] on input "30" at bounding box center [986, 479] width 99 height 37
type input "30.00"
click at [971, 529] on td "$ 30.00" at bounding box center [983, 478] width 148 height 110
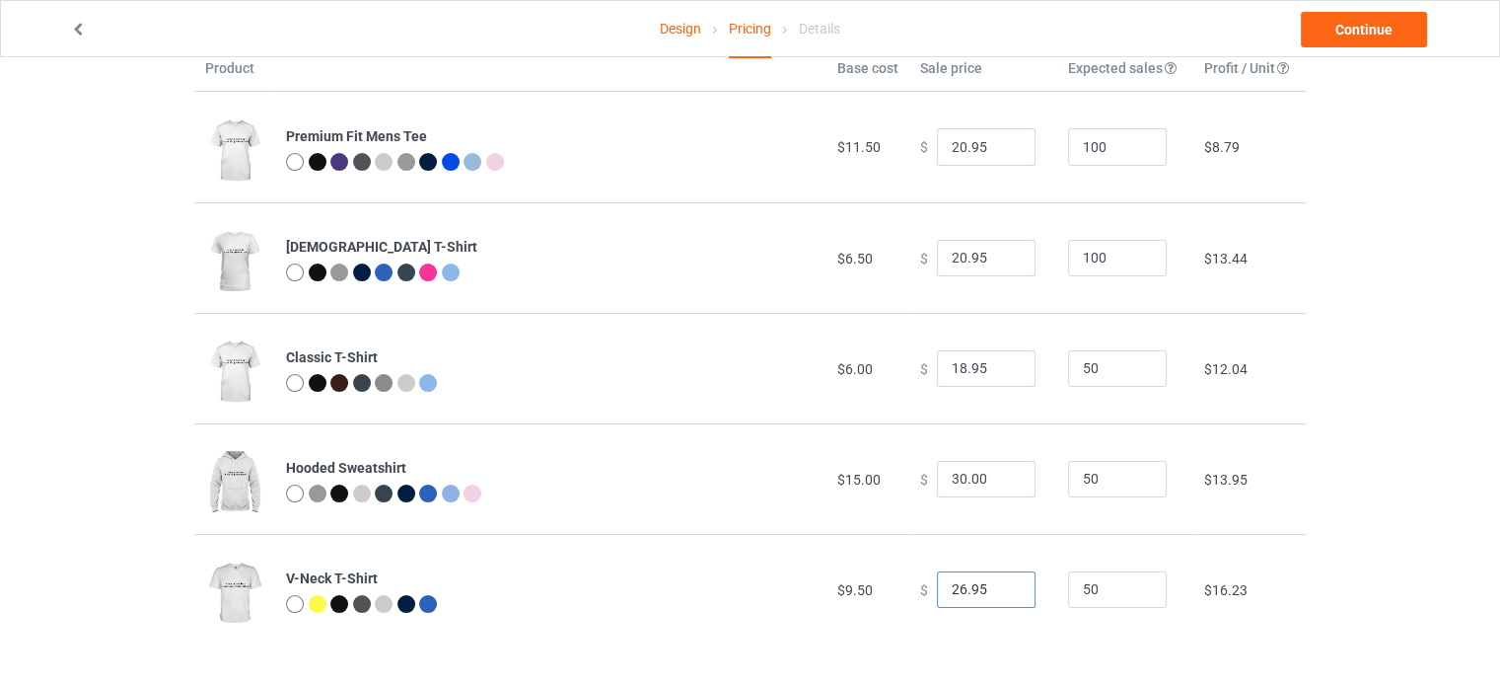
click at [963, 583] on input "26.95" at bounding box center [986, 589] width 99 height 37
type input "15.95"
click at [1392, 357] on div "Design Pricing Details Continue Pricing Estimated total profit $3,822.50 Produc…" at bounding box center [750, 320] width 1500 height 731
click at [1342, 33] on link "Continue" at bounding box center [1364, 30] width 126 height 36
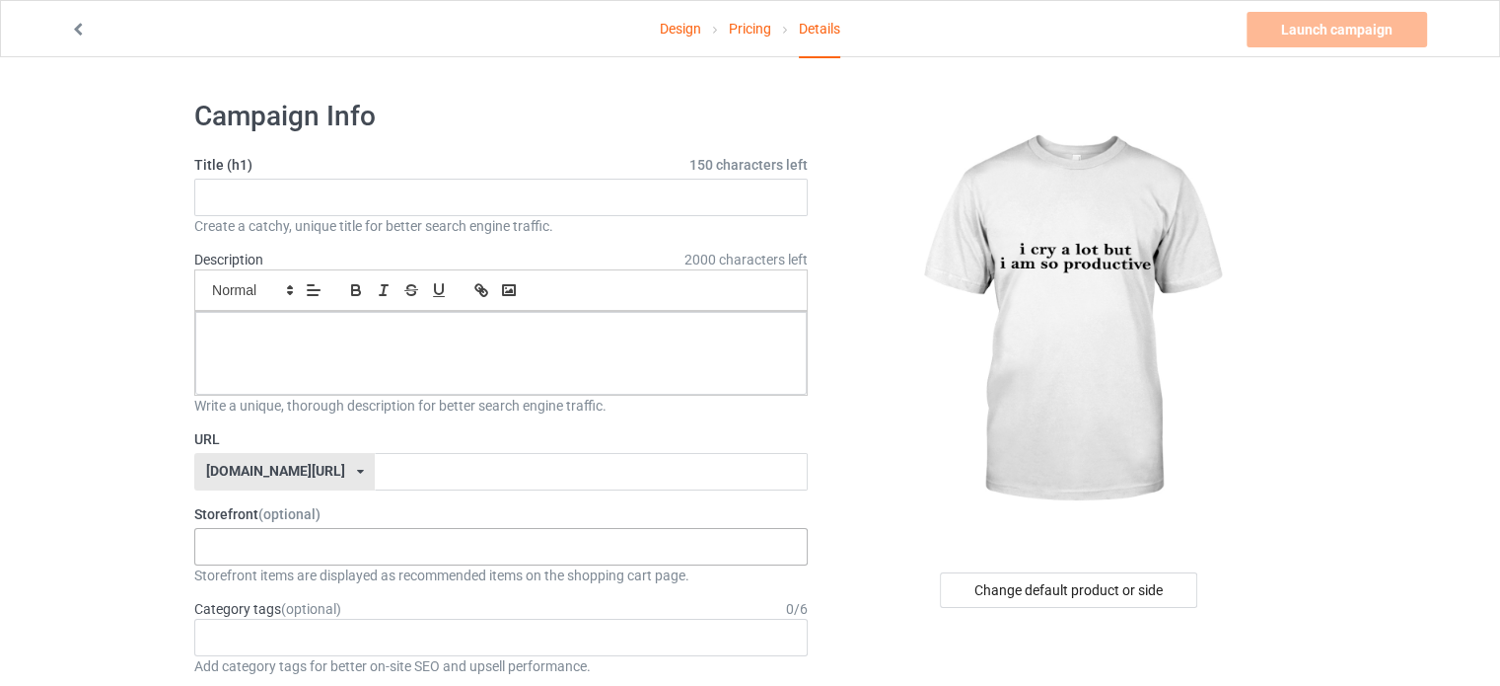
scroll to position [178, 0]
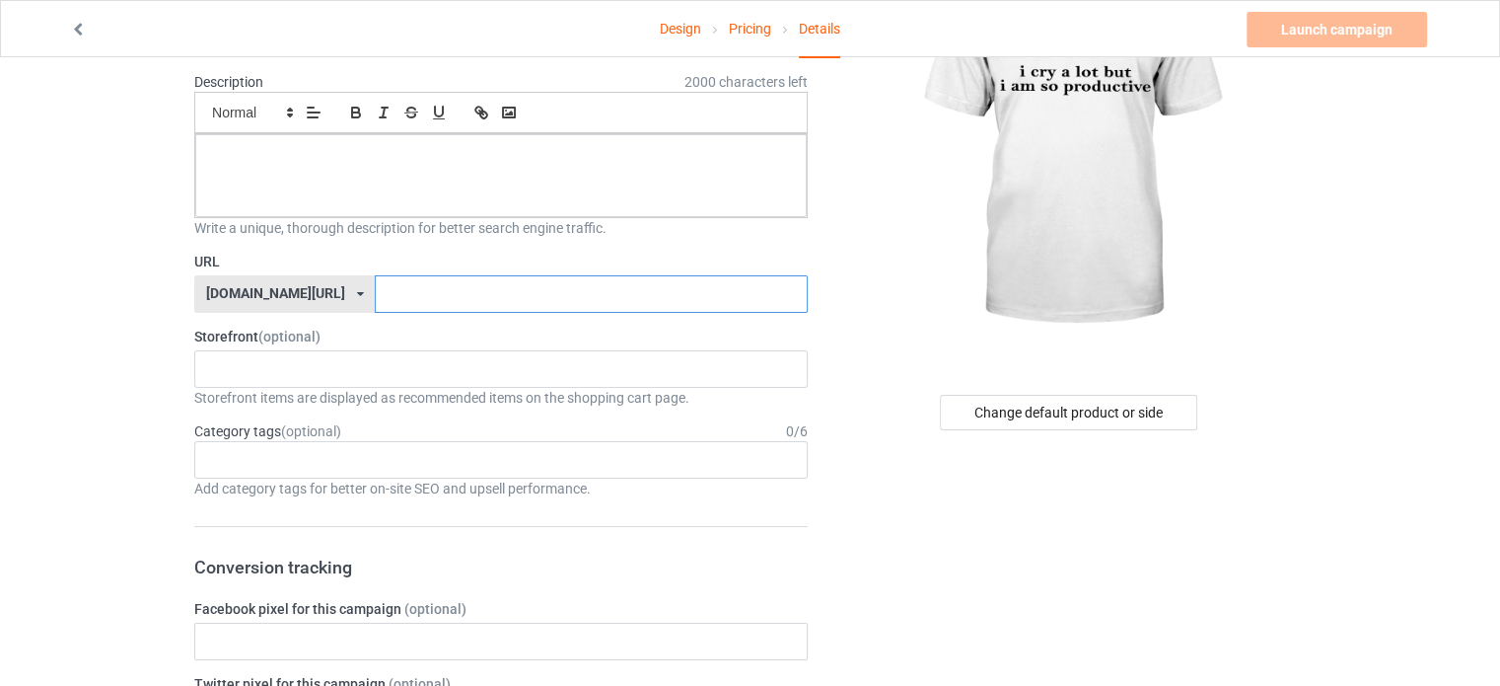
click at [381, 291] on input "text" at bounding box center [591, 293] width 432 height 37
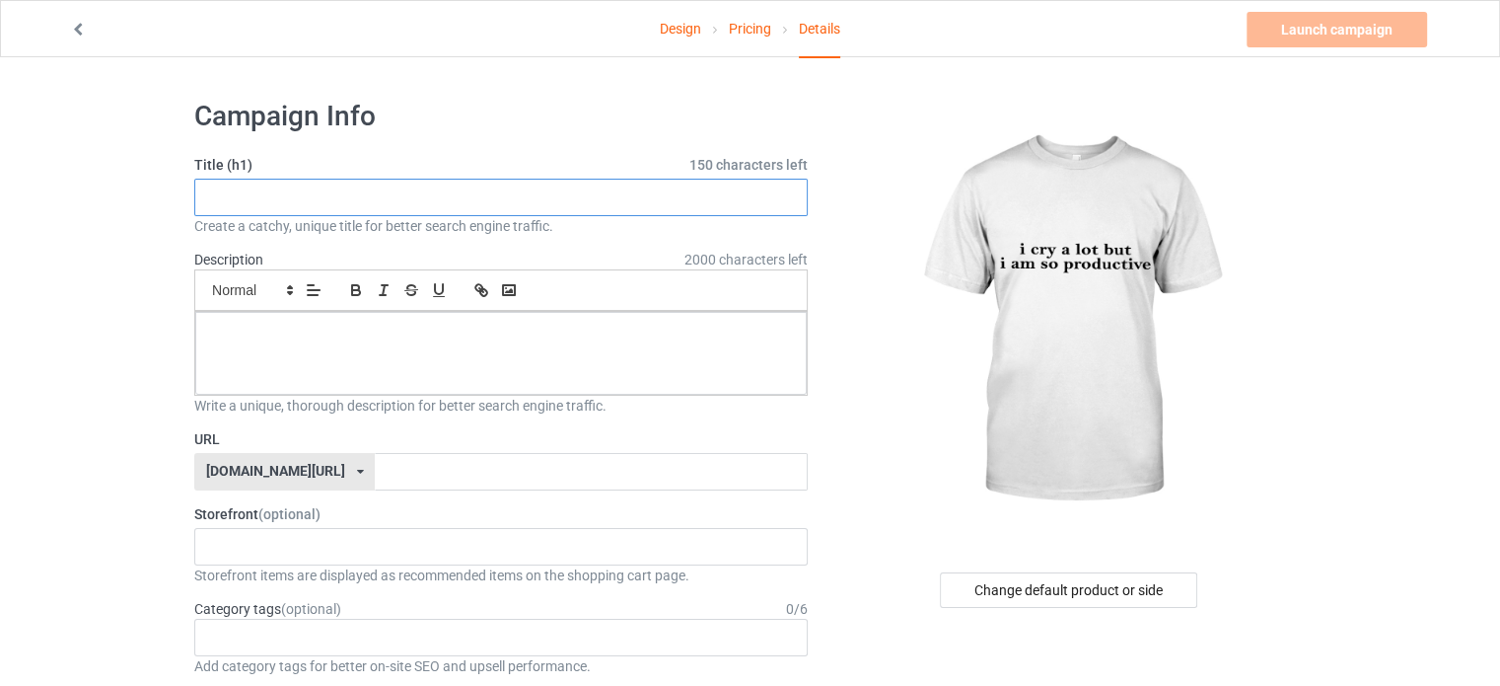
click at [401, 203] on input "text" at bounding box center [501, 197] width 614 height 37
paste input "Minimalist Geometric Abstract Art"
type input "Minimalist Geometric Abstract Art"
click at [449, 188] on input "Minimalist Geometric Abstract Art" at bounding box center [501, 197] width 614 height 37
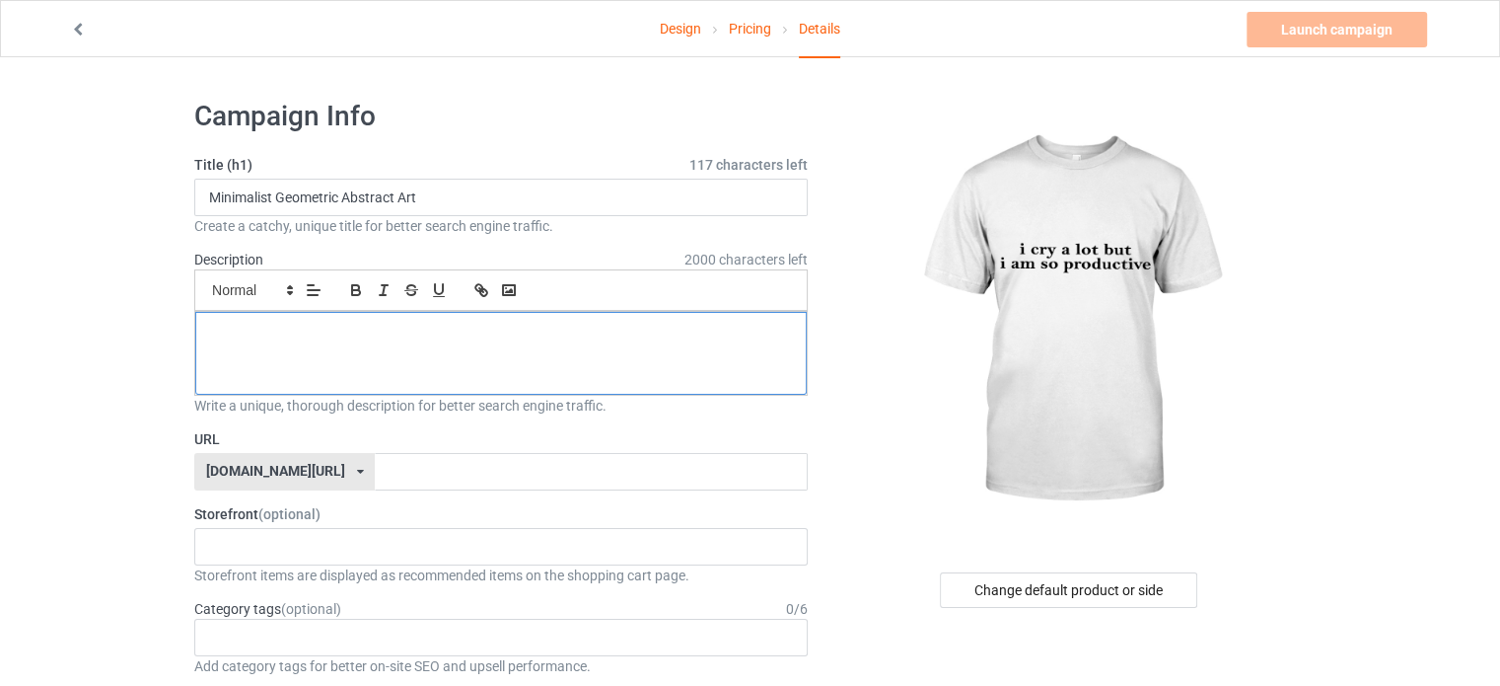
click at [313, 350] on div at bounding box center [501, 353] width 612 height 83
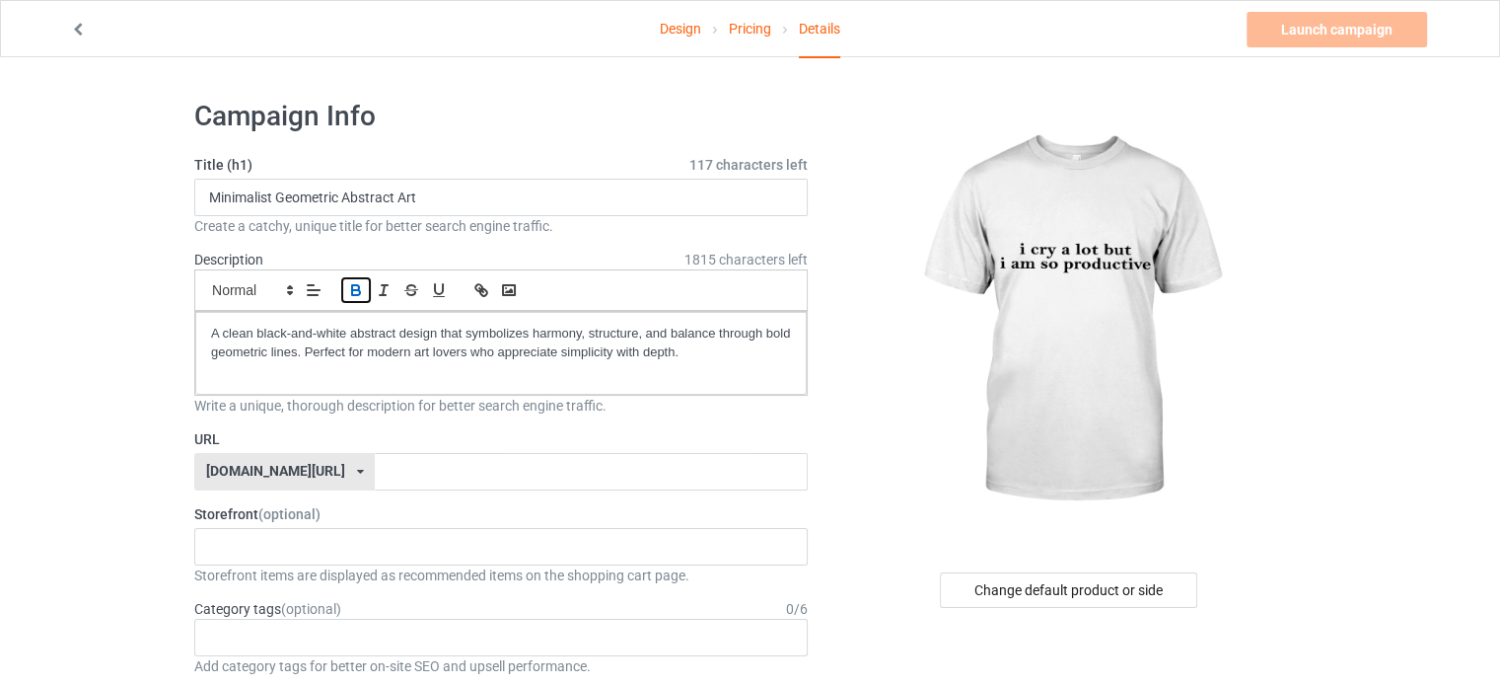
click at [352, 292] on icon "button" at bounding box center [356, 292] width 8 height 5
click at [423, 350] on p "A clean black-and-white abstract design that symbolizes harmony, structure, and…" at bounding box center [501, 343] width 580 height 36
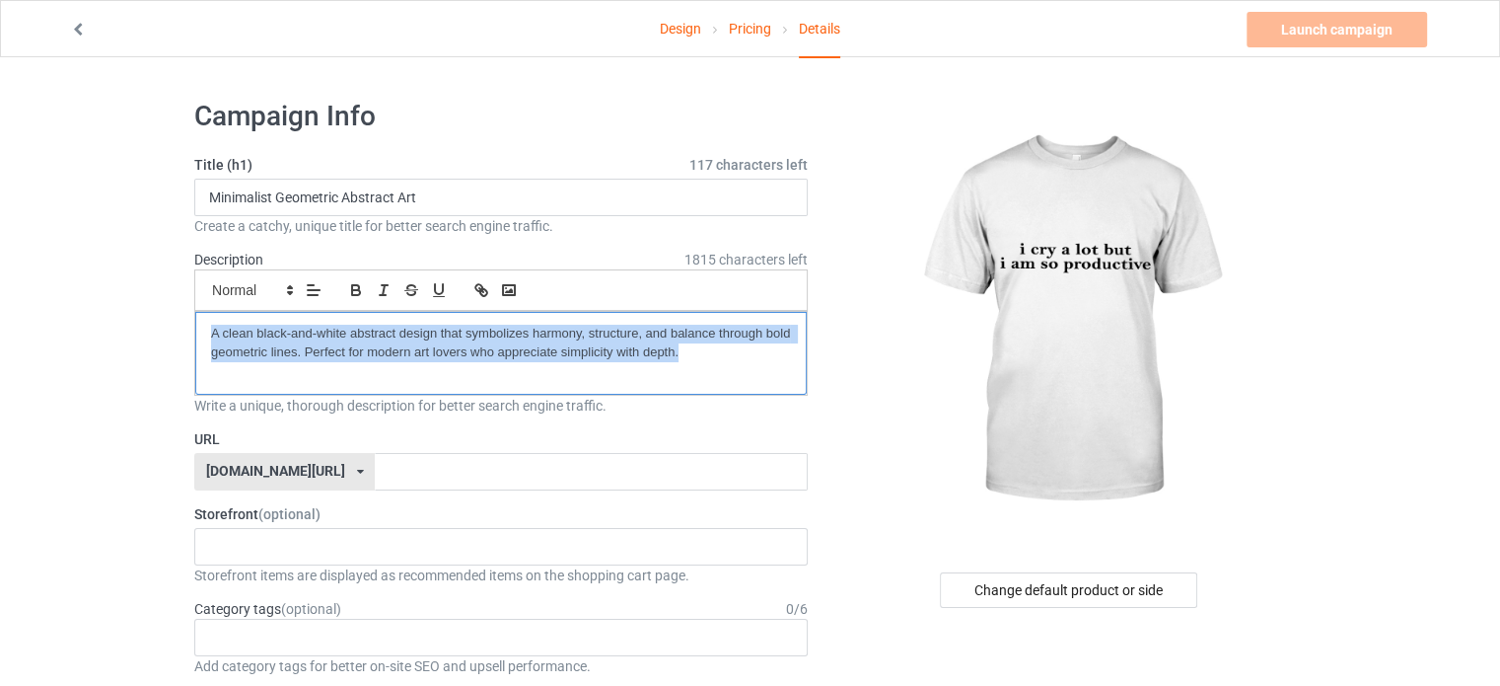
click at [423, 350] on p "A clean black-and-white abstract design that symbolizes harmony, structure, and…" at bounding box center [501, 343] width 580 height 36
click at [360, 294] on icon "button" at bounding box center [356, 290] width 18 height 18
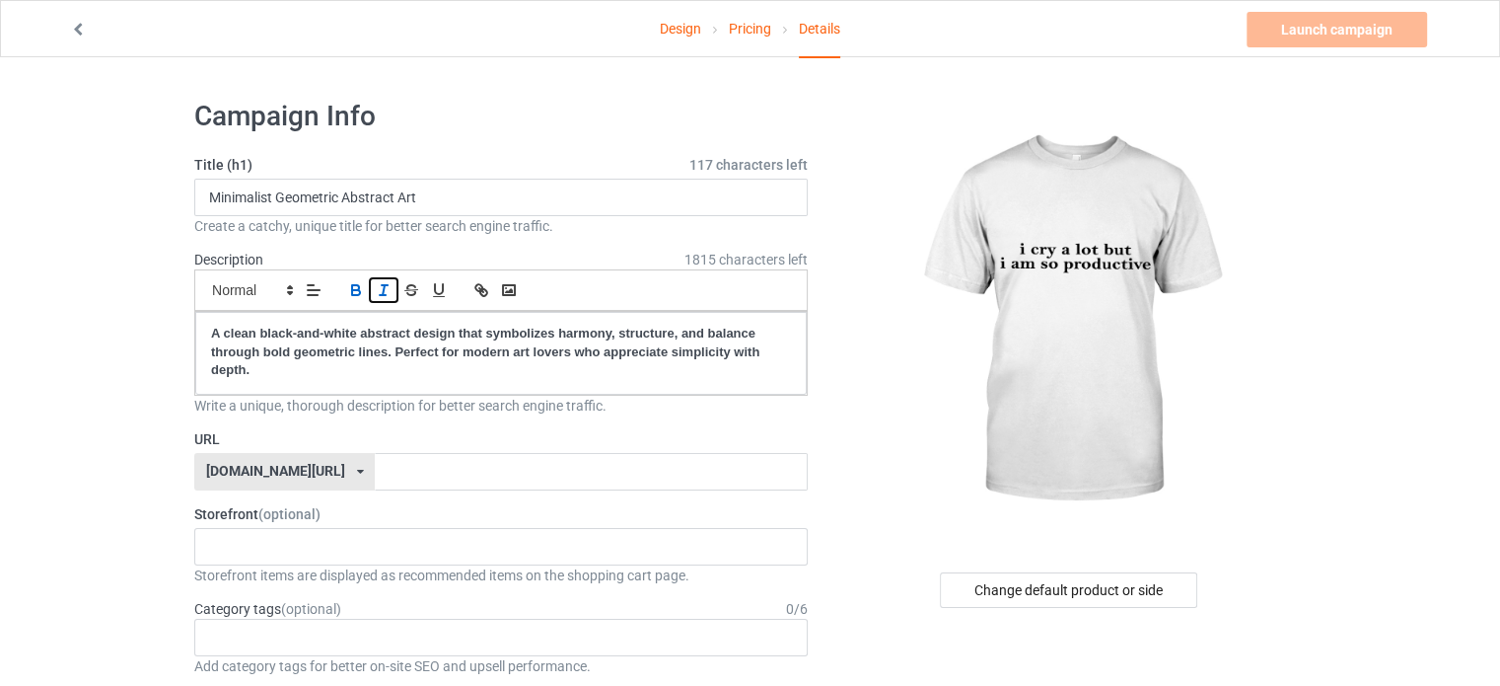
click at [381, 289] on icon "button" at bounding box center [384, 290] width 18 height 18
click at [276, 282] on span at bounding box center [251, 290] width 97 height 24
click at [241, 431] on span at bounding box center [251, 439] width 79 height 30
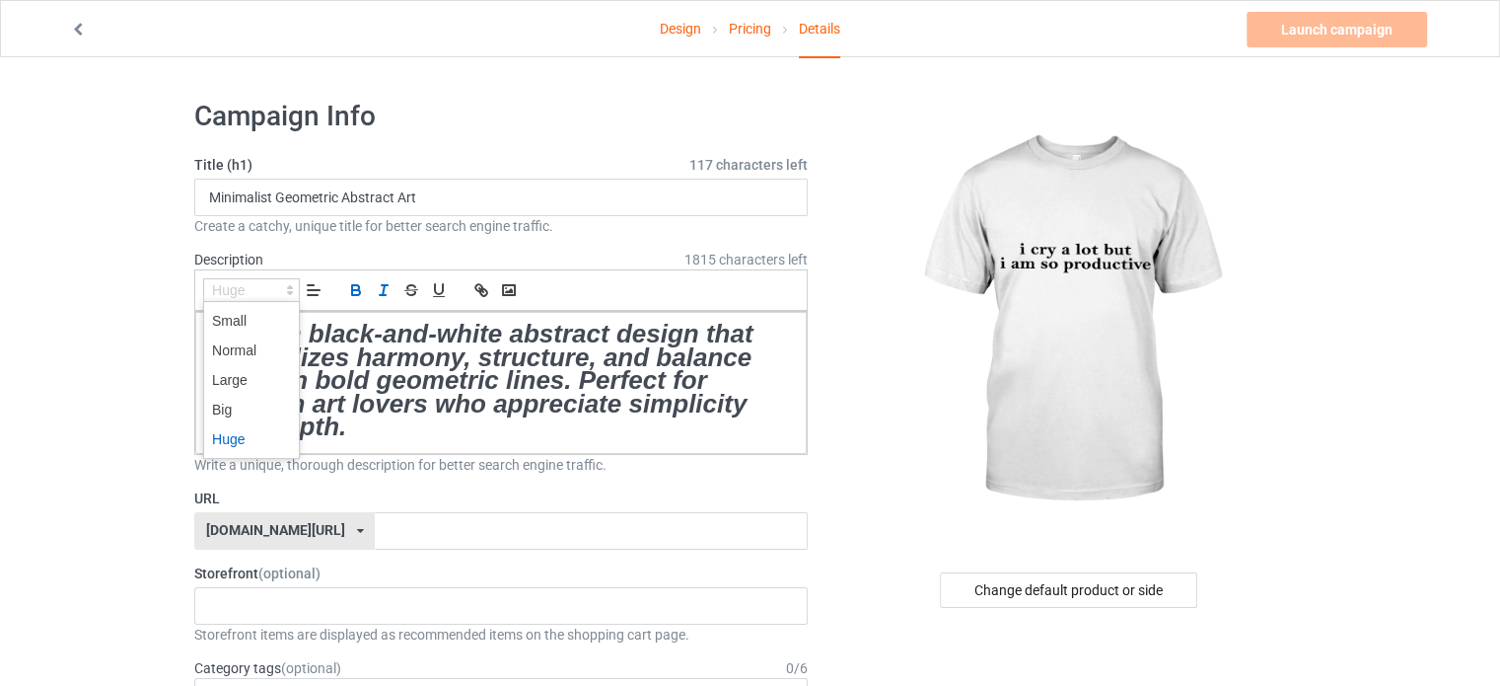
click at [233, 289] on span at bounding box center [251, 290] width 97 height 24
click at [230, 361] on span at bounding box center [251, 350] width 79 height 30
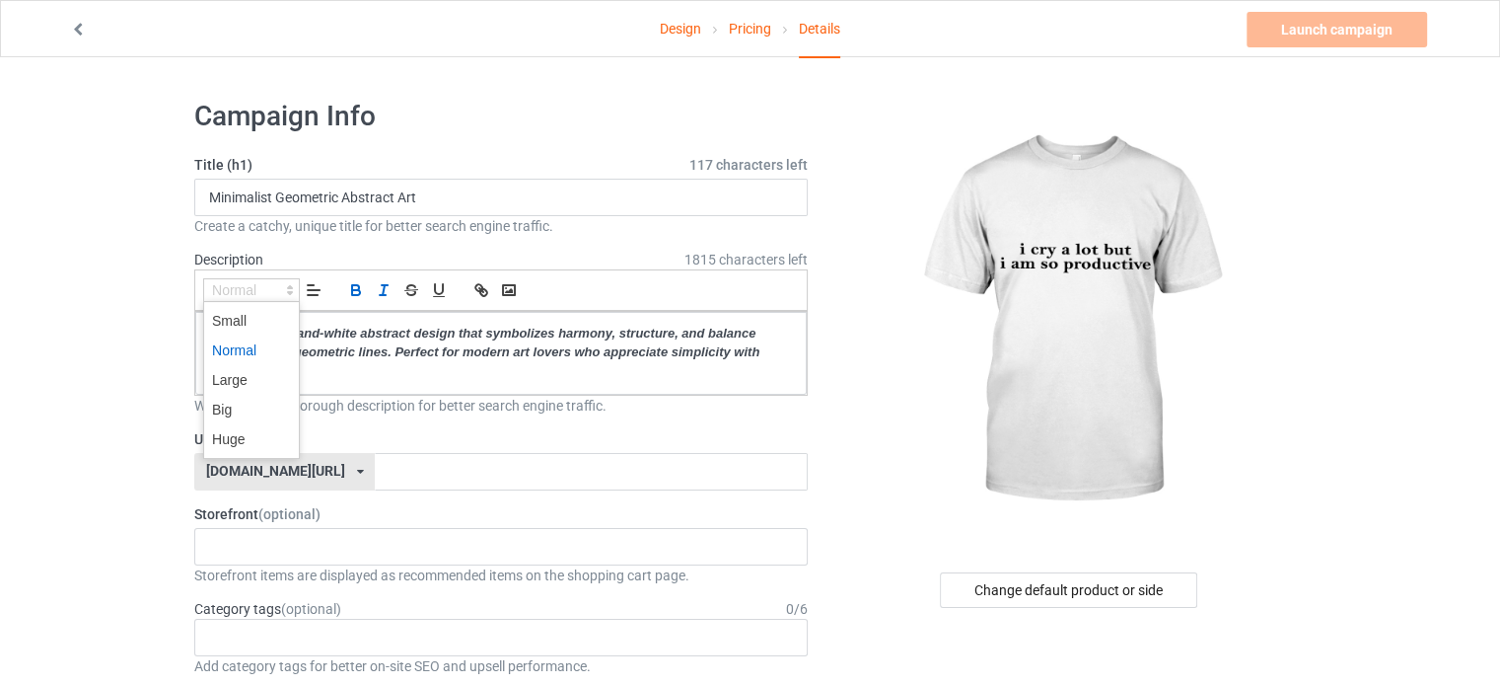
click at [245, 292] on span at bounding box center [251, 290] width 97 height 24
click at [247, 371] on span at bounding box center [251, 380] width 79 height 30
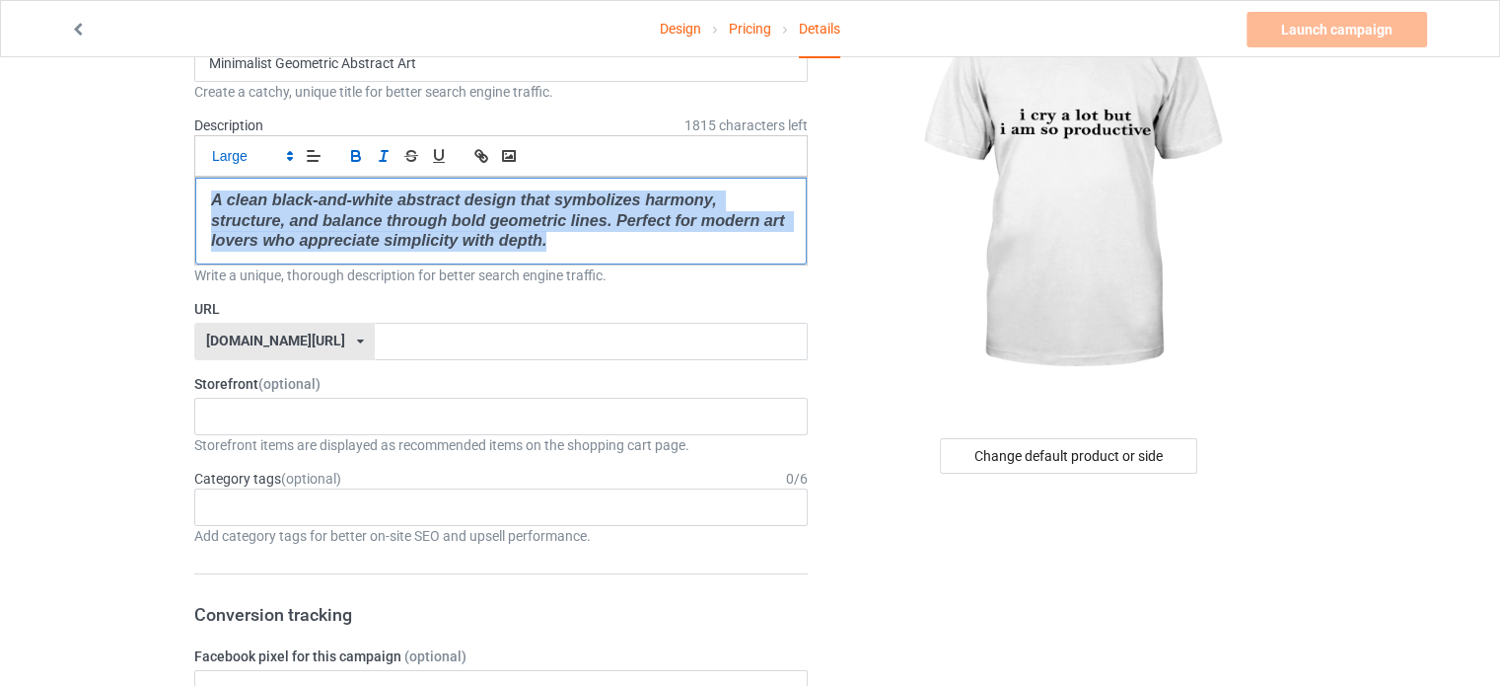
scroll to position [149, 0]
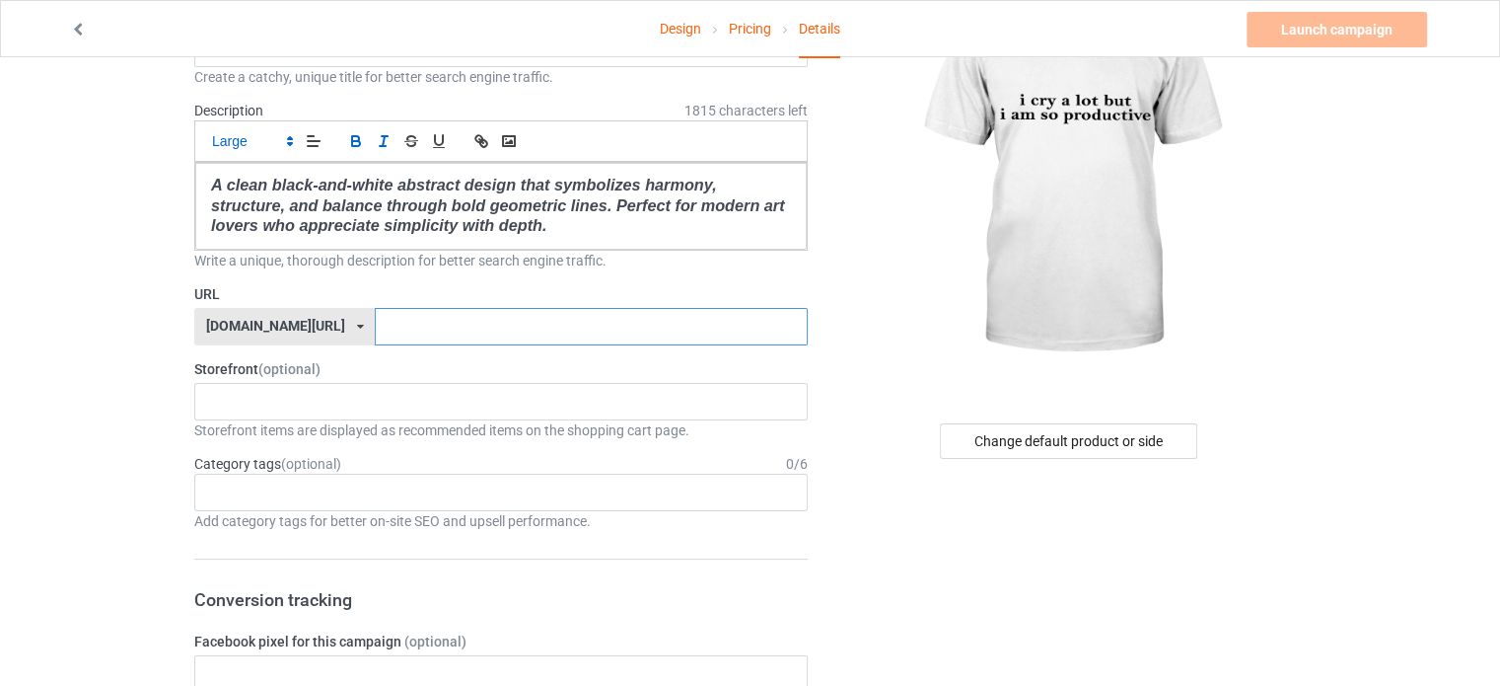
click at [390, 314] on input "text" at bounding box center [591, 326] width 432 height 37
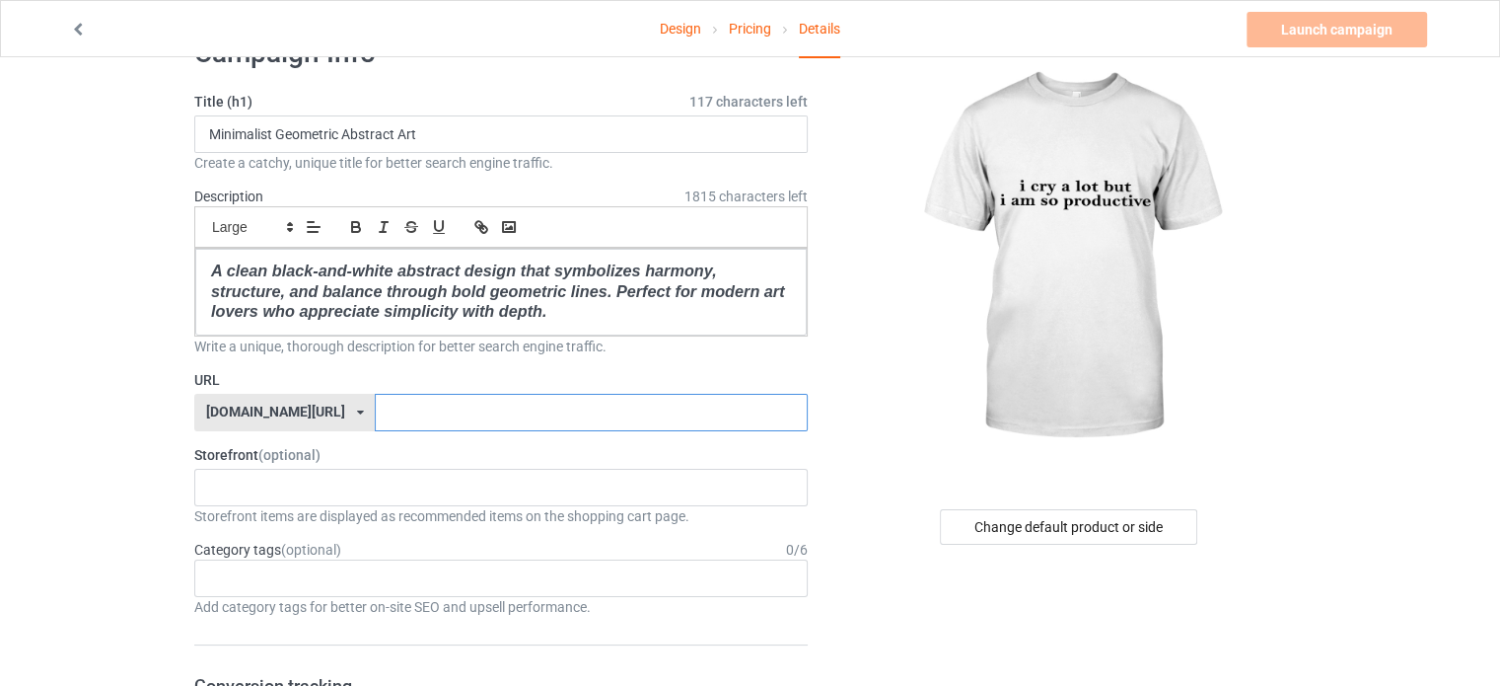
scroll to position [39, 0]
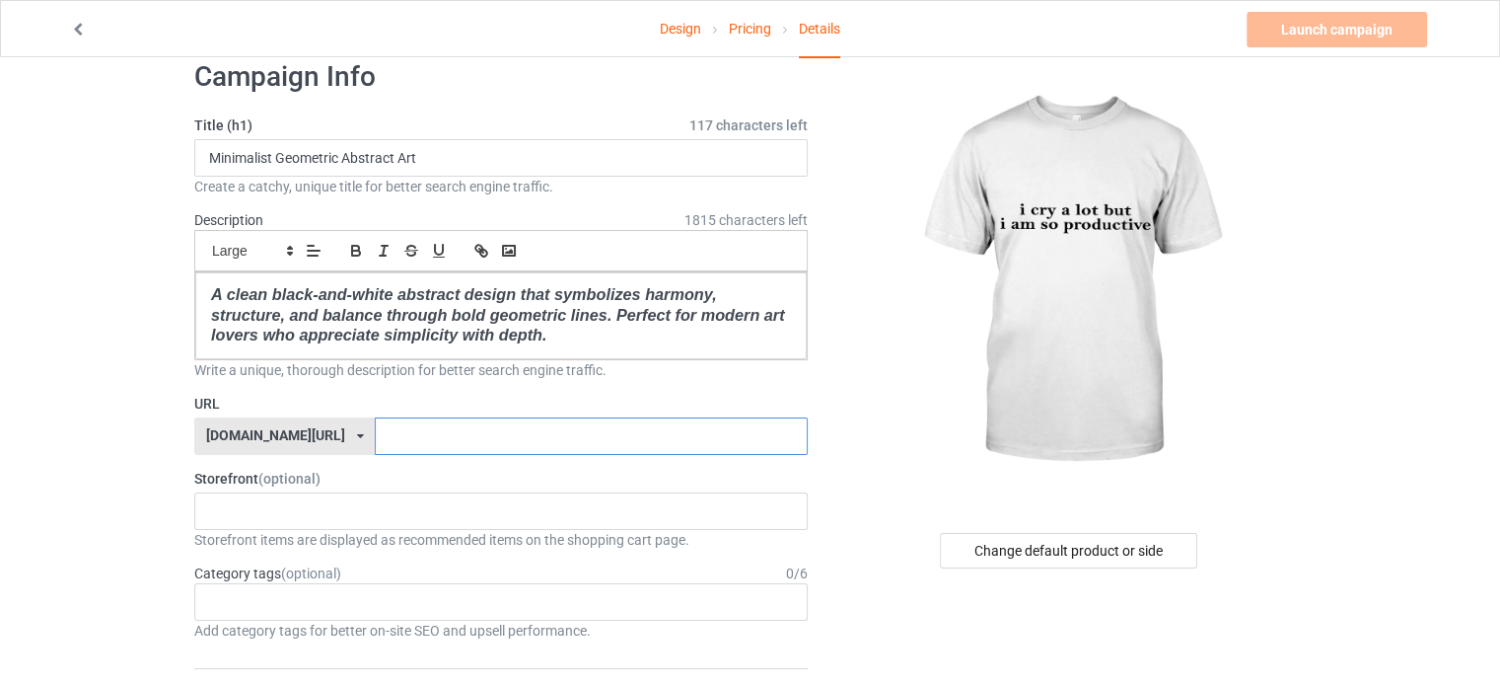
click at [422, 431] on input "text" at bounding box center [591, 435] width 432 height 37
paste input "Balance"
click at [403, 394] on label "URL" at bounding box center [501, 404] width 614 height 20
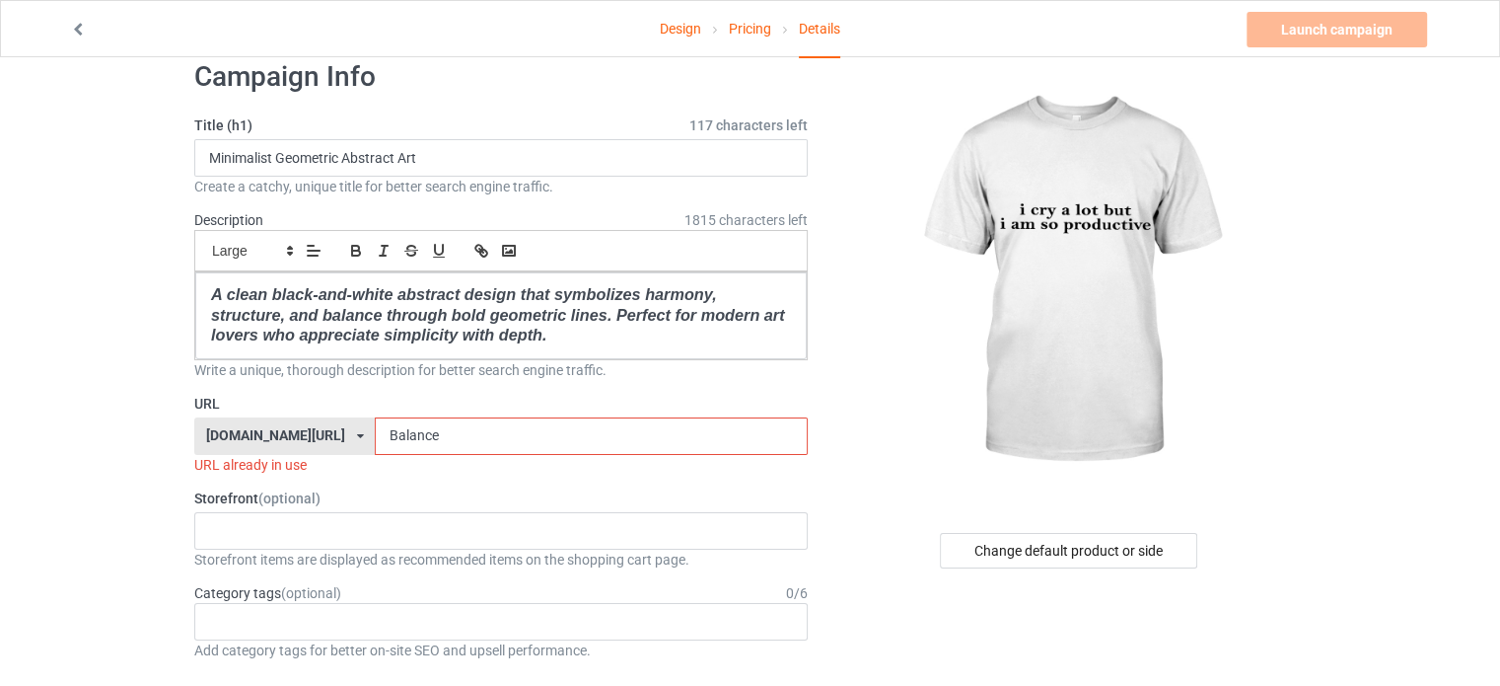
click at [559, 394] on label "URL" at bounding box center [501, 404] width 614 height 20
click at [454, 432] on input "Balance" at bounding box center [591, 435] width 432 height 37
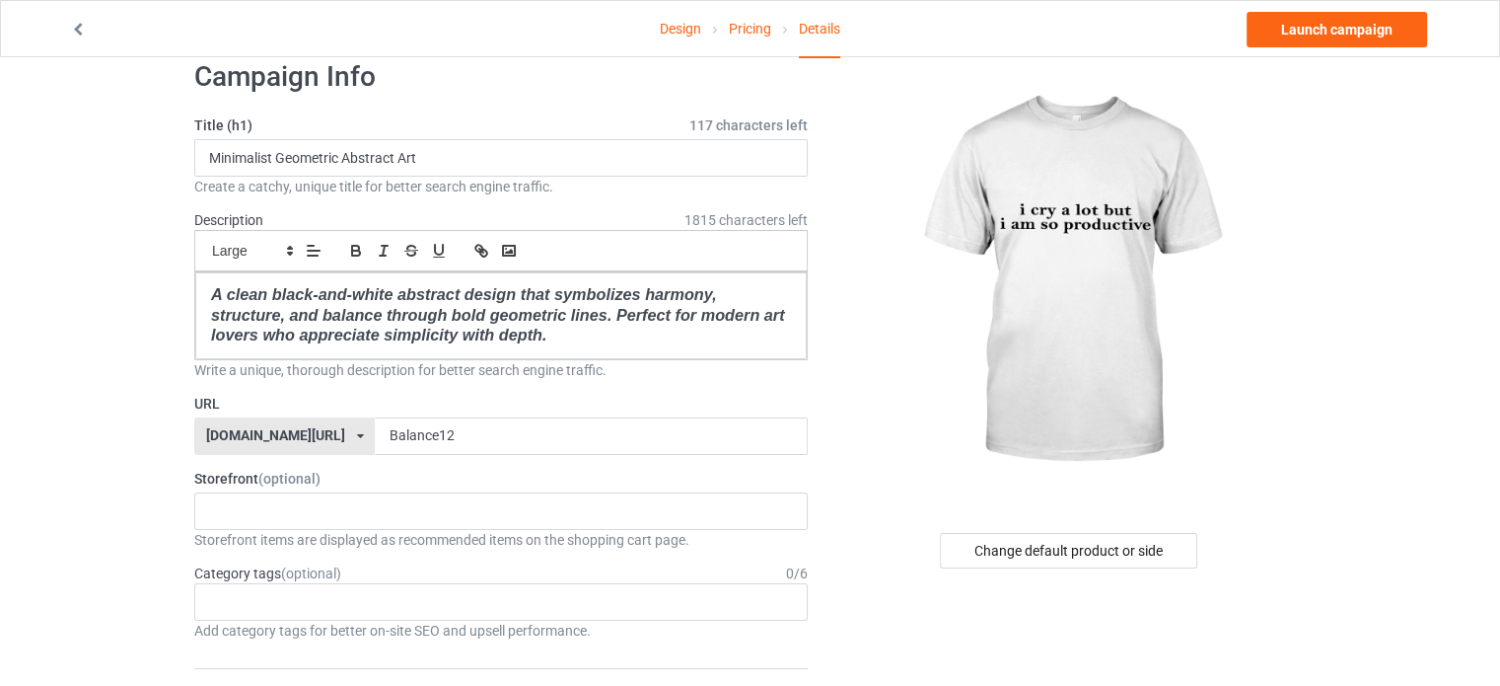
click at [733, 394] on label "URL" at bounding box center [501, 404] width 614 height 20
click at [617, 437] on input "Balance12" at bounding box center [591, 435] width 432 height 37
type input "Balance25"
click at [671, 395] on label "URL" at bounding box center [501, 404] width 614 height 20
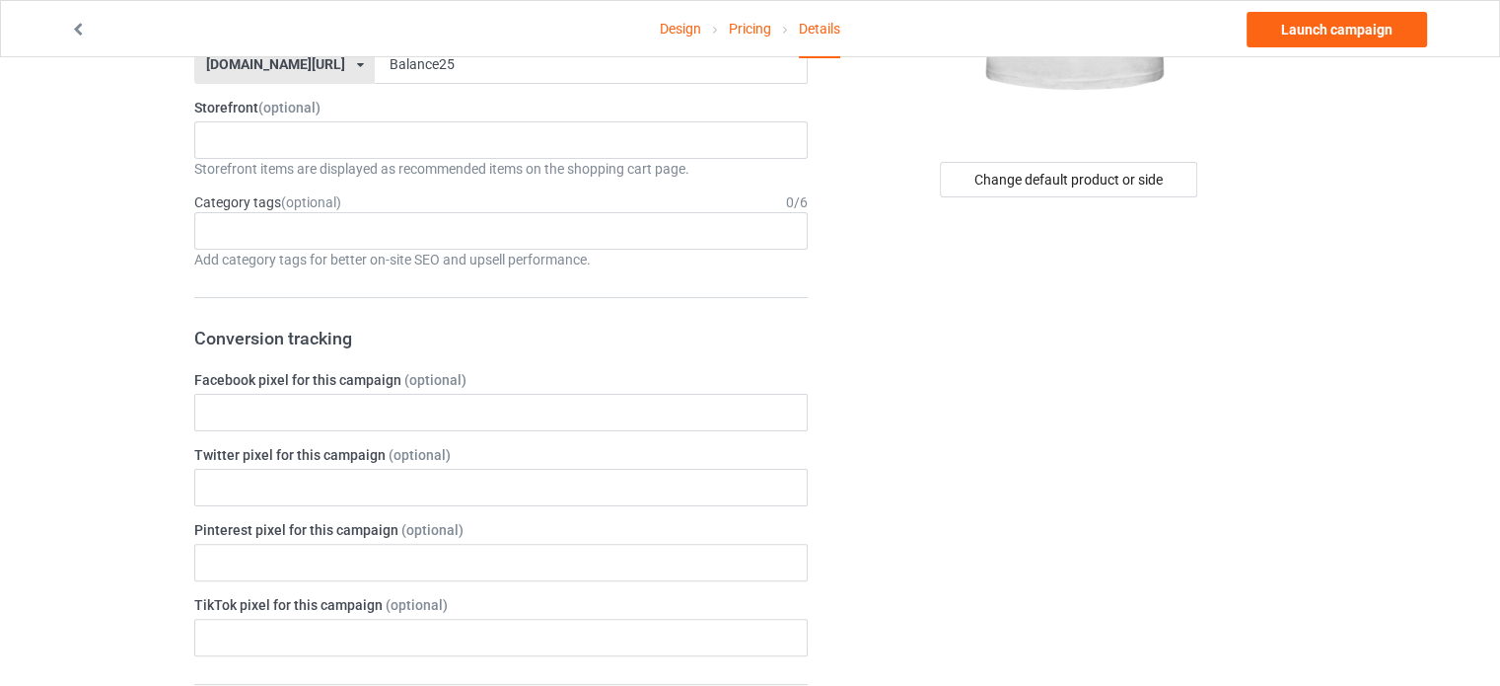
scroll to position [409, 0]
click at [371, 238] on div "Age > 1-19 > 1 Age > 1-12 Months > 1 Month Age > 1-12 Months Age > 1-19 Age > 1…" at bounding box center [501, 231] width 614 height 37
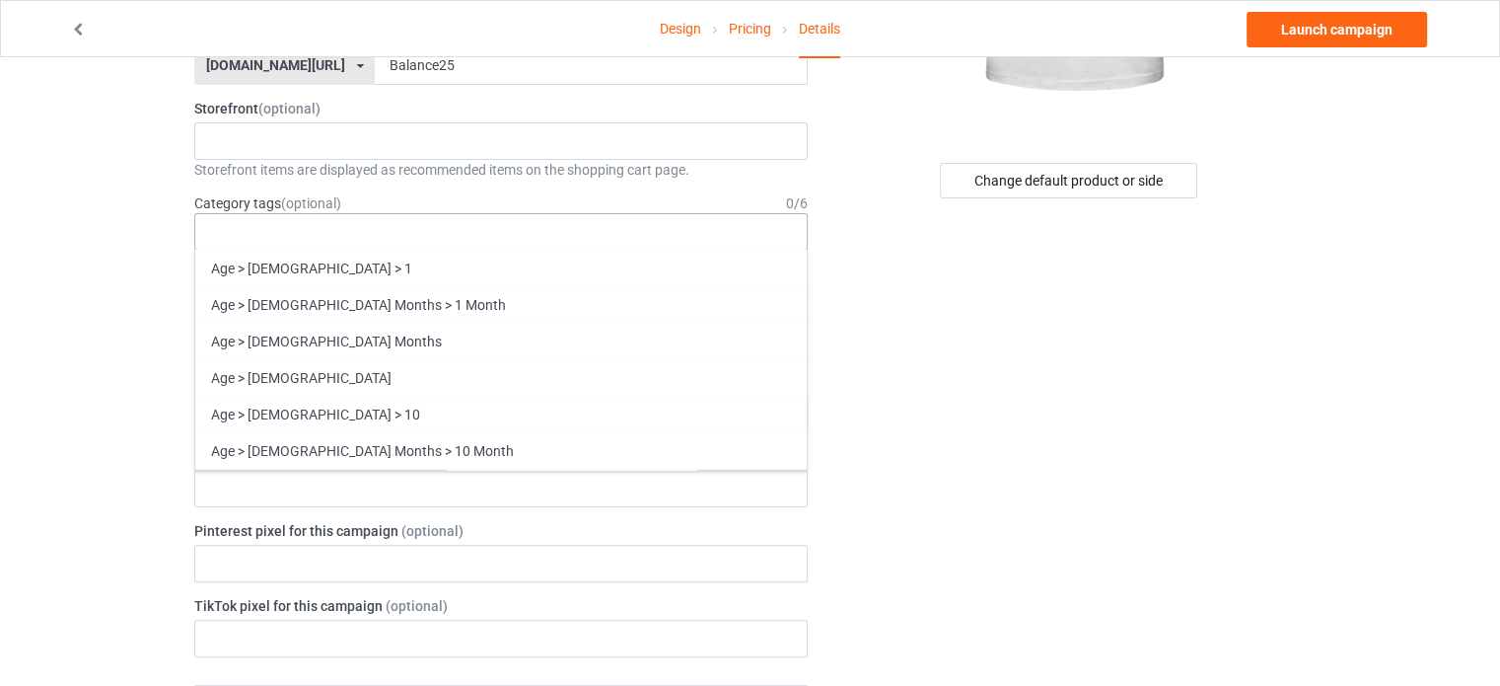
paste input "abstract art definition"
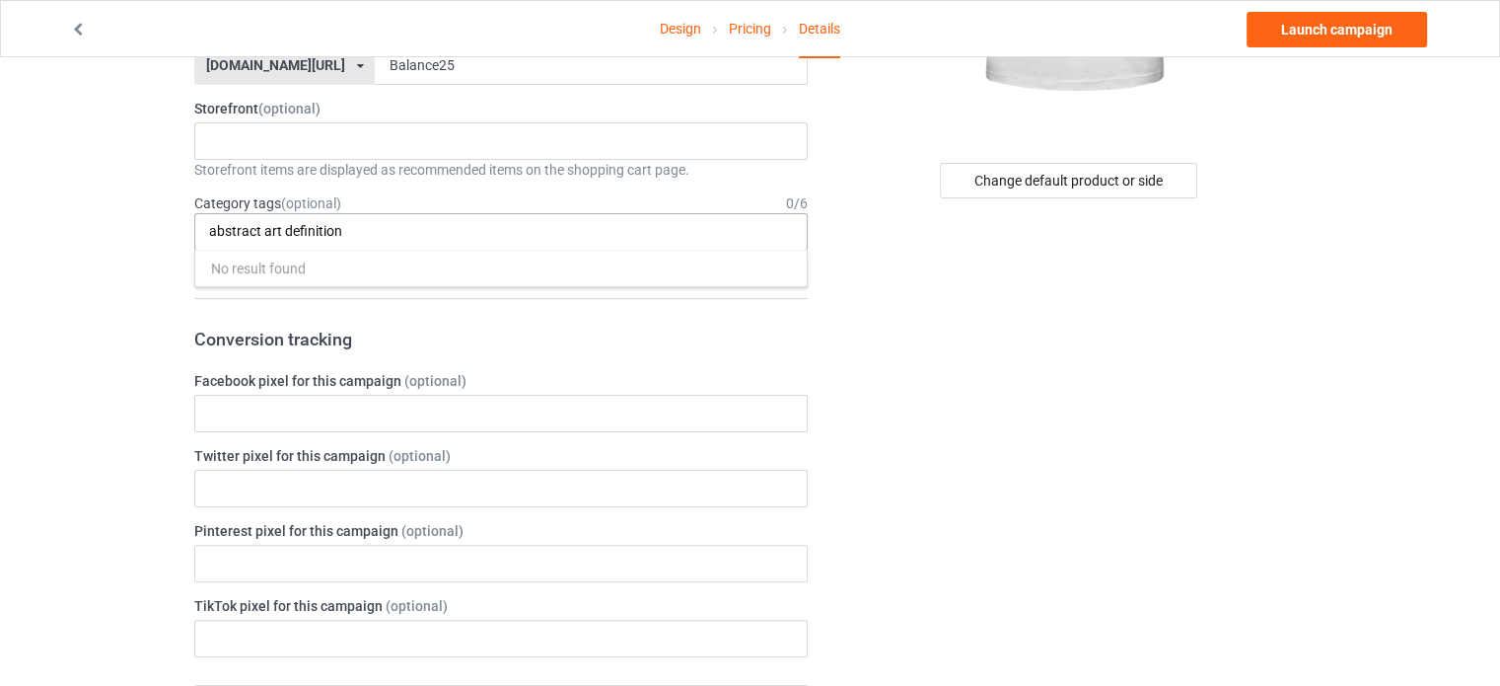
scroll to position [0, 0]
type input "a"
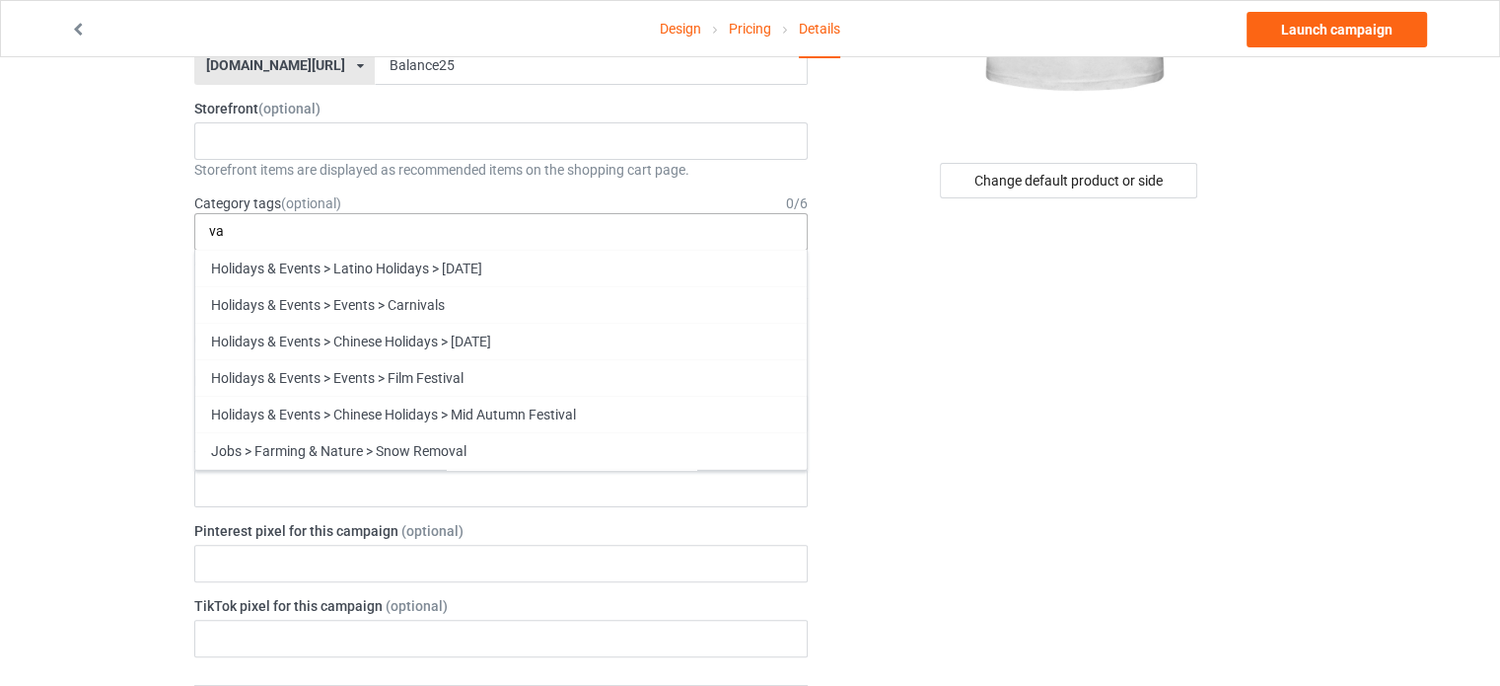
type input "v"
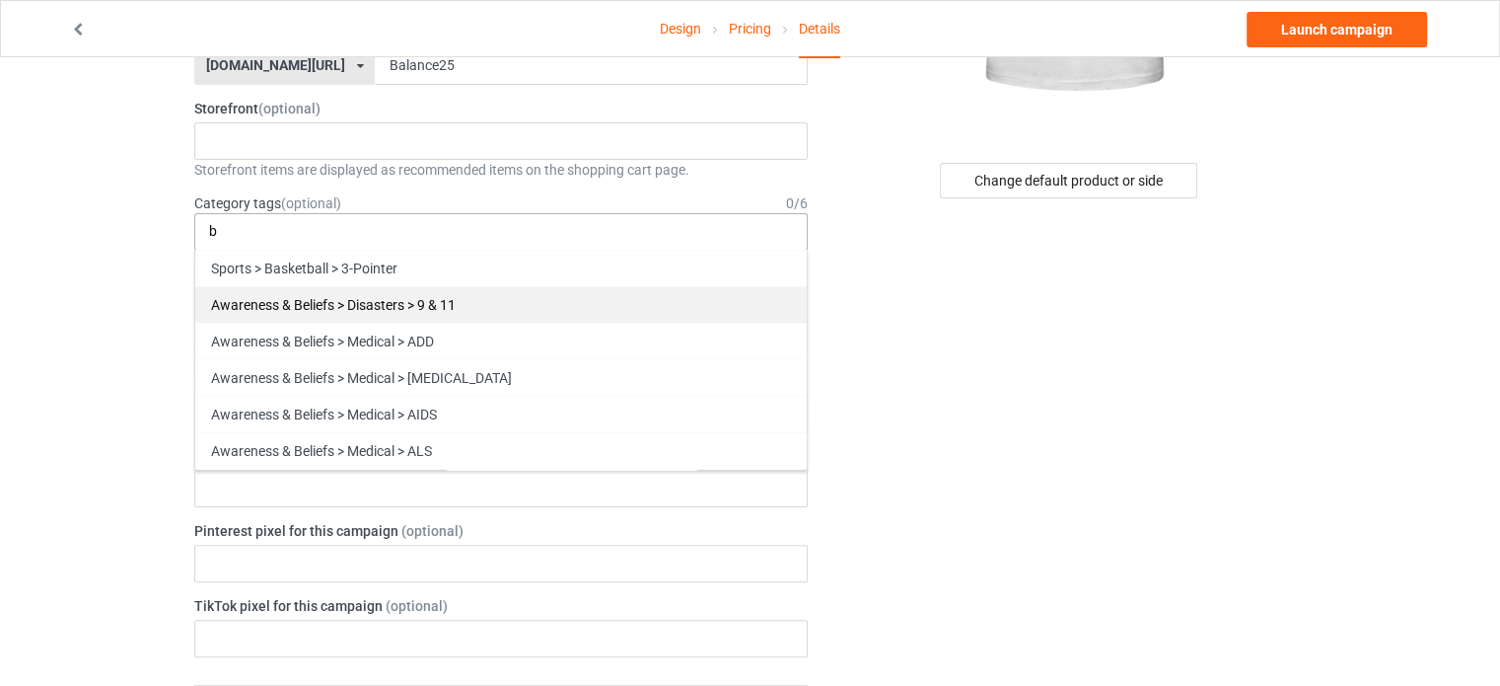
type input "b"
click at [336, 309] on div "Awareness & Beliefs > Disasters > 9 & 11" at bounding box center [501, 304] width 612 height 36
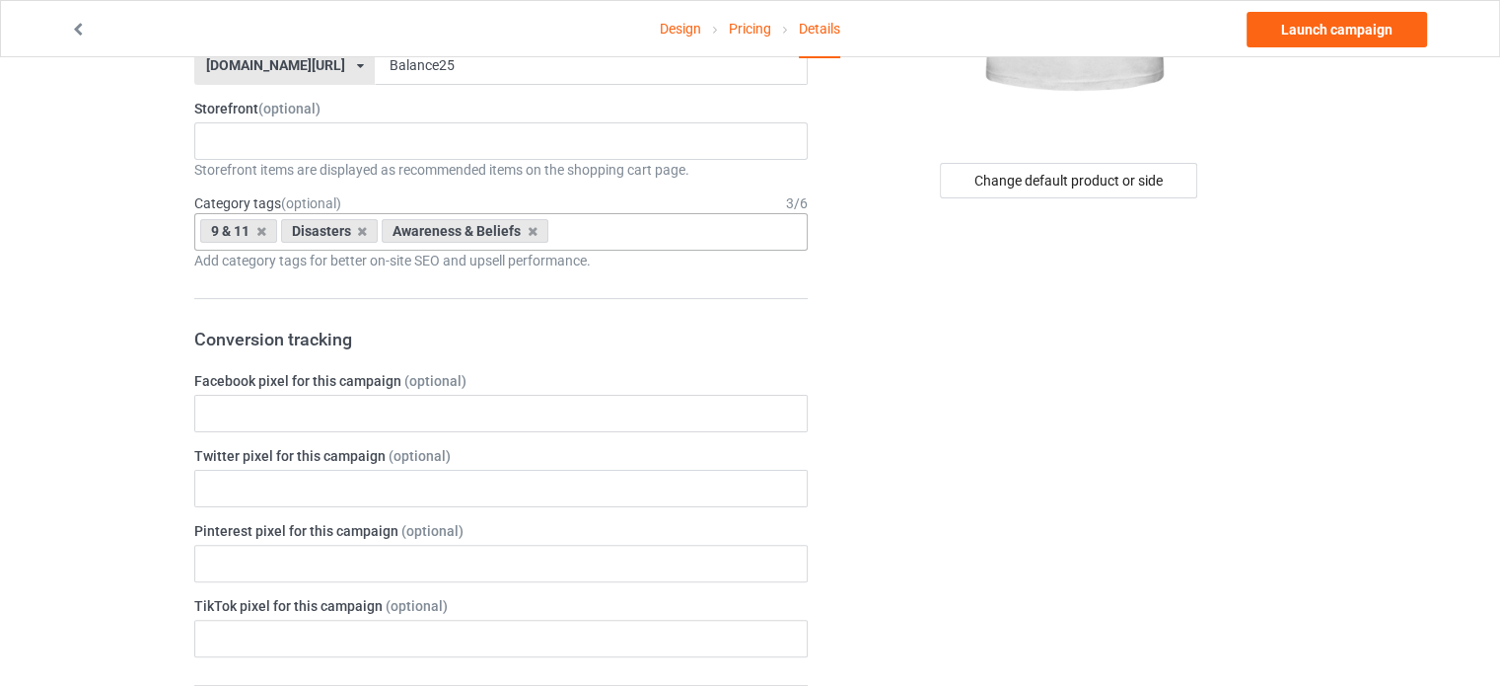
click at [979, 328] on div "Change default product or side" at bounding box center [1071, 671] width 498 height 1993
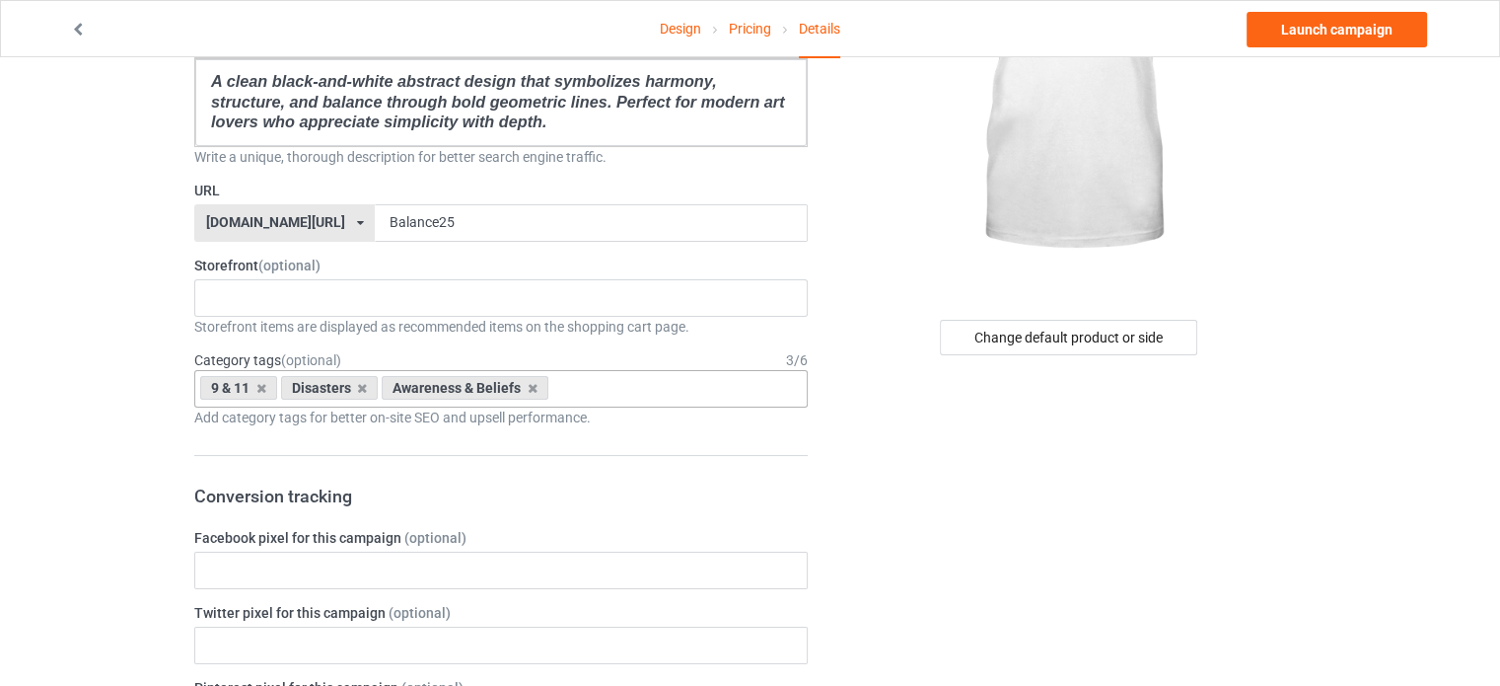
scroll to position [253, 0]
click at [607, 369] on div "9 & 11 Disasters Awareness & Beliefs Age > 1-19 > 1 Age > 1-12 Months > 1 Month…" at bounding box center [501, 387] width 614 height 37
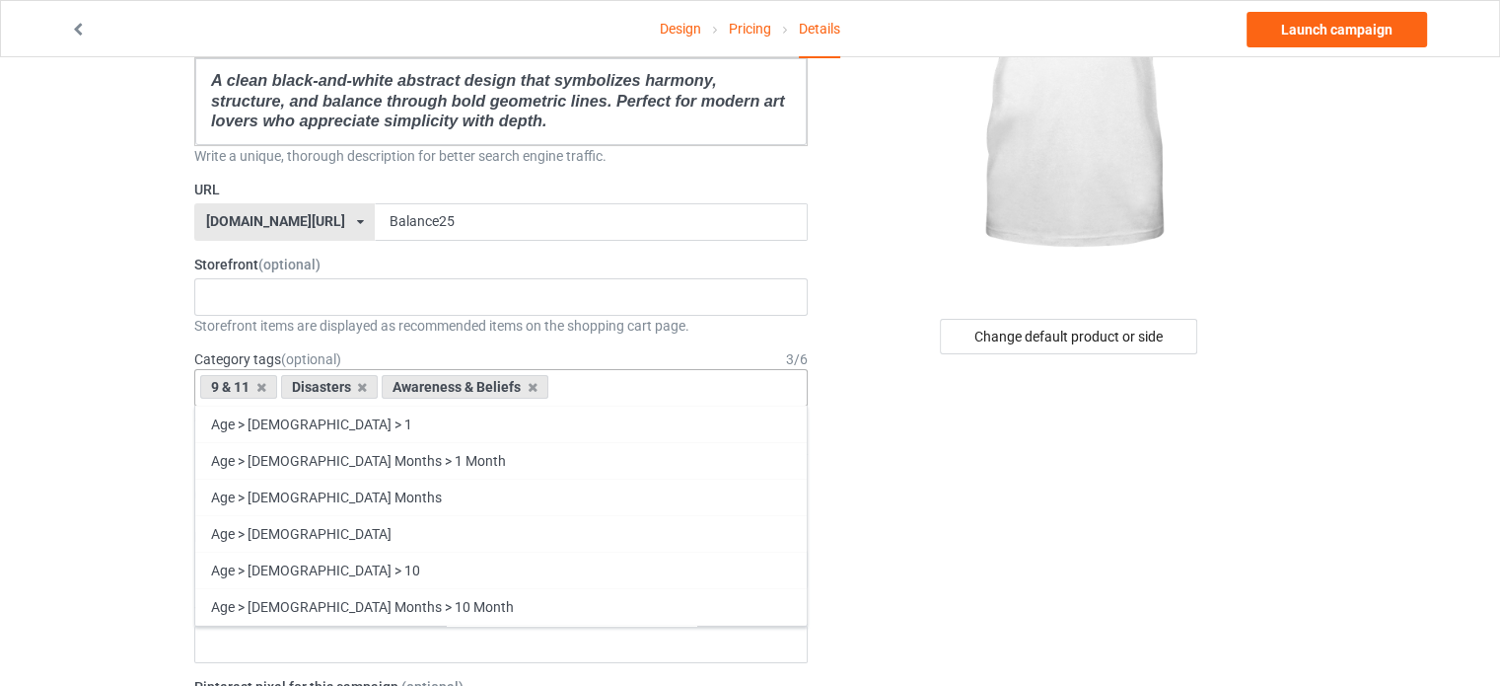
click at [608, 369] on div "9 & 11 Disasters Awareness & Beliefs Age > 1-19 > 1 Age > 1-12 Months > 1 Month…" at bounding box center [501, 387] width 614 height 37
type input "h"
type input "b"
paste input "abstract art meaning"
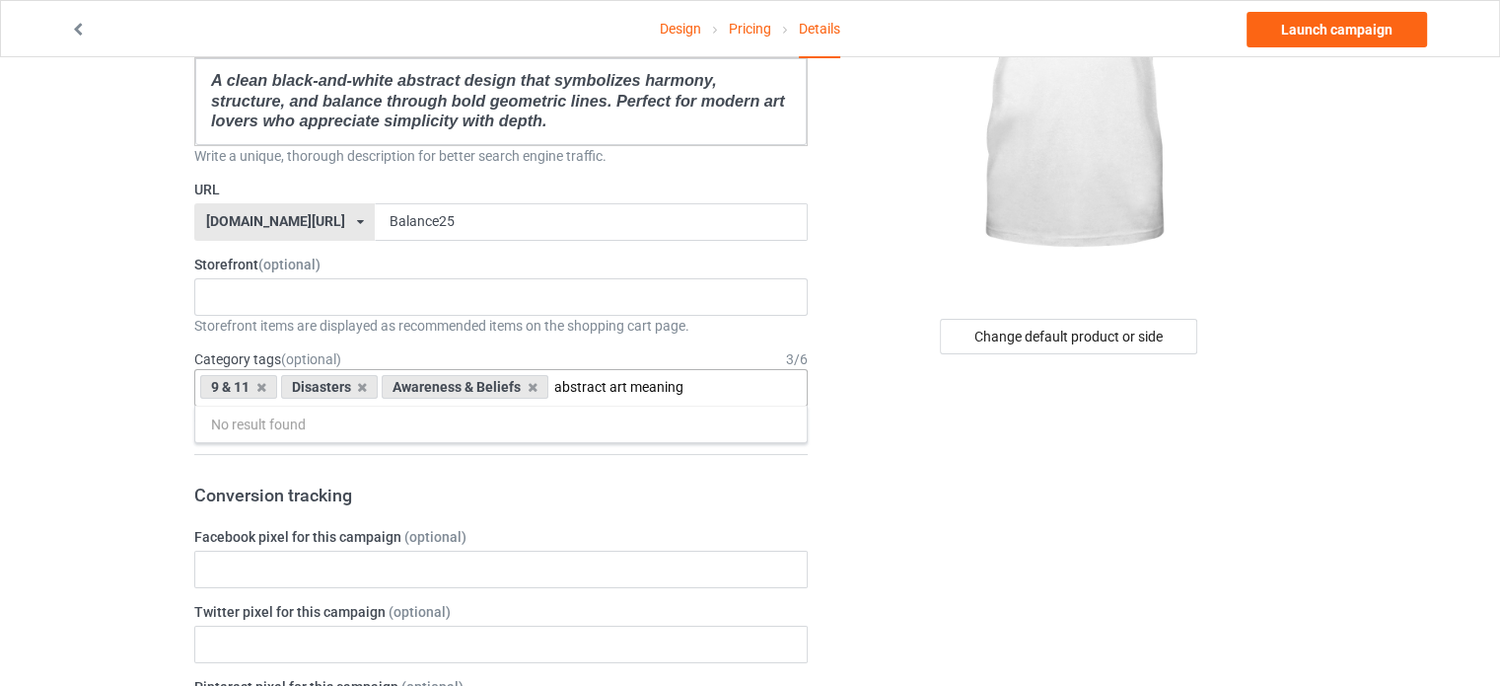
scroll to position [0, 0]
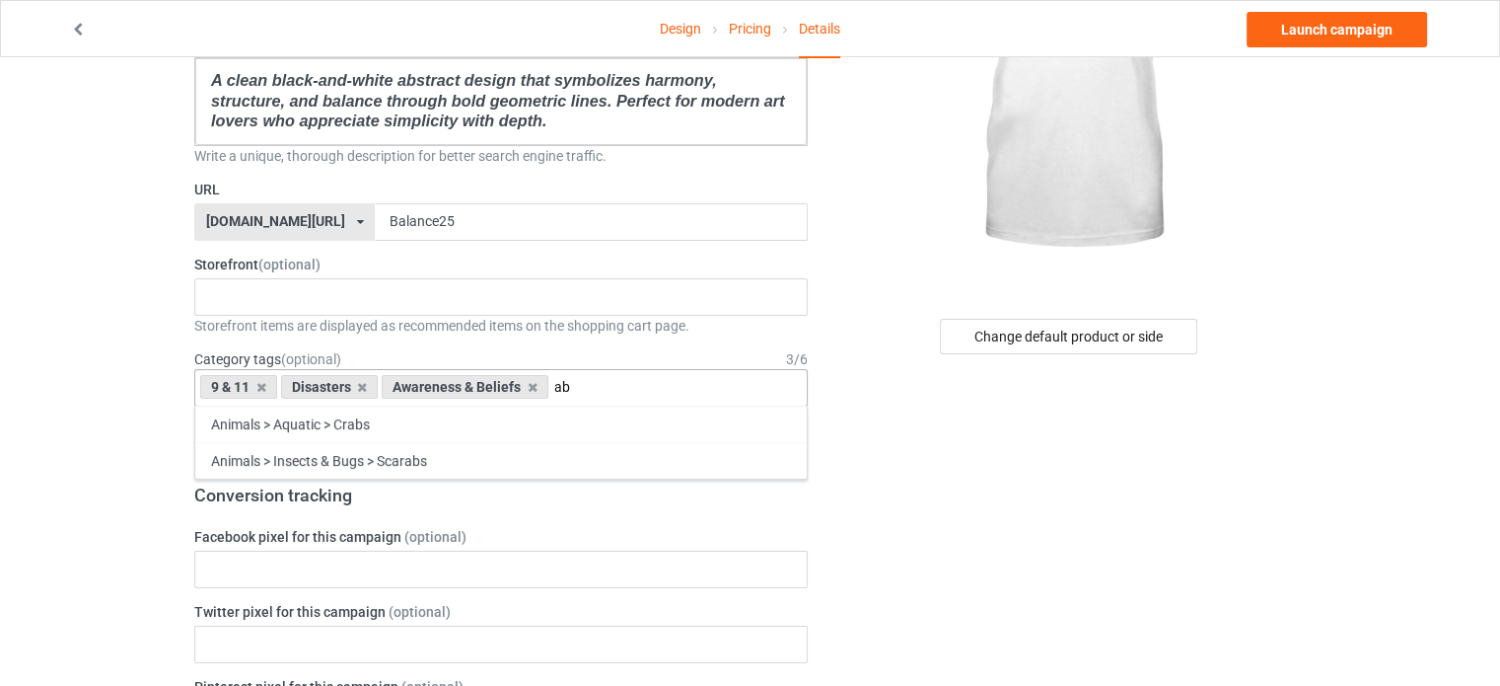
type input "a"
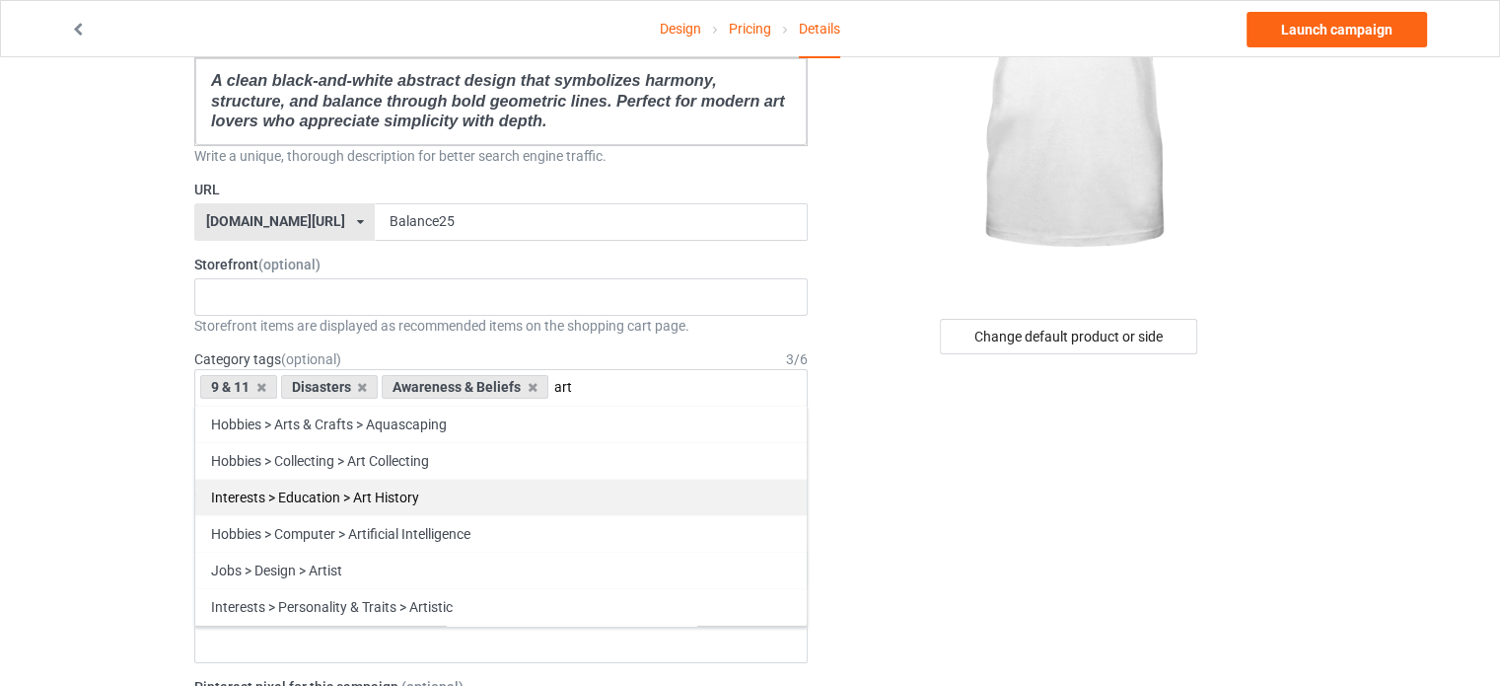
type input "art"
click at [505, 491] on div "Interests > Education > Art History" at bounding box center [501, 496] width 612 height 36
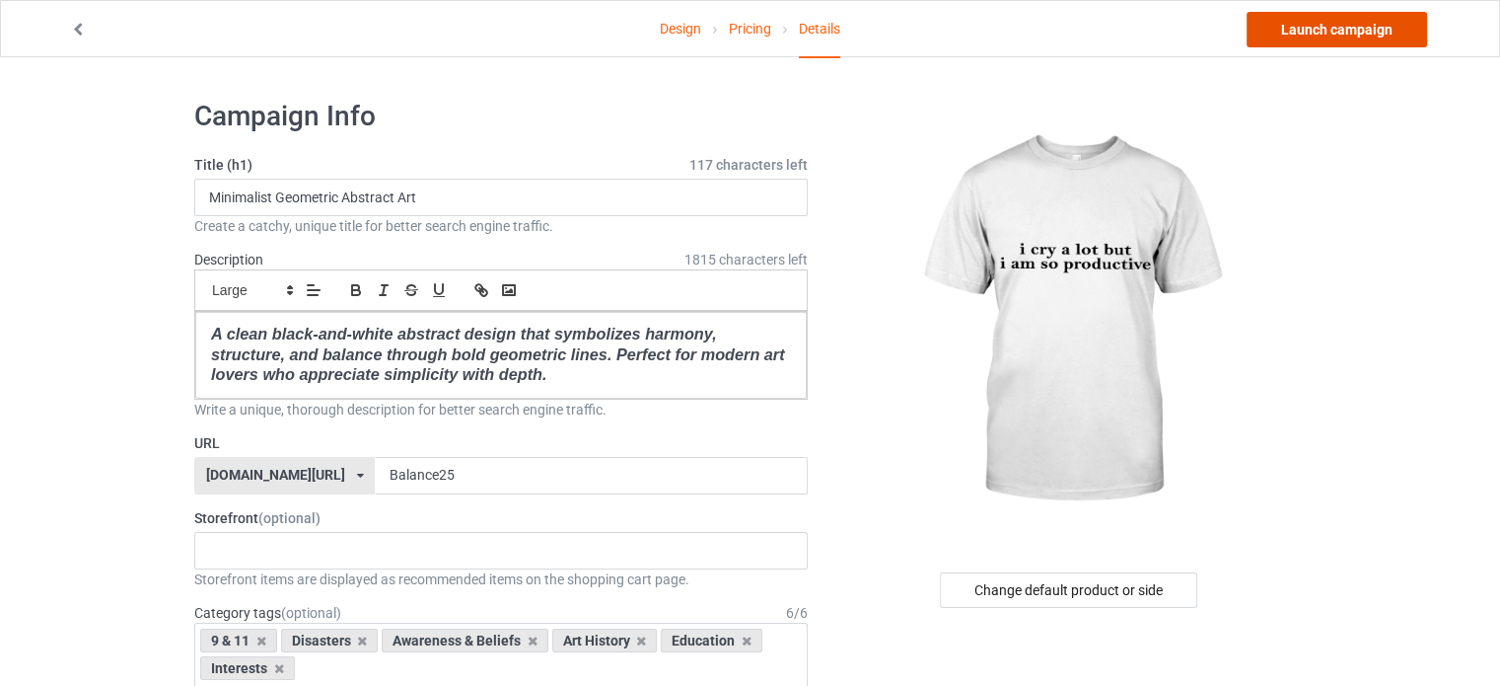
click at [1304, 31] on link "Launch campaign" at bounding box center [1337, 30] width 181 height 36
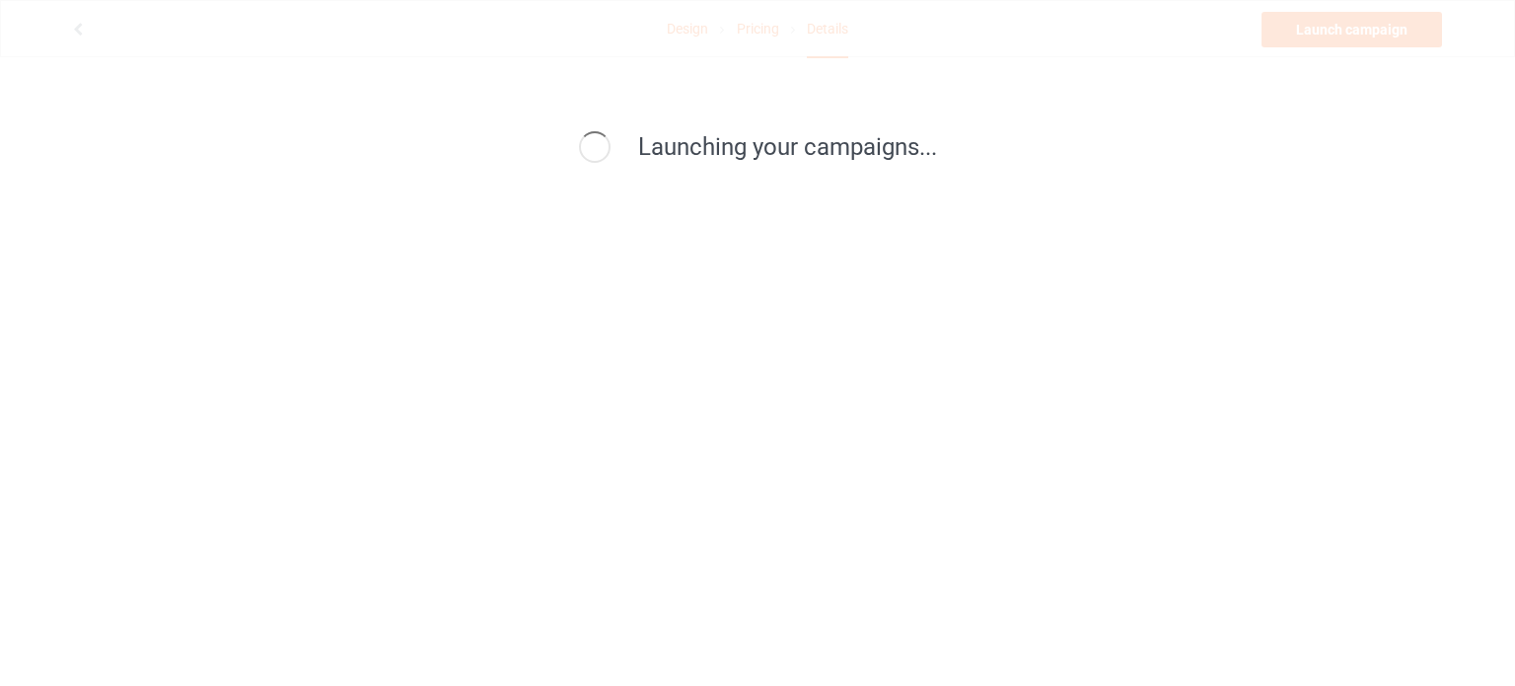
click at [1304, 31] on div "Launching your campaigns..." at bounding box center [757, 343] width 1515 height 686
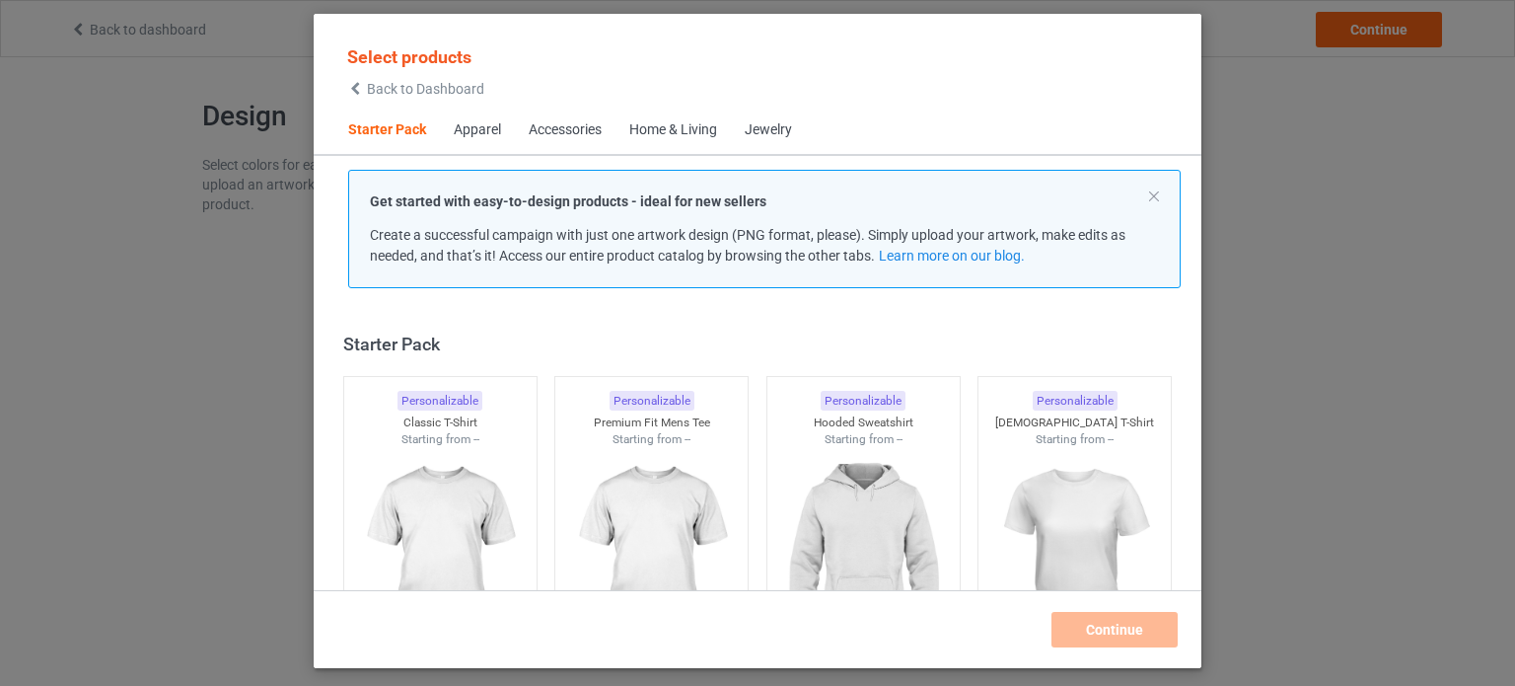
scroll to position [26, 0]
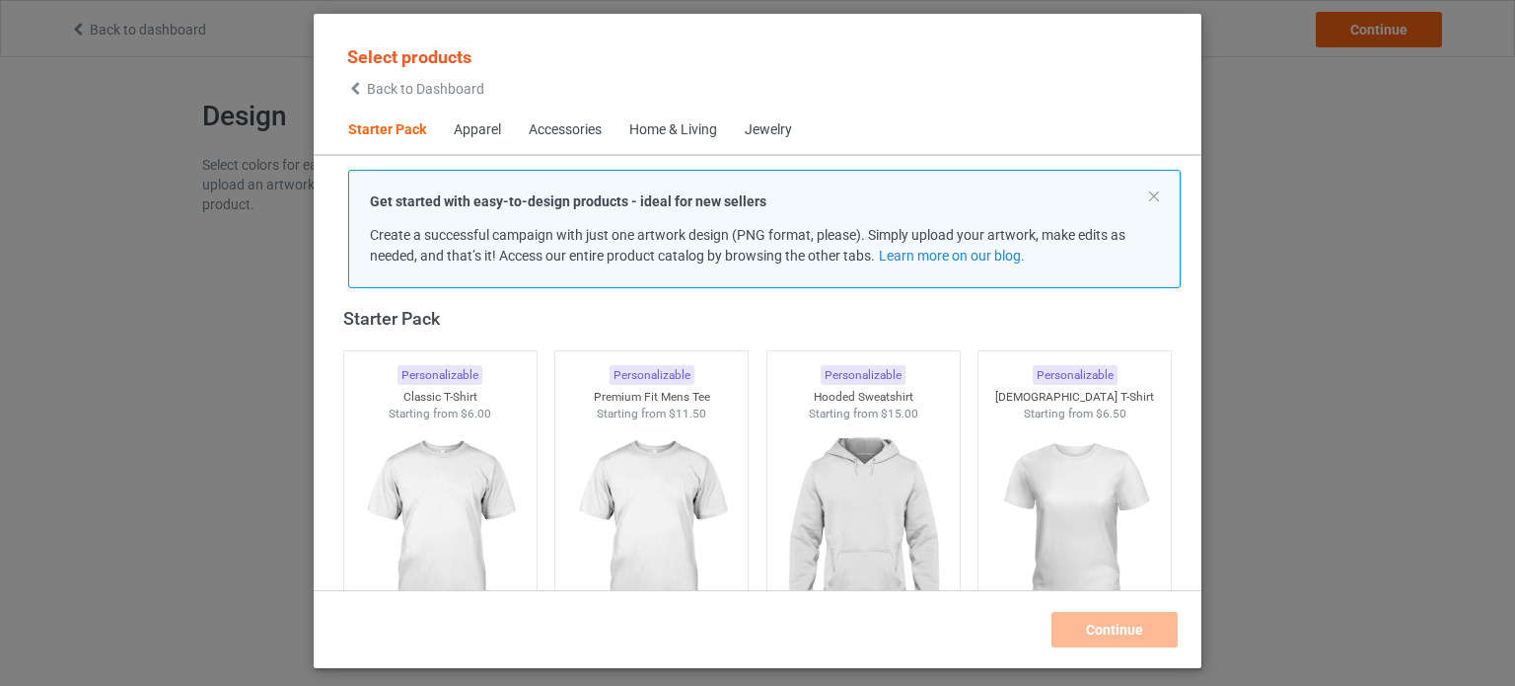
click at [1299, 147] on div "Select products Back to Dashboard Starter Pack Apparel Accessories Home & Livin…" at bounding box center [757, 343] width 1515 height 686
click at [1299, 148] on div "Select products Back to Dashboard Starter Pack Apparel Accessories Home & Livin…" at bounding box center [757, 343] width 1515 height 686
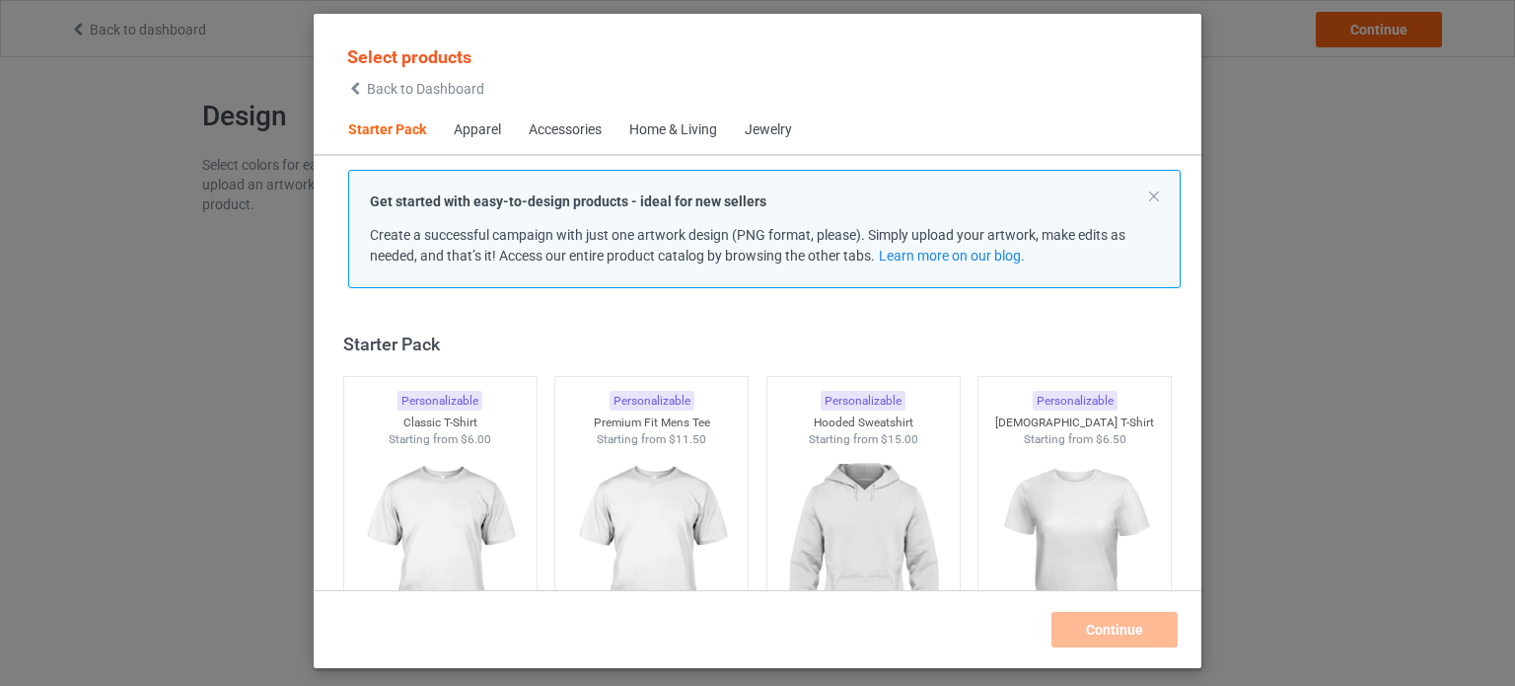
scroll to position [26, 0]
